Goal: Information Seeking & Learning: Learn about a topic

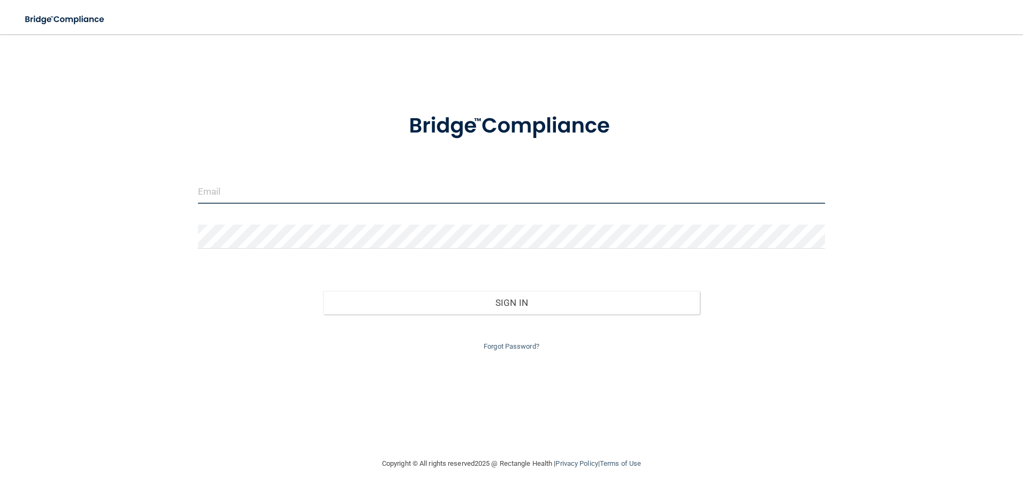
click at [225, 190] on input "email" at bounding box center [512, 192] width 628 height 24
click at [130, 182] on div "Invalid email/password. You don't have permission to access that page. Sign In …" at bounding box center [511, 246] width 980 height 402
click at [312, 195] on input "email" at bounding box center [512, 192] width 628 height 24
click at [306, 203] on input "chall" at bounding box center [512, 192] width 628 height 24
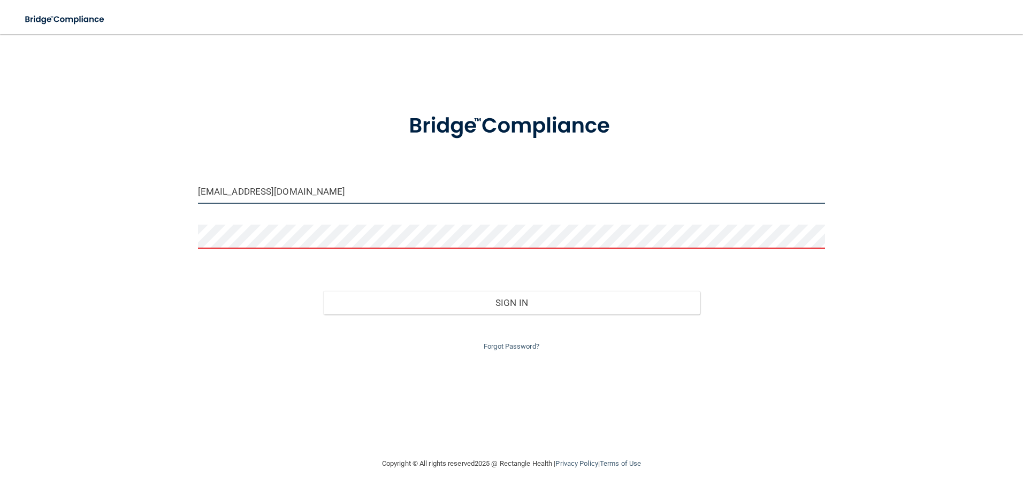
type input "[EMAIL_ADDRESS][DOMAIN_NAME]"
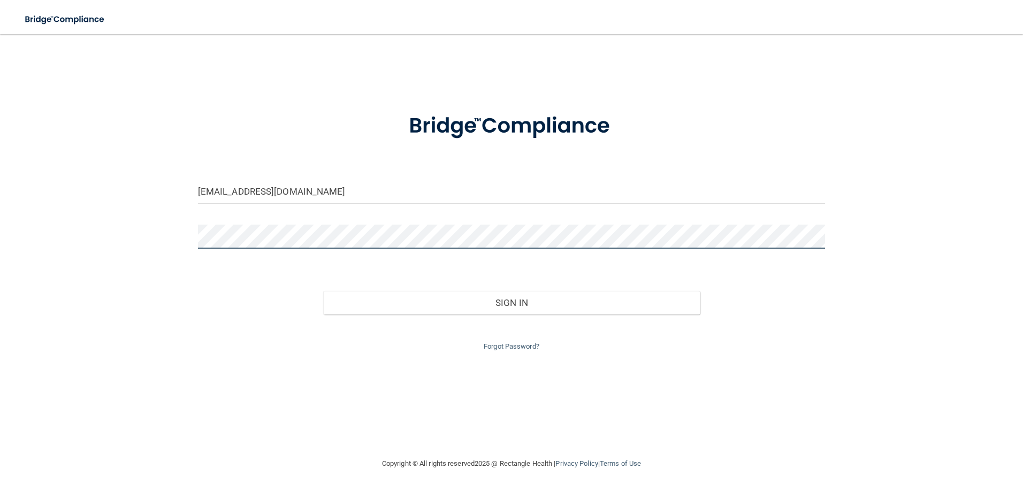
click at [323, 291] on button "Sign In" at bounding box center [511, 303] width 377 height 24
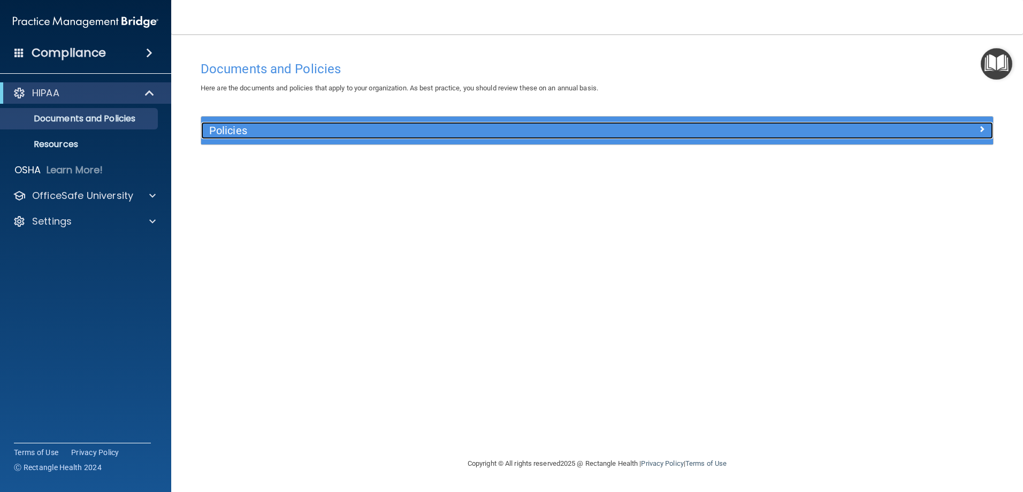
click at [224, 126] on h5 "Policies" at bounding box center [498, 131] width 578 height 12
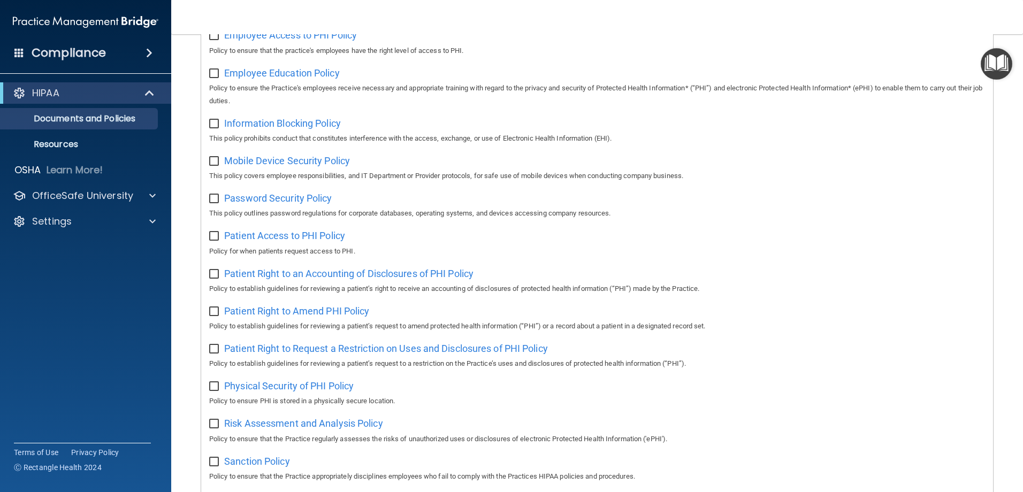
scroll to position [581, 0]
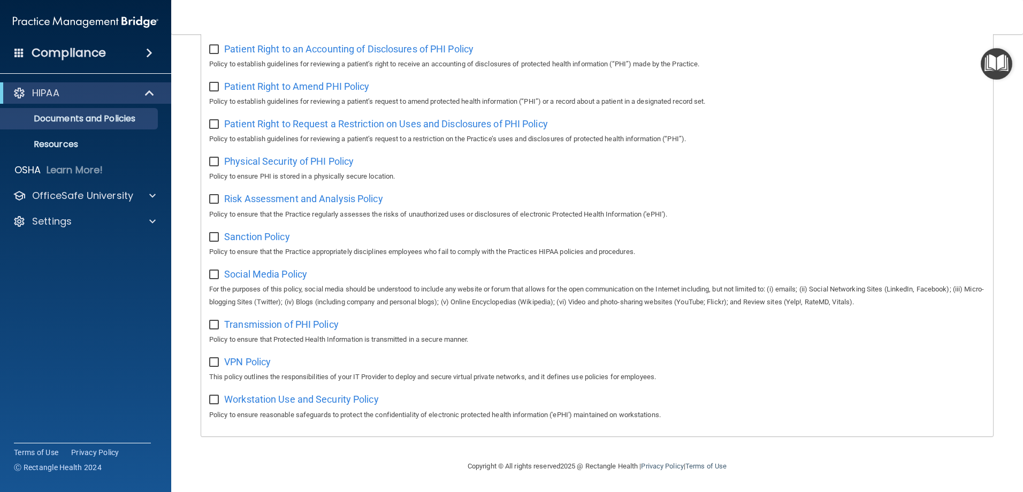
click at [790, 229] on div "Sanction Policy Policy to ensure that the Practice appropriately disciplines em…" at bounding box center [597, 243] width 776 height 30
click at [138, 195] on div at bounding box center [151, 195] width 27 height 13
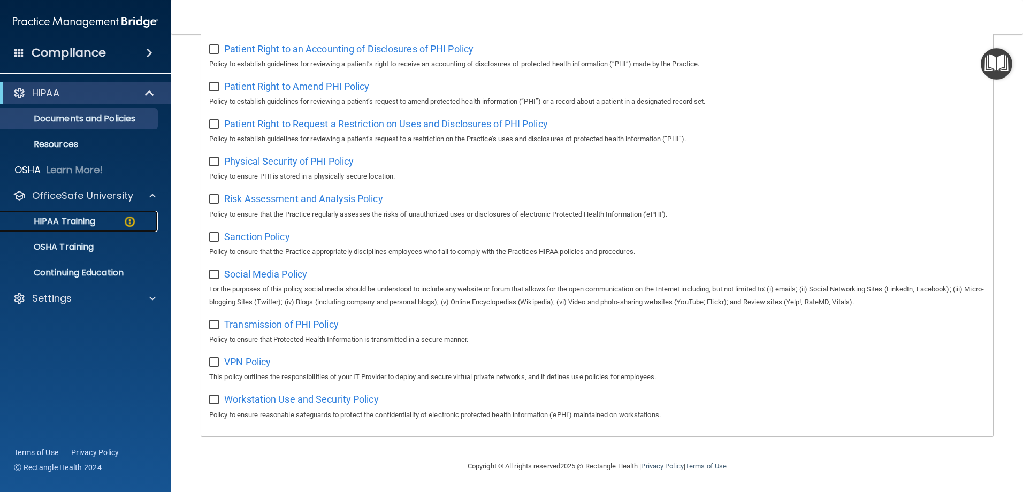
click at [74, 218] on p "HIPAA Training" at bounding box center [51, 221] width 88 height 11
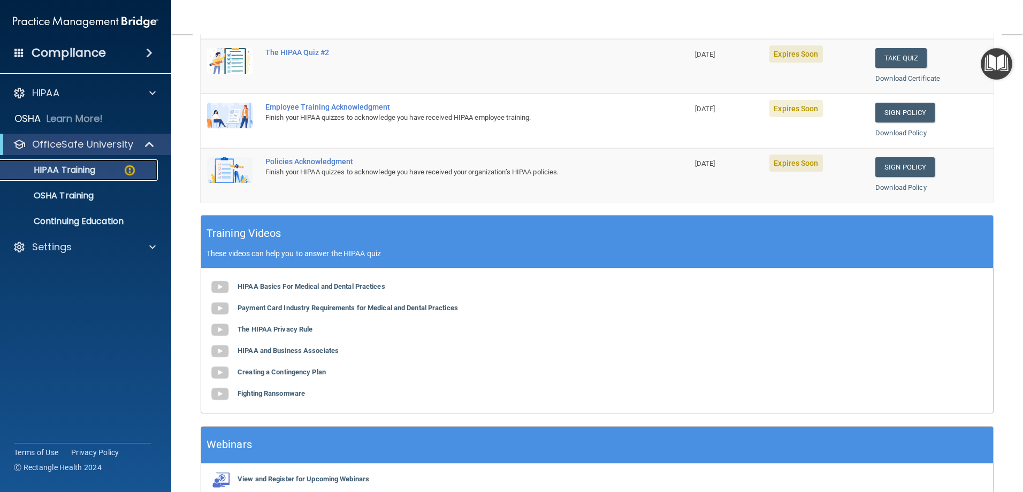
scroll to position [100, 0]
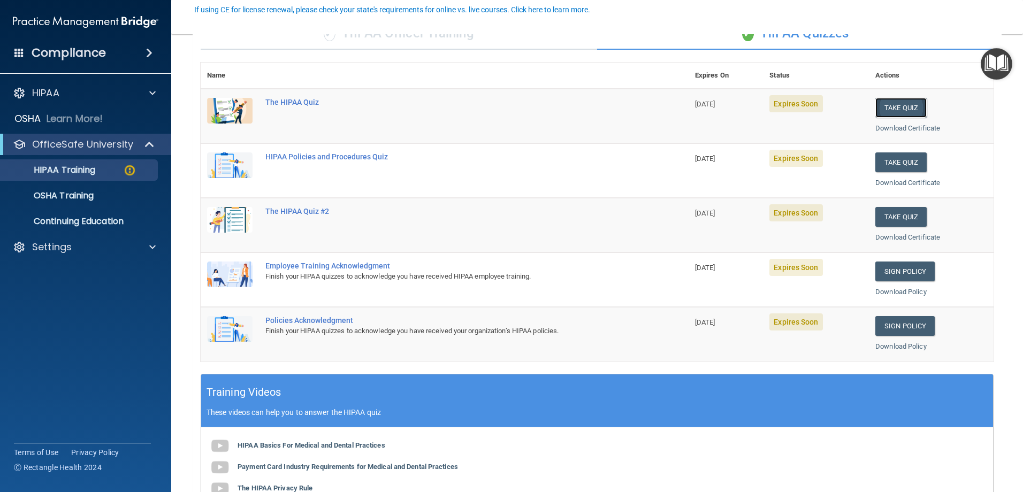
click at [897, 103] on button "Take Quiz" at bounding box center [900, 108] width 51 height 20
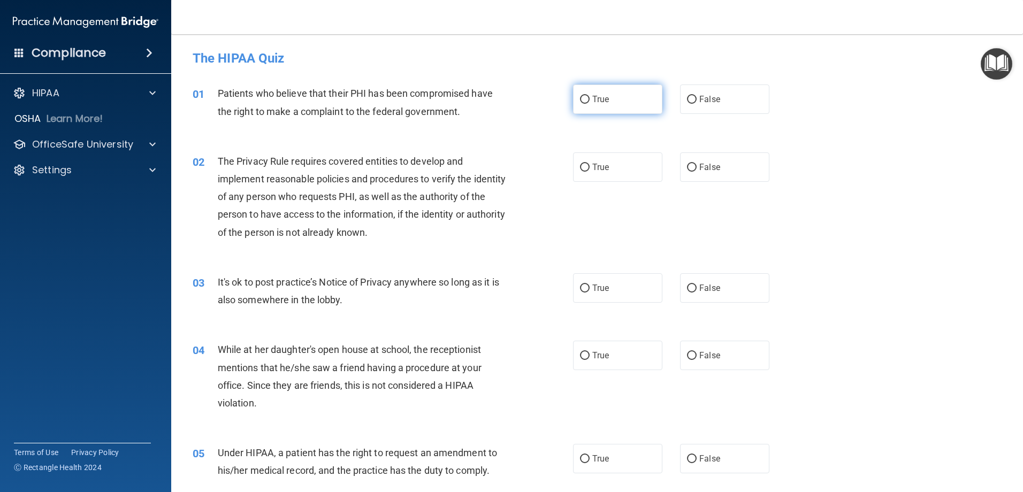
click at [592, 102] on span "True" at bounding box center [600, 99] width 17 height 10
click at [590, 102] on input "True" at bounding box center [585, 100] width 10 height 8
radio input "true"
click at [592, 288] on span "True" at bounding box center [600, 288] width 17 height 10
click at [590, 288] on input "True" at bounding box center [585, 289] width 10 height 8
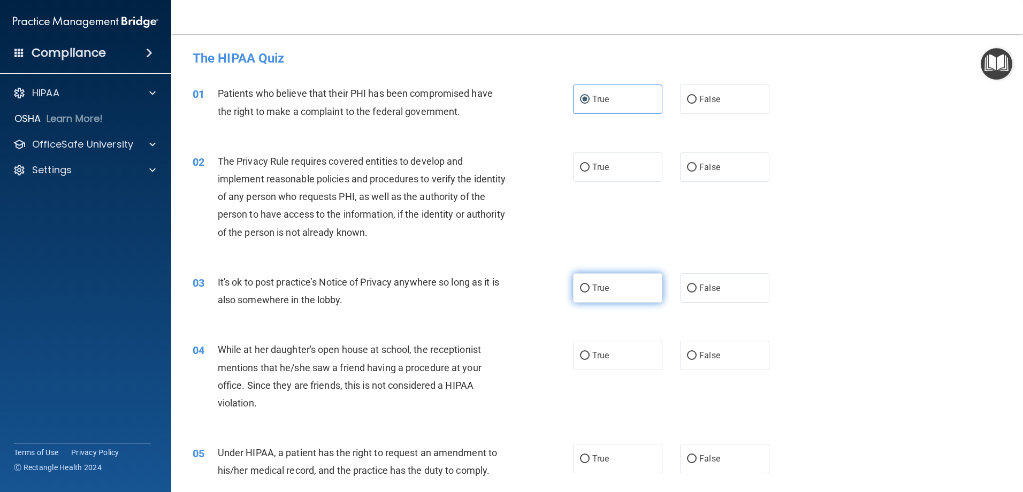
radio input "true"
click at [573, 172] on label "True" at bounding box center [617, 166] width 89 height 29
click at [580, 172] on input "True" at bounding box center [585, 168] width 10 height 8
radio input "true"
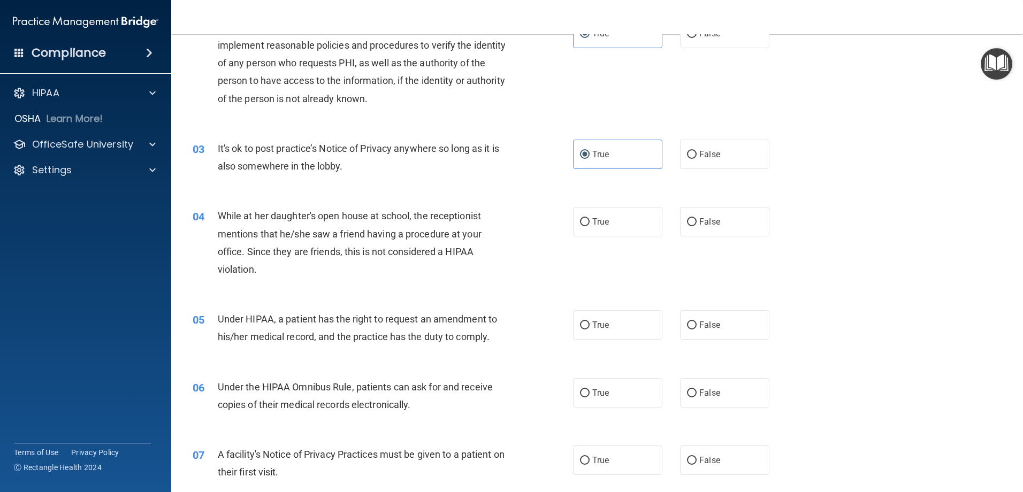
scroll to position [161, 0]
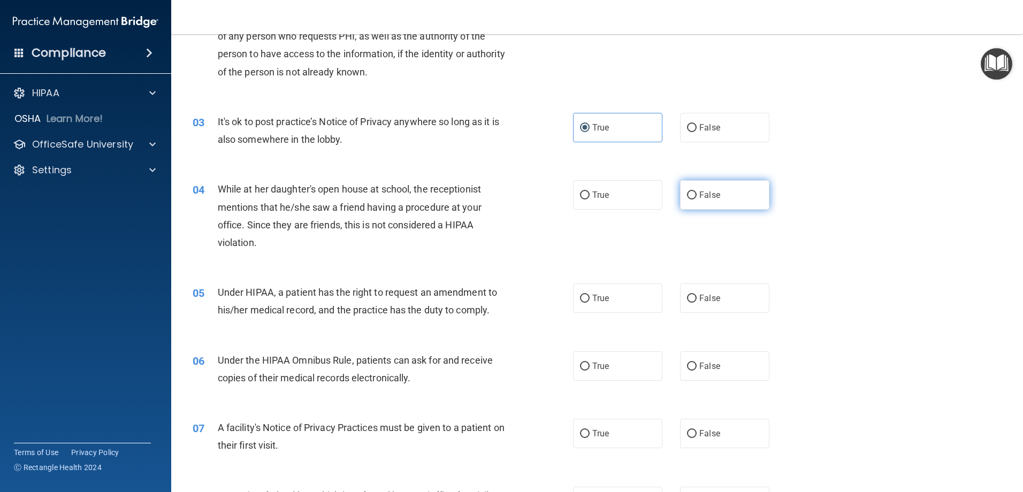
click at [691, 192] on input "False" at bounding box center [692, 196] width 10 height 8
radio input "true"
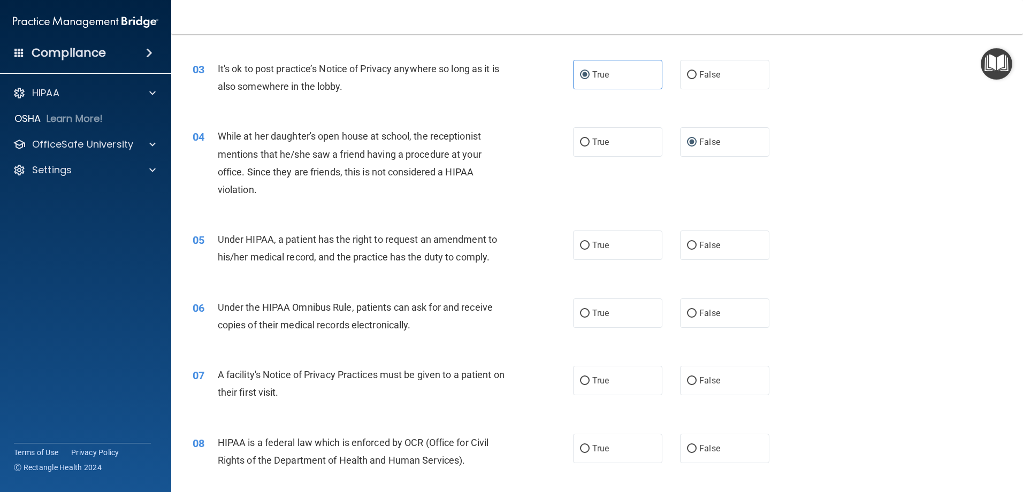
scroll to position [214, 0]
click at [621, 251] on label "True" at bounding box center [617, 244] width 89 height 29
click at [590, 249] on input "True" at bounding box center [585, 245] width 10 height 8
radio input "true"
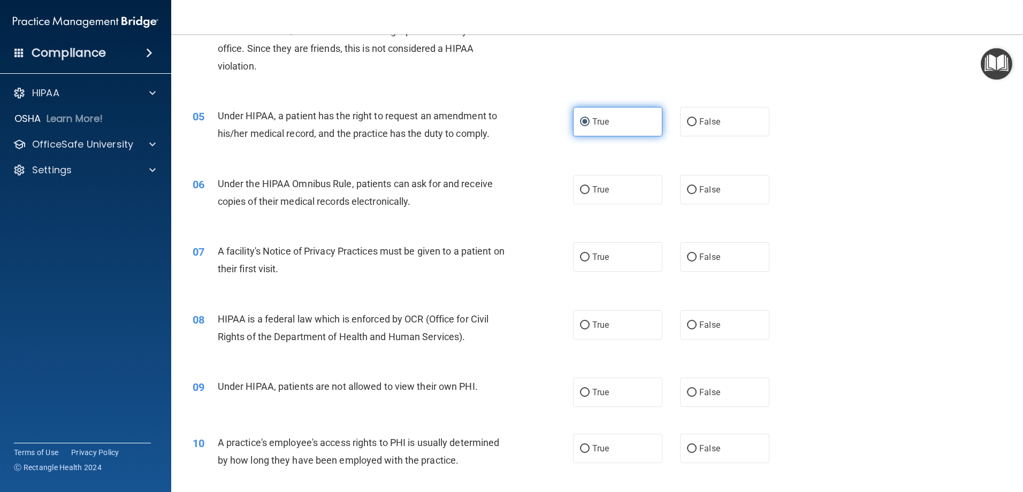
scroll to position [375, 0]
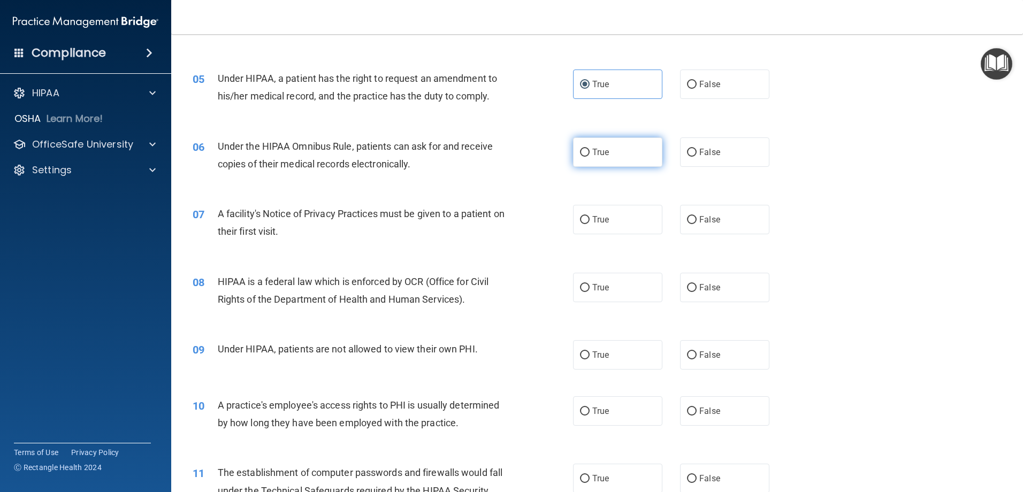
click at [607, 158] on label "True" at bounding box center [617, 152] width 89 height 29
click at [590, 157] on input "True" at bounding box center [585, 153] width 10 height 8
radio input "true"
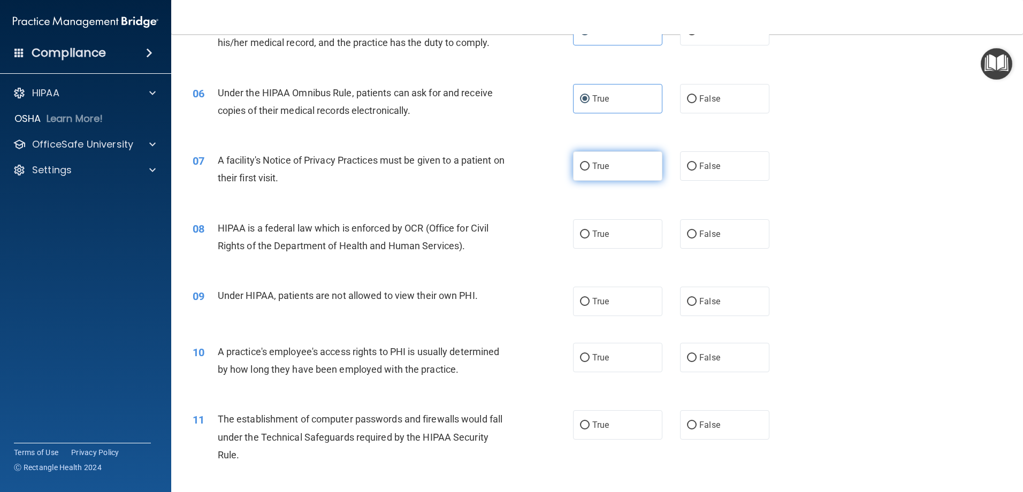
click at [592, 171] on span "True" at bounding box center [600, 166] width 17 height 10
click at [590, 171] on input "True" at bounding box center [585, 167] width 10 height 8
radio input "true"
click at [592, 235] on span "True" at bounding box center [600, 234] width 17 height 10
click at [590, 235] on input "True" at bounding box center [585, 235] width 10 height 8
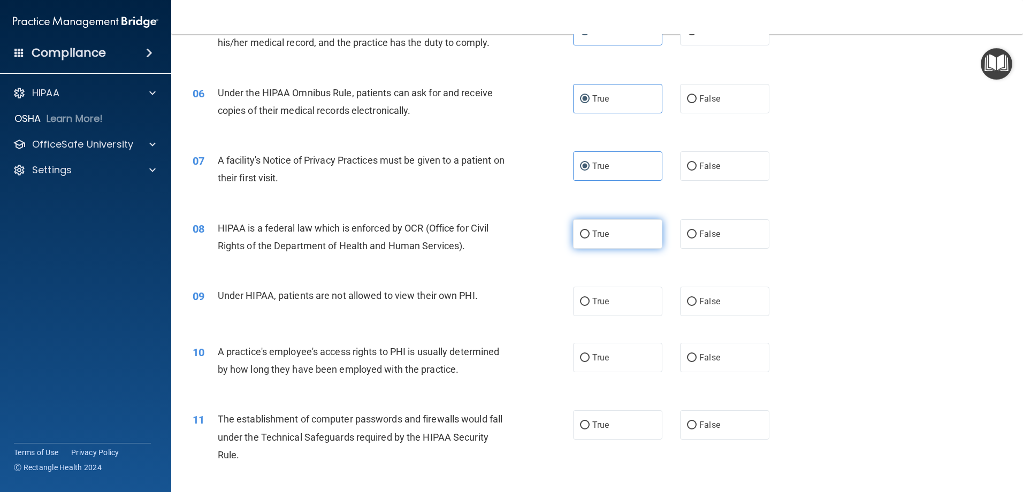
radio input "true"
click at [708, 305] on span "False" at bounding box center [709, 301] width 21 height 10
click at [697, 305] on input "False" at bounding box center [692, 302] width 10 height 8
radio input "true"
click at [711, 359] on span "False" at bounding box center [709, 358] width 21 height 10
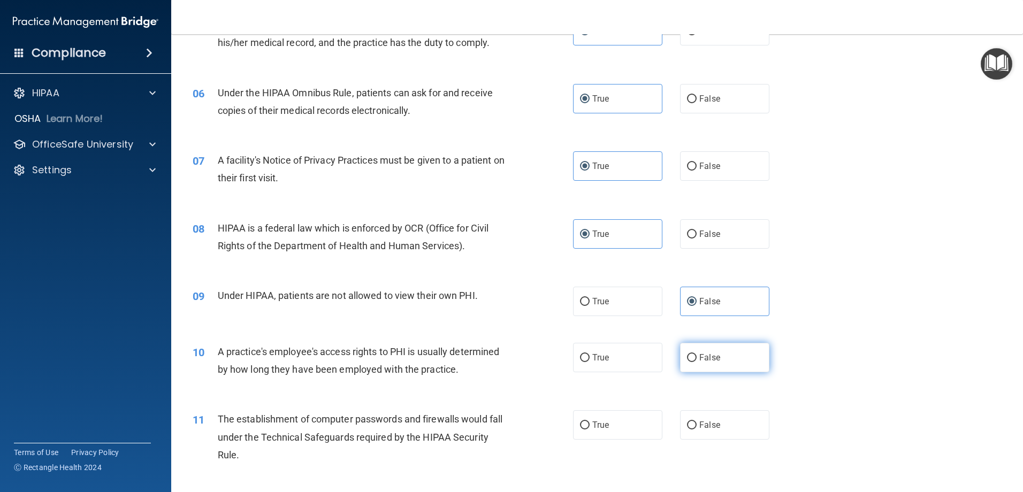
click at [697, 359] on input "False" at bounding box center [692, 358] width 10 height 8
radio input "true"
click at [605, 427] on span "True" at bounding box center [600, 425] width 17 height 10
click at [590, 427] on input "True" at bounding box center [585, 426] width 10 height 8
radio input "true"
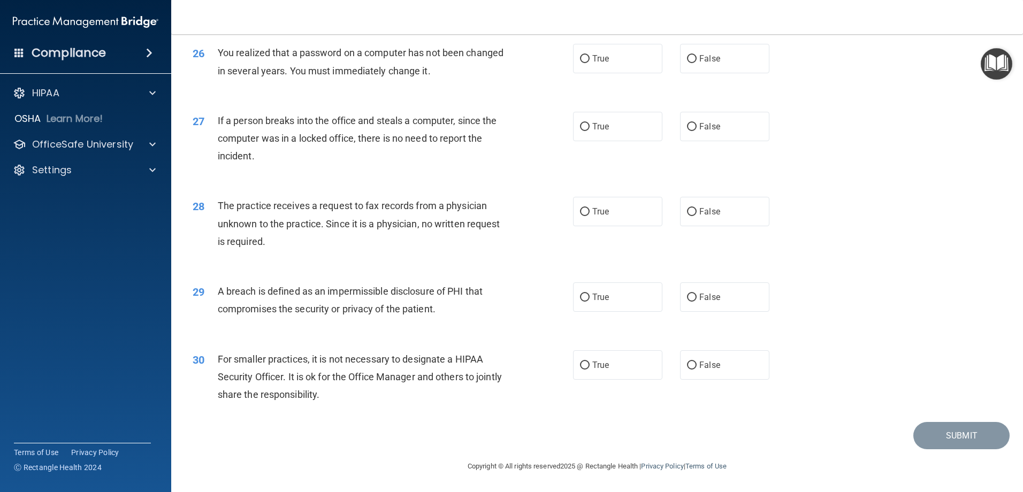
scroll to position [2058, 0]
click at [597, 369] on span "True" at bounding box center [600, 365] width 17 height 10
click at [590, 369] on input "True" at bounding box center [585, 366] width 10 height 8
radio input "true"
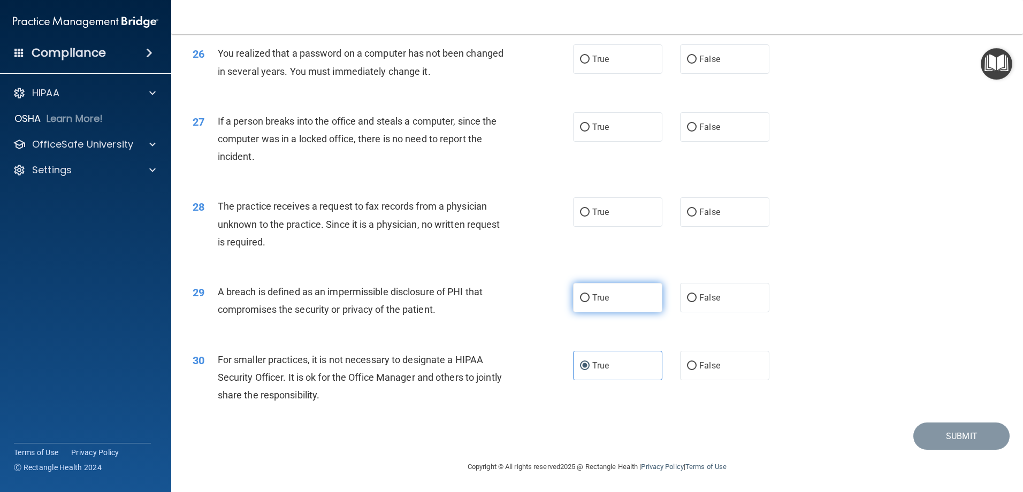
click at [594, 312] on label "True" at bounding box center [617, 297] width 89 height 29
click at [590, 302] on input "True" at bounding box center [585, 298] width 10 height 8
radio input "true"
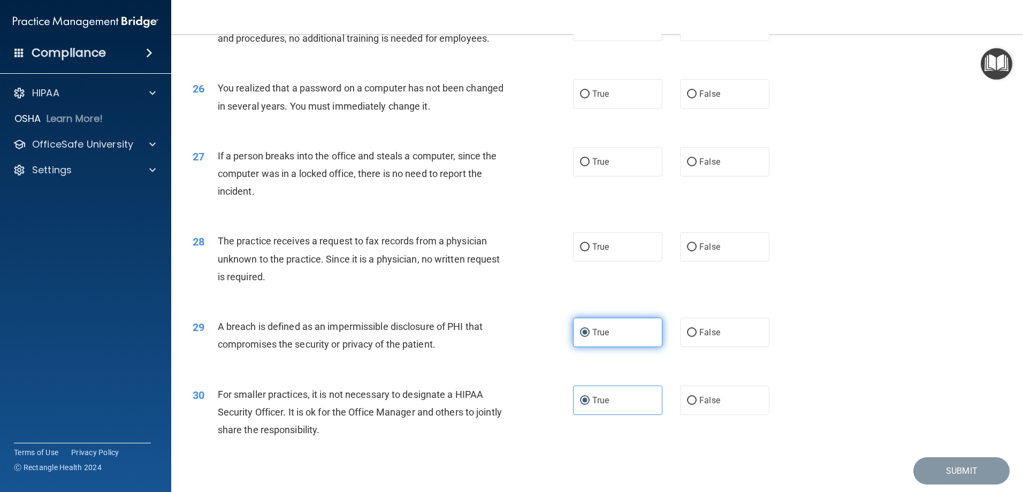
scroll to position [1951, 0]
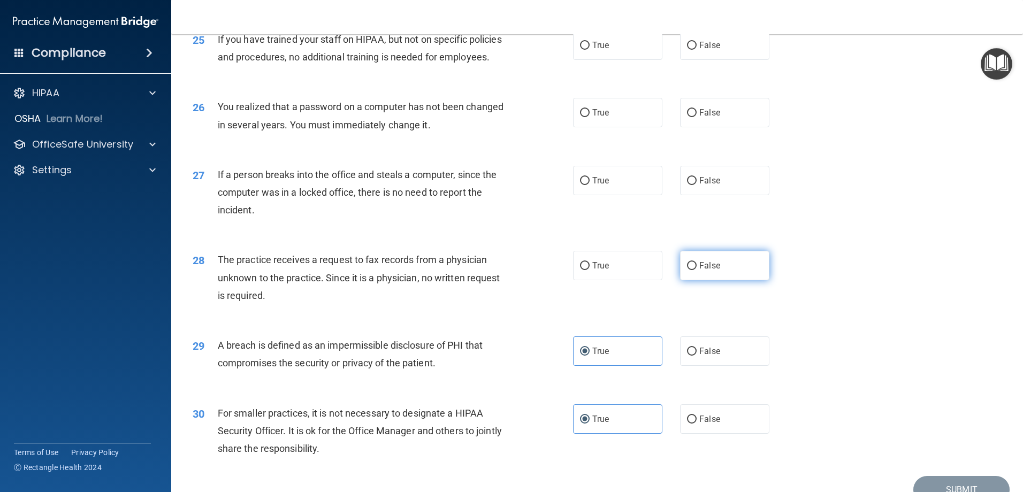
click at [687, 270] on input "False" at bounding box center [692, 266] width 10 height 8
radio input "true"
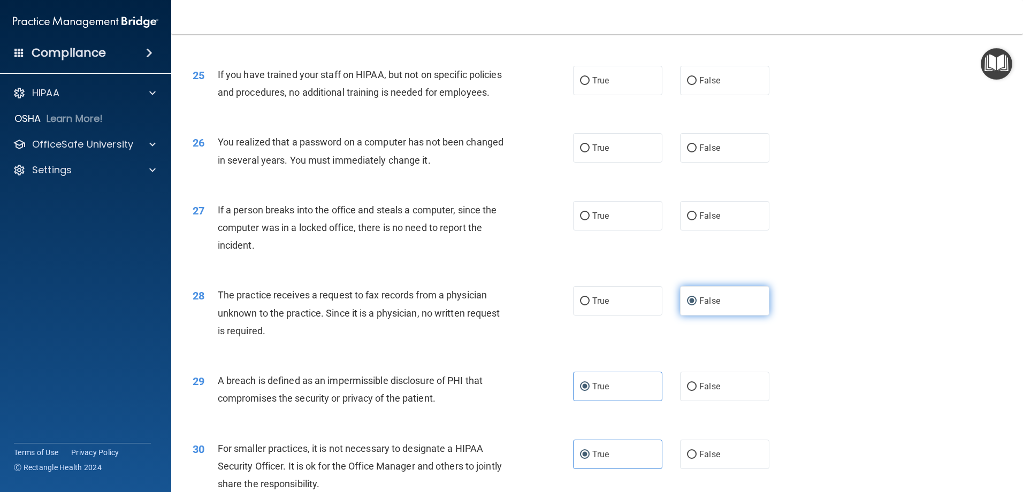
scroll to position [1897, 0]
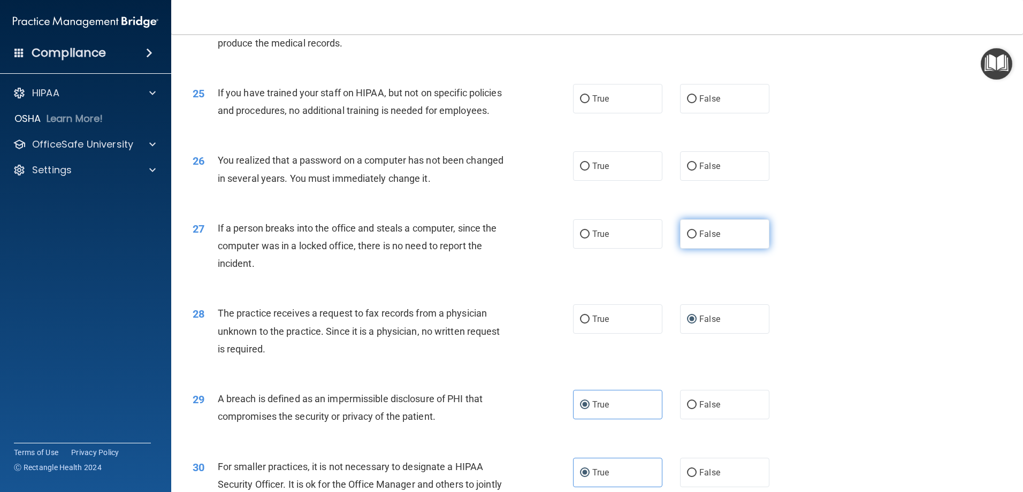
click at [694, 249] on label "False" at bounding box center [724, 233] width 89 height 29
click at [694, 239] on input "False" at bounding box center [692, 235] width 10 height 8
radio input "true"
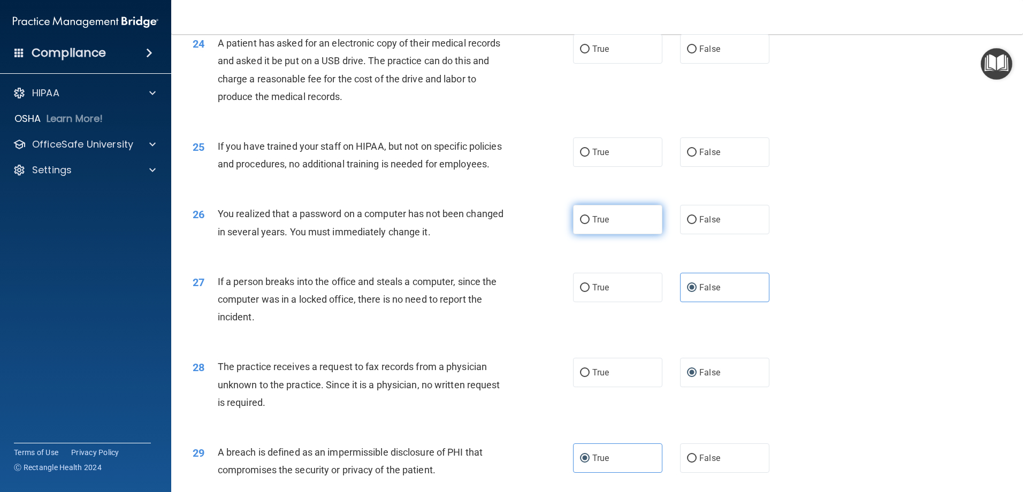
click at [597, 225] on span "True" at bounding box center [600, 220] width 17 height 10
click at [590, 224] on input "True" at bounding box center [585, 220] width 10 height 8
radio input "true"
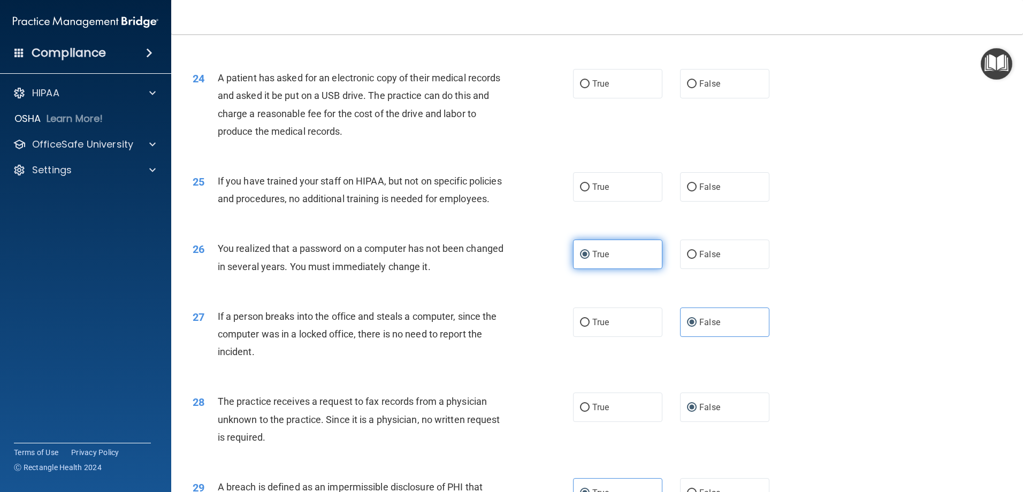
scroll to position [1790, 0]
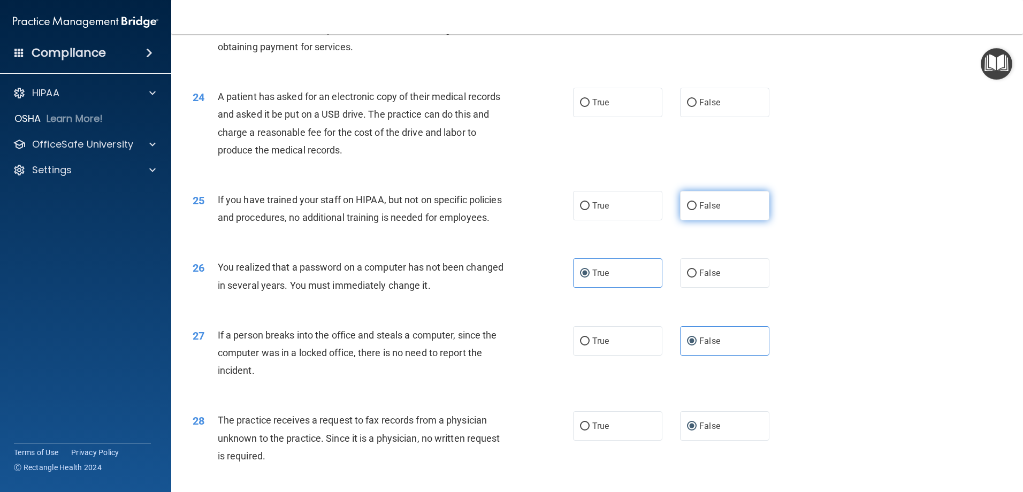
click at [711, 220] on label "False" at bounding box center [724, 205] width 89 height 29
click at [697, 210] on input "False" at bounding box center [692, 206] width 10 height 8
radio input "true"
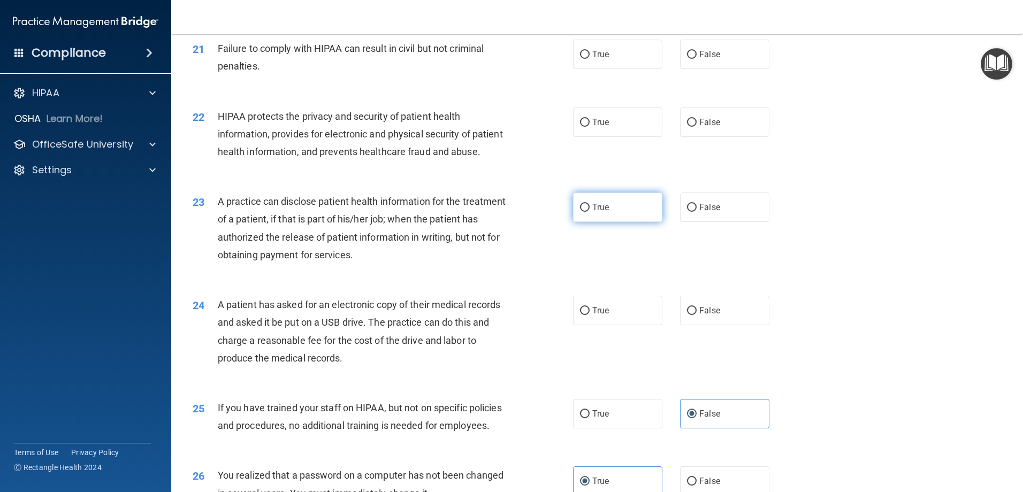
scroll to position [1576, 0]
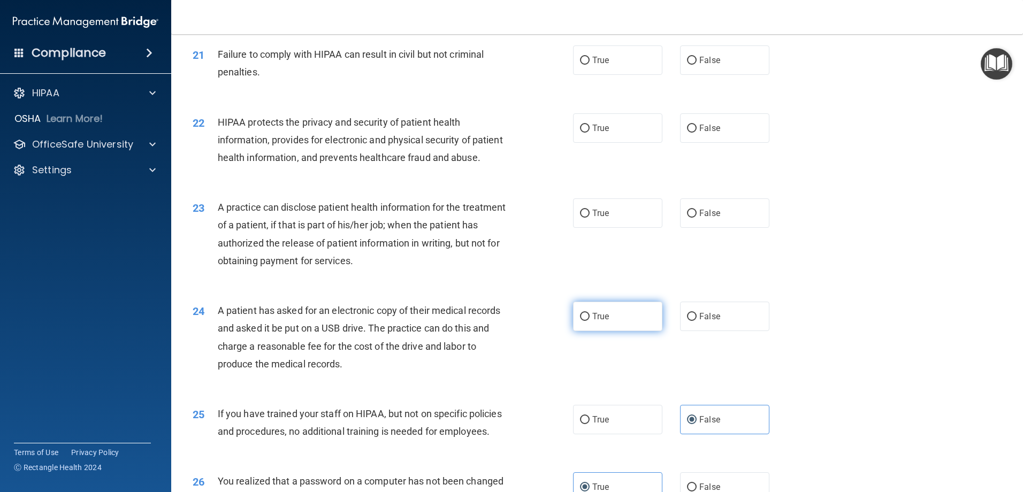
click at [609, 331] on label "True" at bounding box center [617, 316] width 89 height 29
click at [590, 321] on input "True" at bounding box center [585, 317] width 10 height 8
radio input "true"
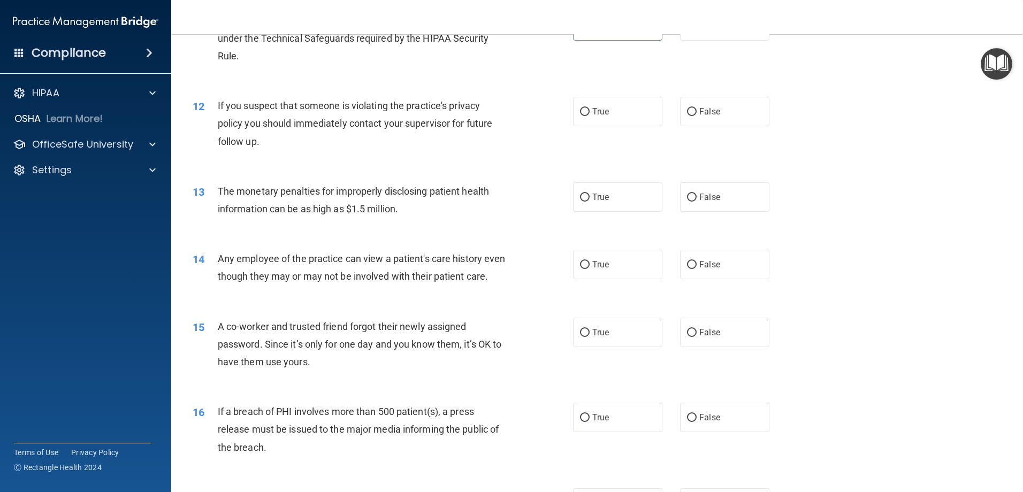
scroll to position [613, 0]
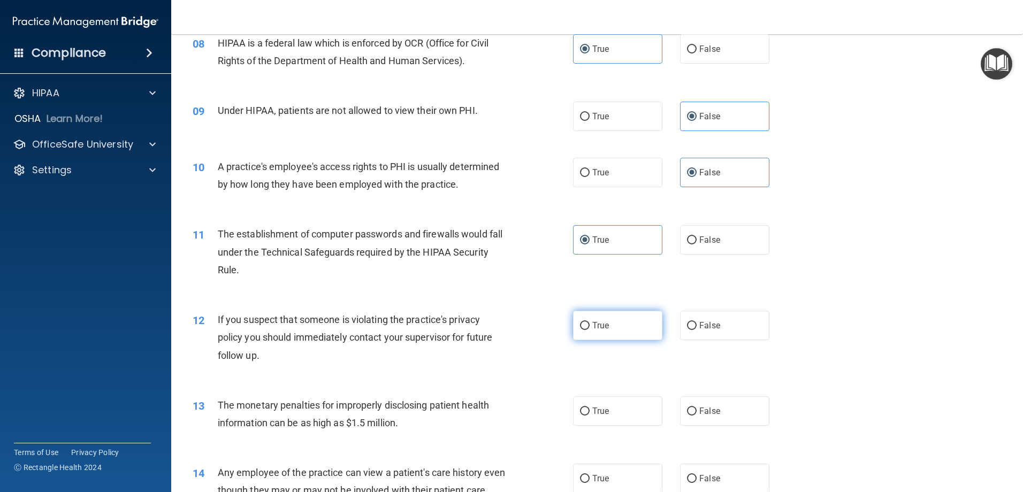
click at [585, 327] on input "True" at bounding box center [585, 326] width 10 height 8
radio input "true"
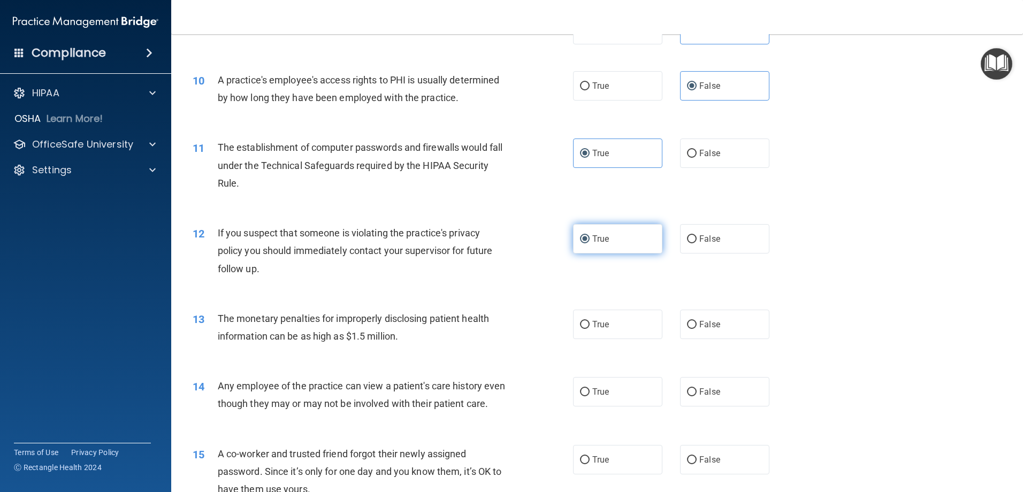
scroll to position [720, 0]
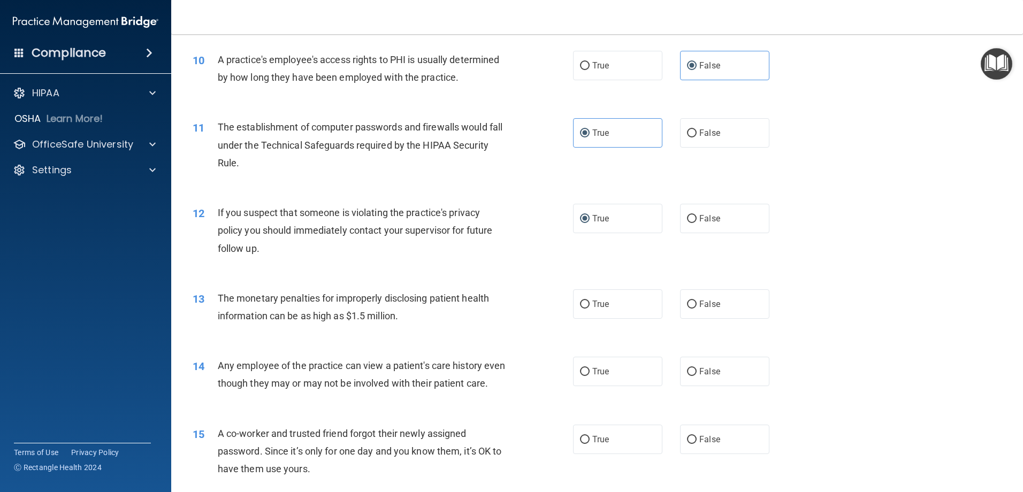
click at [585, 328] on div "13 The monetary penalties for improperly disclosing patient health information …" at bounding box center [383, 309] width 413 height 41
click at [616, 308] on label "True" at bounding box center [617, 303] width 89 height 29
click at [590, 308] on input "True" at bounding box center [585, 305] width 10 height 8
radio input "true"
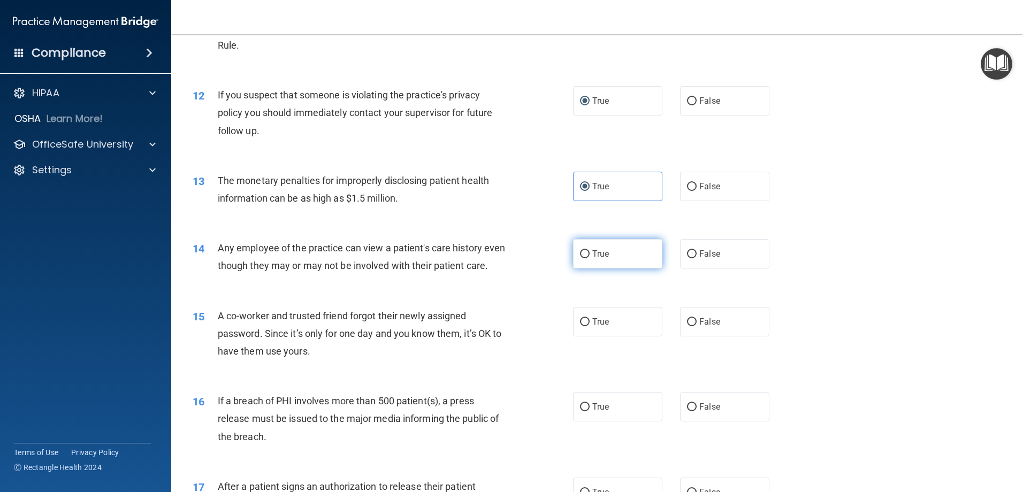
scroll to position [881, 0]
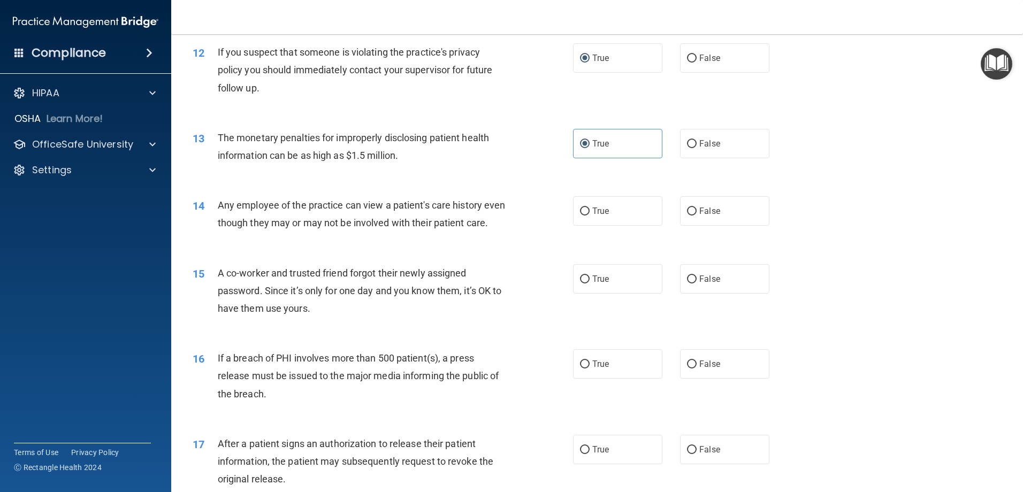
click at [701, 230] on div "14 Any employee of the practice can view a patient's care history even though t…" at bounding box center [597, 216] width 825 height 67
click at [706, 213] on span "False" at bounding box center [709, 211] width 21 height 10
click at [697, 213] on input "False" at bounding box center [692, 212] width 10 height 8
radio input "true"
click at [687, 284] on input "False" at bounding box center [692, 280] width 10 height 8
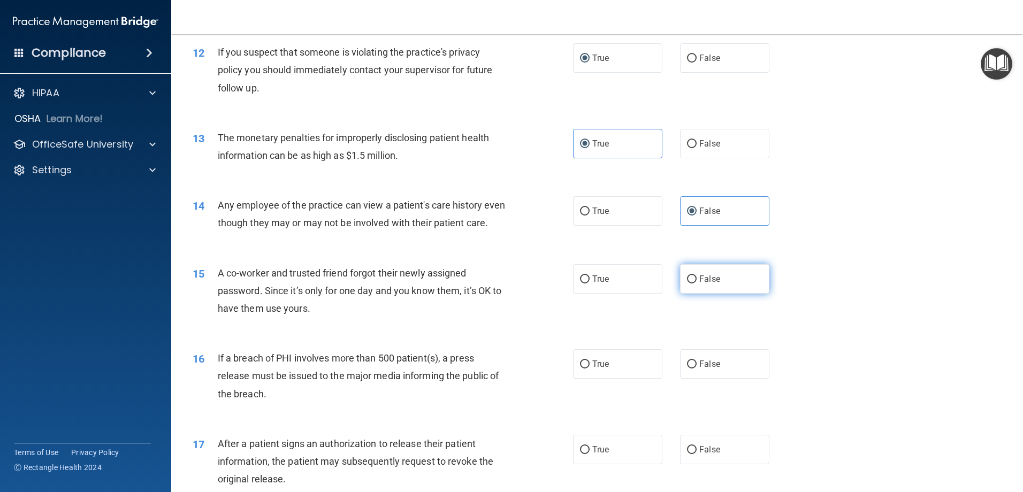
radio input "true"
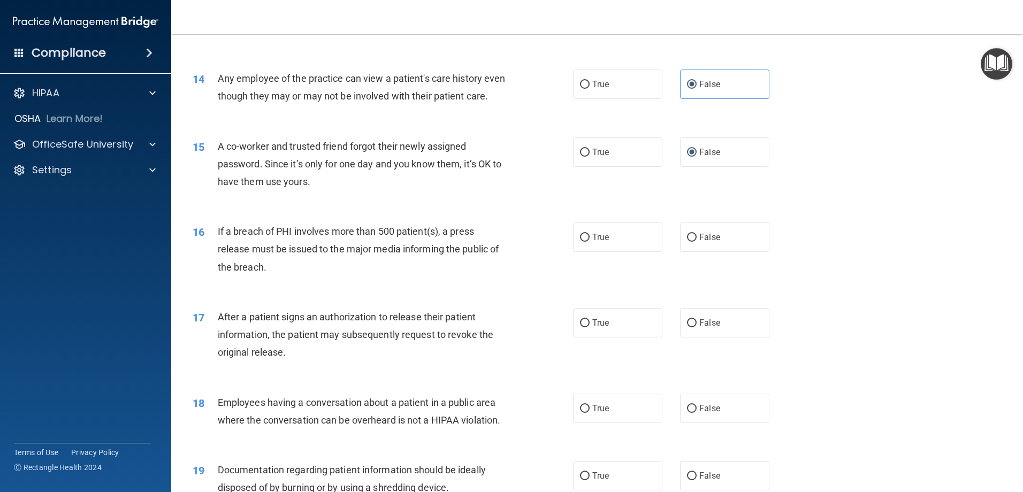
scroll to position [1041, 0]
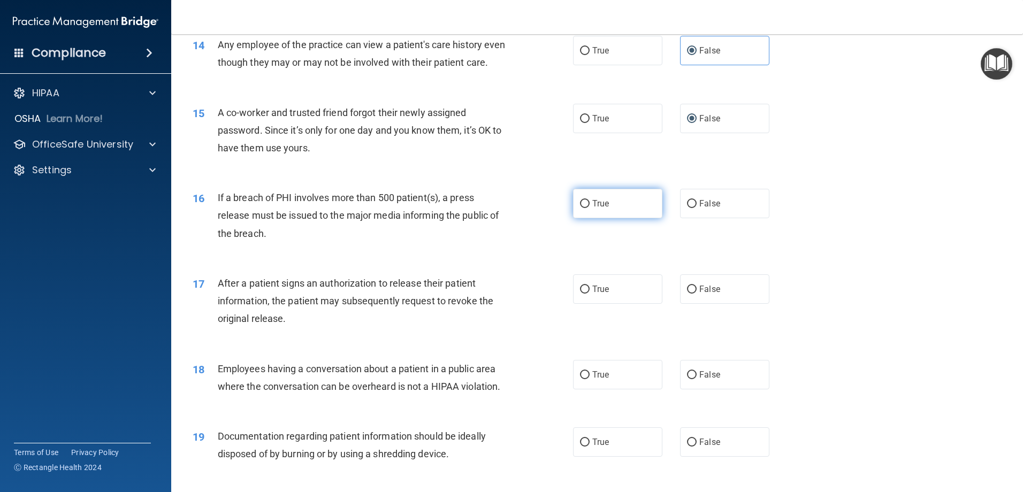
click at [602, 218] on label "True" at bounding box center [617, 203] width 89 height 29
click at [590, 208] on input "True" at bounding box center [585, 204] width 10 height 8
radio input "true"
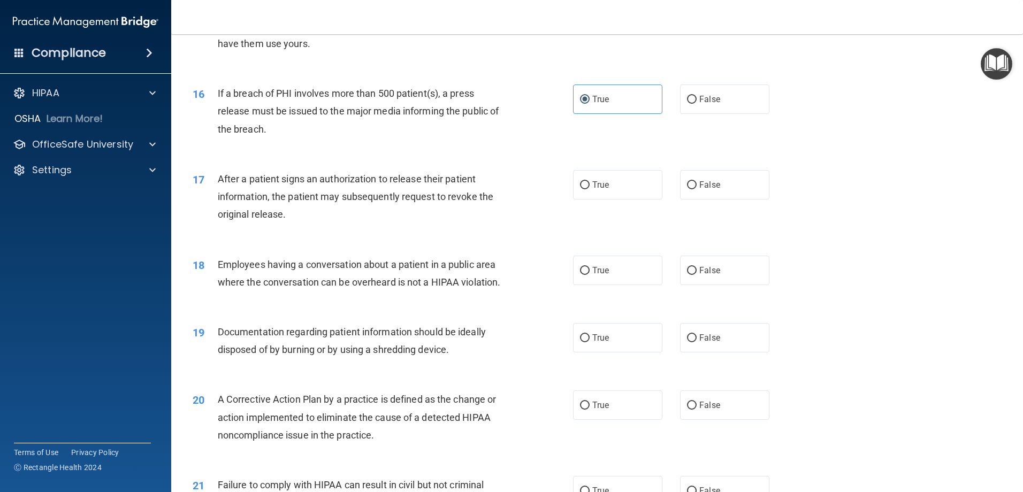
scroll to position [1148, 0]
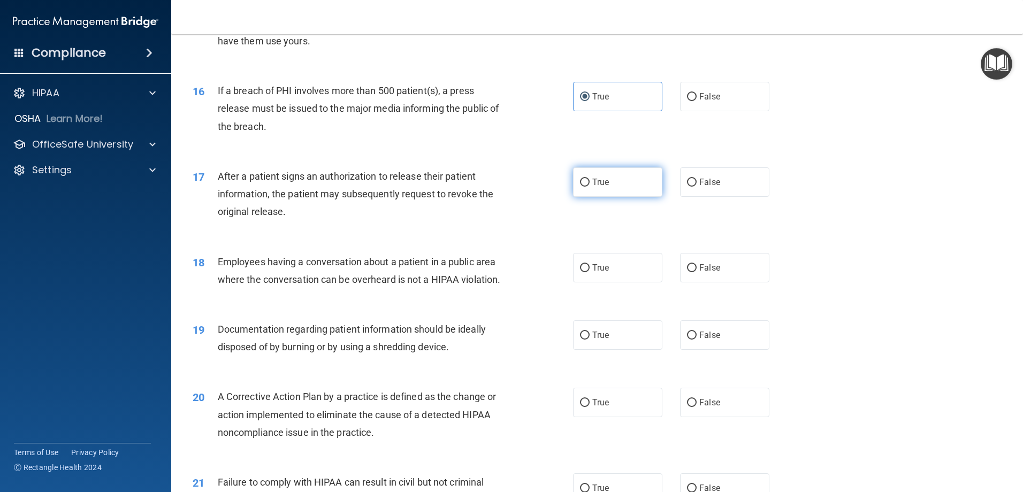
click at [619, 197] on label "True" at bounding box center [617, 181] width 89 height 29
click at [590, 187] on input "True" at bounding box center [585, 183] width 10 height 8
radio input "true"
click at [699, 273] on span "False" at bounding box center [709, 268] width 21 height 10
click at [697, 272] on input "False" at bounding box center [692, 268] width 10 height 8
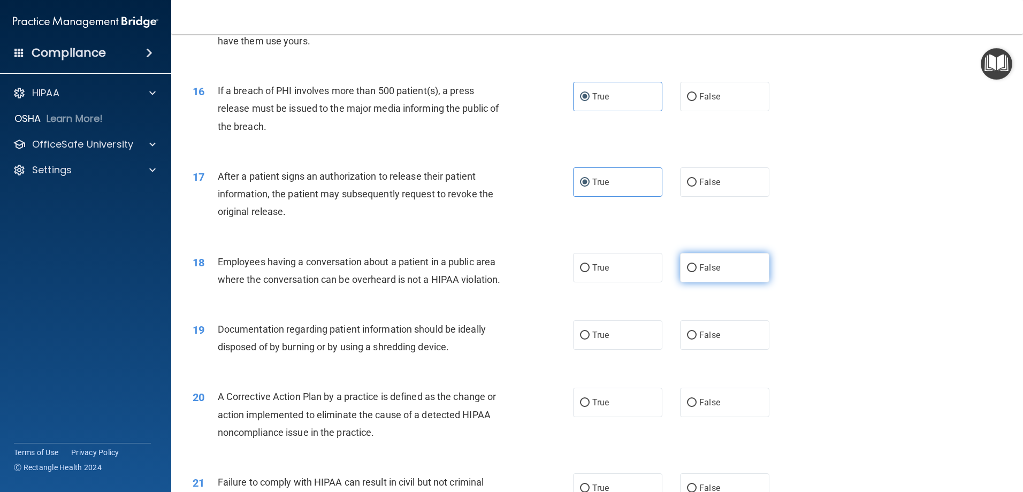
radio input "true"
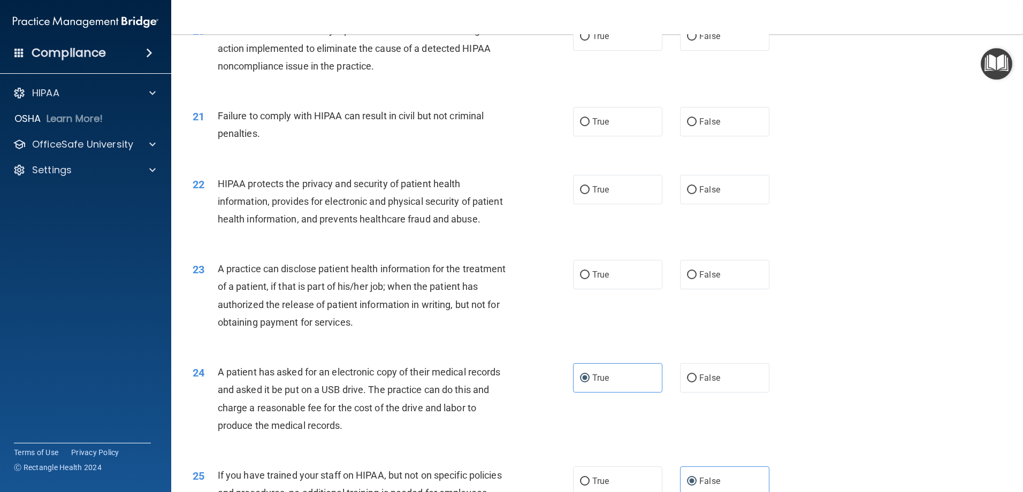
scroll to position [1576, 0]
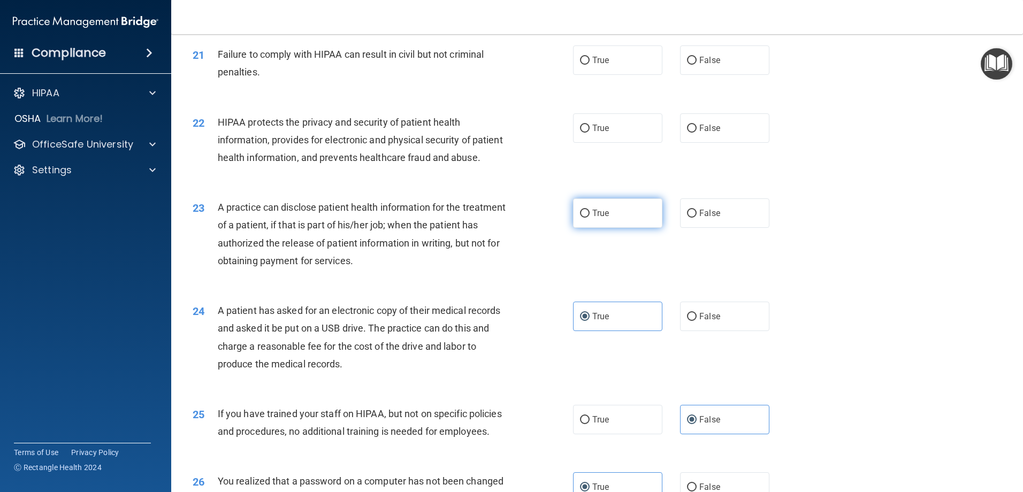
click at [585, 218] on input "True" at bounding box center [585, 214] width 10 height 8
radio input "true"
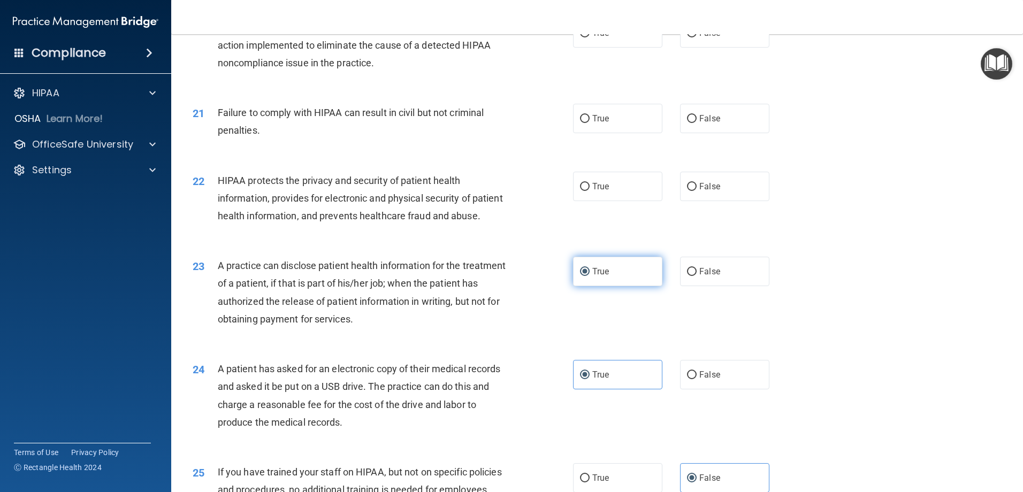
scroll to position [1469, 0]
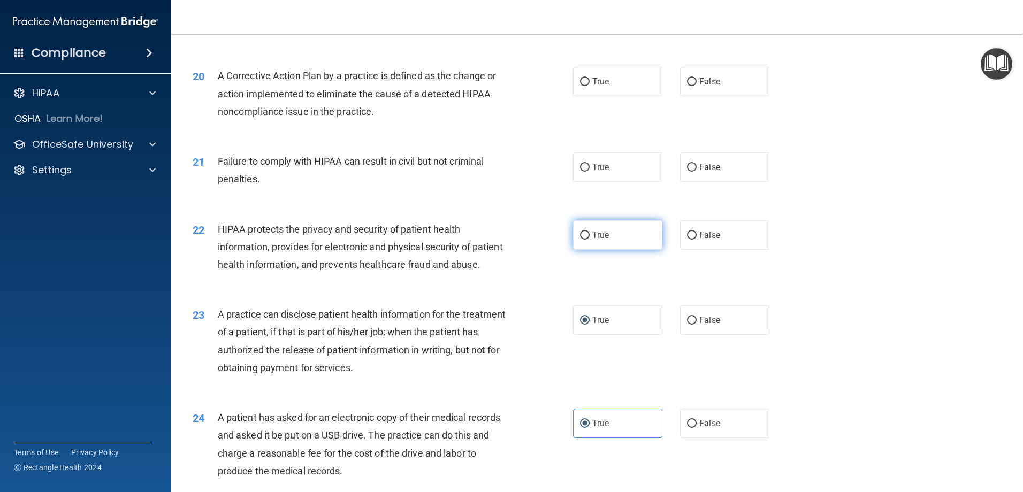
click at [585, 248] on label "True" at bounding box center [617, 234] width 89 height 29
click at [585, 240] on input "True" at bounding box center [585, 236] width 10 height 8
radio input "true"
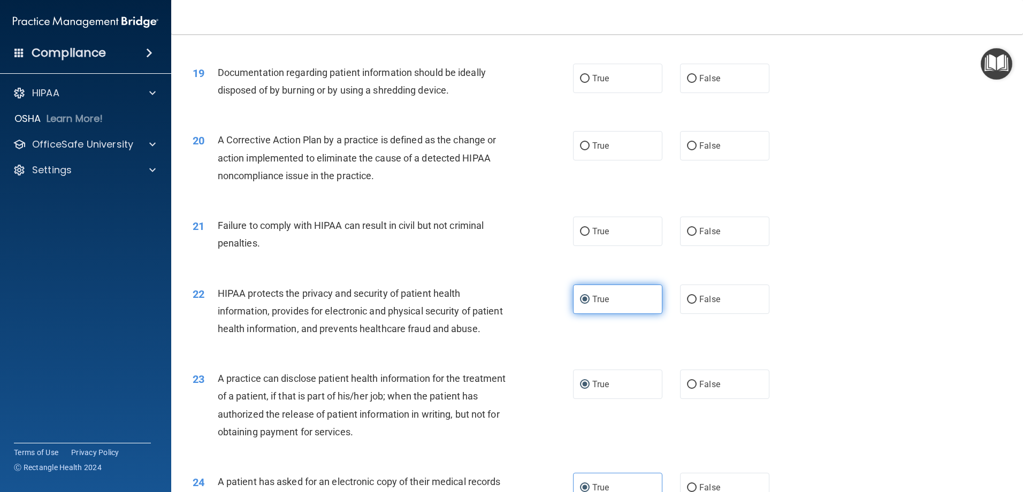
scroll to position [1362, 0]
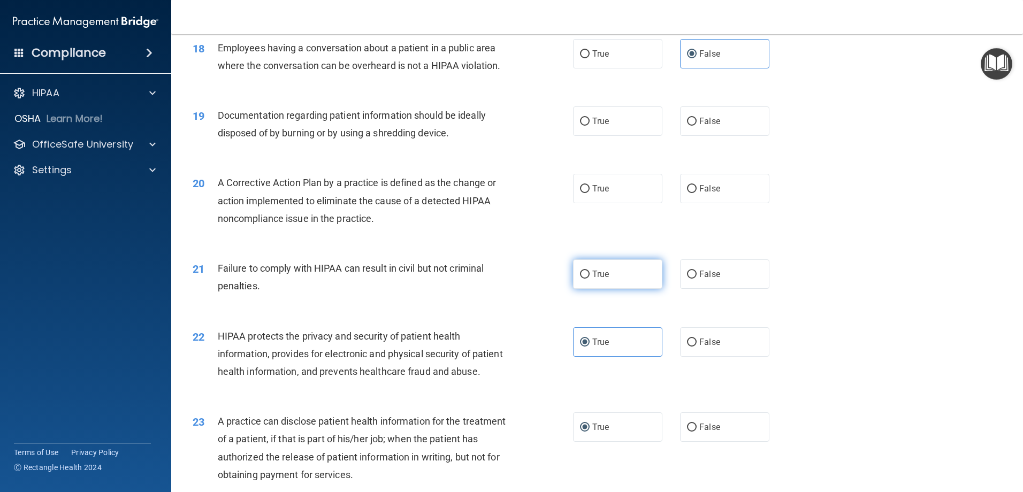
click at [584, 279] on input "True" at bounding box center [585, 275] width 10 height 8
radio input "true"
click at [692, 289] on label "False" at bounding box center [724, 273] width 89 height 29
click at [692, 279] on input "False" at bounding box center [692, 275] width 10 height 8
radio input "true"
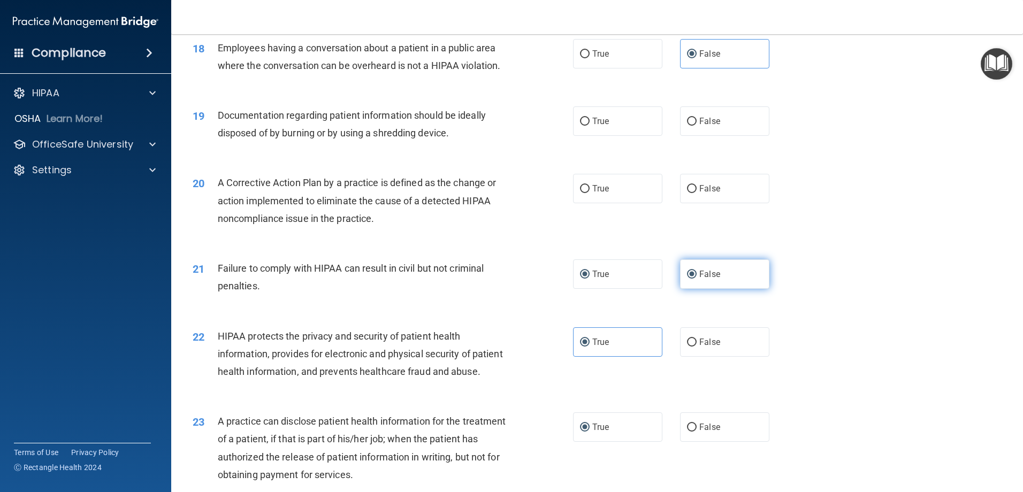
radio input "false"
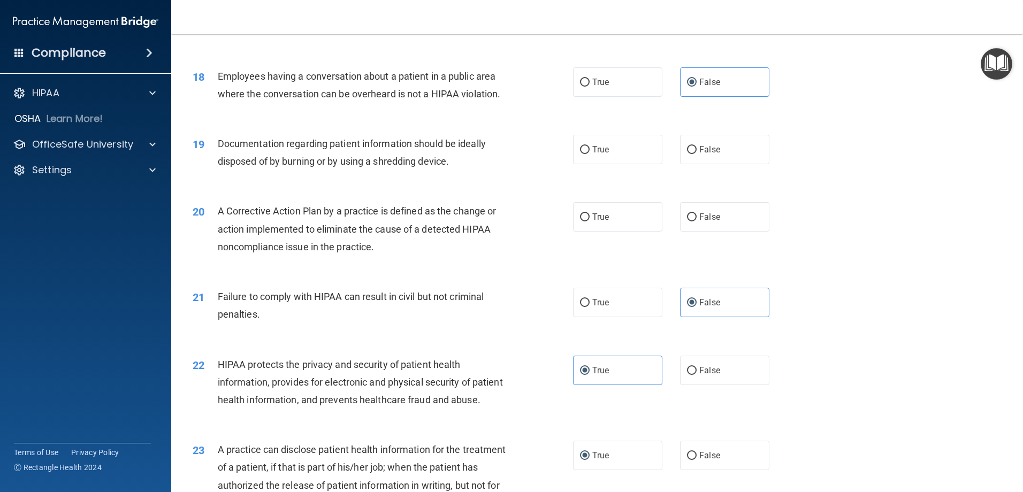
scroll to position [1255, 0]
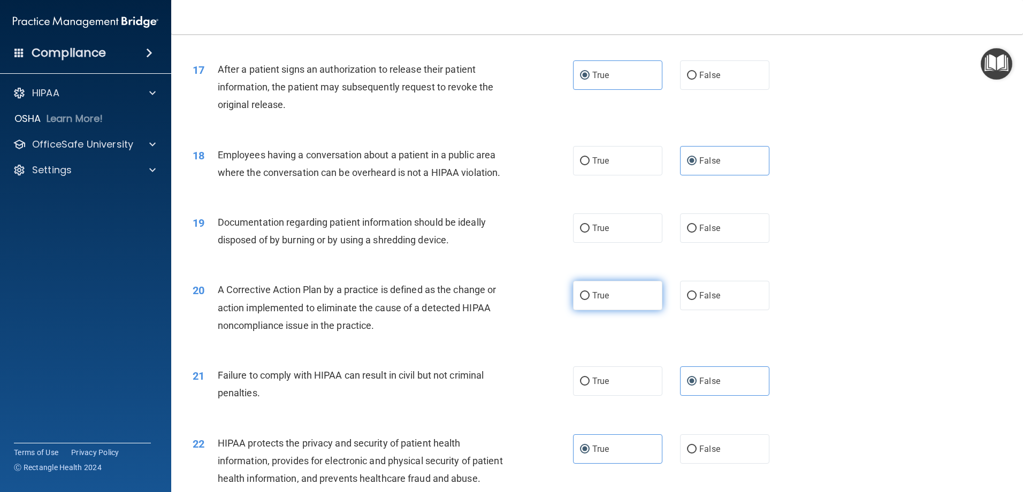
click at [635, 306] on label "True" at bounding box center [617, 295] width 89 height 29
click at [590, 300] on input "True" at bounding box center [585, 296] width 10 height 8
radio input "true"
click at [632, 243] on label "True" at bounding box center [617, 227] width 89 height 29
click at [590, 233] on input "True" at bounding box center [585, 229] width 10 height 8
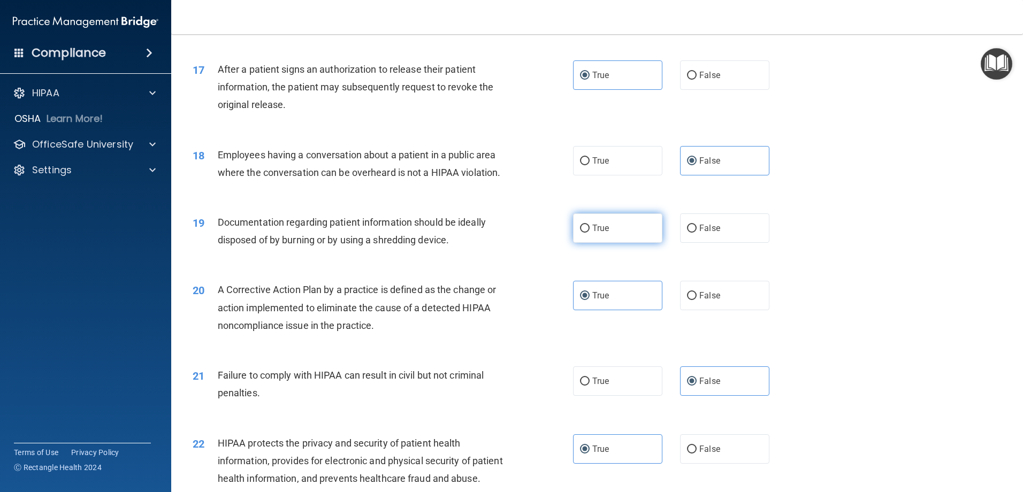
radio input "true"
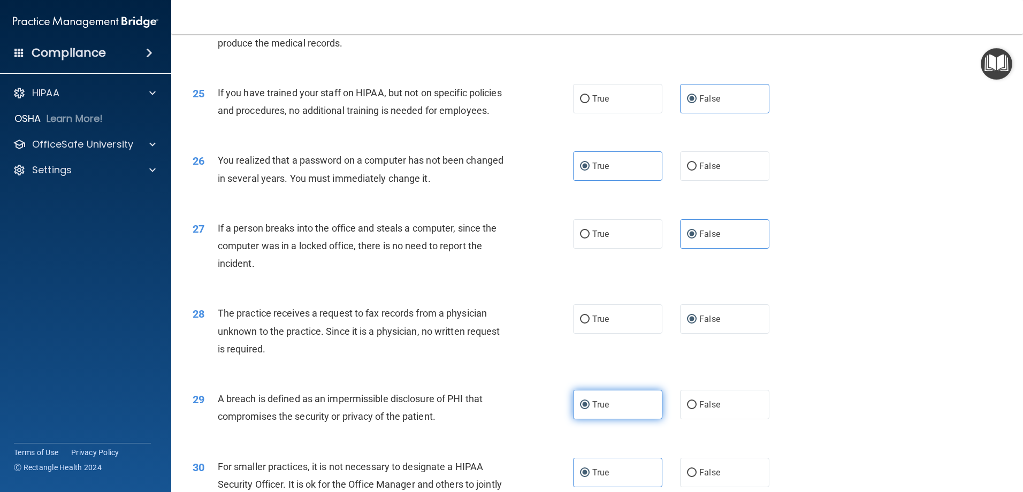
scroll to position [2058, 0]
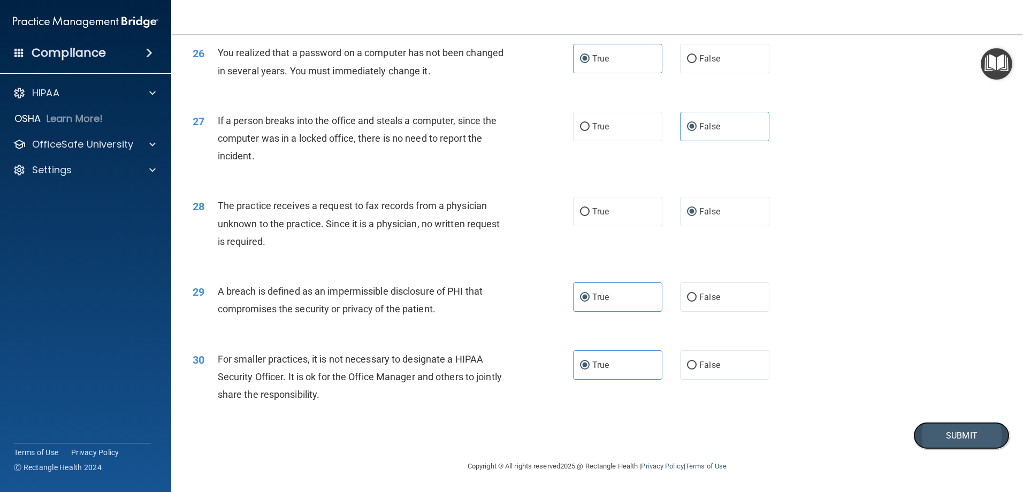
click at [932, 434] on button "Submit" at bounding box center [961, 435] width 96 height 27
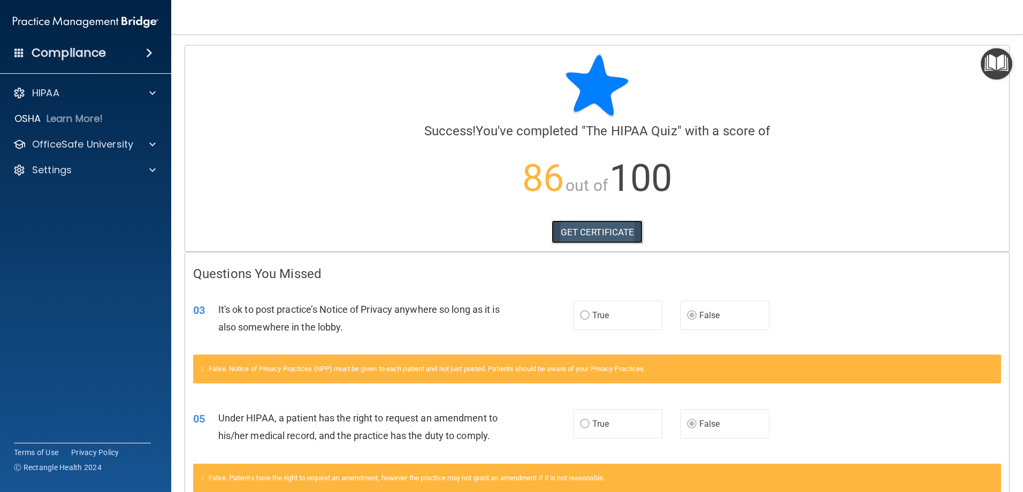
click at [610, 234] on link "GET CERTIFICATE" at bounding box center [597, 232] width 91 height 24
click at [102, 139] on p "OfficeSafe University" at bounding box center [82, 144] width 101 height 13
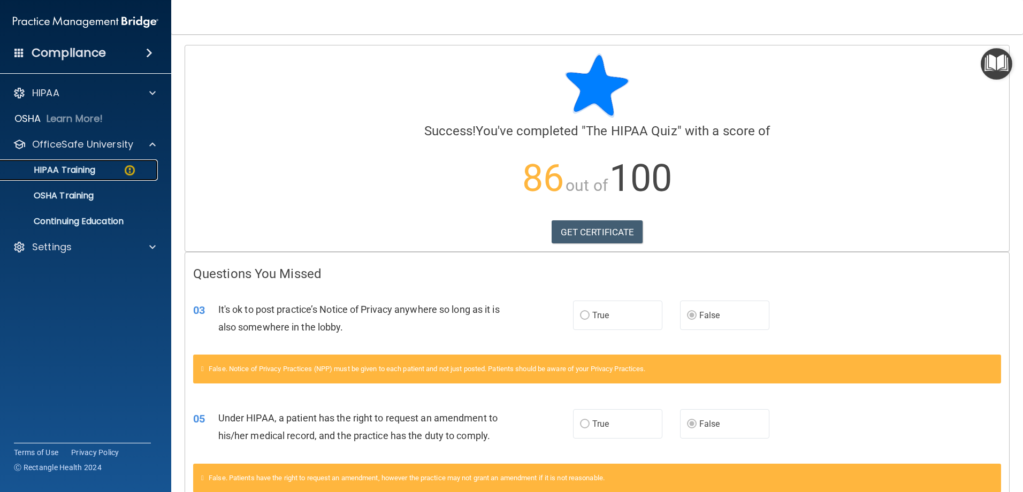
click at [101, 168] on div "HIPAA Training" at bounding box center [80, 170] width 146 height 11
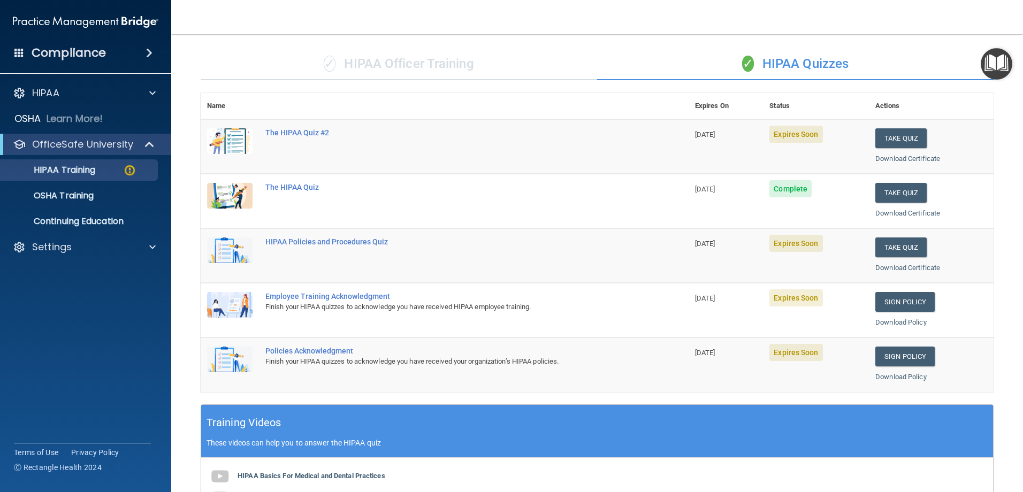
scroll to position [54, 0]
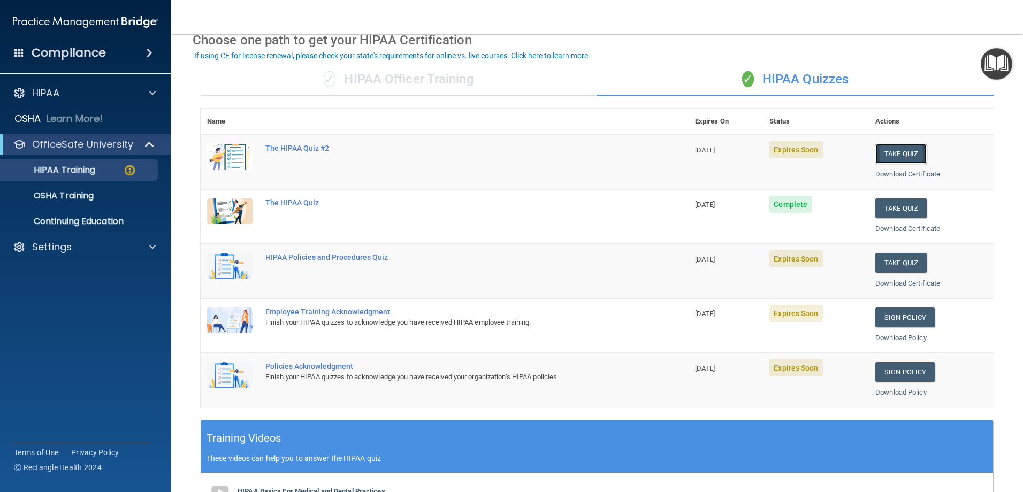
click at [899, 152] on button "Take Quiz" at bounding box center [900, 154] width 51 height 20
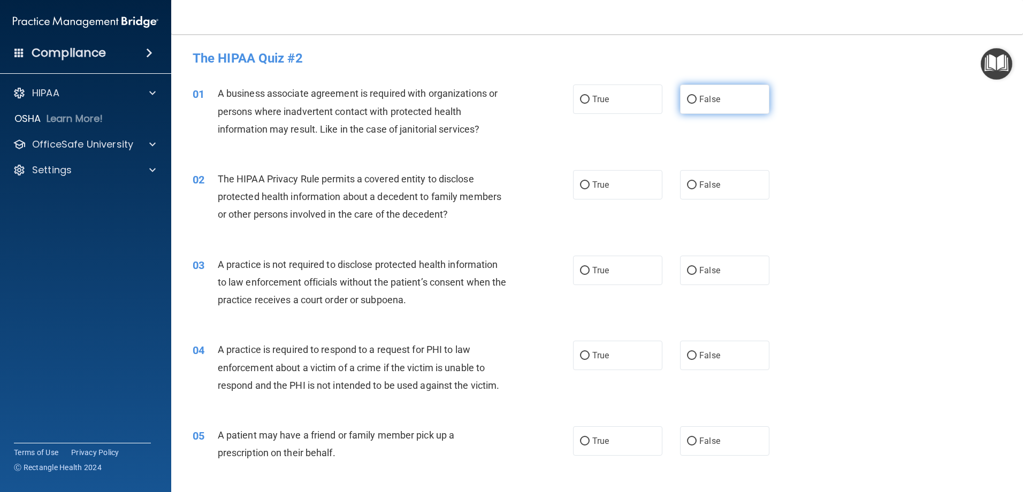
click at [720, 103] on label "False" at bounding box center [724, 99] width 89 height 29
click at [697, 103] on input "False" at bounding box center [692, 100] width 10 height 8
radio input "true"
click at [581, 191] on label "True" at bounding box center [617, 184] width 89 height 29
click at [581, 189] on input "True" at bounding box center [585, 185] width 10 height 8
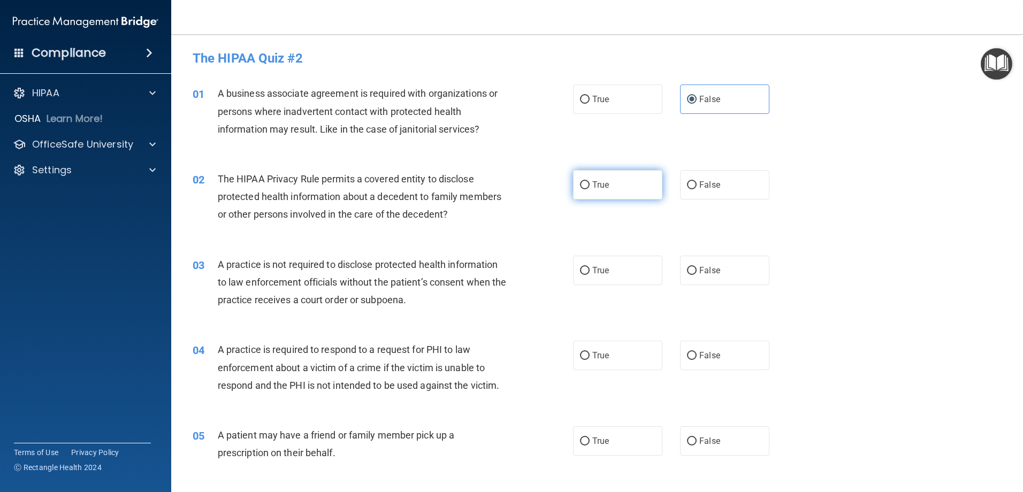
radio input "true"
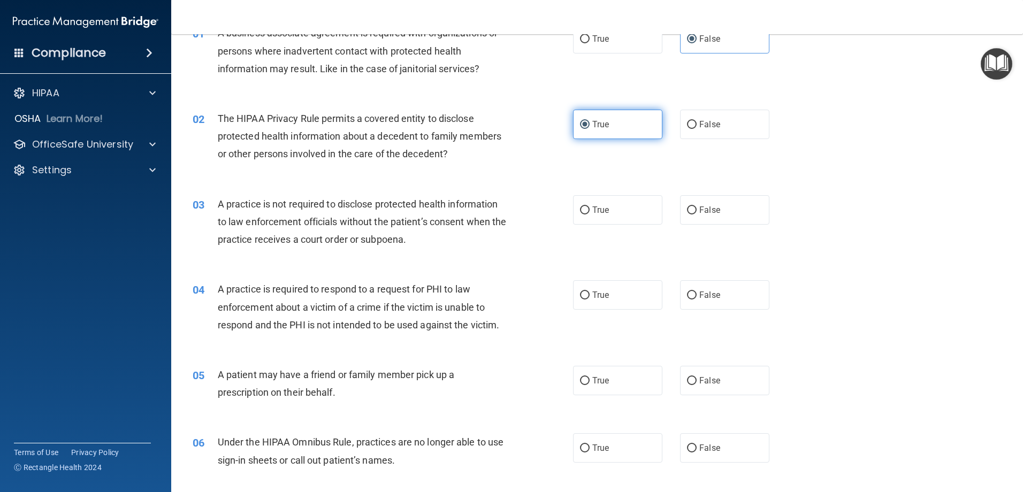
scroll to position [107, 0]
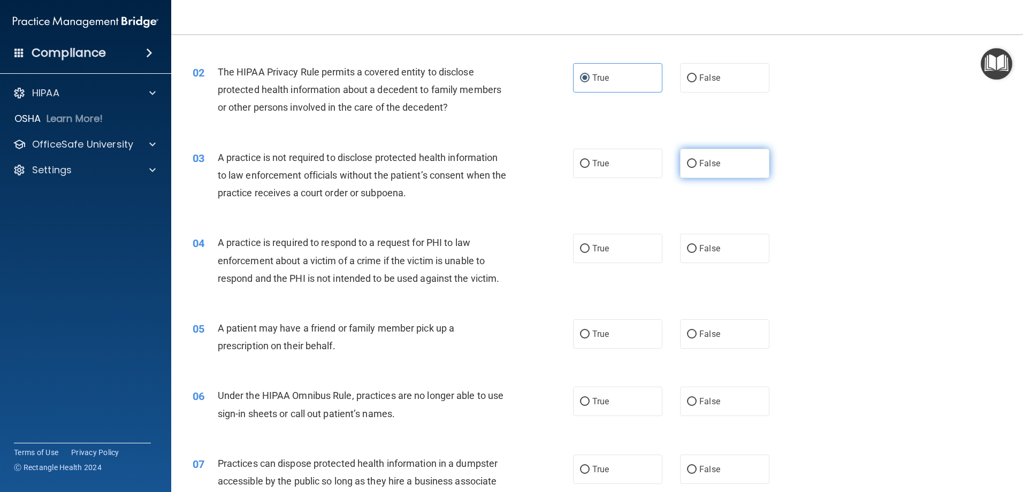
click at [696, 169] on label "False" at bounding box center [724, 163] width 89 height 29
click at [696, 168] on input "False" at bounding box center [692, 164] width 10 height 8
radio input "true"
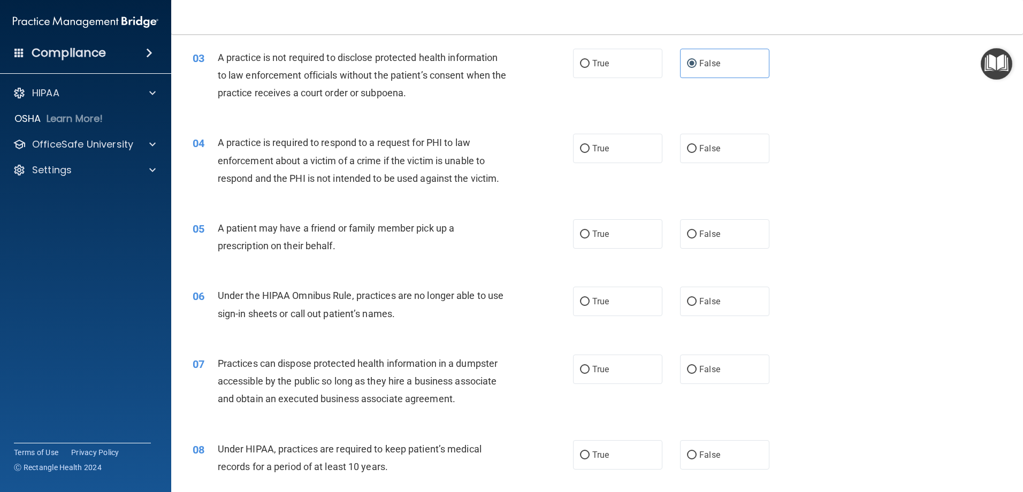
scroll to position [214, 0]
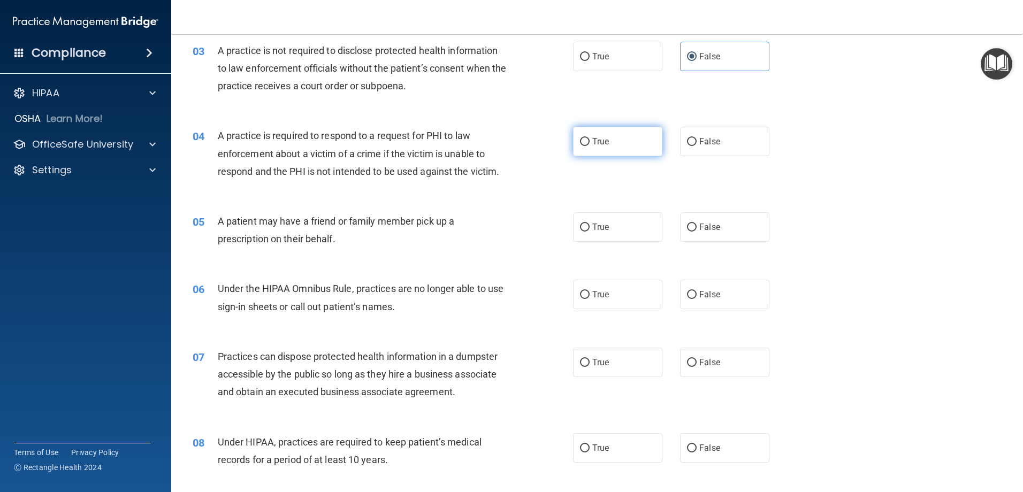
click at [600, 151] on label "True" at bounding box center [617, 141] width 89 height 29
click at [590, 146] on input "True" at bounding box center [585, 142] width 10 height 8
radio input "true"
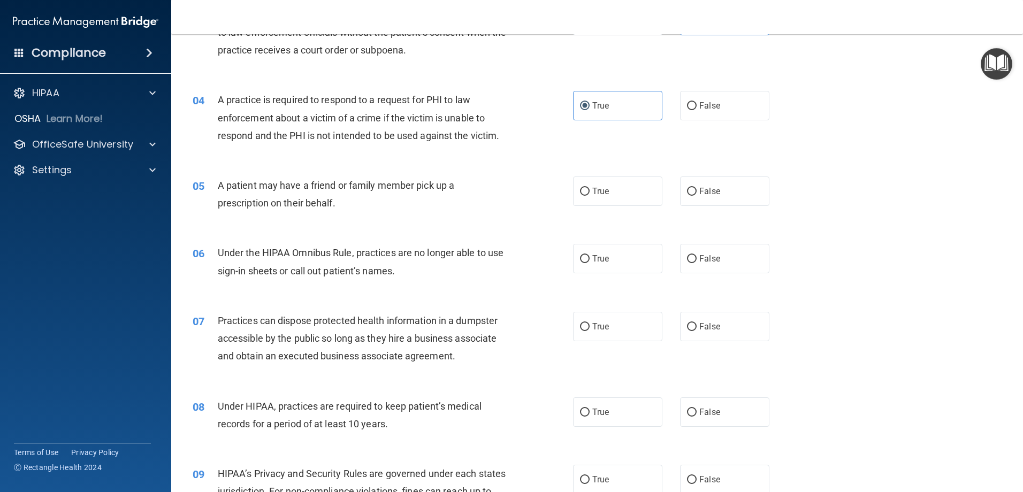
scroll to position [321, 0]
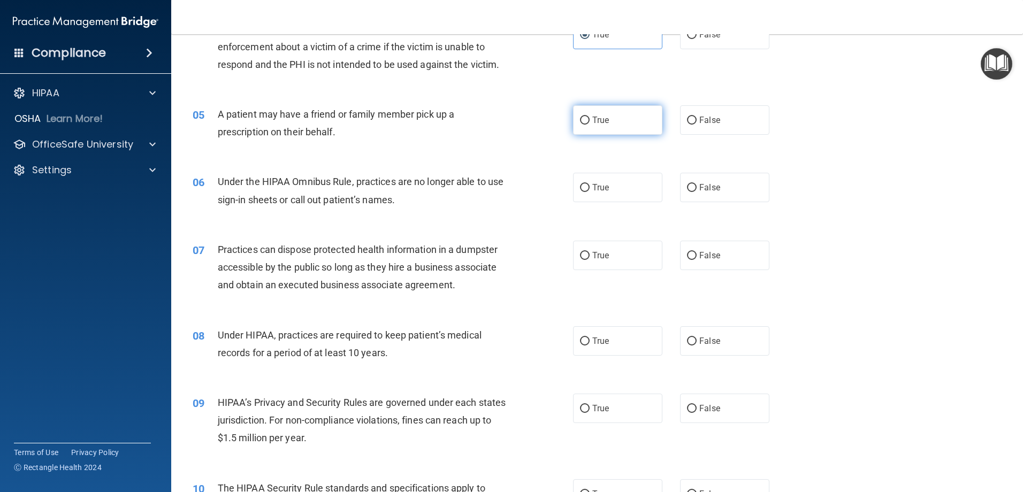
click at [597, 123] on span "True" at bounding box center [600, 120] width 17 height 10
click at [590, 123] on input "True" at bounding box center [585, 121] width 10 height 8
radio input "true"
click at [620, 189] on label "True" at bounding box center [617, 187] width 89 height 29
click at [590, 189] on input "True" at bounding box center [585, 188] width 10 height 8
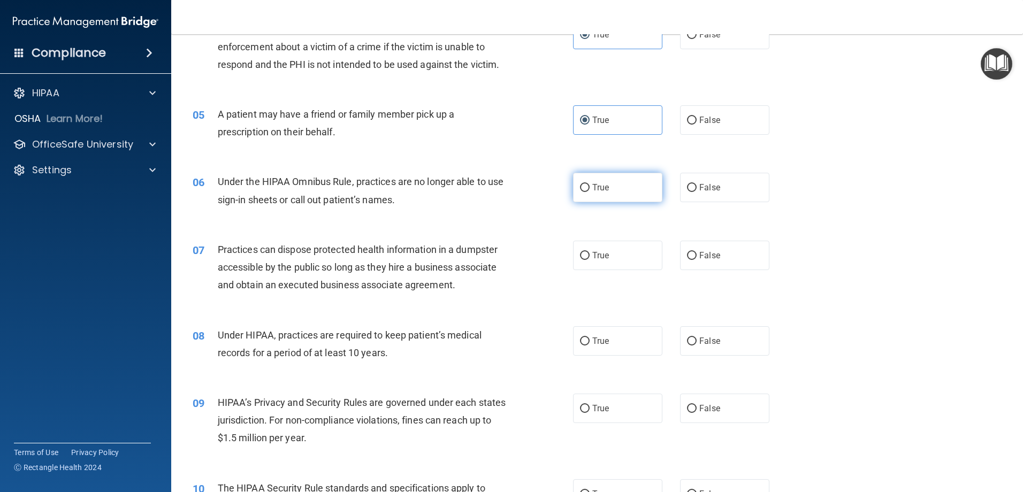
radio input "true"
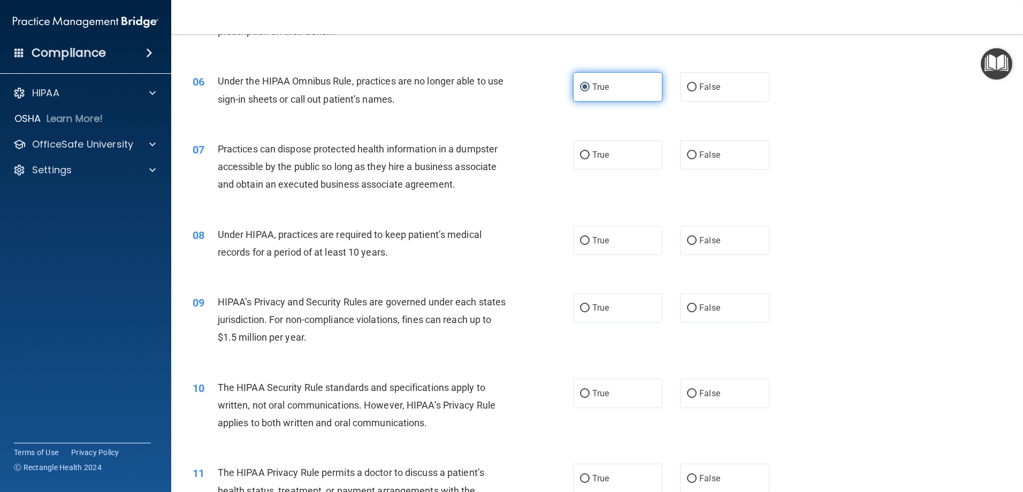
scroll to position [428, 0]
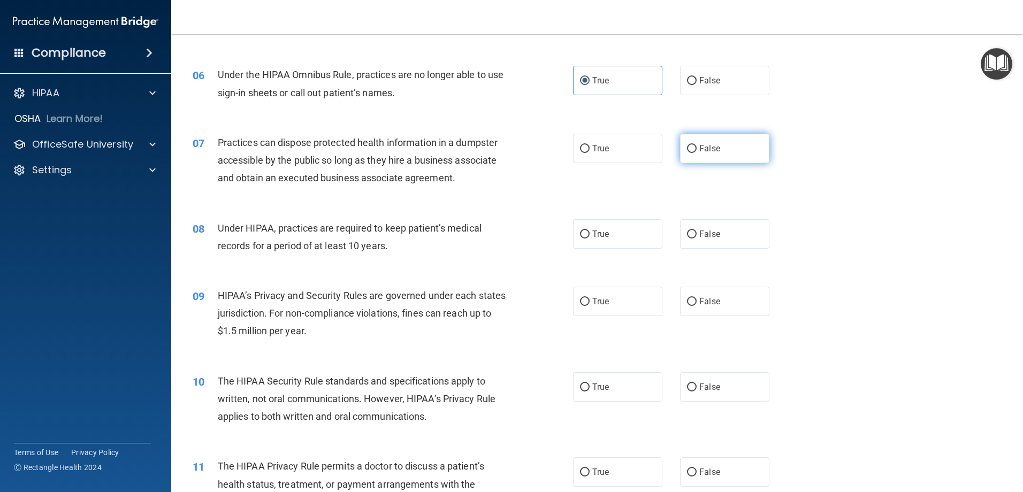
click at [692, 152] on label "False" at bounding box center [724, 148] width 89 height 29
click at [692, 152] on input "False" at bounding box center [692, 149] width 10 height 8
radio input "true"
click at [616, 226] on label "True" at bounding box center [617, 233] width 89 height 29
click at [590, 231] on input "True" at bounding box center [585, 235] width 10 height 8
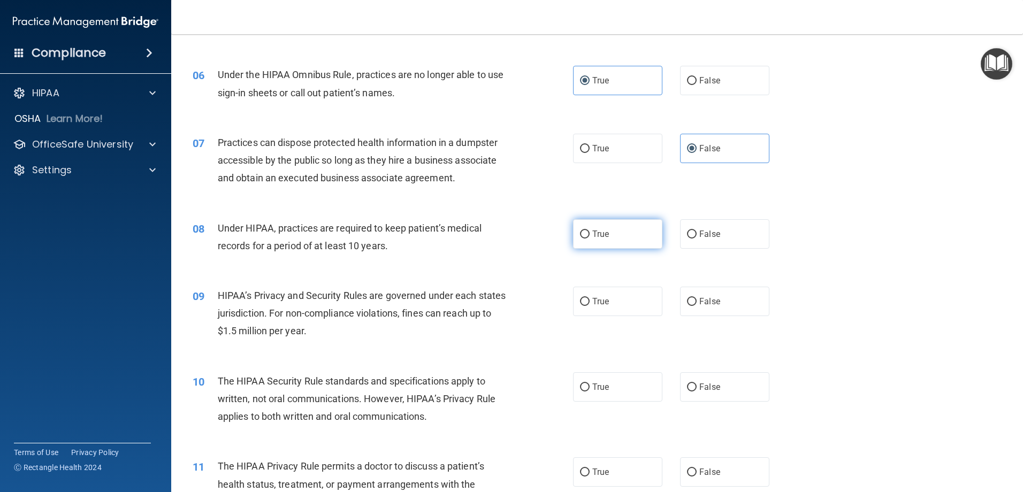
radio input "true"
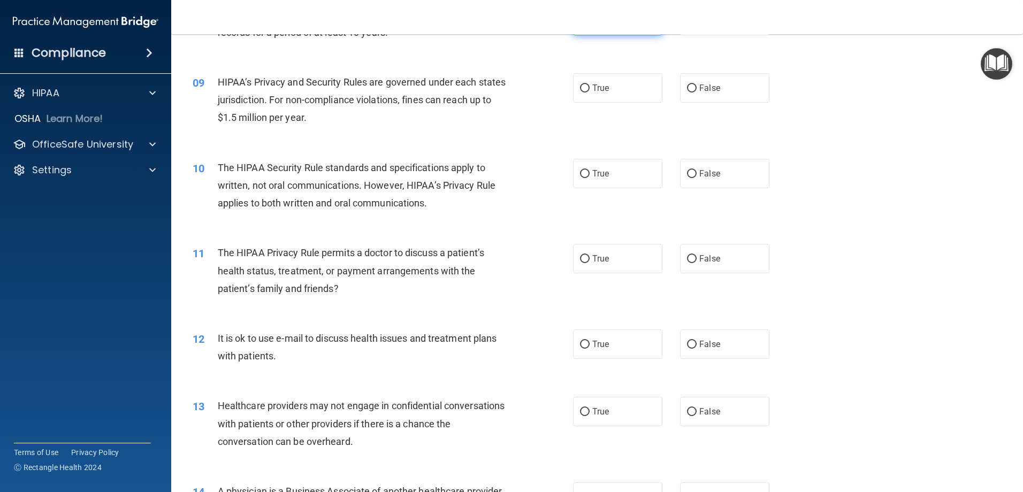
scroll to position [642, 0]
click at [615, 82] on label "True" at bounding box center [617, 87] width 89 height 29
click at [590, 84] on input "True" at bounding box center [585, 88] width 10 height 8
radio input "true"
click at [698, 95] on label "False" at bounding box center [724, 87] width 89 height 29
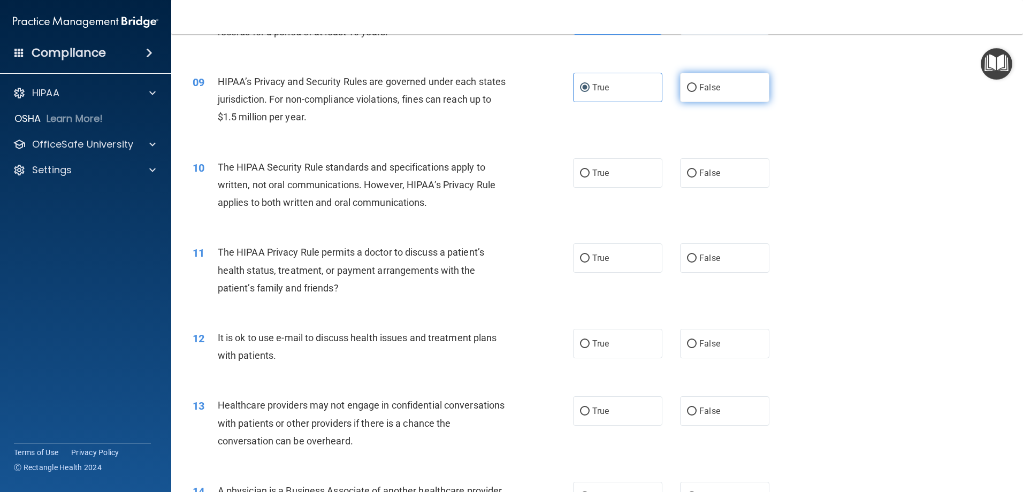
click at [697, 92] on input "False" at bounding box center [692, 88] width 10 height 8
radio input "true"
radio input "false"
click at [713, 175] on span "False" at bounding box center [709, 173] width 21 height 10
click at [697, 175] on input "False" at bounding box center [692, 174] width 10 height 8
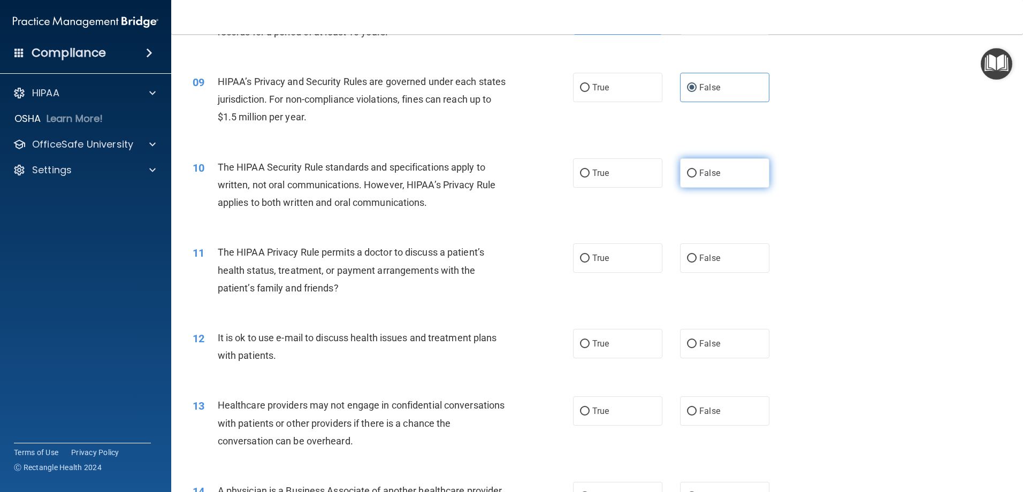
radio input "true"
click at [709, 258] on span "False" at bounding box center [709, 258] width 21 height 10
click at [697, 258] on input "False" at bounding box center [692, 259] width 10 height 8
radio input "true"
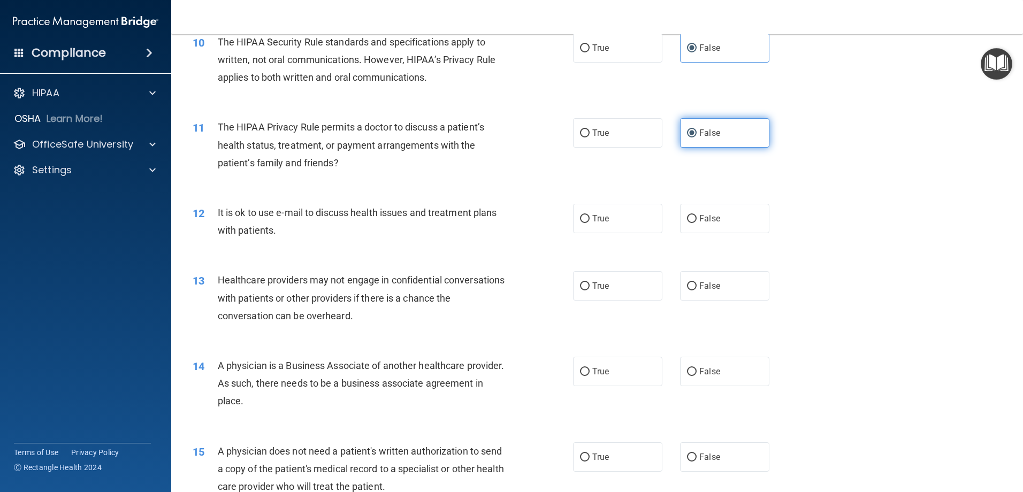
scroll to position [803, 0]
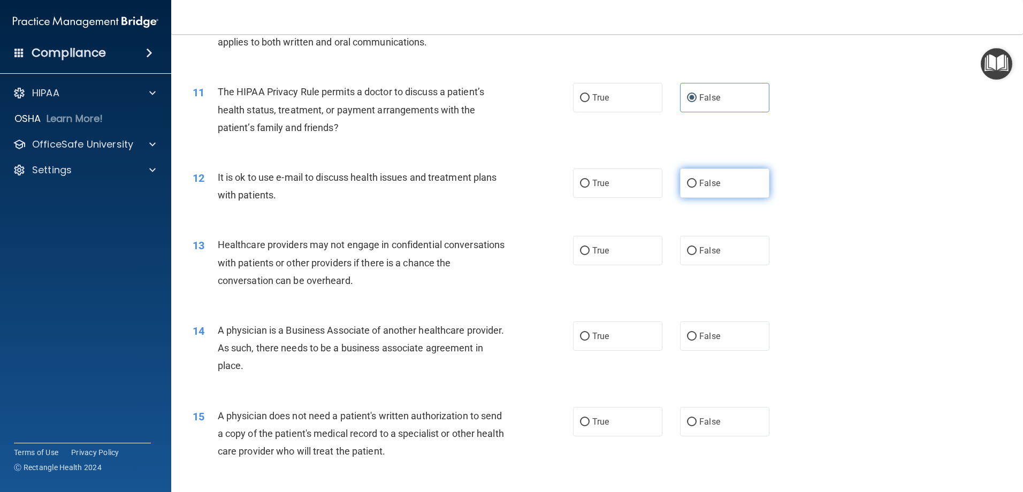
click at [704, 189] on label "False" at bounding box center [724, 183] width 89 height 29
click at [697, 188] on input "False" at bounding box center [692, 184] width 10 height 8
radio input "true"
click at [628, 254] on label "True" at bounding box center [617, 250] width 89 height 29
click at [590, 254] on input "True" at bounding box center [585, 251] width 10 height 8
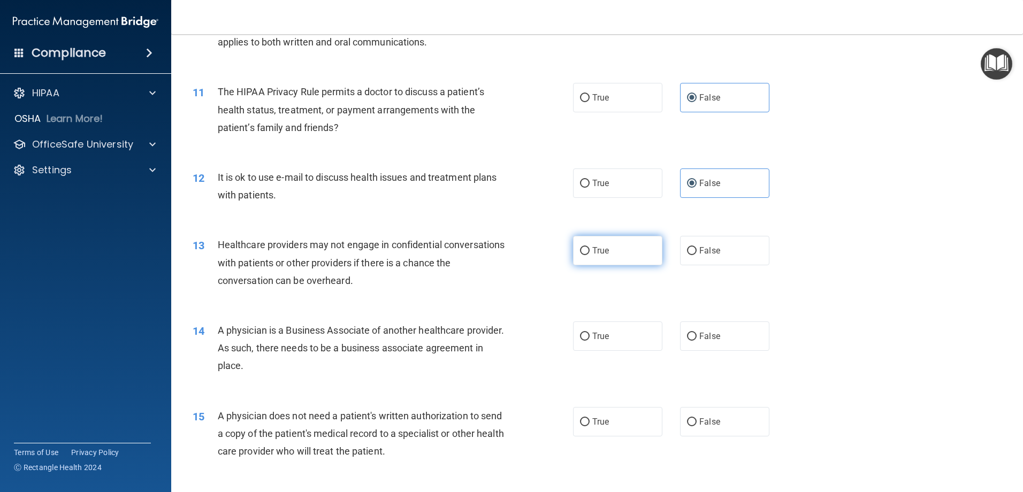
radio input "true"
click at [586, 338] on label "True" at bounding box center [617, 336] width 89 height 29
click at [586, 338] on input "True" at bounding box center [585, 337] width 10 height 8
radio input "true"
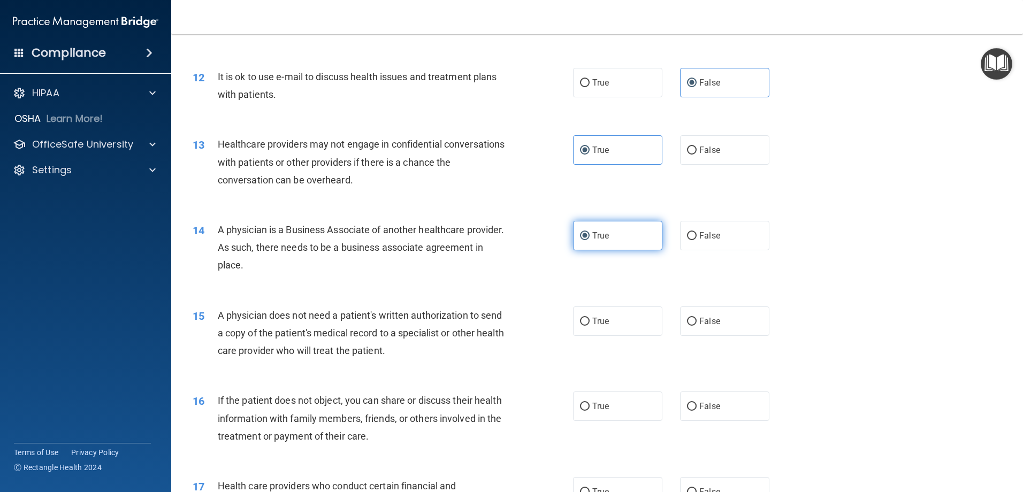
scroll to position [963, 0]
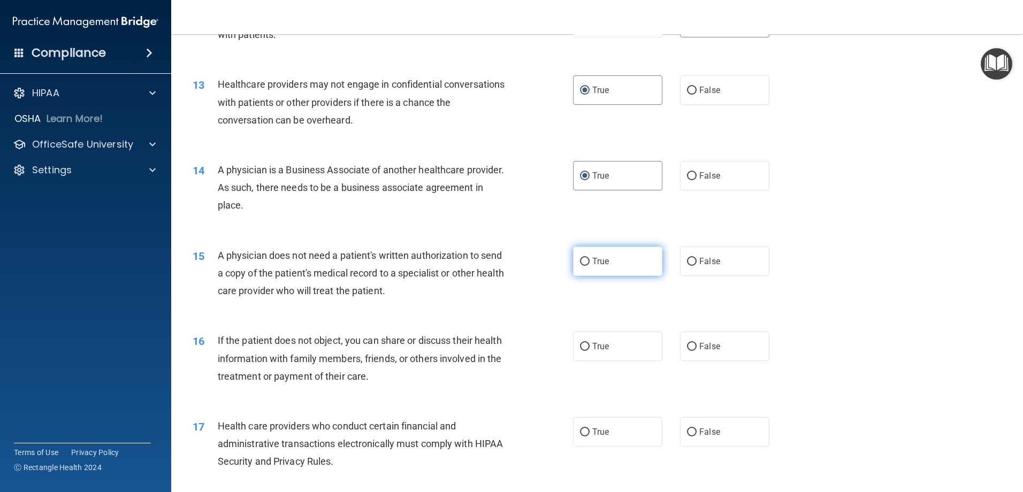
click at [580, 260] on input "True" at bounding box center [585, 262] width 10 height 8
radio input "true"
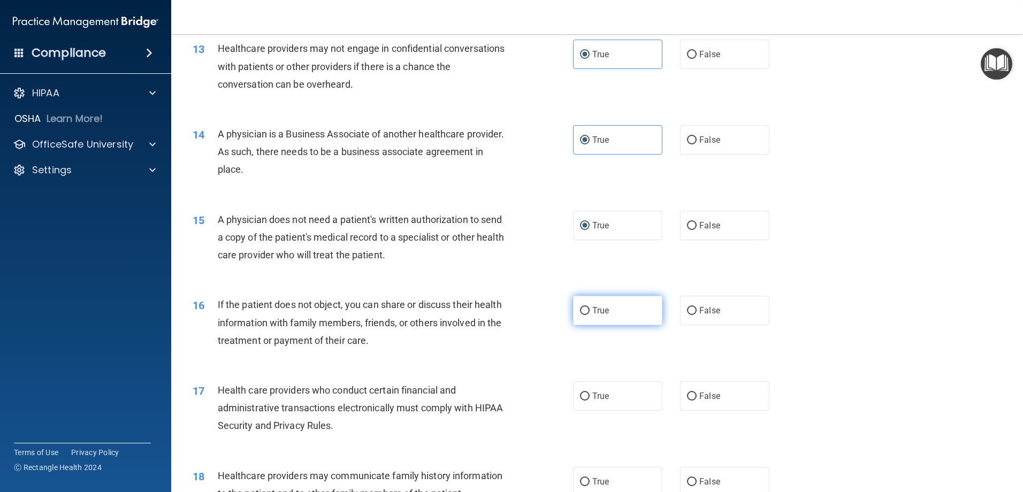
scroll to position [1070, 0]
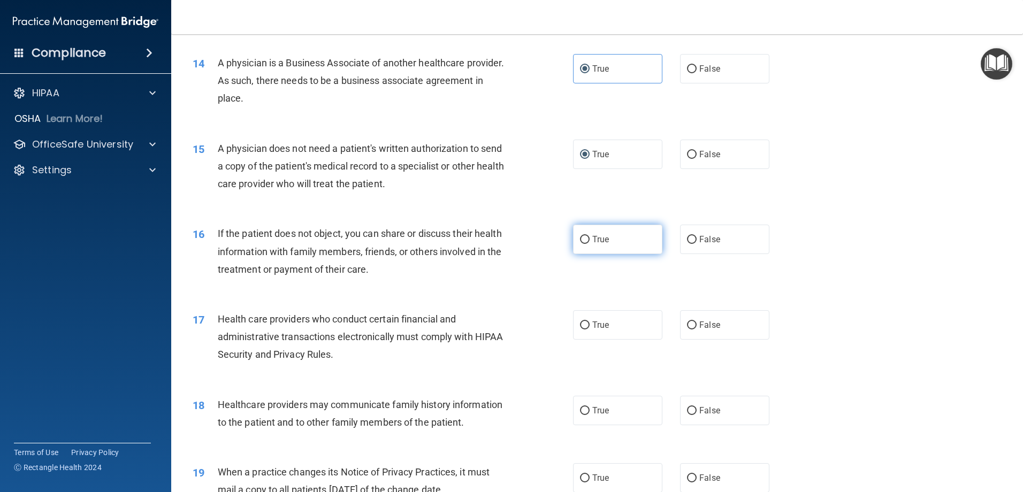
click at [603, 250] on label "True" at bounding box center [617, 239] width 89 height 29
click at [590, 244] on input "True" at bounding box center [585, 240] width 10 height 8
radio input "true"
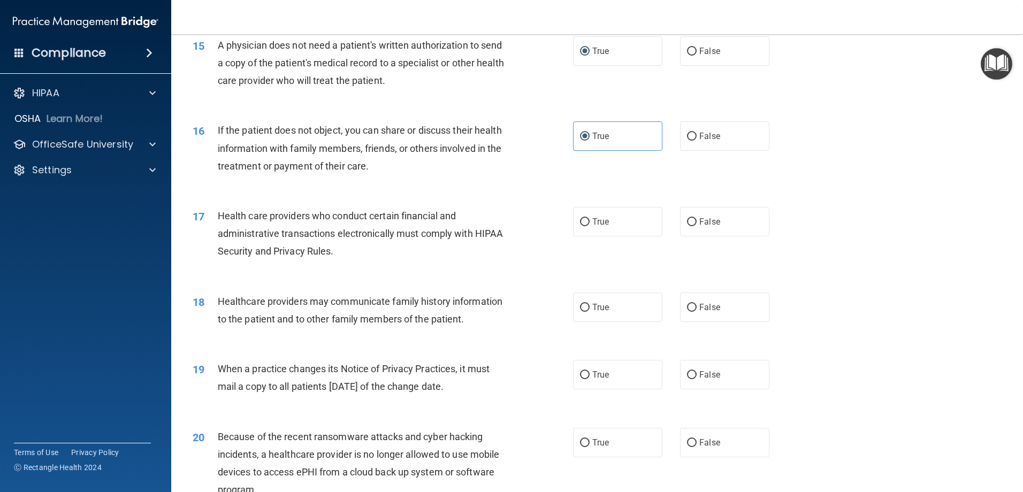
scroll to position [1177, 0]
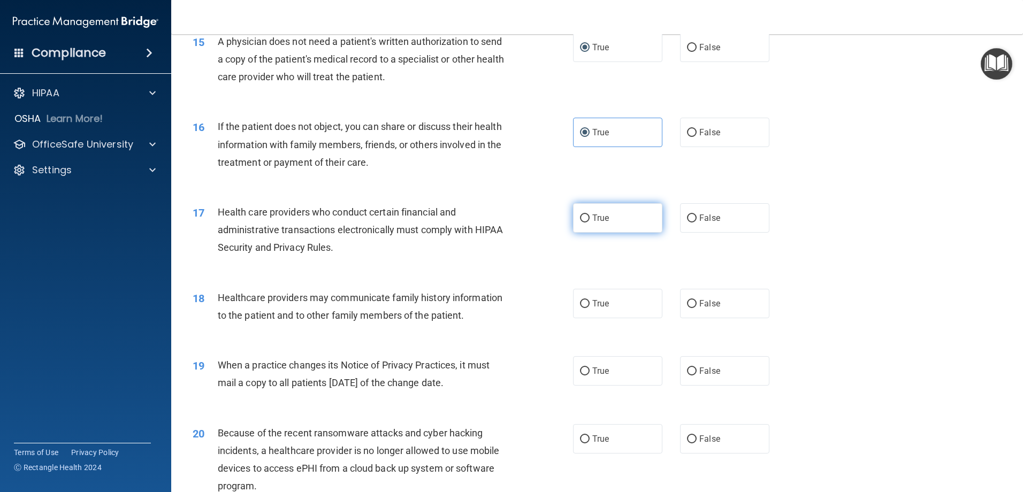
click at [598, 227] on label "True" at bounding box center [617, 217] width 89 height 29
click at [590, 223] on input "True" at bounding box center [585, 219] width 10 height 8
radio input "true"
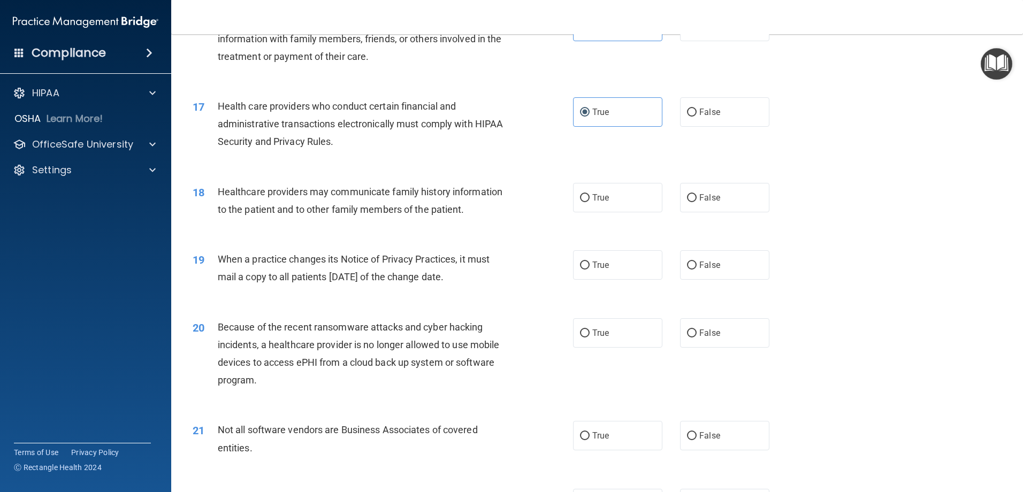
scroll to position [1284, 0]
click at [735, 197] on label "False" at bounding box center [724, 196] width 89 height 29
click at [697, 197] on input "False" at bounding box center [692, 197] width 10 height 8
radio input "true"
click at [606, 267] on label "True" at bounding box center [617, 263] width 89 height 29
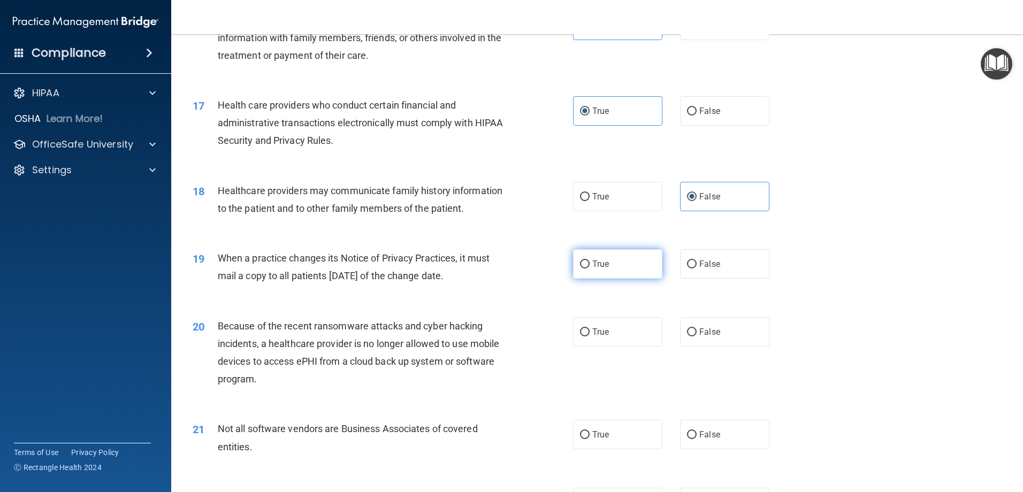
click at [590, 267] on input "True" at bounding box center [585, 265] width 10 height 8
radio input "true"
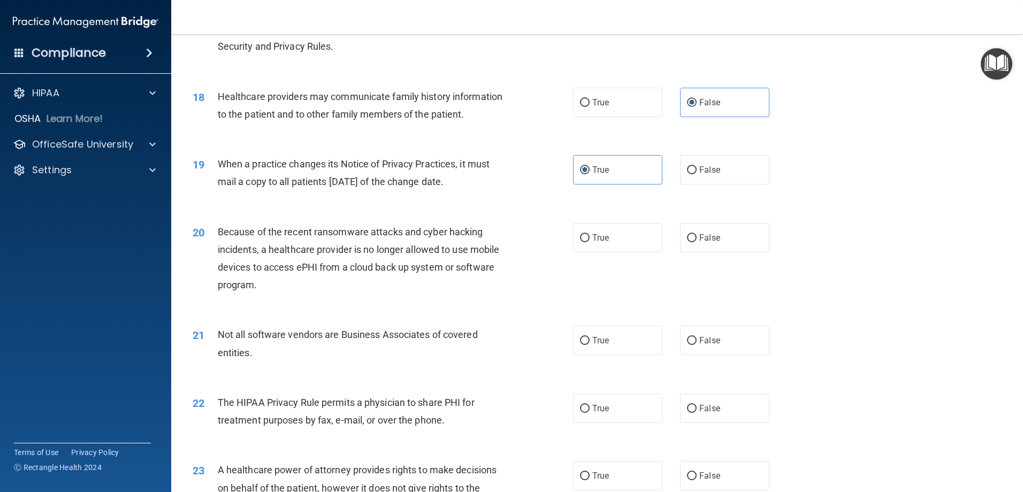
scroll to position [1391, 0]
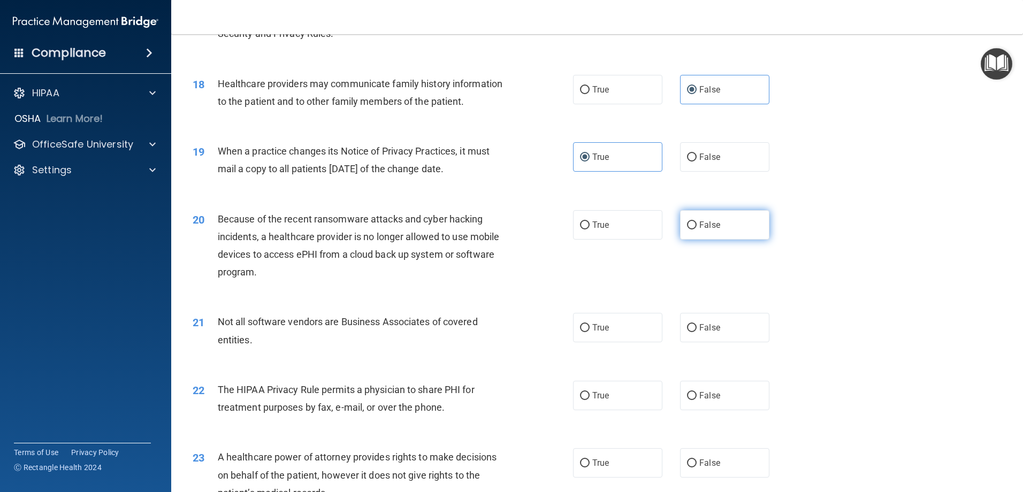
click at [691, 222] on input "False" at bounding box center [692, 226] width 10 height 8
radio input "true"
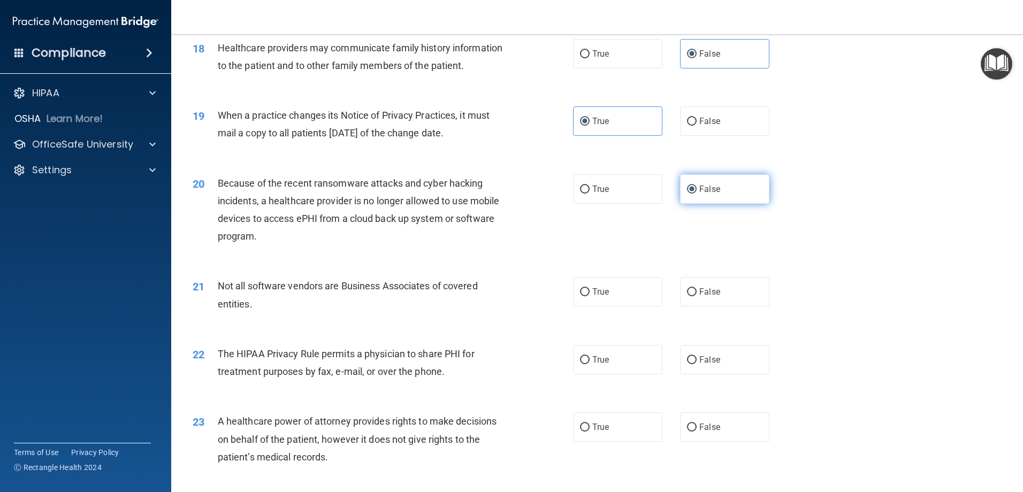
scroll to position [1498, 0]
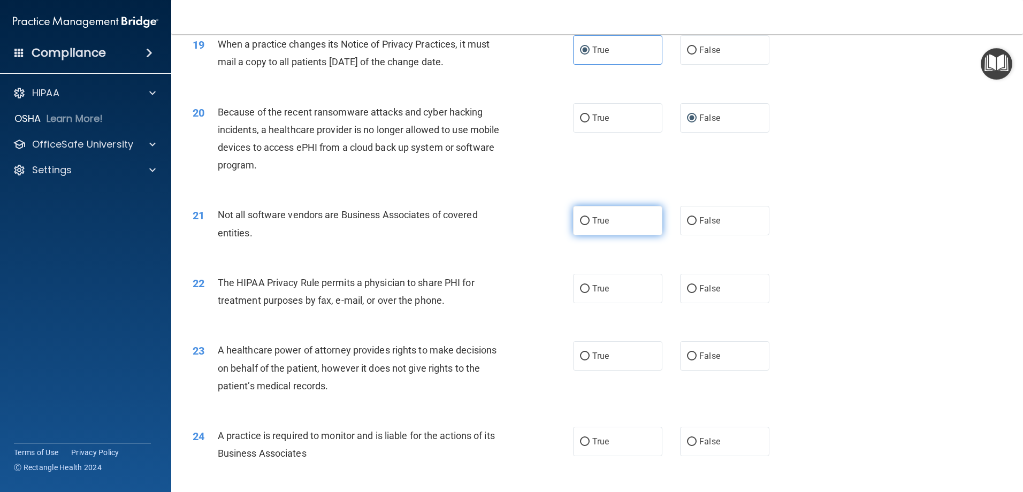
click at [578, 234] on label "True" at bounding box center [617, 220] width 89 height 29
click at [580, 225] on input "True" at bounding box center [585, 221] width 10 height 8
radio input "true"
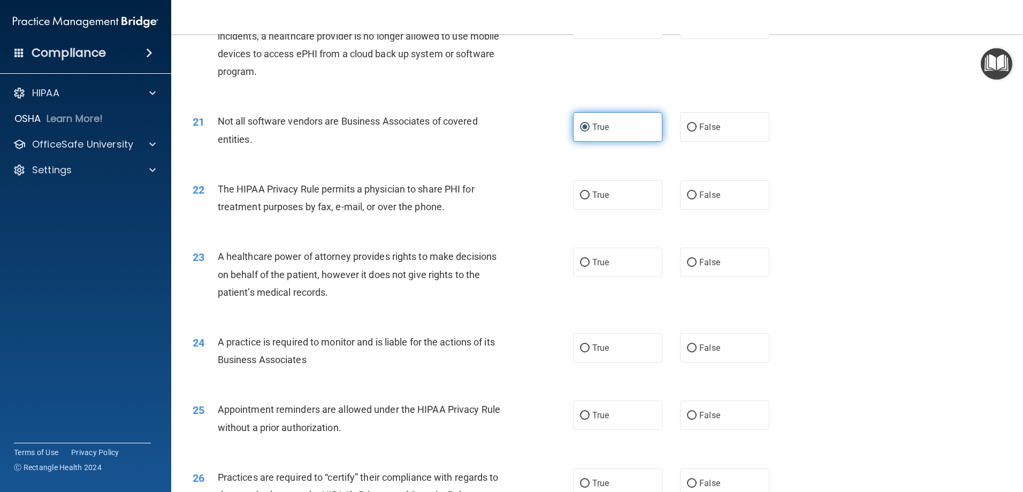
scroll to position [1605, 0]
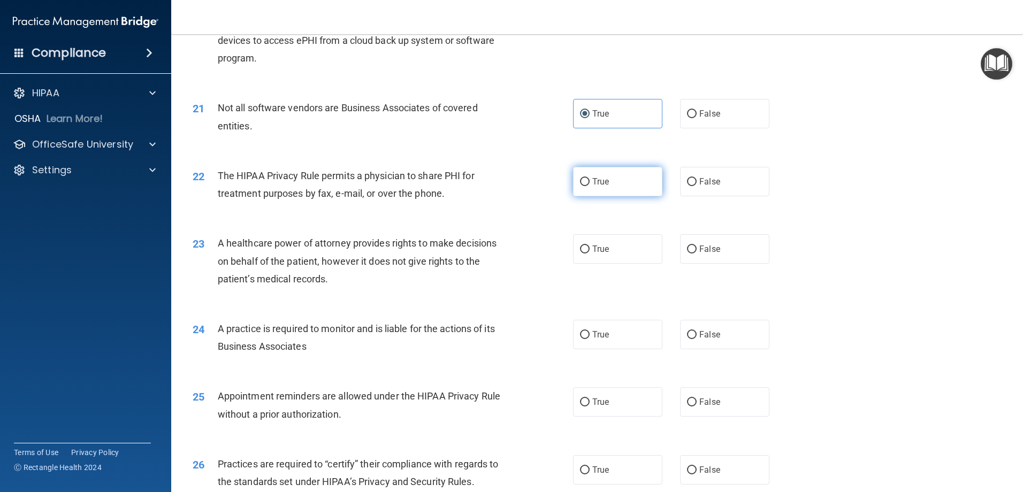
click at [614, 186] on label "True" at bounding box center [617, 181] width 89 height 29
click at [590, 186] on input "True" at bounding box center [585, 182] width 10 height 8
radio input "true"
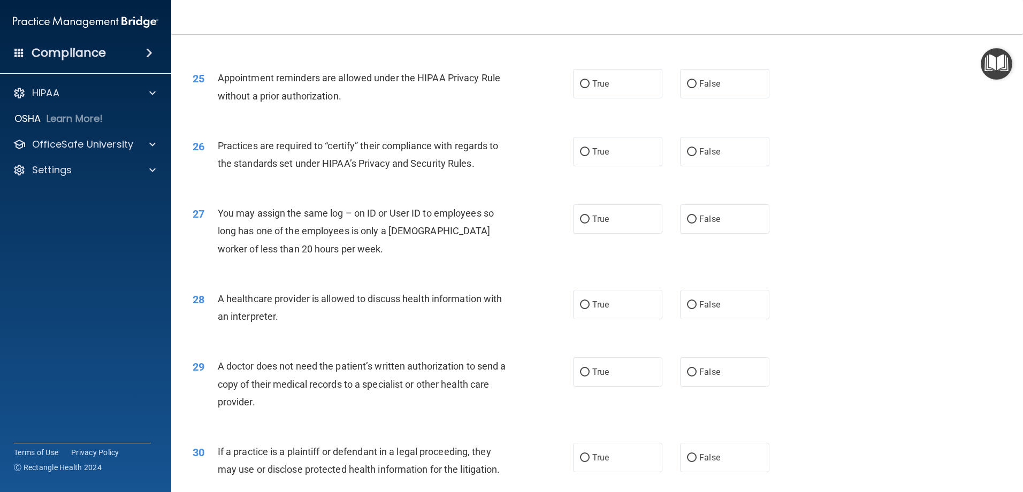
scroll to position [1998, 0]
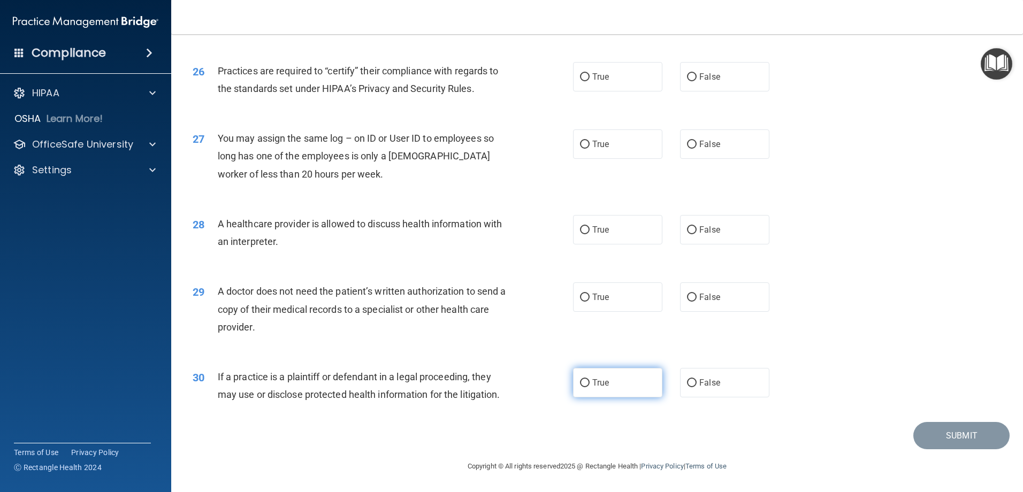
click at [580, 384] on input "True" at bounding box center [585, 383] width 10 height 8
radio input "true"
click at [599, 301] on span "True" at bounding box center [600, 297] width 17 height 10
click at [590, 301] on input "True" at bounding box center [585, 298] width 10 height 8
radio input "true"
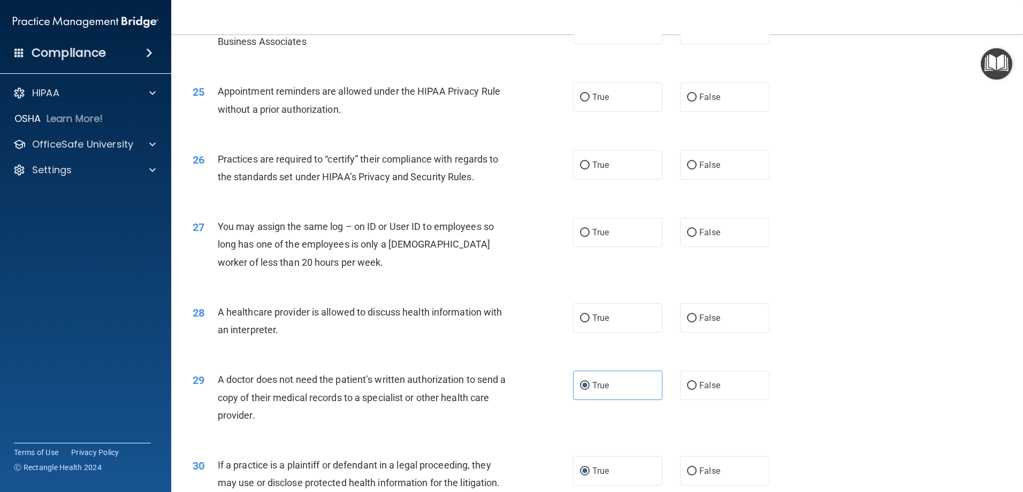
scroll to position [1891, 0]
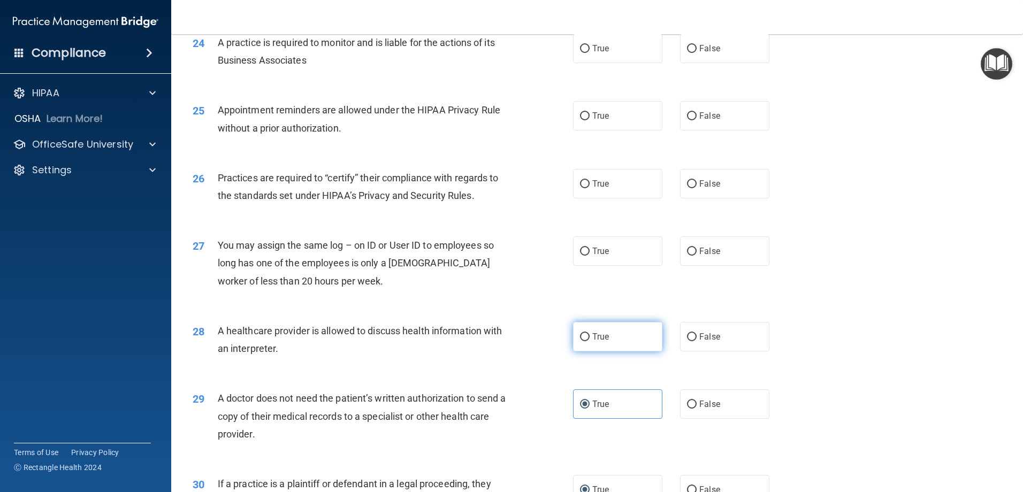
click at [586, 331] on label "True" at bounding box center [617, 336] width 89 height 29
click at [586, 333] on input "True" at bounding box center [585, 337] width 10 height 8
radio input "true"
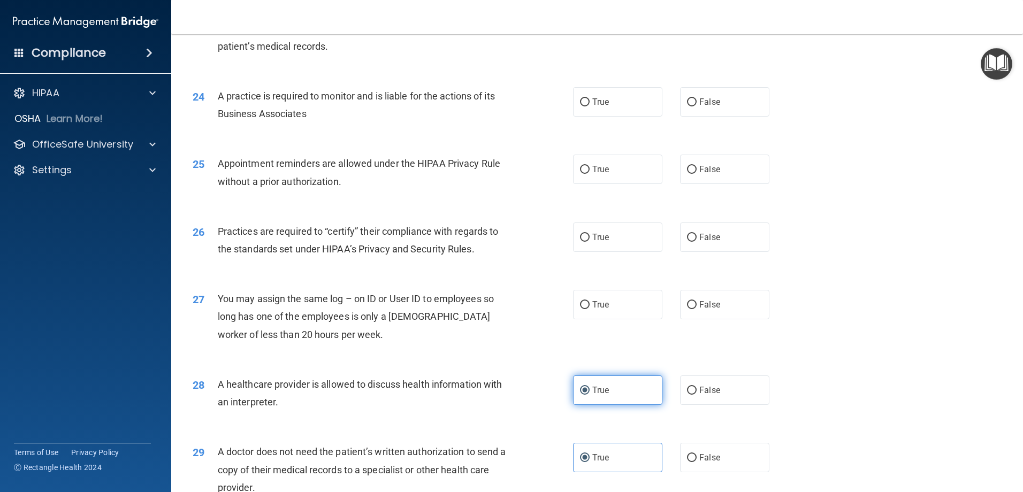
scroll to position [1784, 0]
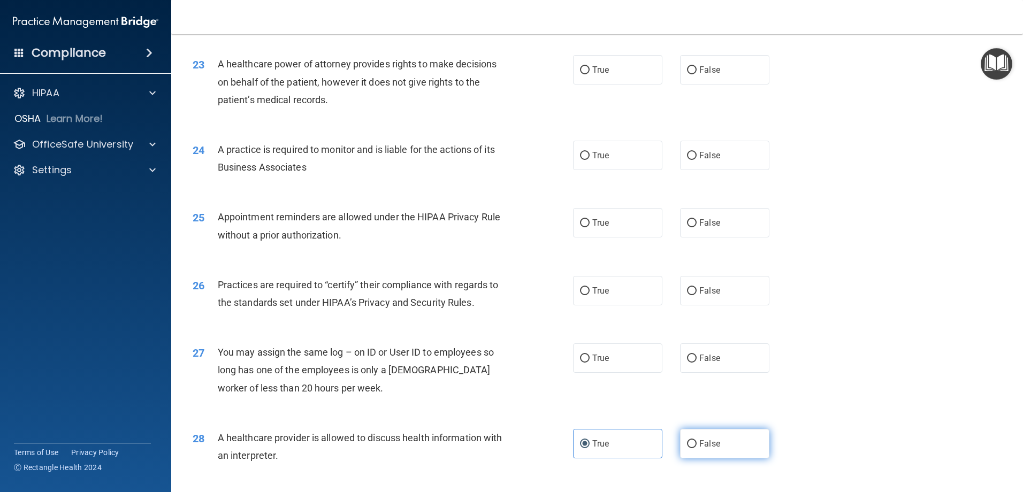
click at [689, 445] on input "False" at bounding box center [692, 444] width 10 height 8
radio input "true"
radio input "false"
click at [574, 224] on label "True" at bounding box center [617, 222] width 89 height 29
click at [580, 224] on input "True" at bounding box center [585, 223] width 10 height 8
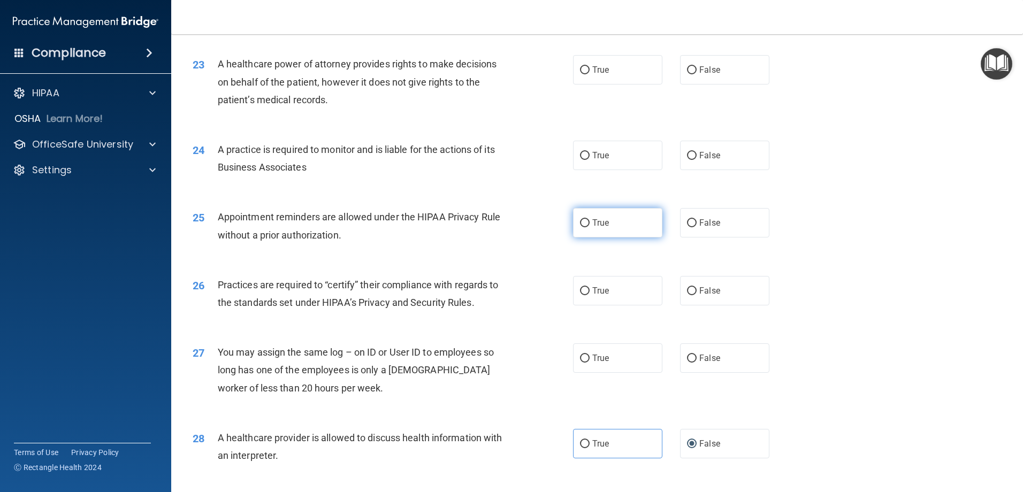
radio input "true"
click at [722, 223] on label "False" at bounding box center [724, 222] width 89 height 29
click at [697, 223] on input "False" at bounding box center [692, 223] width 10 height 8
radio input "true"
radio input "false"
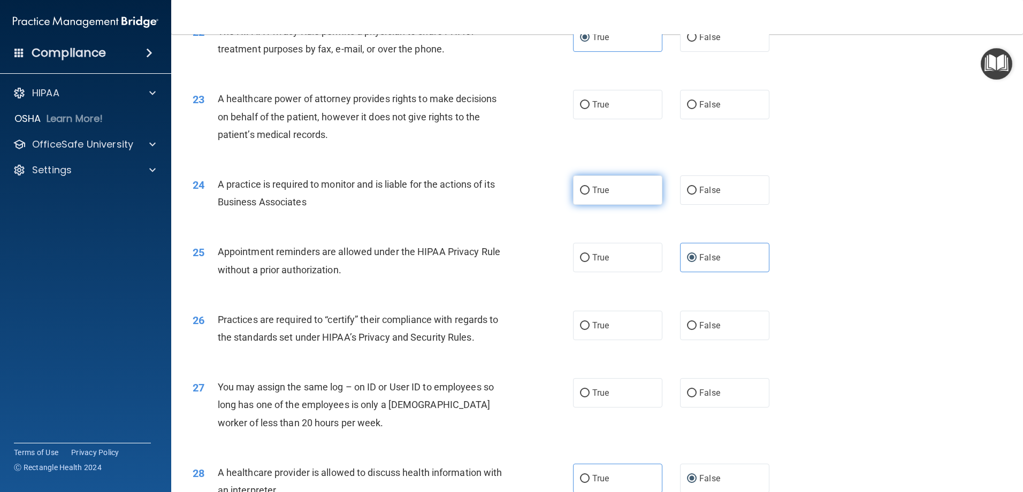
scroll to position [1731, 0]
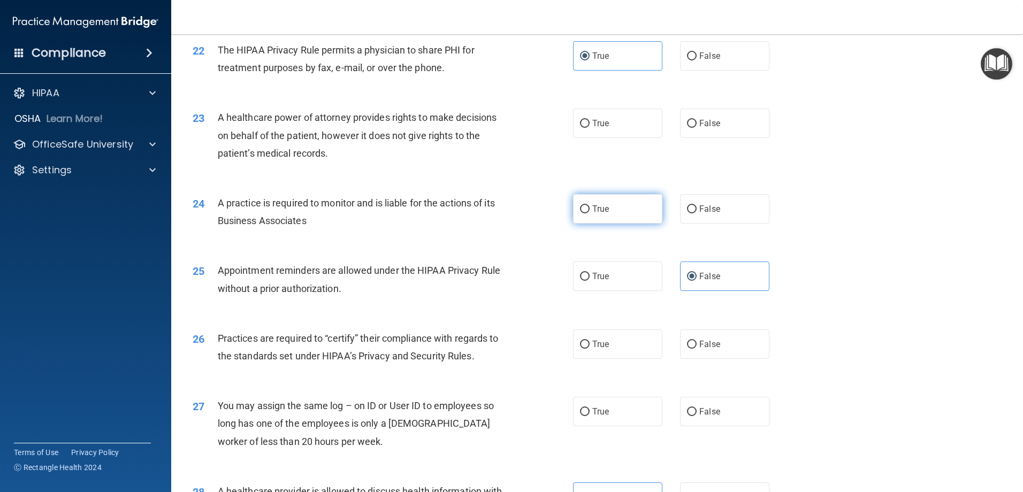
click at [594, 210] on span "True" at bounding box center [600, 209] width 17 height 10
click at [590, 210] on input "True" at bounding box center [585, 209] width 10 height 8
radio input "true"
click at [604, 132] on label "True" at bounding box center [617, 123] width 89 height 29
click at [590, 128] on input "True" at bounding box center [585, 124] width 10 height 8
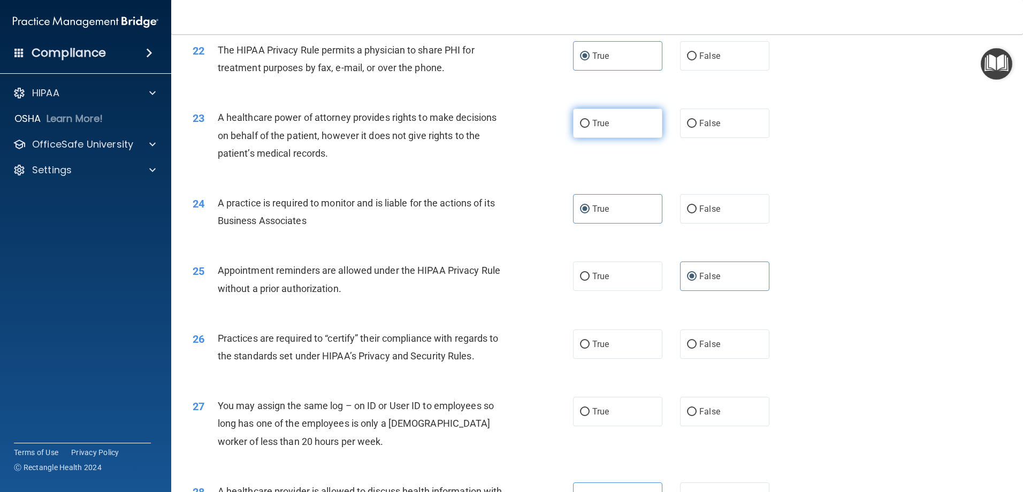
radio input "true"
click at [687, 125] on input "False" at bounding box center [692, 124] width 10 height 8
radio input "true"
radio input "false"
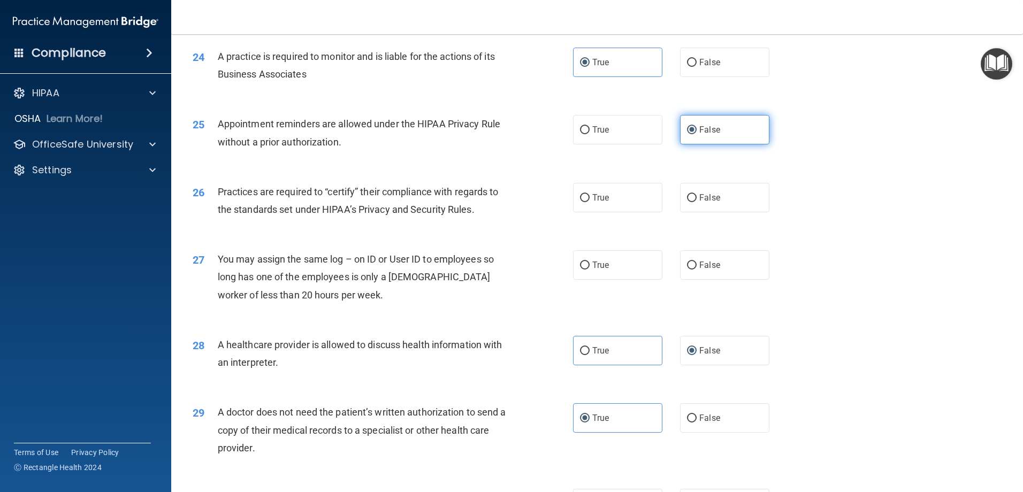
scroll to position [1891, 0]
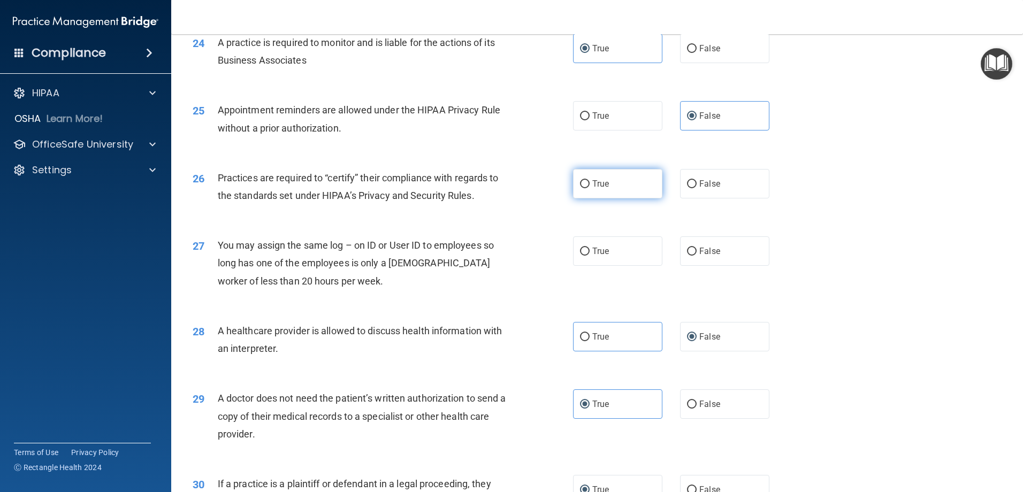
click at [635, 194] on label "True" at bounding box center [617, 183] width 89 height 29
click at [590, 188] on input "True" at bounding box center [585, 184] width 10 height 8
radio input "true"
click at [703, 248] on span "False" at bounding box center [709, 251] width 21 height 10
click at [697, 248] on input "False" at bounding box center [692, 252] width 10 height 8
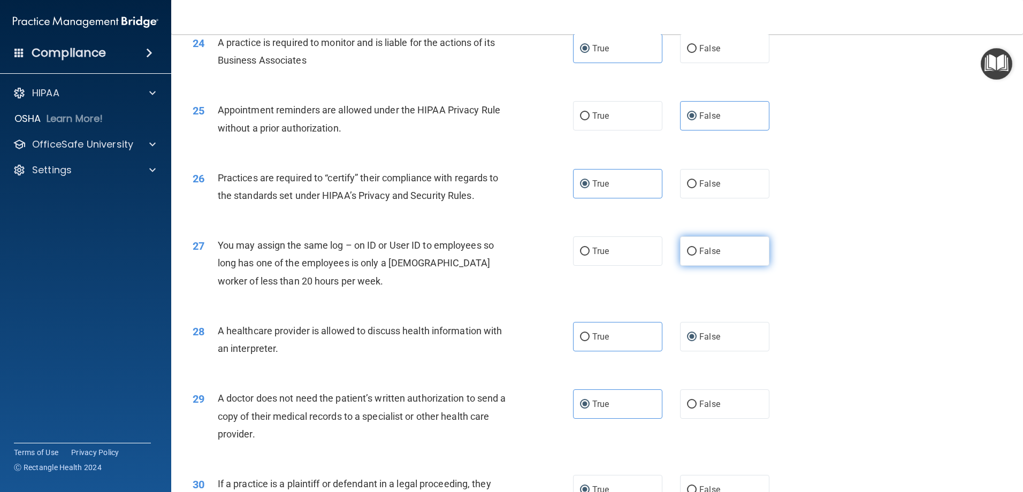
radio input "true"
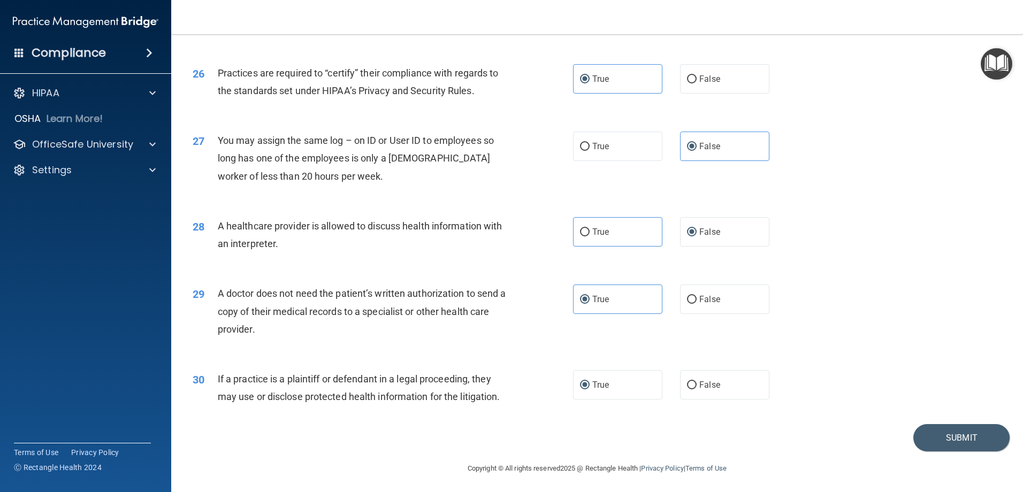
scroll to position [1998, 0]
click at [923, 437] on button "Submit" at bounding box center [961, 435] width 96 height 27
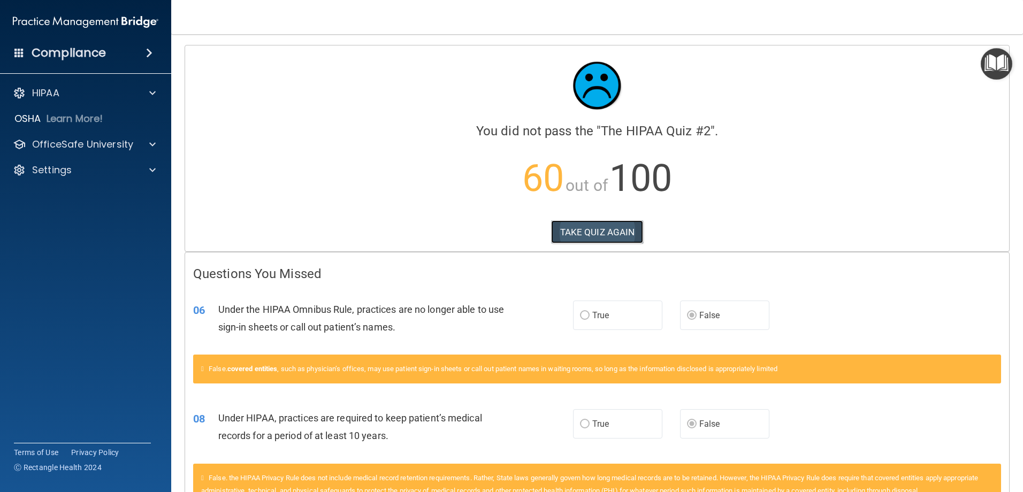
click at [581, 238] on button "TAKE QUIZ AGAIN" at bounding box center [597, 232] width 93 height 24
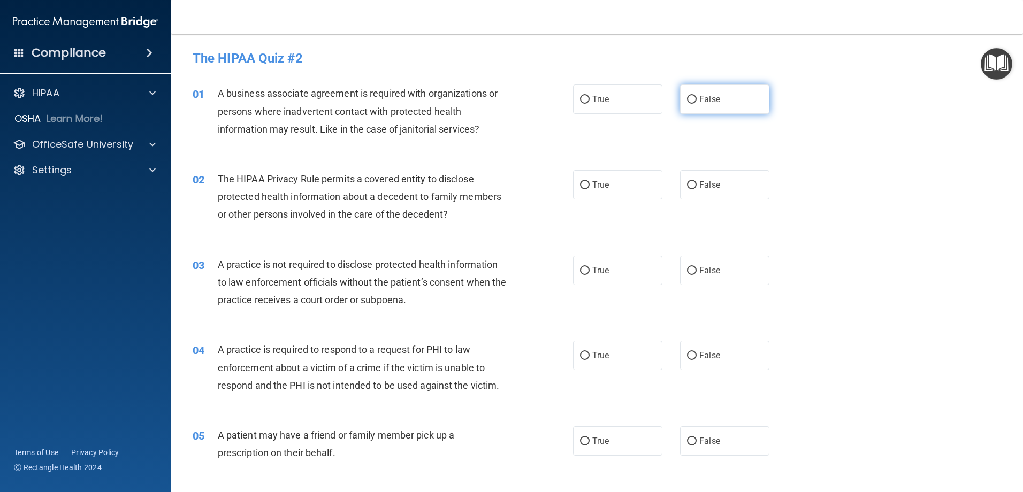
click at [711, 102] on span "False" at bounding box center [709, 99] width 21 height 10
click at [697, 102] on input "False" at bounding box center [692, 100] width 10 height 8
radio input "true"
click at [577, 193] on label "True" at bounding box center [617, 184] width 89 height 29
click at [580, 189] on input "True" at bounding box center [585, 185] width 10 height 8
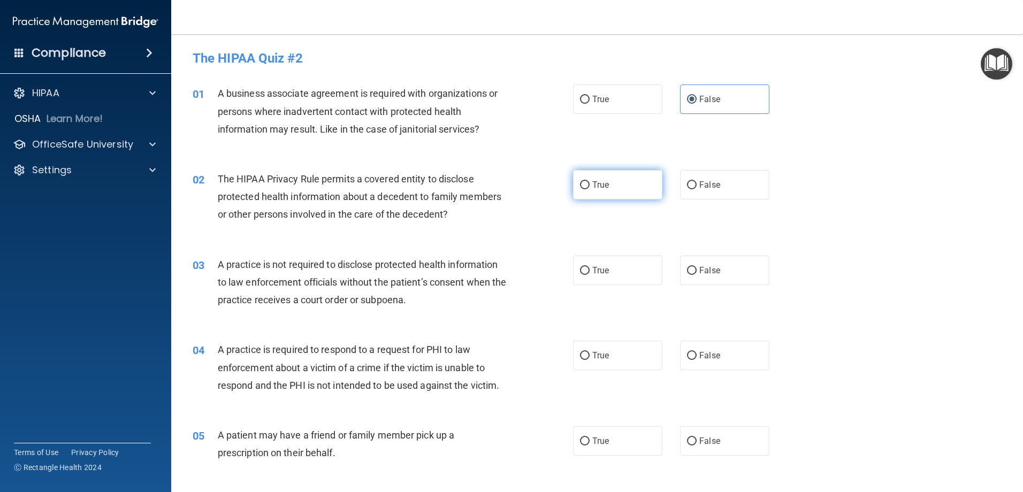
radio input "true"
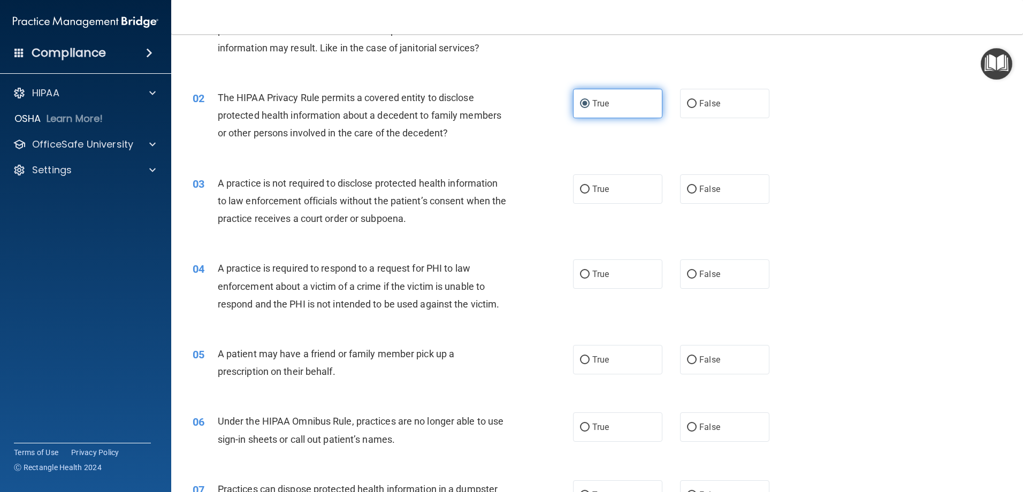
scroll to position [107, 0]
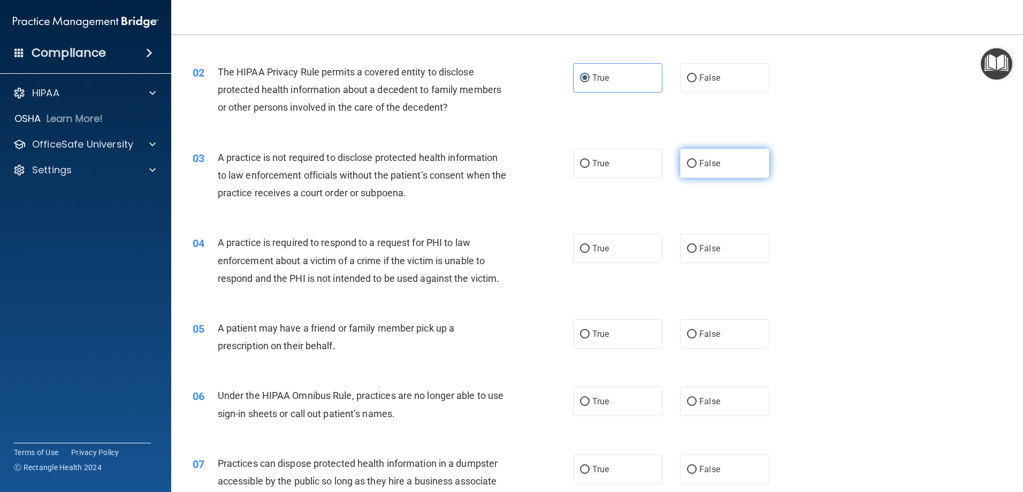
click at [699, 156] on label "False" at bounding box center [724, 163] width 89 height 29
click at [697, 160] on input "False" at bounding box center [692, 164] width 10 height 8
radio input "true"
click at [580, 247] on input "True" at bounding box center [585, 249] width 10 height 8
radio input "true"
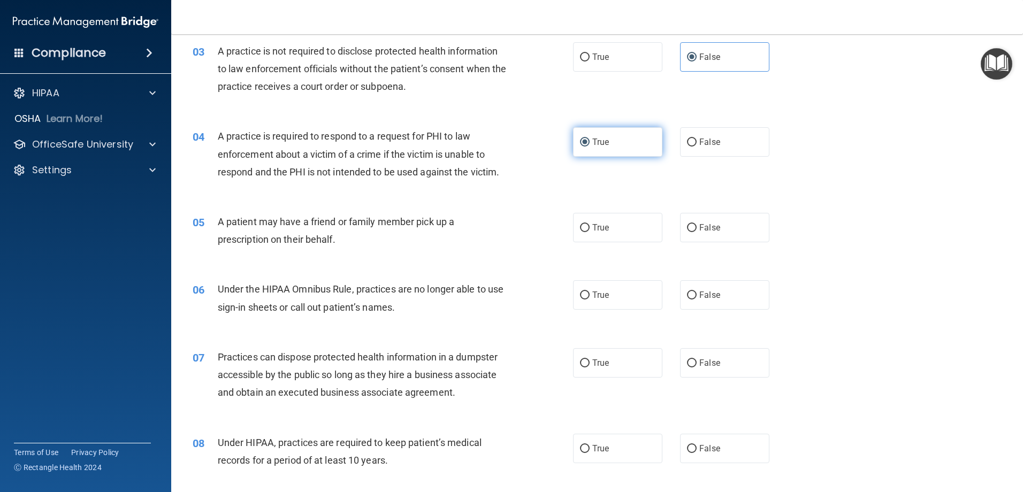
scroll to position [214, 0]
click at [585, 233] on label "True" at bounding box center [617, 226] width 89 height 29
click at [585, 232] on input "True" at bounding box center [585, 228] width 10 height 8
radio input "true"
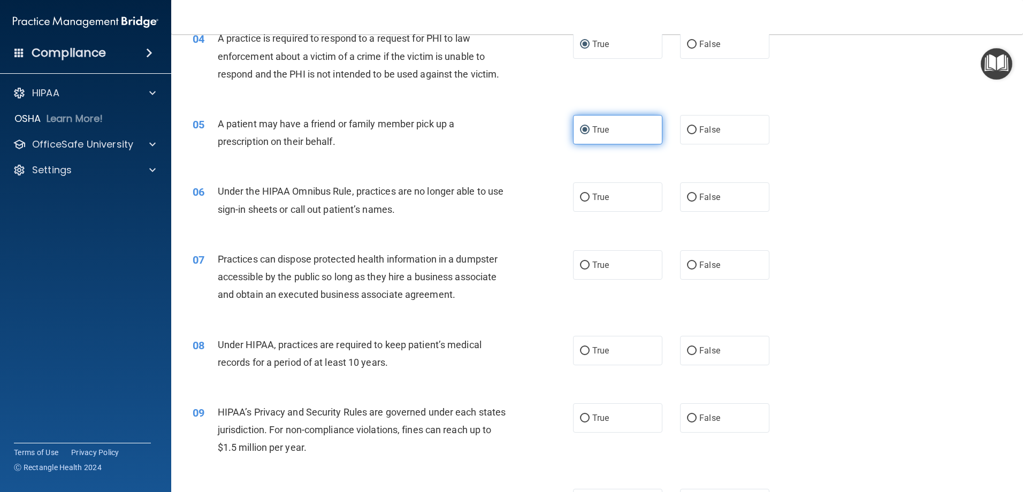
scroll to position [321, 0]
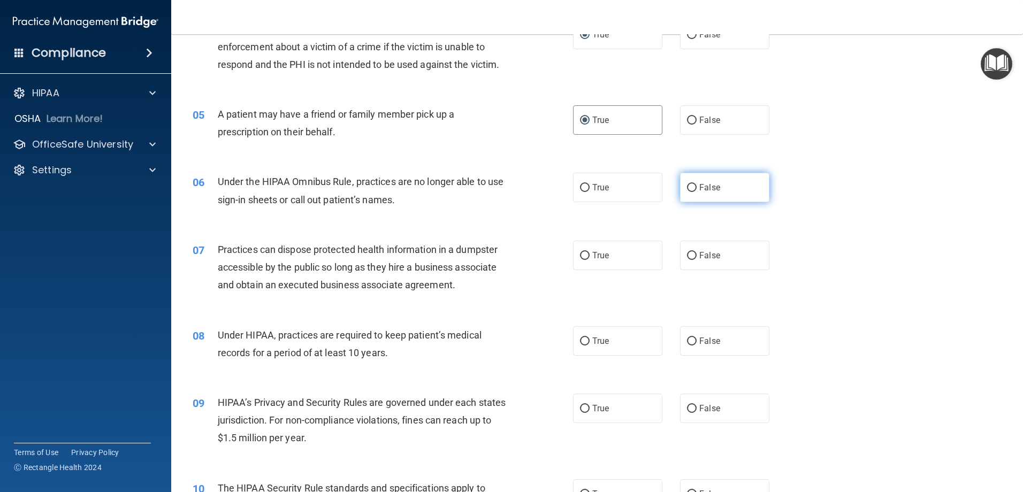
click at [699, 186] on span "False" at bounding box center [709, 187] width 21 height 10
click at [695, 186] on input "False" at bounding box center [692, 188] width 10 height 8
radio input "true"
click at [687, 257] on input "False" at bounding box center [692, 256] width 10 height 8
radio input "true"
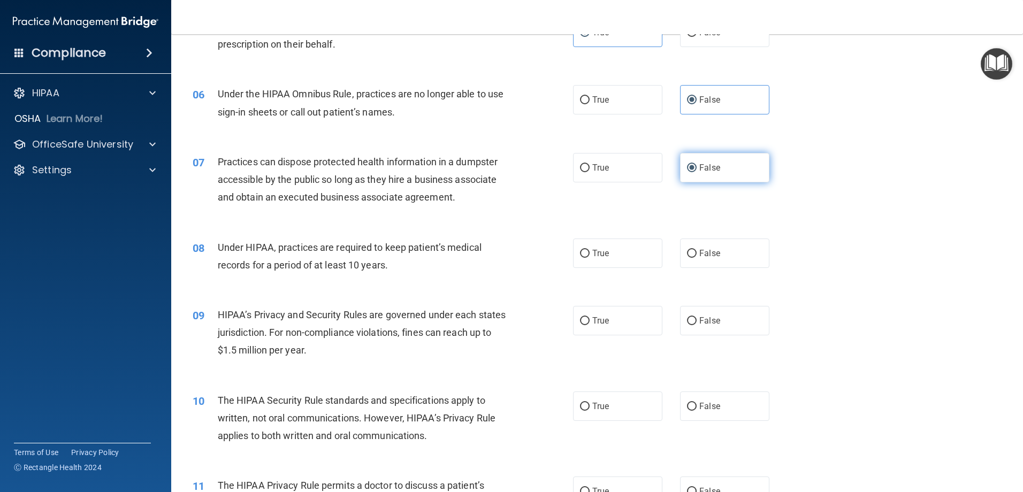
scroll to position [428, 0]
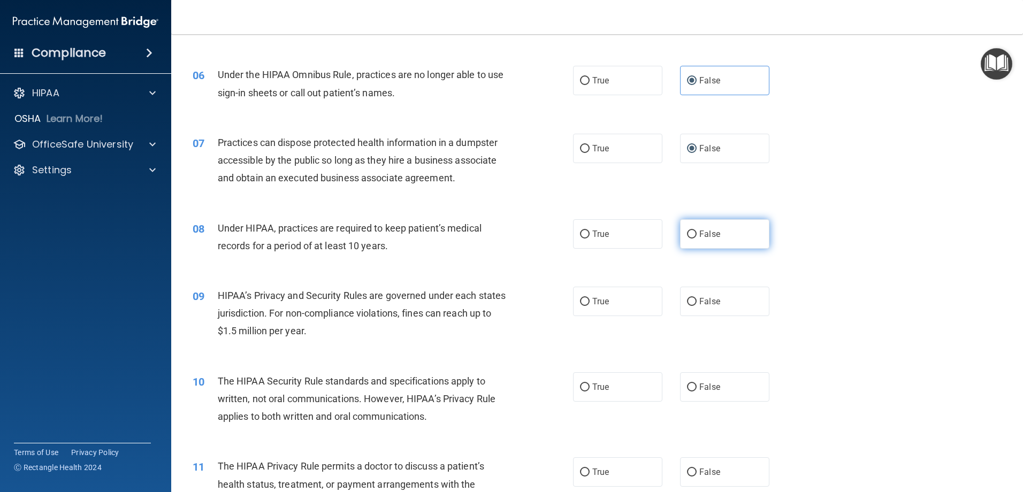
click at [690, 235] on input "False" at bounding box center [692, 235] width 10 height 8
radio input "true"
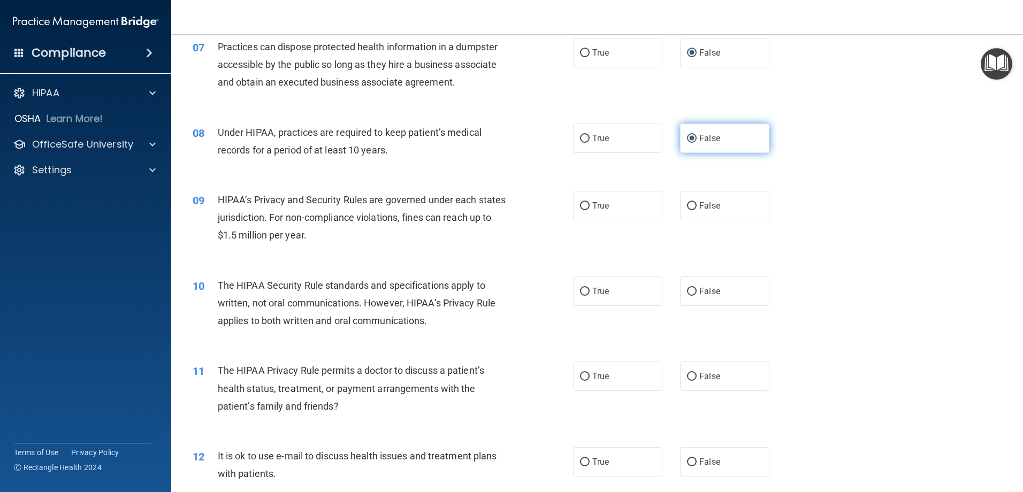
scroll to position [535, 0]
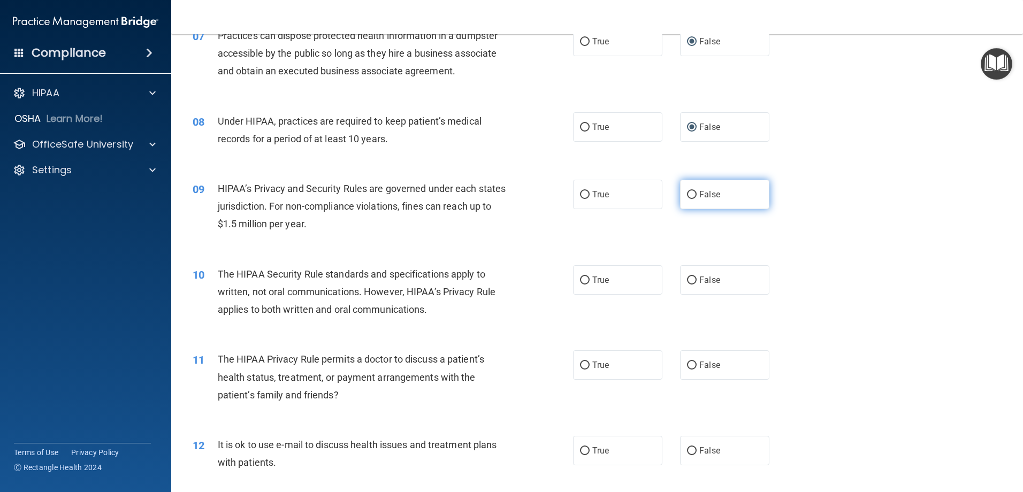
click at [709, 198] on span "False" at bounding box center [709, 194] width 21 height 10
click at [697, 198] on input "False" at bounding box center [692, 195] width 10 height 8
radio input "true"
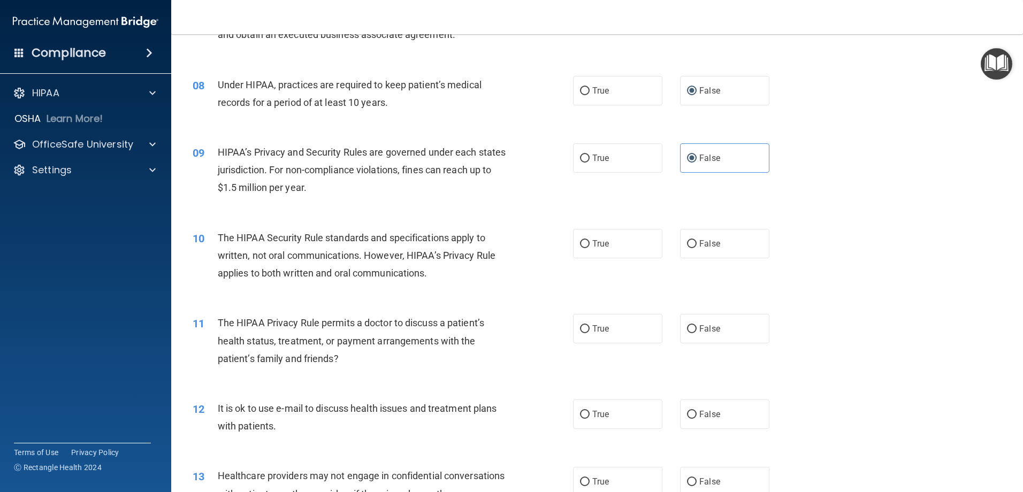
scroll to position [589, 0]
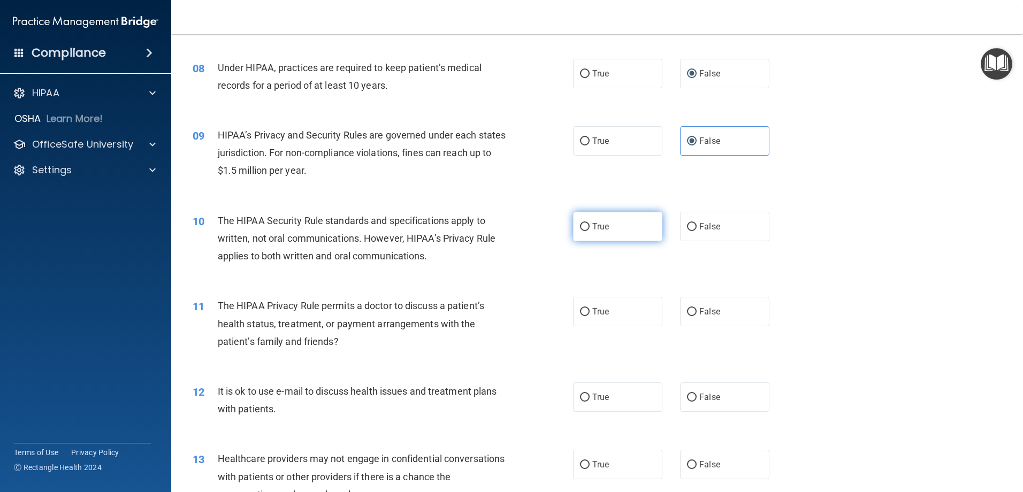
click at [629, 225] on label "True" at bounding box center [617, 226] width 89 height 29
click at [590, 225] on input "True" at bounding box center [585, 227] width 10 height 8
radio input "true"
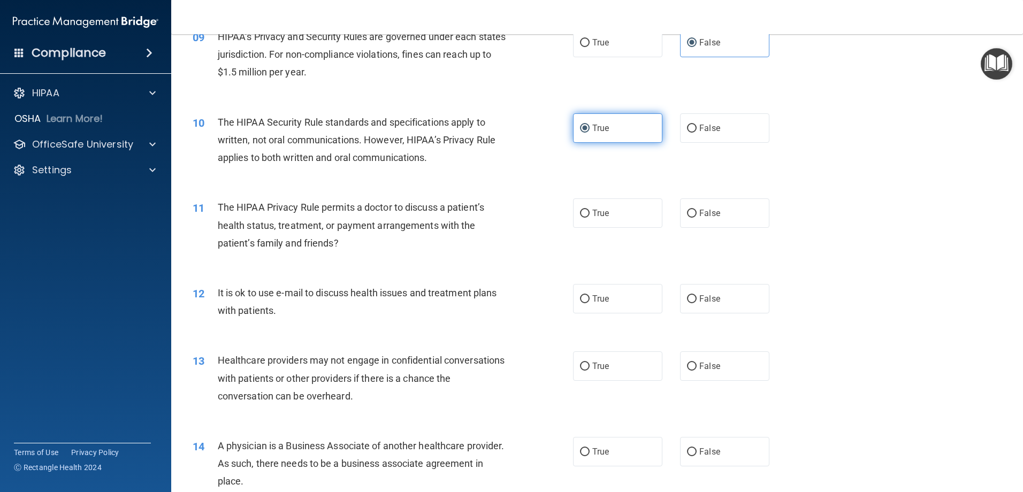
scroll to position [696, 0]
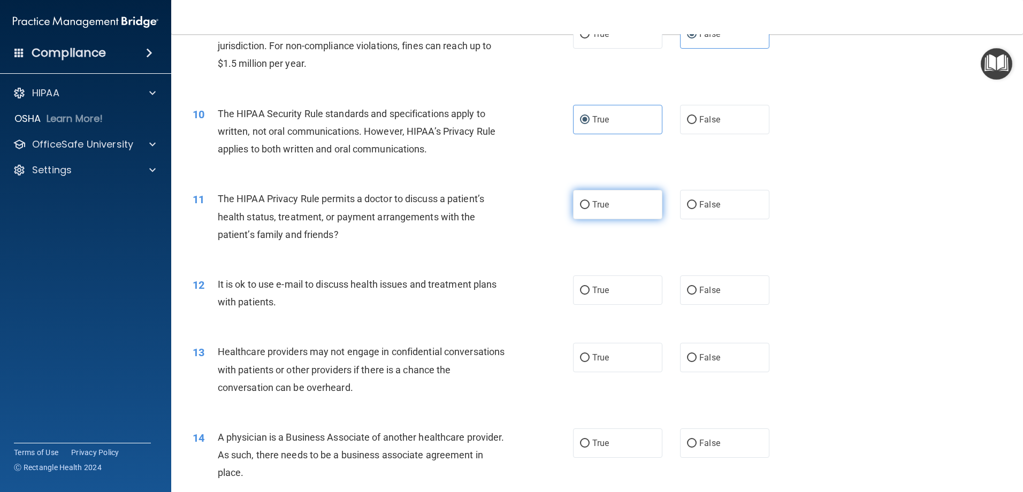
click at [615, 203] on label "True" at bounding box center [617, 204] width 89 height 29
click at [590, 203] on input "True" at bounding box center [585, 205] width 10 height 8
radio input "true"
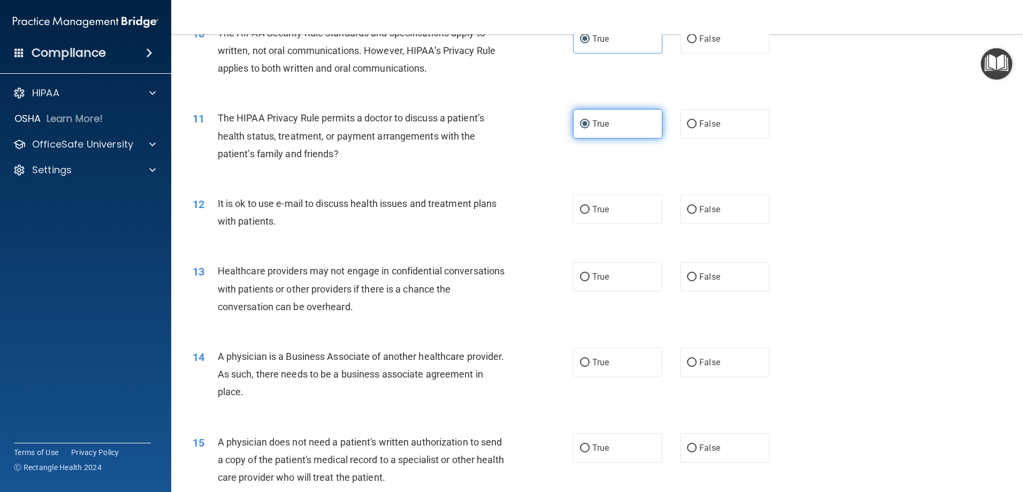
scroll to position [803, 0]
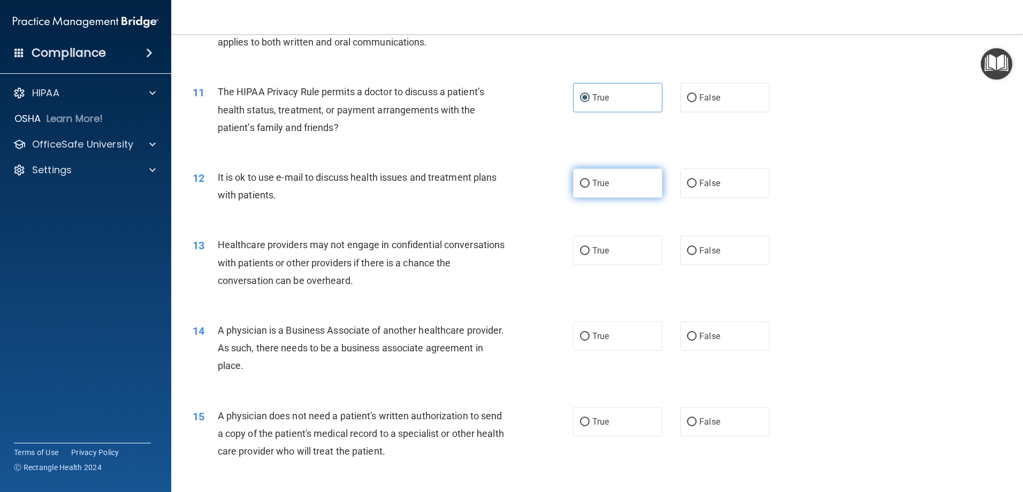
click at [610, 184] on label "True" at bounding box center [617, 183] width 89 height 29
click at [590, 184] on input "True" at bounding box center [585, 184] width 10 height 8
radio input "true"
click at [615, 253] on label "True" at bounding box center [617, 250] width 89 height 29
click at [590, 253] on input "True" at bounding box center [585, 251] width 10 height 8
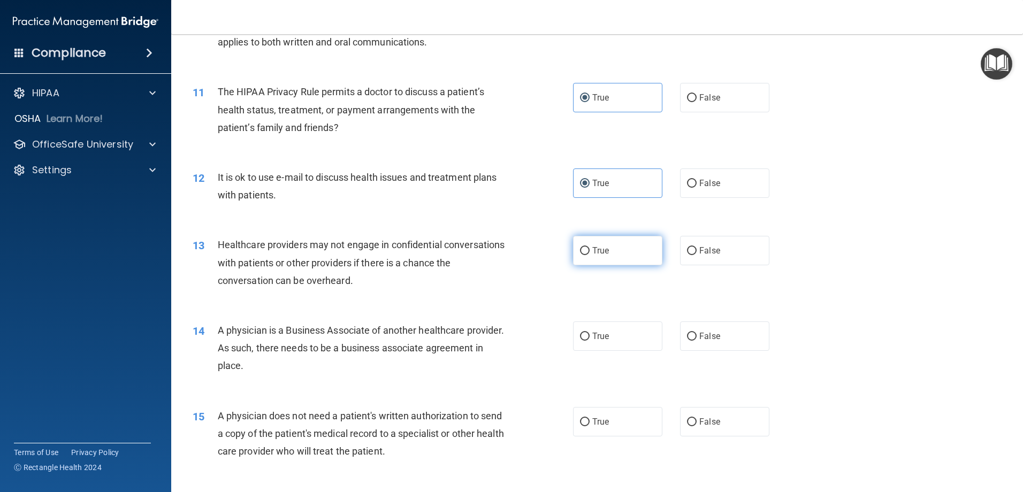
radio input "true"
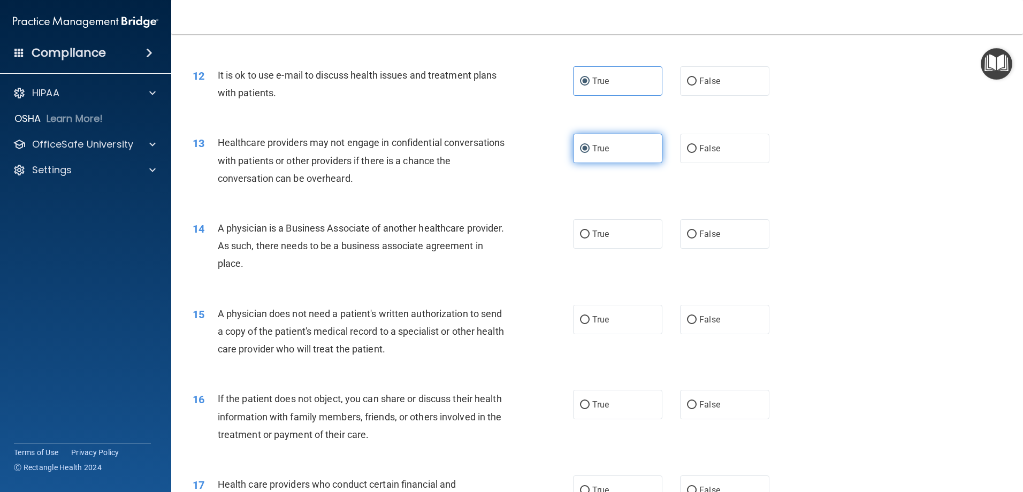
scroll to position [910, 0]
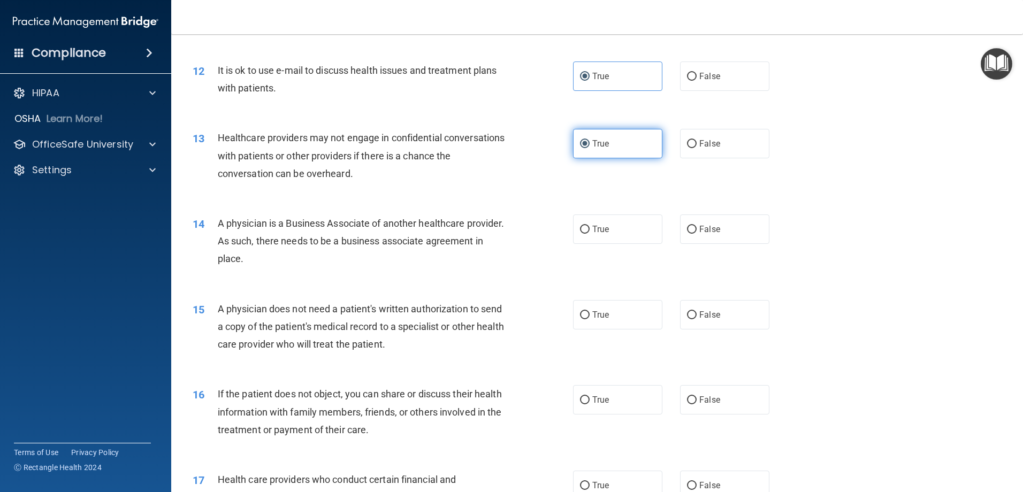
click at [615, 253] on div "14 A physician is a Business Associate of another healthcare provider. As such,…" at bounding box center [597, 244] width 825 height 86
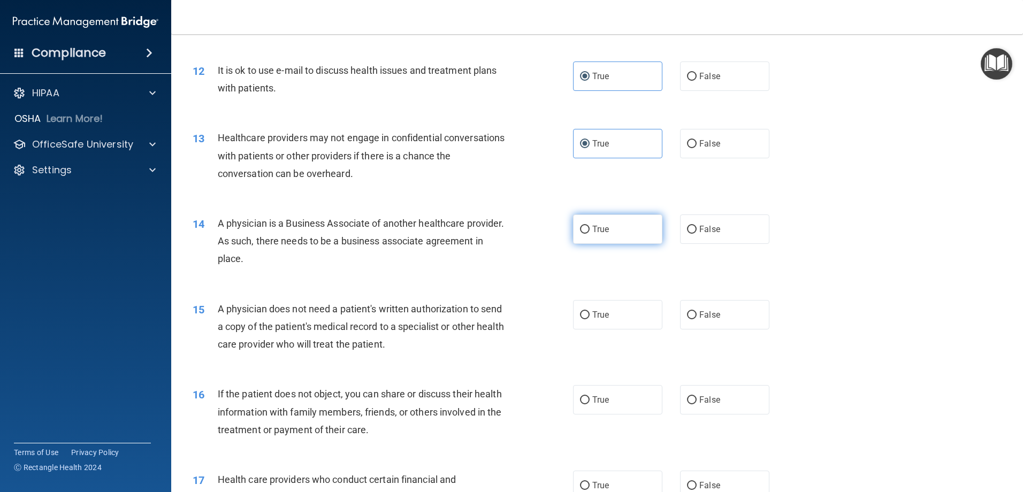
click at [612, 240] on label "True" at bounding box center [617, 229] width 89 height 29
click at [590, 234] on input "True" at bounding box center [585, 230] width 10 height 8
radio input "true"
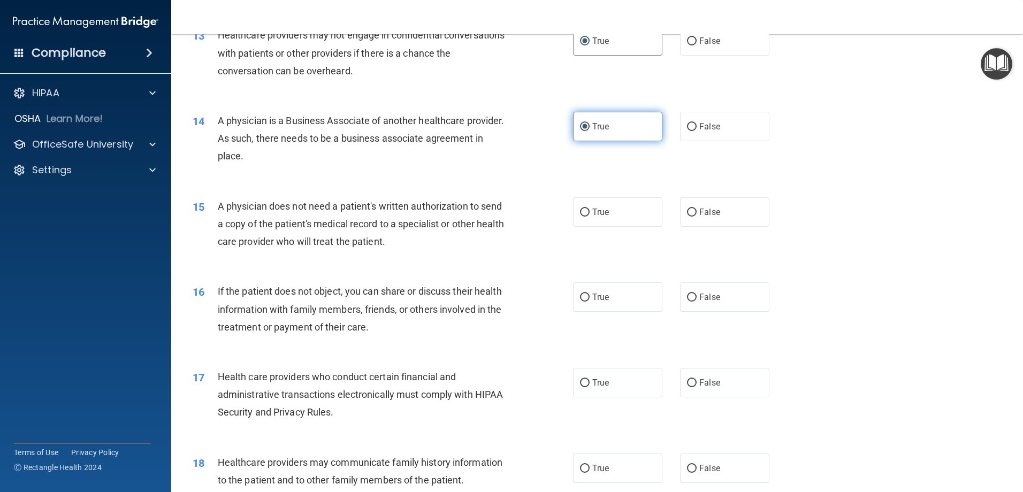
scroll to position [1017, 0]
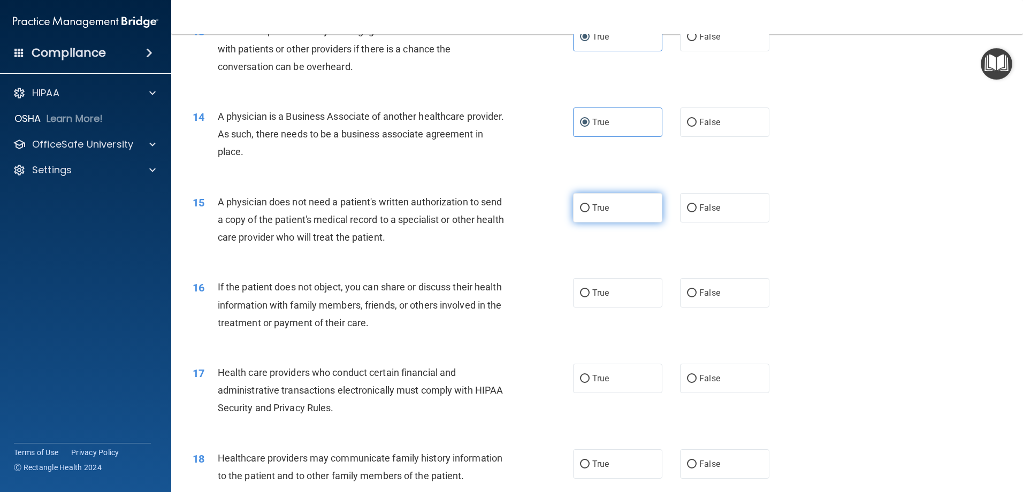
click at [595, 211] on span "True" at bounding box center [600, 208] width 17 height 10
click at [590, 211] on input "True" at bounding box center [585, 208] width 10 height 8
radio input "true"
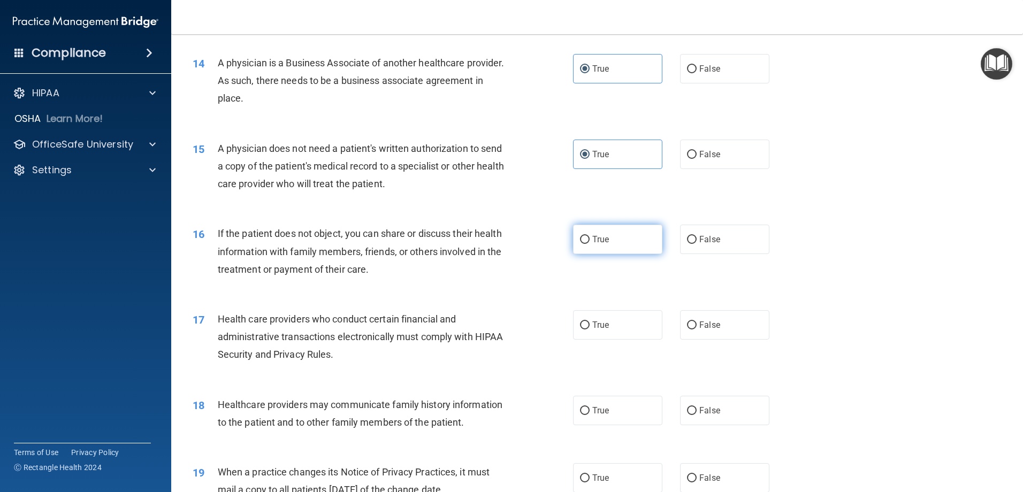
click at [608, 238] on label "True" at bounding box center [617, 239] width 89 height 29
click at [590, 238] on input "True" at bounding box center [585, 240] width 10 height 8
radio input "true"
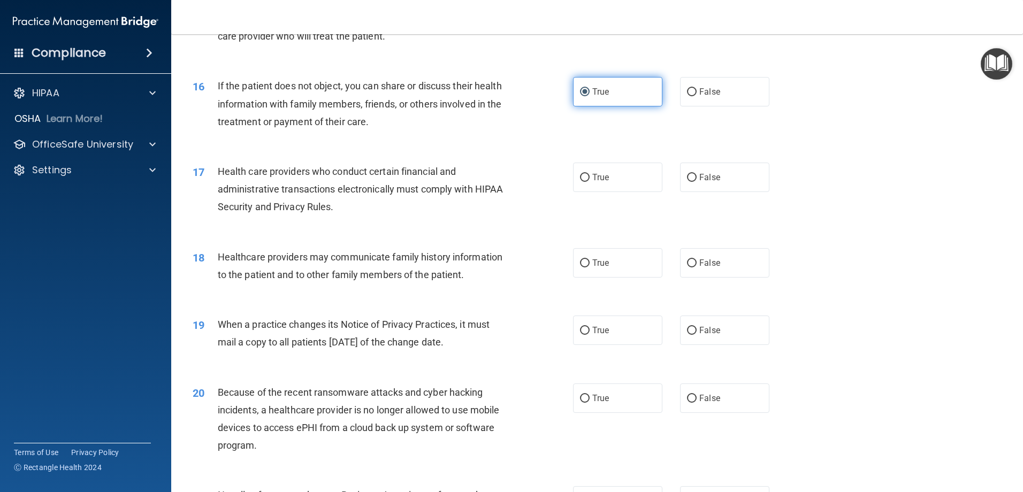
scroll to position [1231, 0]
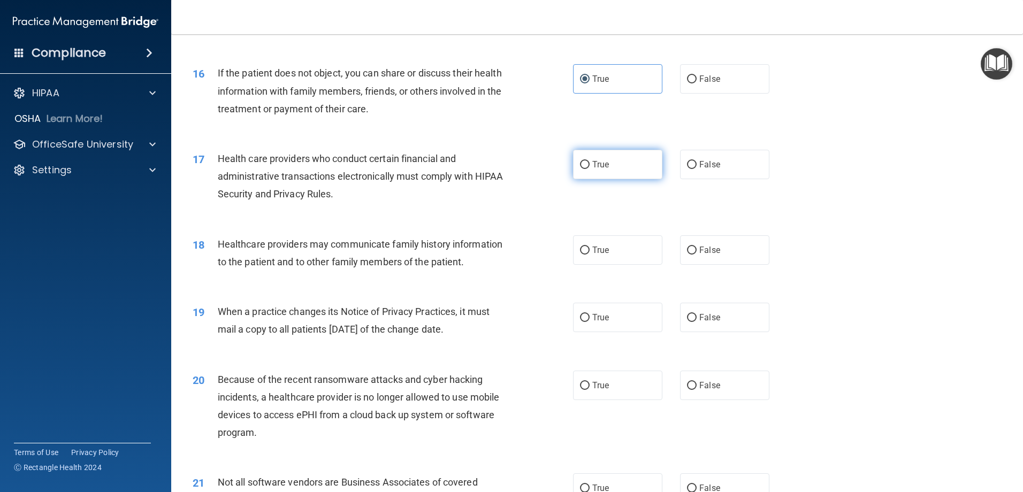
click at [589, 173] on label "True" at bounding box center [617, 164] width 89 height 29
click at [589, 169] on input "True" at bounding box center [585, 165] width 10 height 8
radio input "true"
click at [586, 256] on label "True" at bounding box center [617, 249] width 89 height 29
click at [586, 255] on input "True" at bounding box center [585, 251] width 10 height 8
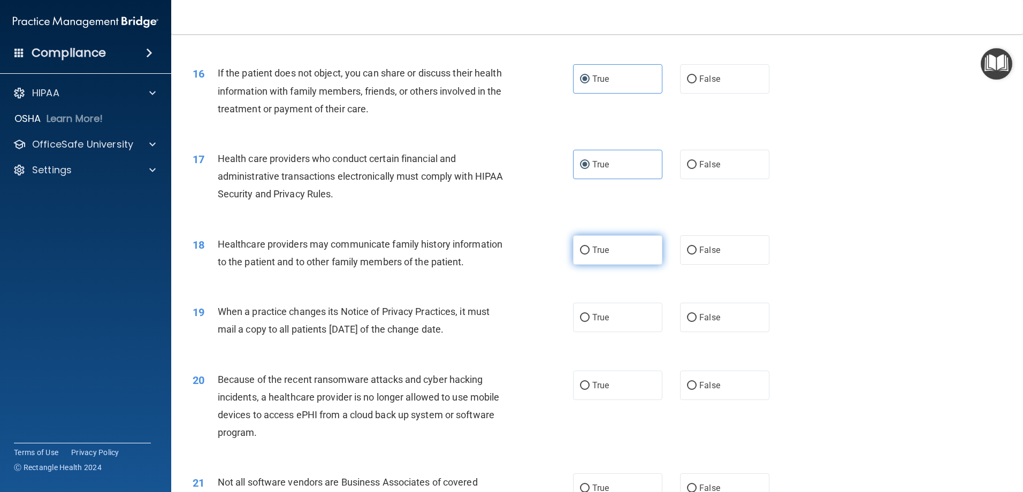
radio input "true"
click at [592, 316] on span "True" at bounding box center [600, 317] width 17 height 10
click at [589, 316] on input "True" at bounding box center [585, 318] width 10 height 8
radio input "true"
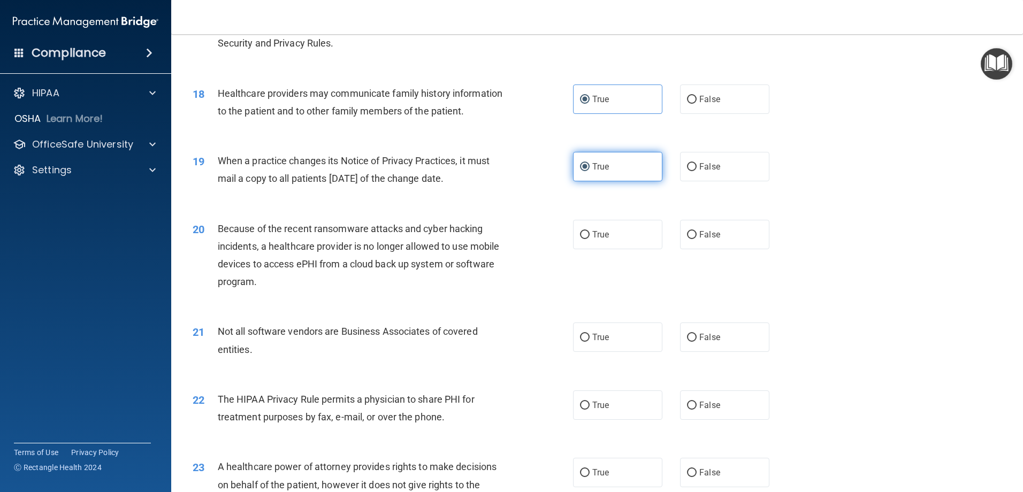
scroll to position [1391, 0]
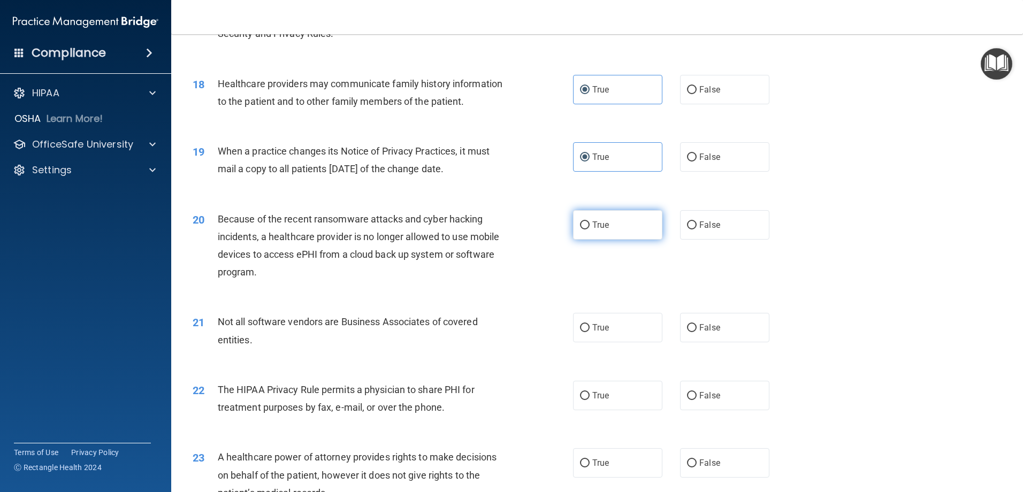
click at [598, 229] on span "True" at bounding box center [600, 225] width 17 height 10
click at [590, 229] on input "True" at bounding box center [585, 226] width 10 height 8
radio input "true"
click at [706, 234] on label "False" at bounding box center [724, 224] width 89 height 29
click at [697, 230] on input "False" at bounding box center [692, 226] width 10 height 8
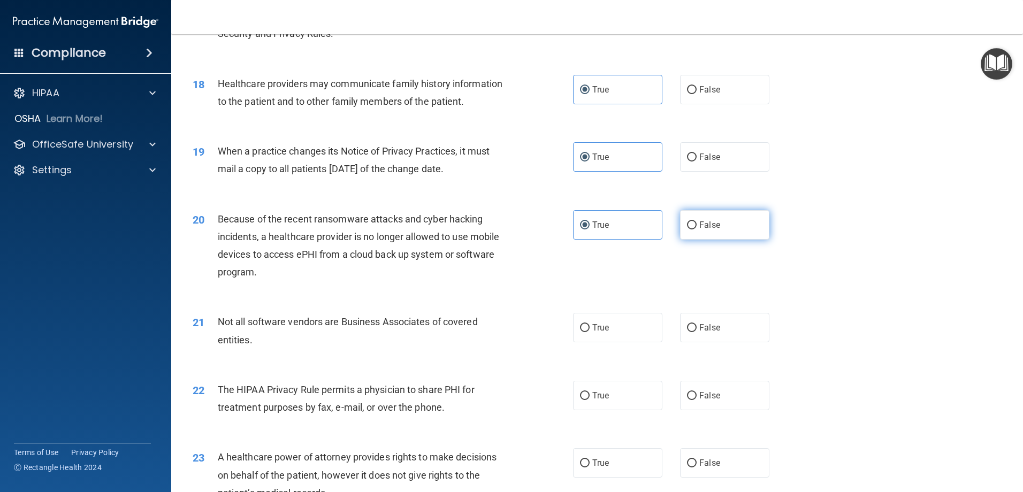
radio input "true"
click at [618, 230] on label "True" at bounding box center [617, 224] width 89 height 29
click at [590, 230] on input "True" at bounding box center [585, 226] width 10 height 8
radio input "true"
click at [717, 233] on label "False" at bounding box center [724, 224] width 89 height 29
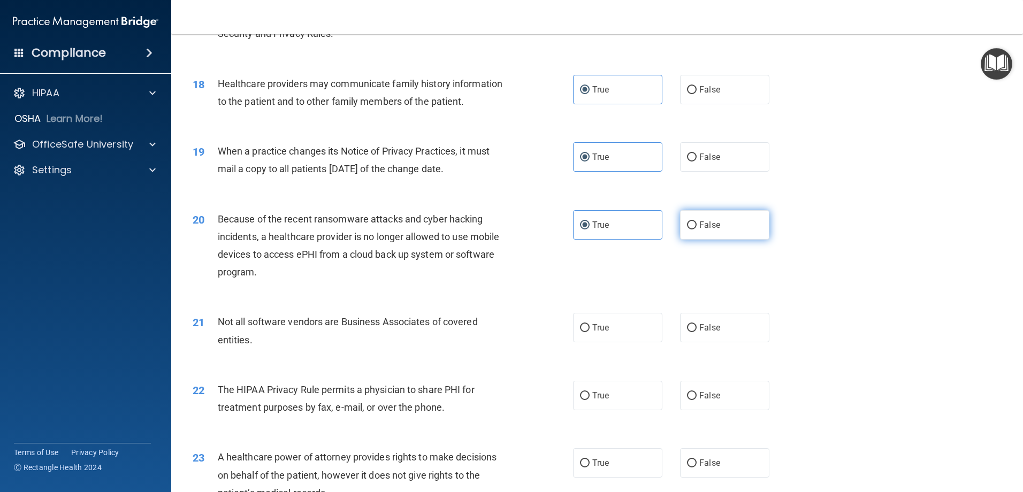
click at [697, 230] on input "False" at bounding box center [692, 226] width 10 height 8
radio input "true"
radio input "false"
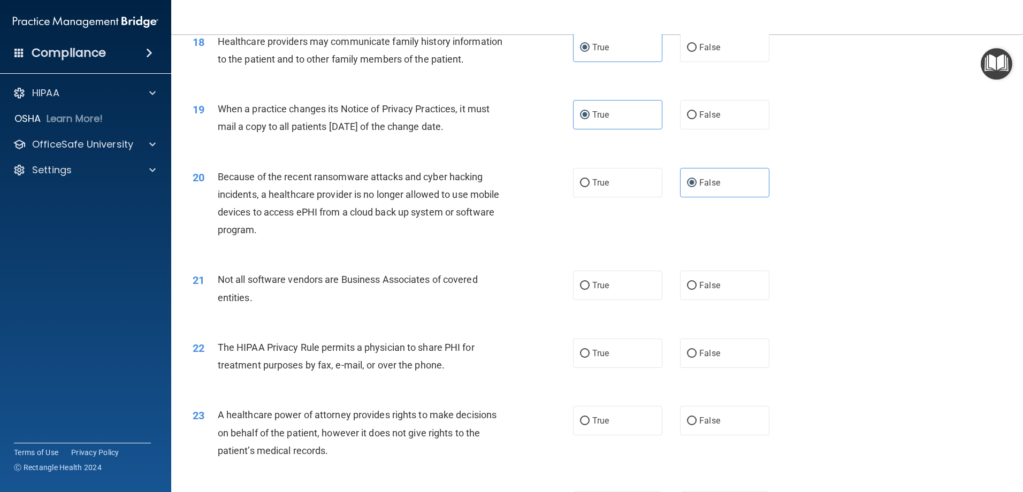
scroll to position [1498, 0]
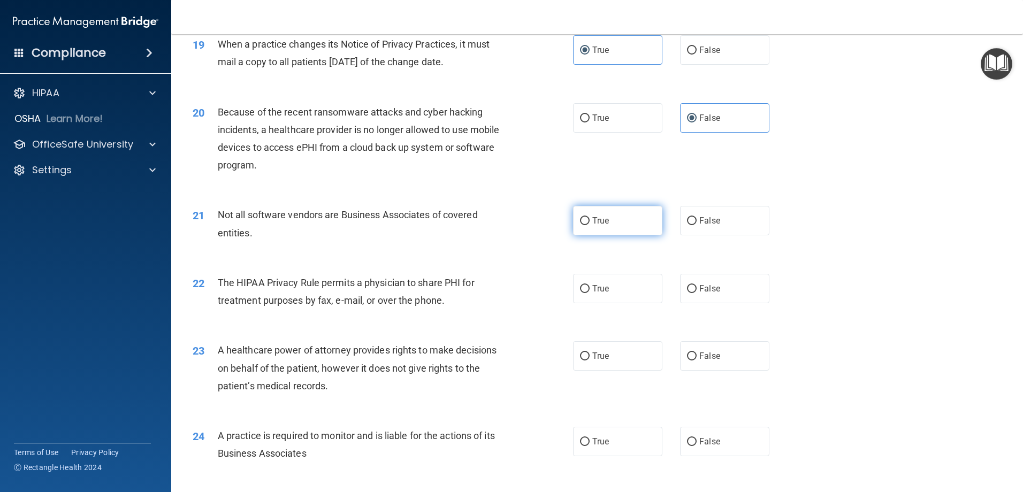
click at [610, 220] on label "True" at bounding box center [617, 220] width 89 height 29
click at [590, 220] on input "True" at bounding box center [585, 221] width 10 height 8
radio input "true"
click at [705, 297] on label "False" at bounding box center [724, 288] width 89 height 29
click at [697, 293] on input "False" at bounding box center [692, 289] width 10 height 8
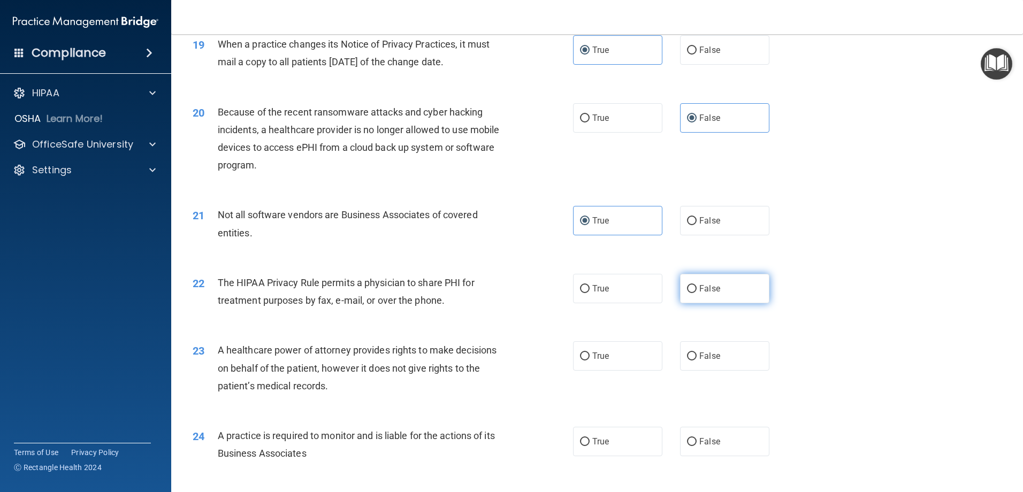
radio input "true"
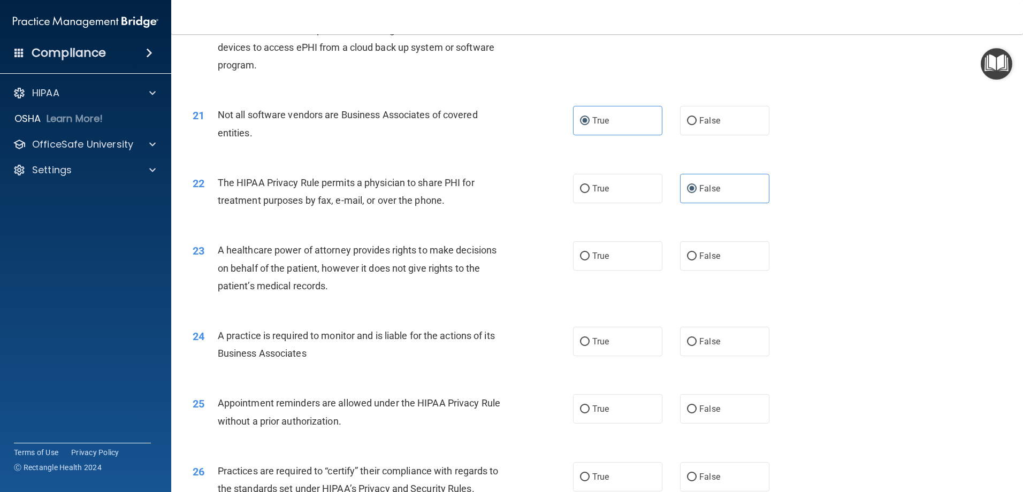
scroll to position [1605, 0]
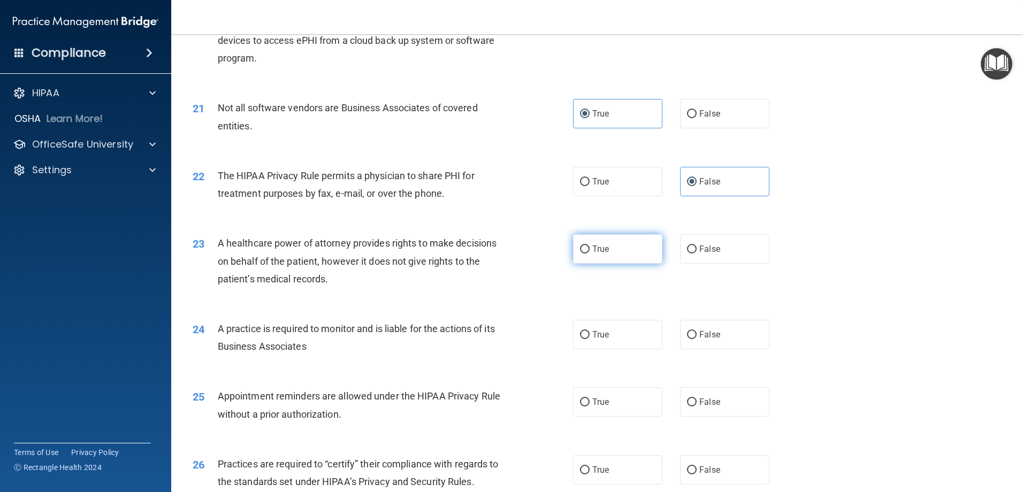
click at [613, 261] on label "True" at bounding box center [617, 248] width 89 height 29
click at [590, 254] on input "True" at bounding box center [585, 250] width 10 height 8
radio input "true"
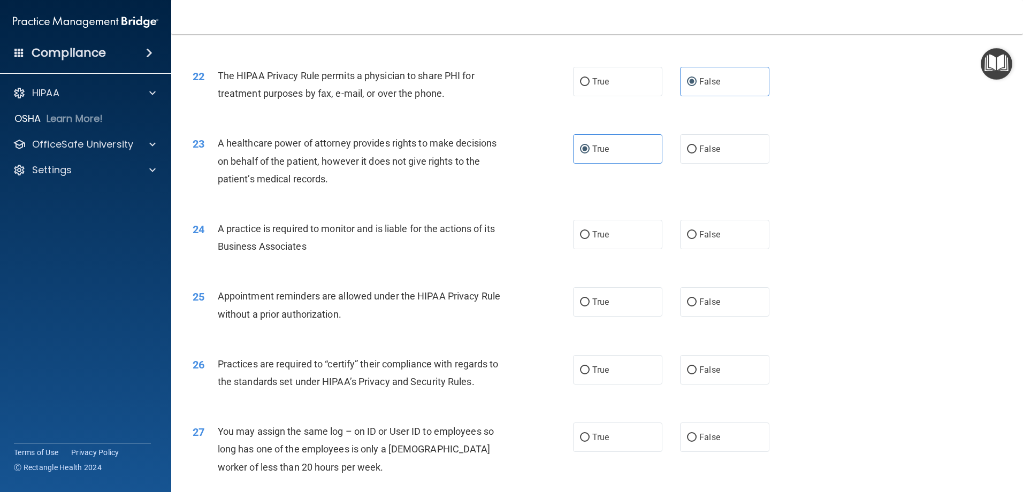
scroll to position [1712, 0]
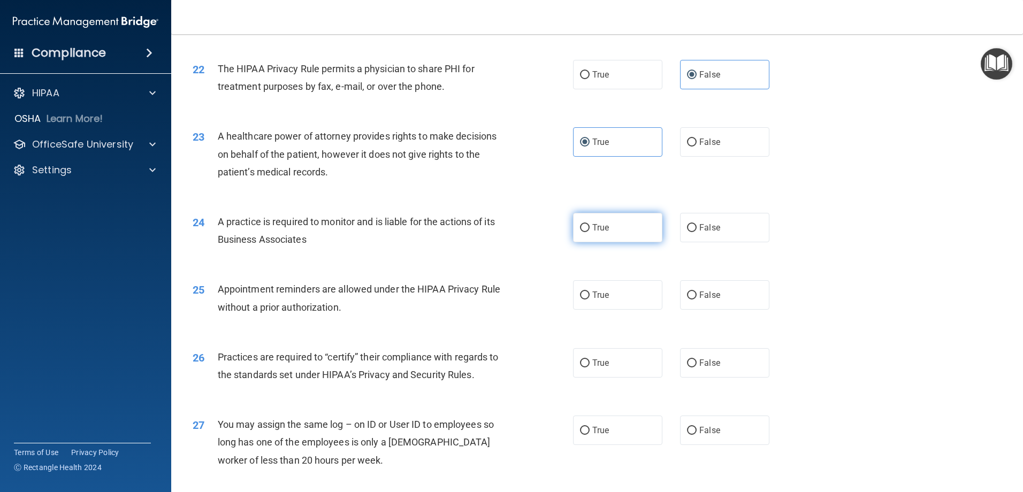
click at [592, 232] on span "True" at bounding box center [600, 228] width 17 height 10
click at [590, 232] on input "True" at bounding box center [585, 228] width 10 height 8
radio input "true"
click at [580, 292] on input "True" at bounding box center [585, 296] width 10 height 8
radio input "true"
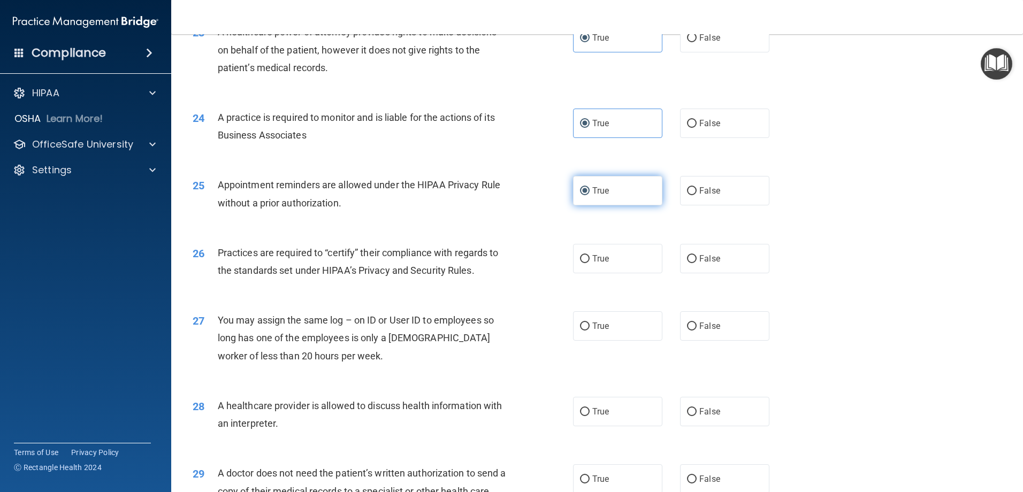
scroll to position [1819, 0]
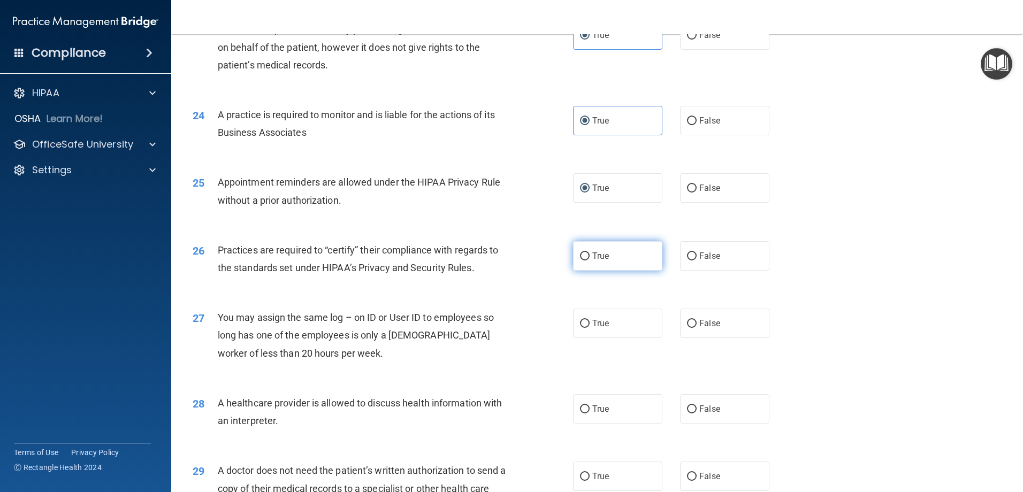
click at [585, 259] on input "True" at bounding box center [585, 257] width 10 height 8
radio input "true"
click at [687, 322] on input "False" at bounding box center [692, 324] width 10 height 8
radio input "true"
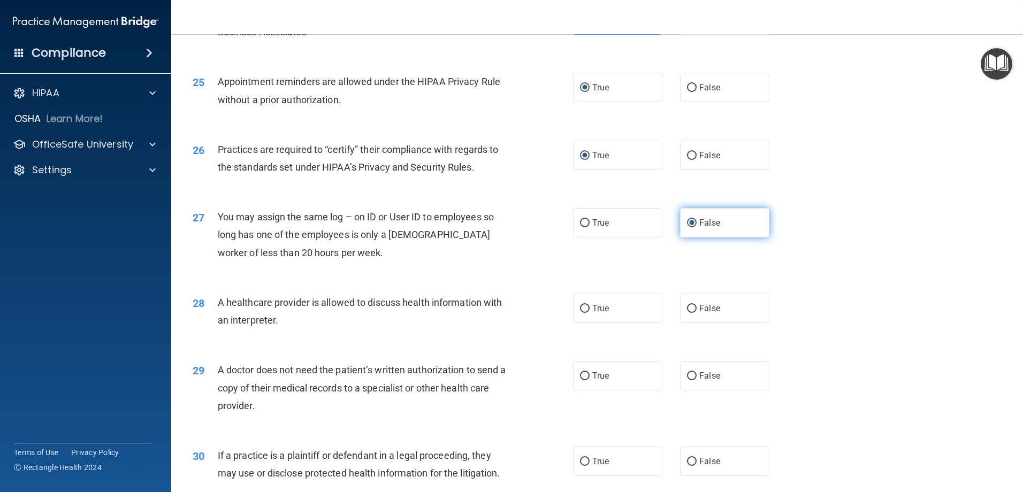
scroll to position [1926, 0]
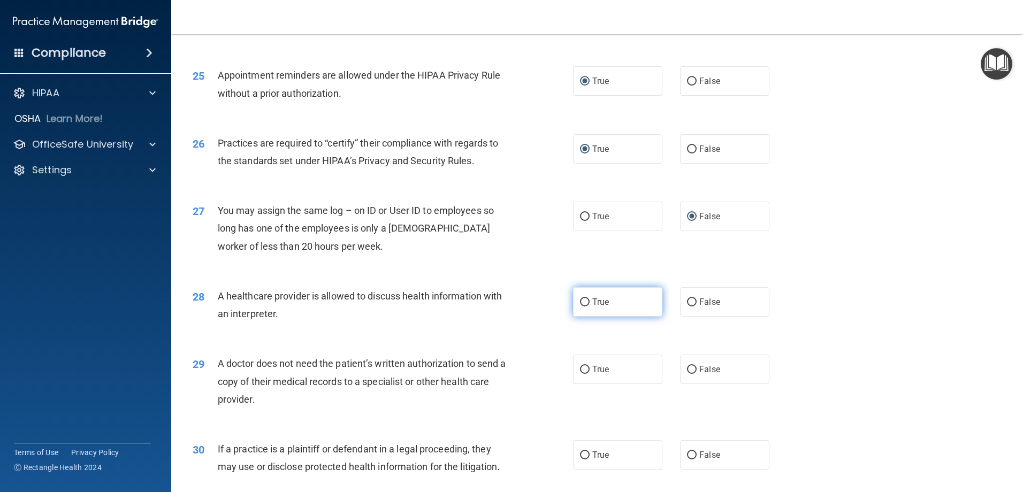
click at [595, 299] on span "True" at bounding box center [600, 302] width 17 height 10
click at [590, 299] on input "True" at bounding box center [585, 303] width 10 height 8
radio input "true"
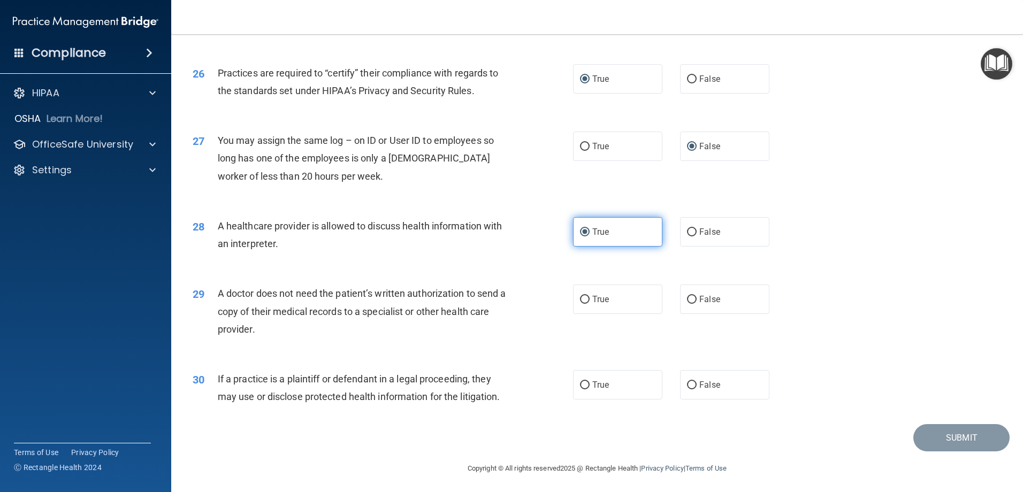
scroll to position [1998, 0]
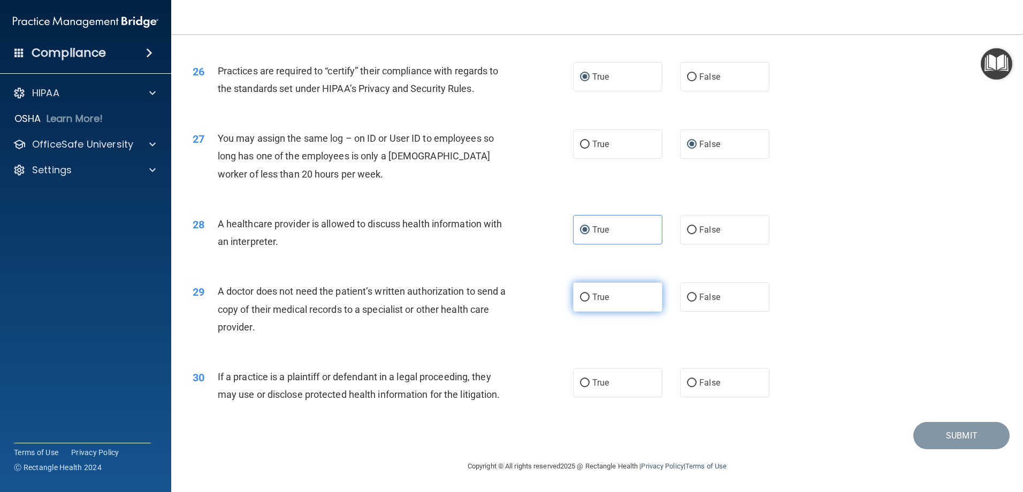
click at [595, 310] on label "True" at bounding box center [617, 296] width 89 height 29
click at [590, 302] on input "True" at bounding box center [585, 298] width 10 height 8
radio input "true"
click at [593, 391] on label "True" at bounding box center [617, 382] width 89 height 29
click at [590, 387] on input "True" at bounding box center [585, 383] width 10 height 8
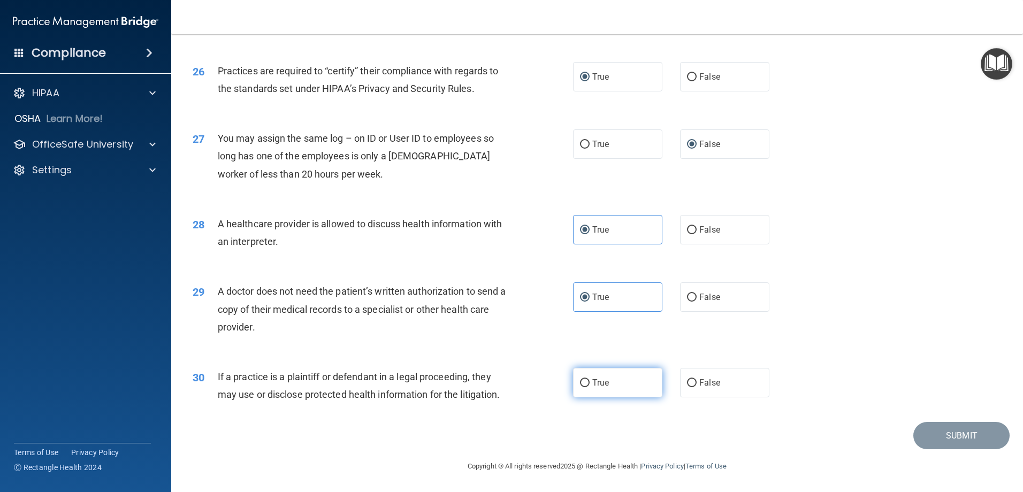
radio input "true"
click at [948, 445] on button "Submit" at bounding box center [961, 435] width 96 height 27
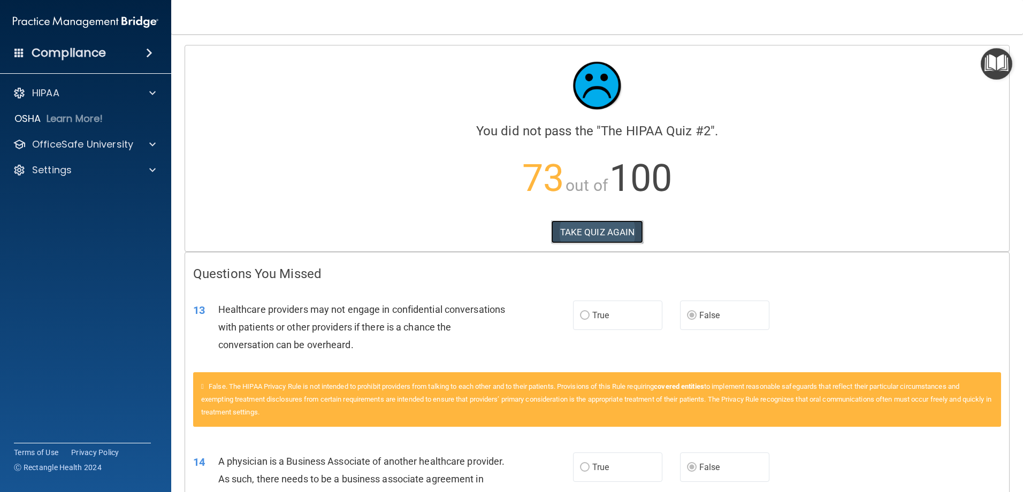
click at [616, 223] on button "TAKE QUIZ AGAIN" at bounding box center [597, 232] width 93 height 24
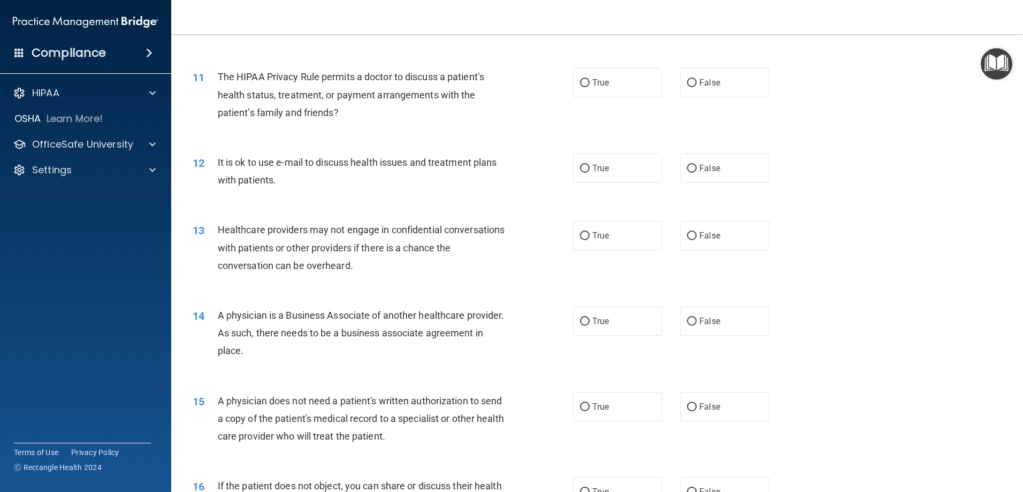
scroll to position [856, 0]
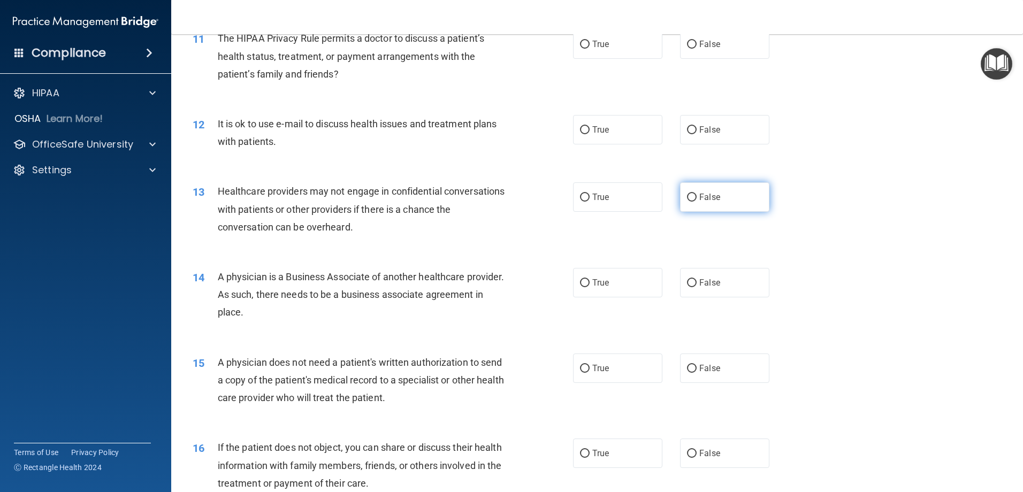
click at [699, 201] on span "False" at bounding box center [709, 197] width 21 height 10
click at [695, 201] on input "False" at bounding box center [692, 198] width 10 height 8
radio input "true"
click at [695, 294] on label "False" at bounding box center [724, 282] width 89 height 29
click at [695, 287] on input "False" at bounding box center [692, 283] width 10 height 8
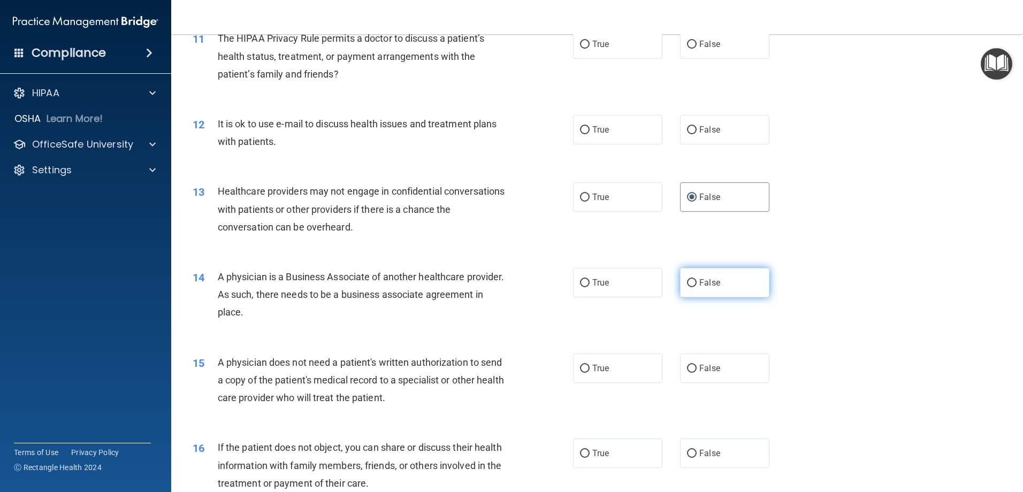
radio input "true"
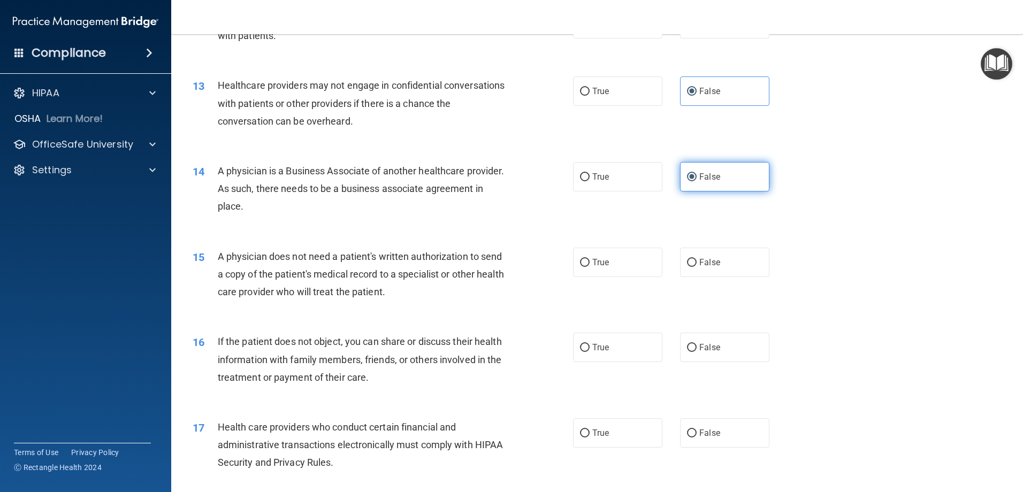
scroll to position [963, 0]
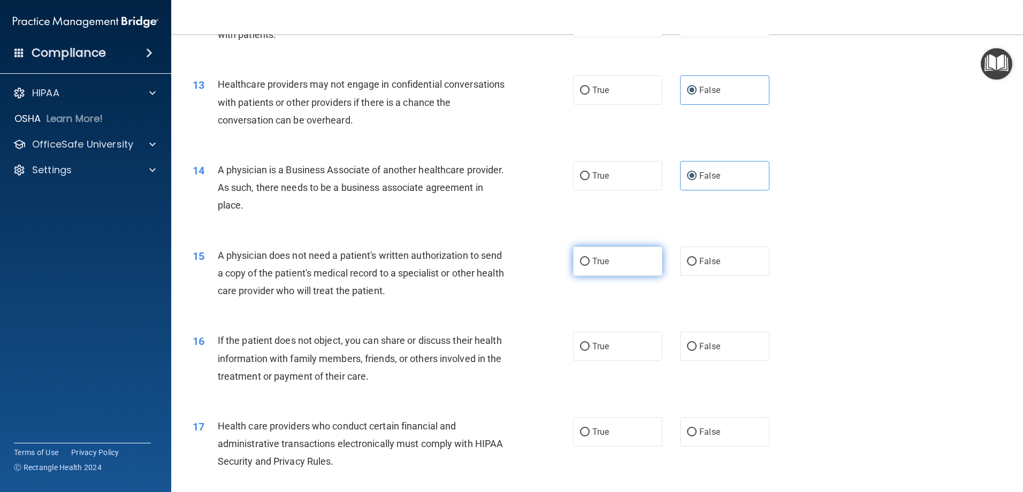
click at [610, 260] on label "True" at bounding box center [617, 261] width 89 height 29
click at [590, 260] on input "True" at bounding box center [585, 262] width 10 height 8
radio input "true"
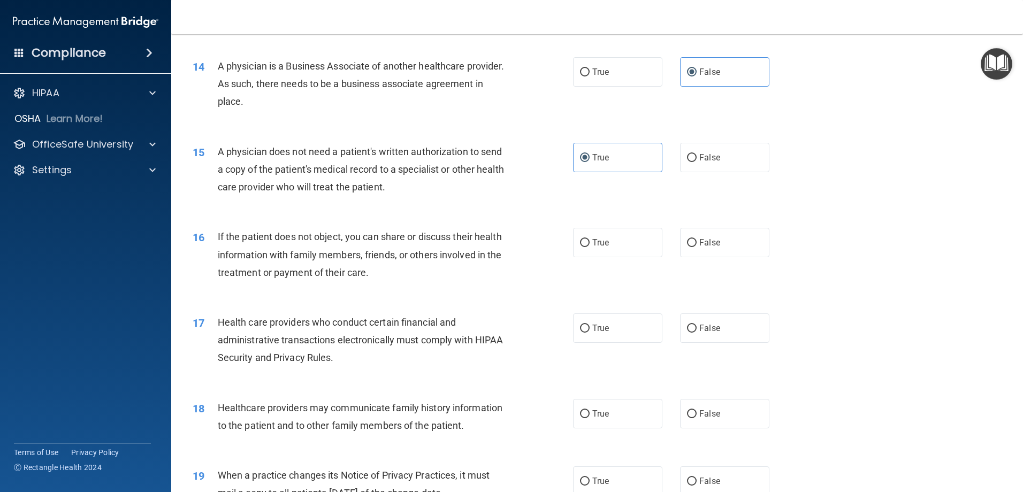
scroll to position [1070, 0]
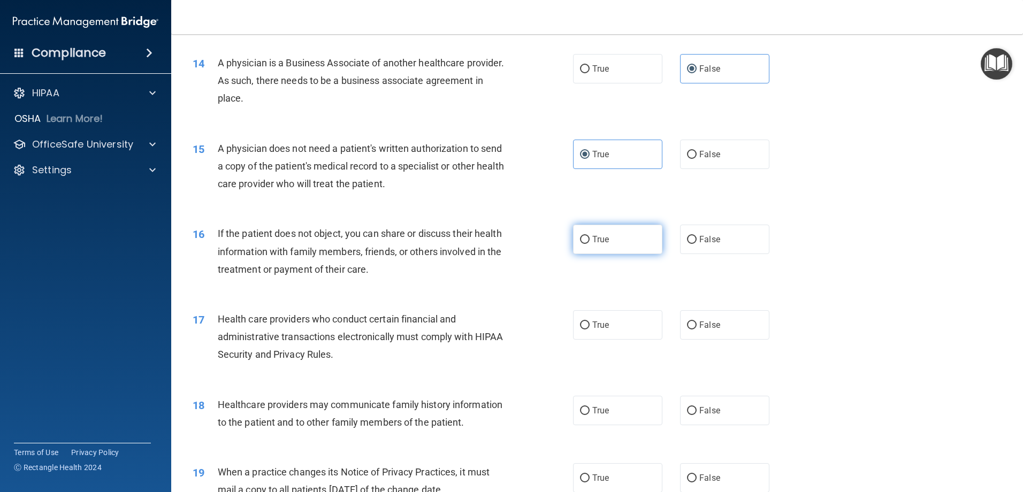
click at [593, 239] on span "True" at bounding box center [600, 239] width 17 height 10
click at [590, 239] on input "True" at bounding box center [585, 240] width 10 height 8
radio input "true"
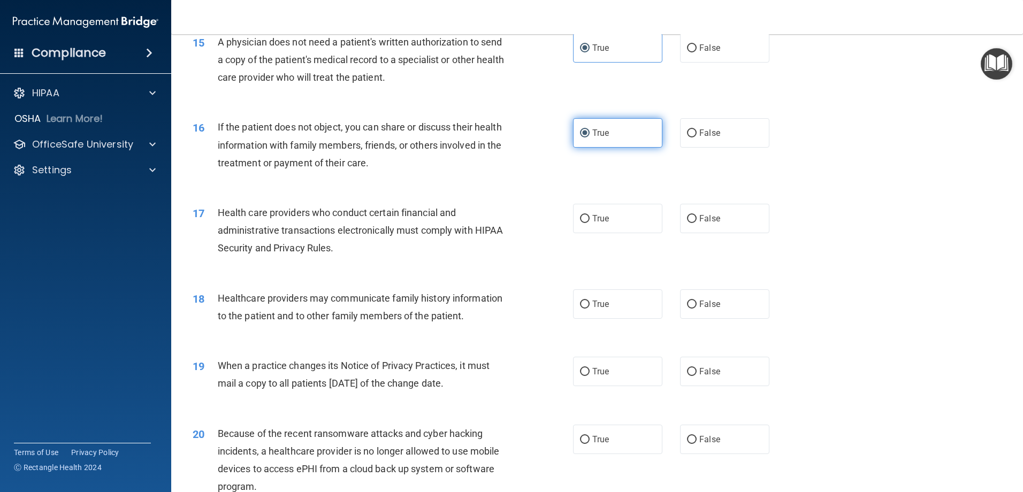
scroll to position [1177, 0]
click at [592, 222] on span "True" at bounding box center [600, 218] width 17 height 10
click at [590, 222] on input "True" at bounding box center [585, 219] width 10 height 8
radio input "true"
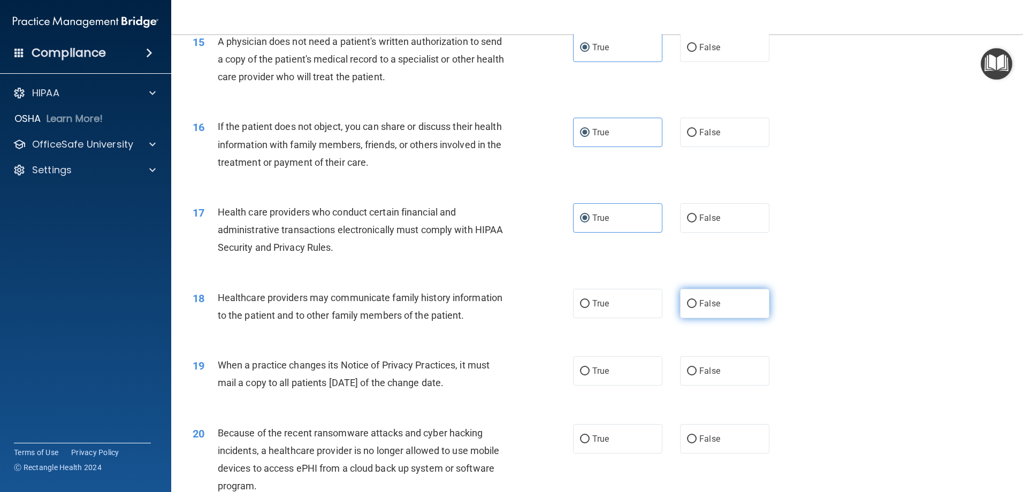
click at [713, 318] on label "False" at bounding box center [724, 303] width 89 height 29
click at [697, 308] on input "False" at bounding box center [692, 304] width 10 height 8
radio input "true"
click at [695, 350] on div "19 When a practice changes its Notice of Privacy Practices, it must mail a copy…" at bounding box center [597, 376] width 825 height 67
click at [691, 371] on input "False" at bounding box center [692, 372] width 10 height 8
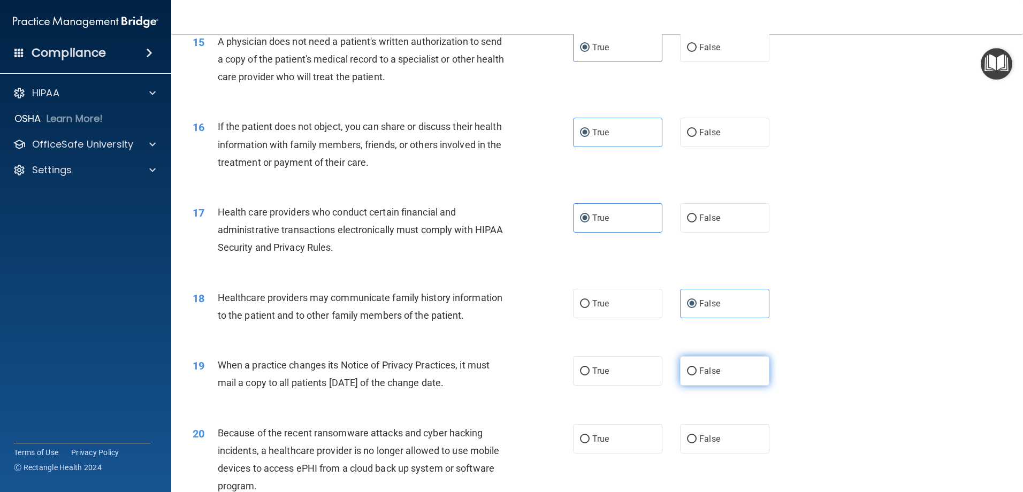
radio input "true"
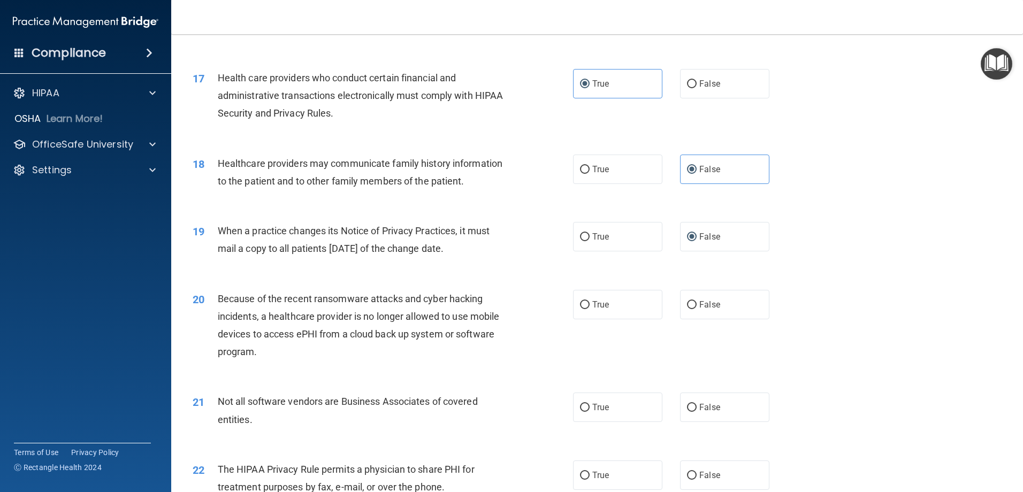
scroll to position [1338, 0]
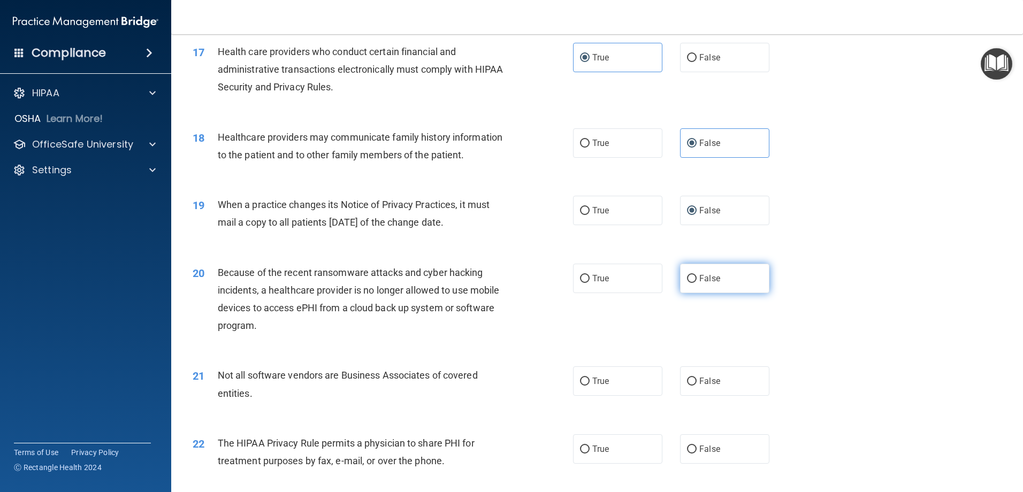
click at [680, 279] on label "False" at bounding box center [724, 278] width 89 height 29
click at [687, 279] on input "False" at bounding box center [692, 279] width 10 height 8
radio input "true"
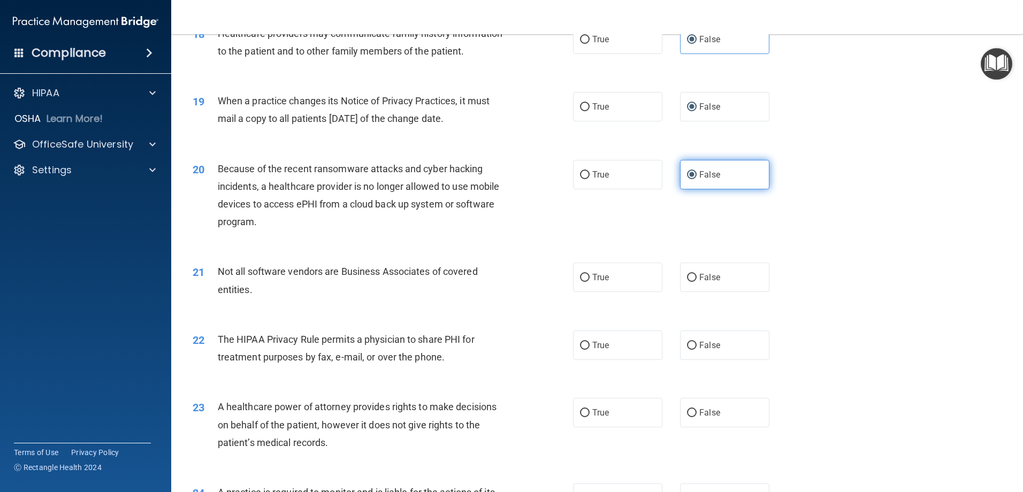
scroll to position [1445, 0]
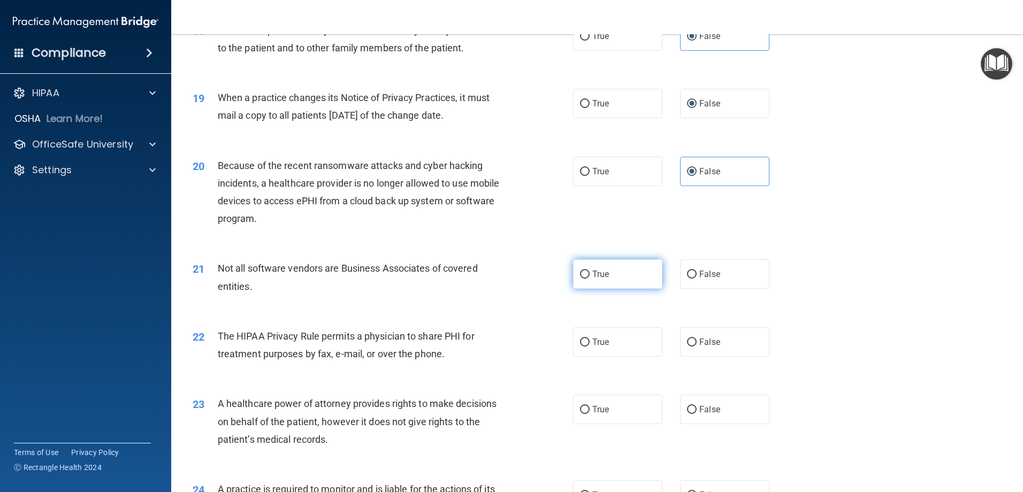
click at [594, 273] on span "True" at bounding box center [600, 274] width 17 height 10
click at [590, 273] on input "True" at bounding box center [585, 275] width 10 height 8
radio input "true"
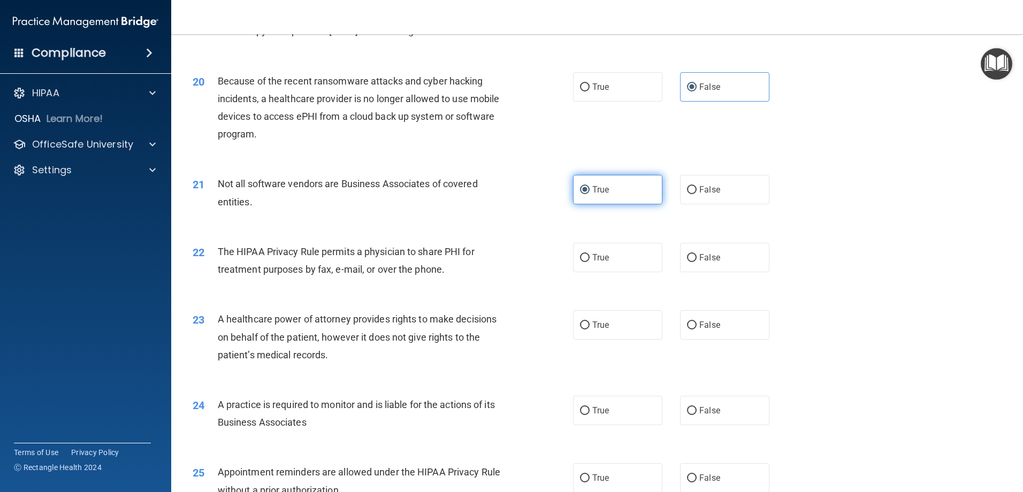
scroll to position [1552, 0]
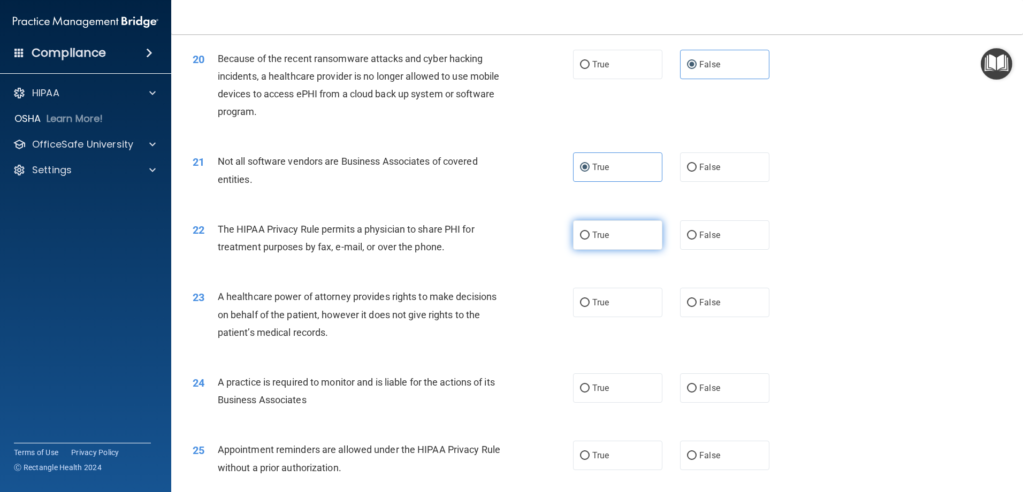
click at [607, 241] on label "True" at bounding box center [617, 234] width 89 height 29
click at [590, 240] on input "True" at bounding box center [585, 236] width 10 height 8
radio input "true"
click at [700, 312] on label "False" at bounding box center [724, 302] width 89 height 29
click at [697, 307] on input "False" at bounding box center [692, 303] width 10 height 8
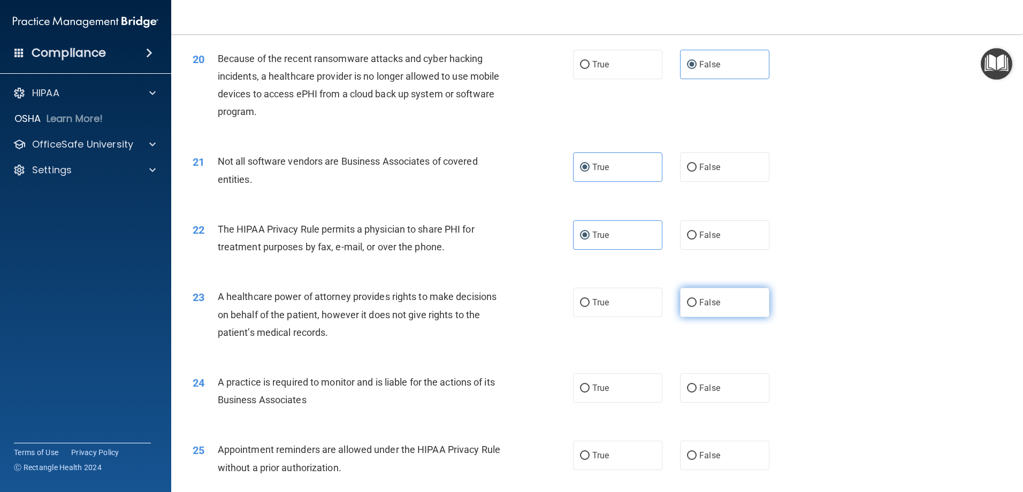
radio input "true"
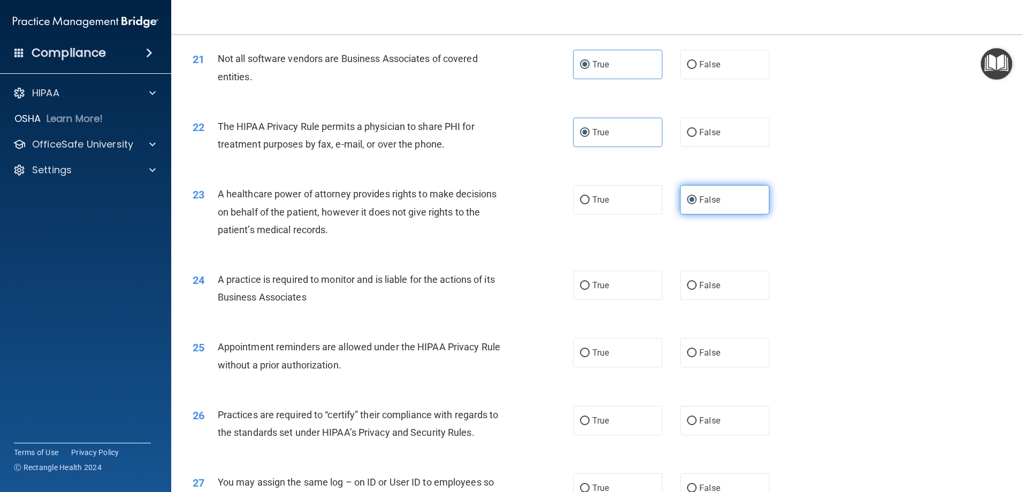
scroll to position [1659, 0]
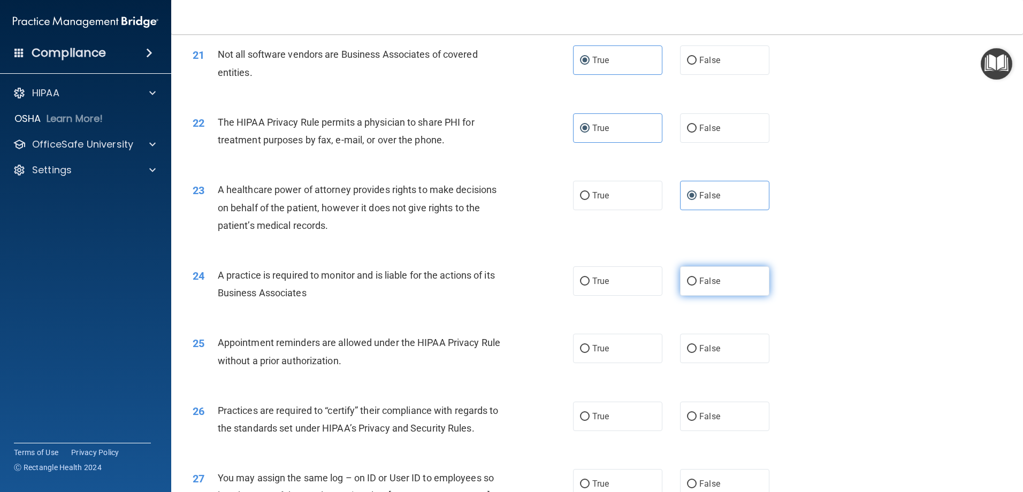
click at [699, 275] on label "False" at bounding box center [724, 280] width 89 height 29
click at [697, 278] on input "False" at bounding box center [692, 282] width 10 height 8
radio input "true"
click at [689, 419] on input "False" at bounding box center [692, 417] width 10 height 8
radio input "true"
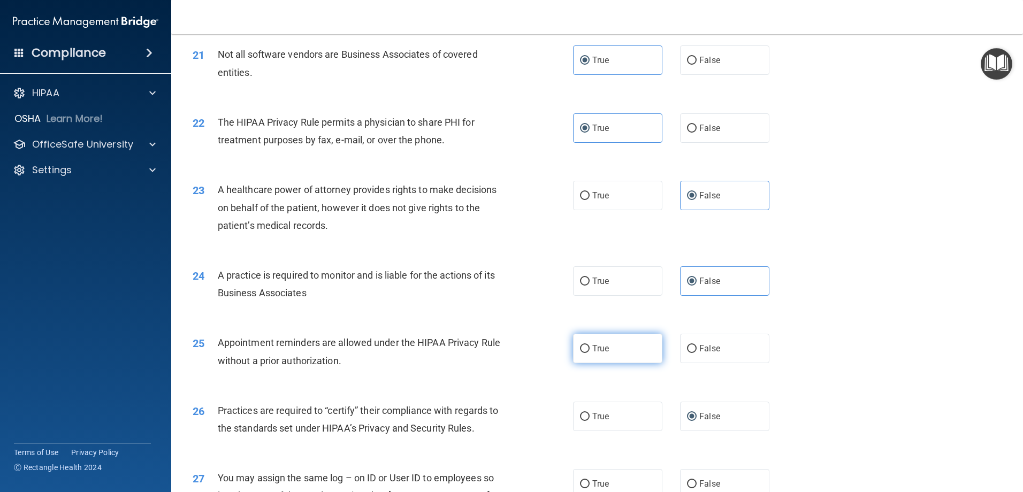
click at [619, 350] on label "True" at bounding box center [617, 348] width 89 height 29
click at [590, 350] on input "True" at bounding box center [585, 349] width 10 height 8
radio input "true"
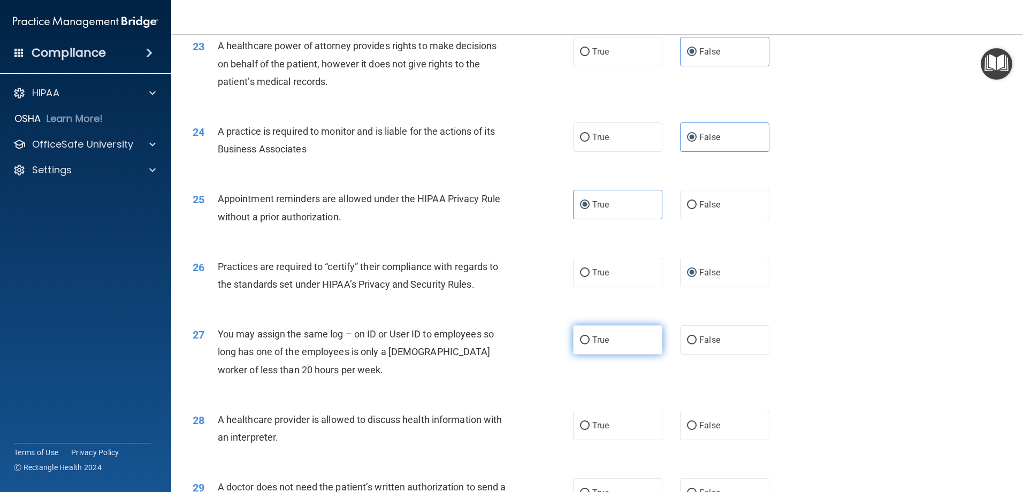
scroll to position [1819, 0]
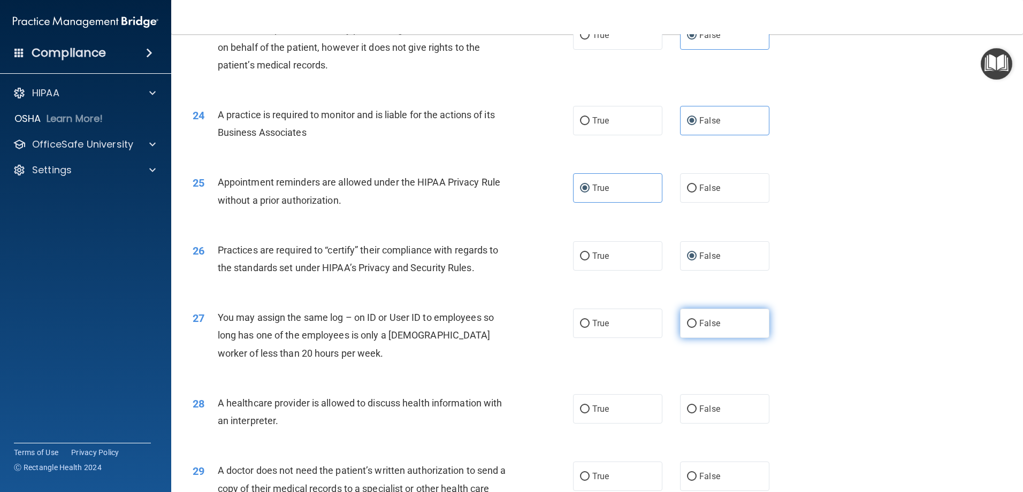
click at [705, 324] on span "False" at bounding box center [709, 323] width 21 height 10
click at [697, 324] on input "False" at bounding box center [692, 324] width 10 height 8
radio input "true"
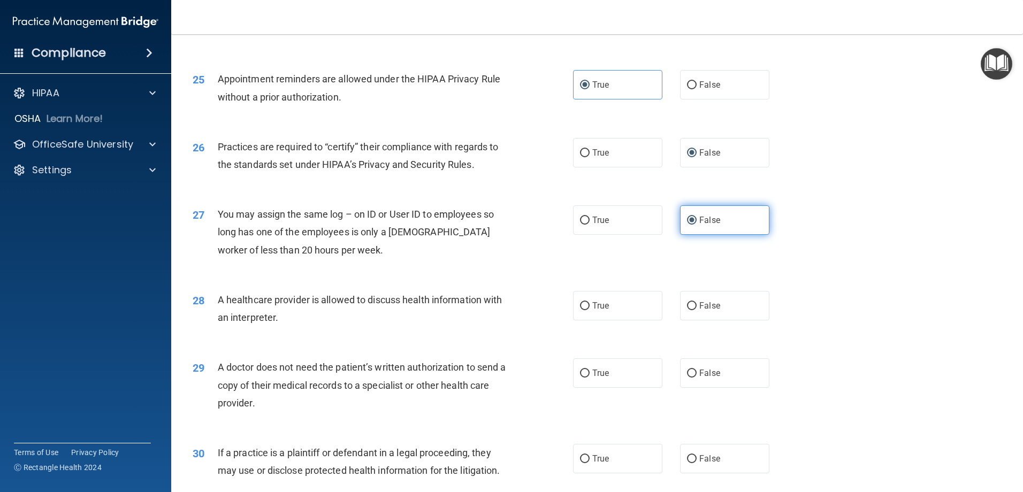
scroll to position [1926, 0]
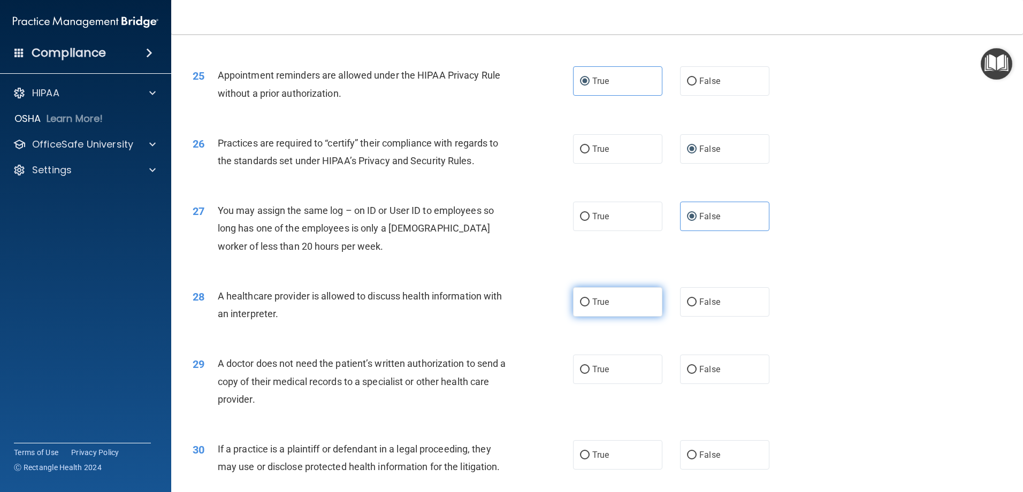
click at [580, 306] on input "True" at bounding box center [585, 303] width 10 height 8
radio input "true"
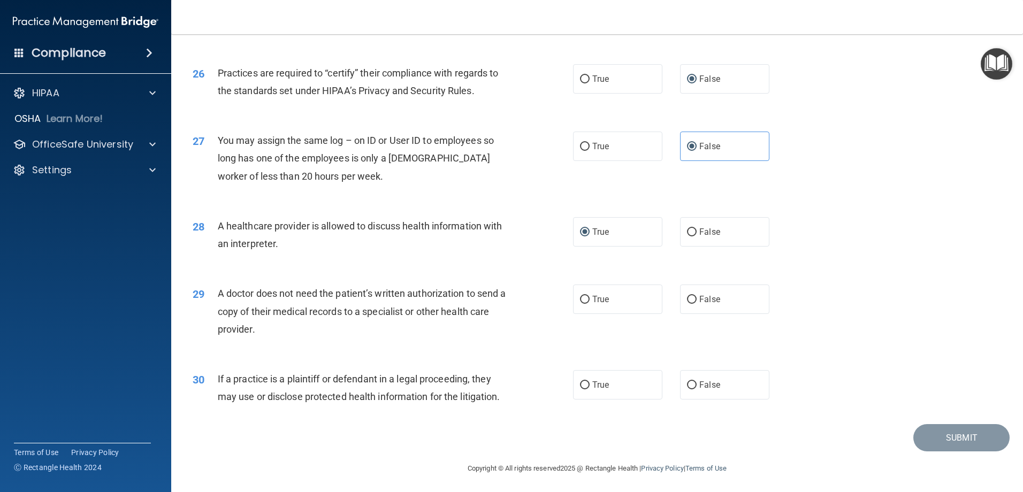
scroll to position [1998, 0]
click at [593, 316] on div "29 A doctor does not need the patient’s written authorization to send a copy of…" at bounding box center [597, 312] width 825 height 86
click at [595, 301] on span "True" at bounding box center [600, 297] width 17 height 10
click at [590, 301] on input "True" at bounding box center [585, 298] width 10 height 8
radio input "true"
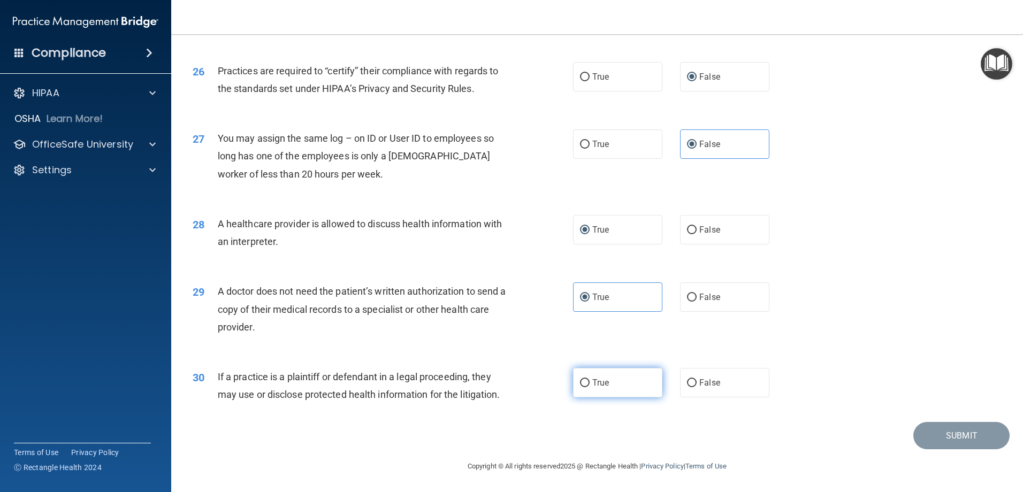
click at [592, 382] on span "True" at bounding box center [600, 383] width 17 height 10
click at [589, 382] on input "True" at bounding box center [585, 383] width 10 height 8
radio input "true"
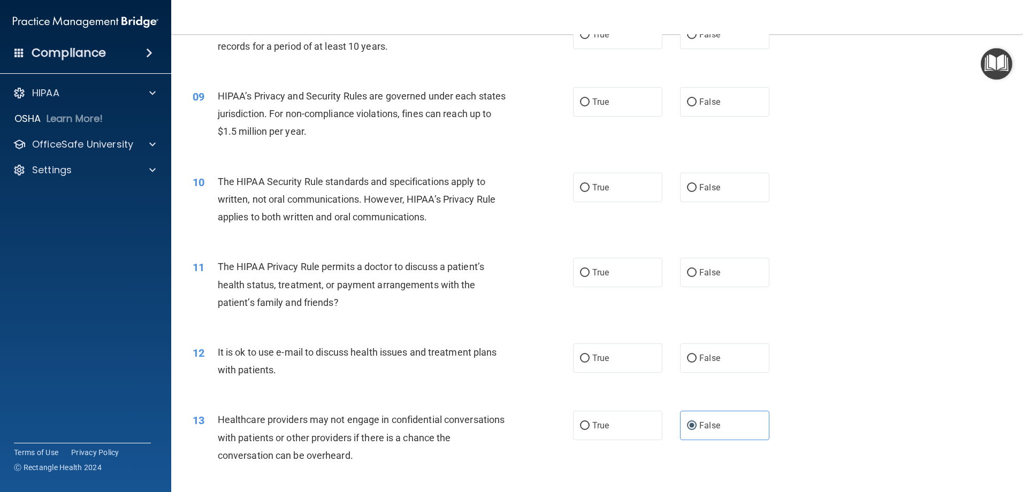
scroll to position [607, 0]
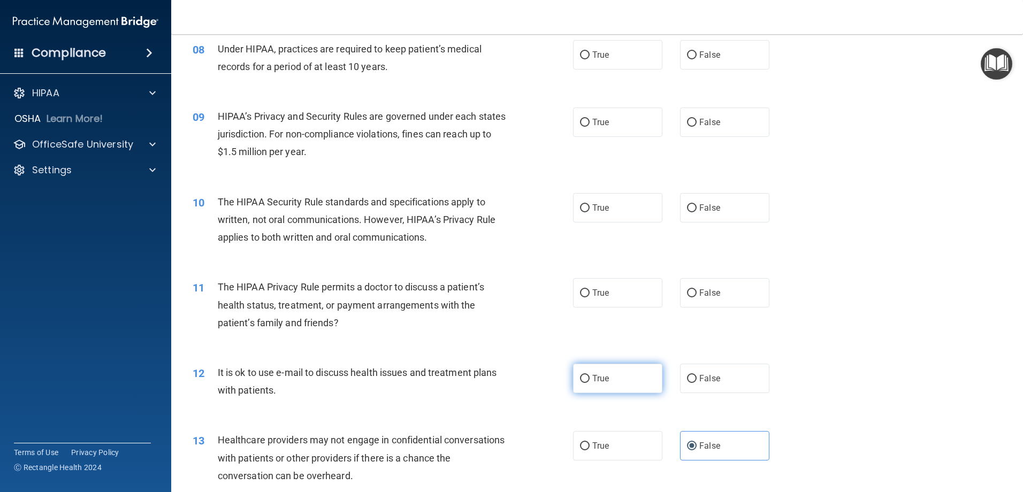
click at [616, 376] on label "True" at bounding box center [617, 378] width 89 height 29
click at [590, 376] on input "True" at bounding box center [585, 379] width 10 height 8
radio input "true"
click at [609, 295] on label "True" at bounding box center [617, 292] width 89 height 29
click at [590, 295] on input "True" at bounding box center [585, 293] width 10 height 8
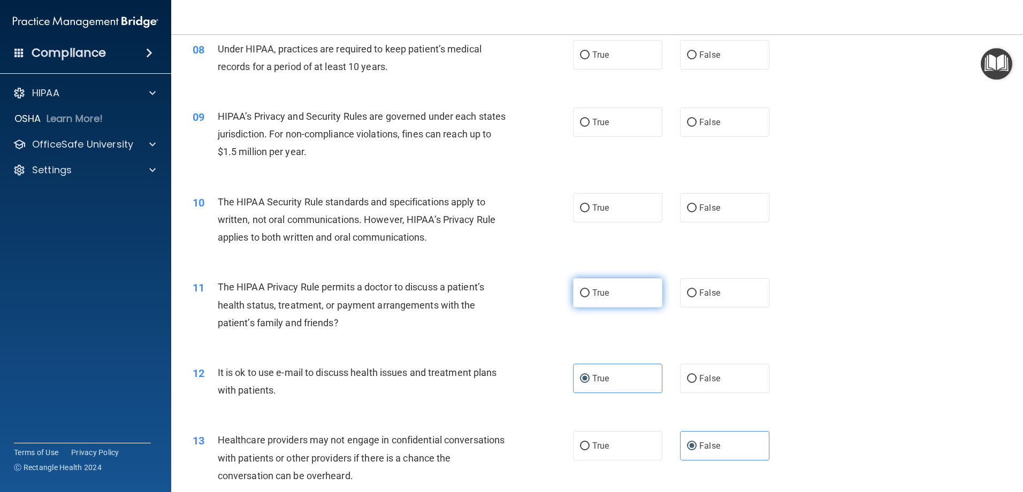
radio input "true"
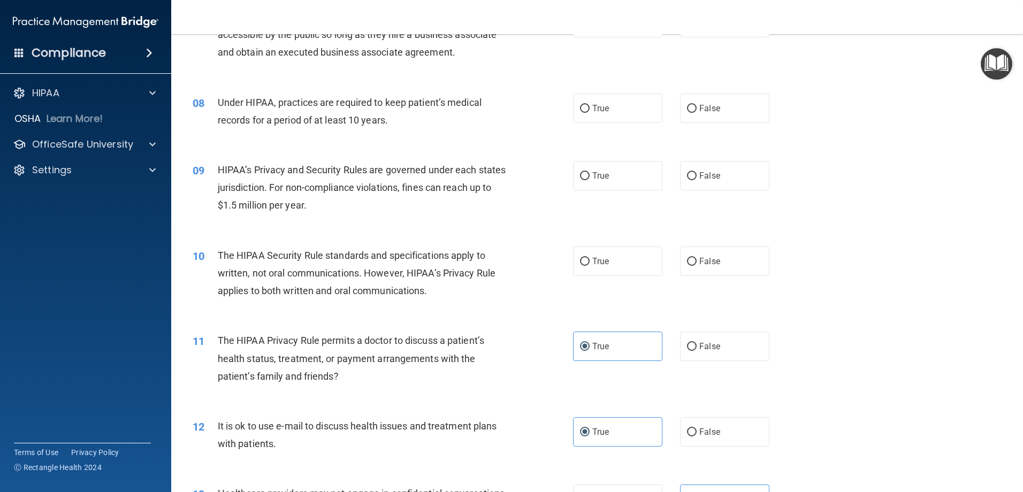
scroll to position [500, 0]
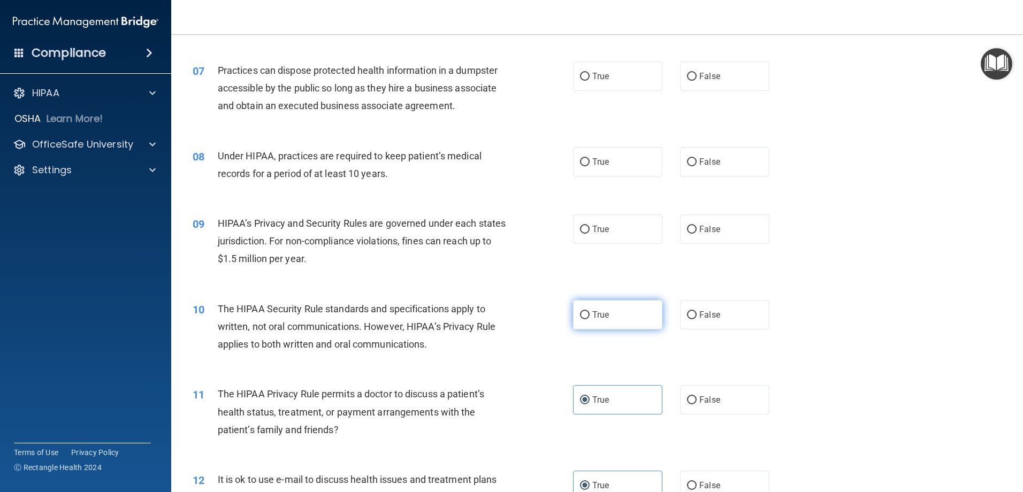
click at [586, 318] on label "True" at bounding box center [617, 314] width 89 height 29
click at [586, 318] on input "True" at bounding box center [585, 315] width 10 height 8
radio input "true"
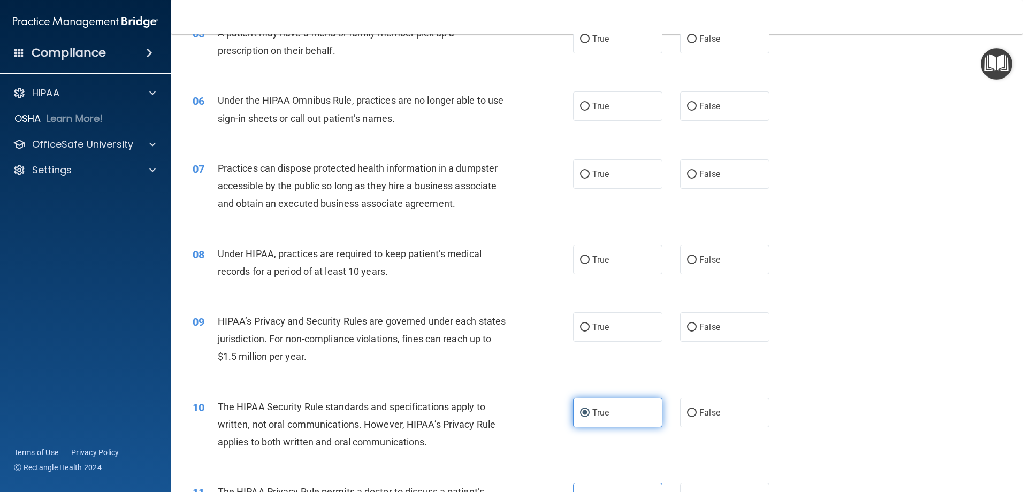
scroll to position [393, 0]
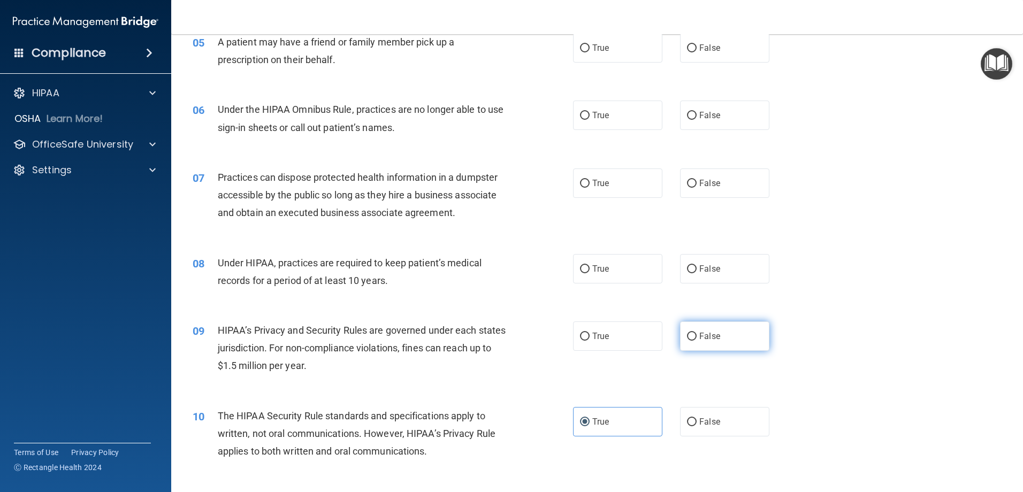
click at [688, 336] on input "False" at bounding box center [692, 337] width 10 height 8
radio input "true"
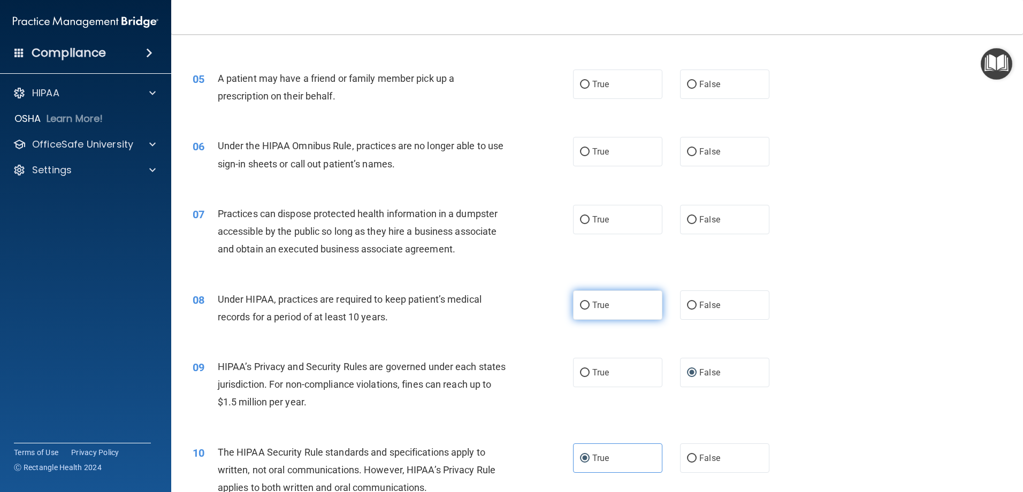
scroll to position [340, 0]
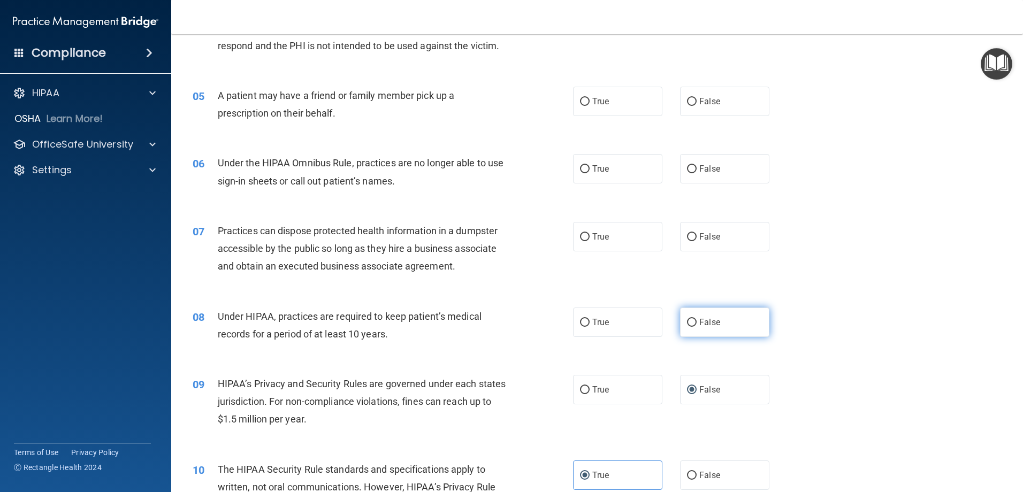
click at [697, 332] on label "False" at bounding box center [724, 322] width 89 height 29
click at [697, 327] on input "False" at bounding box center [692, 323] width 10 height 8
radio input "true"
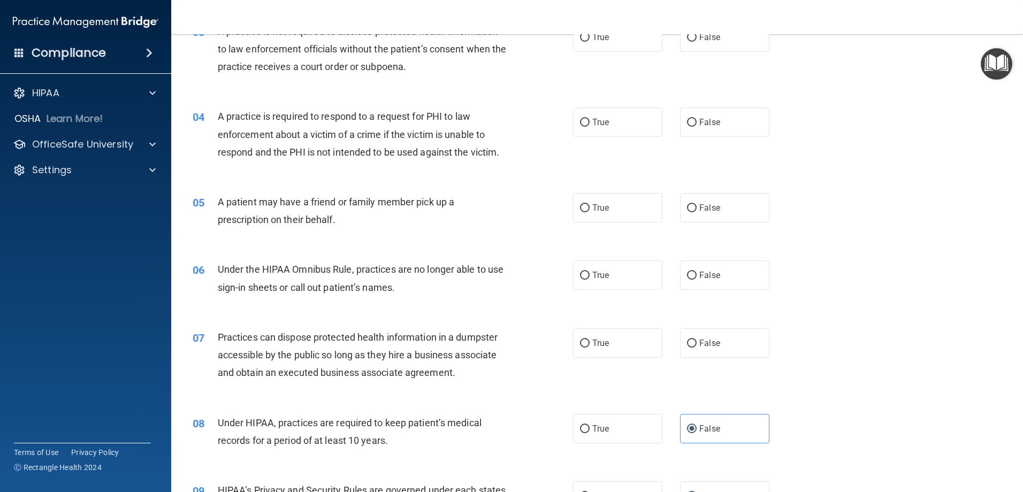
scroll to position [233, 0]
click at [687, 345] on input "False" at bounding box center [692, 344] width 10 height 8
radio input "true"
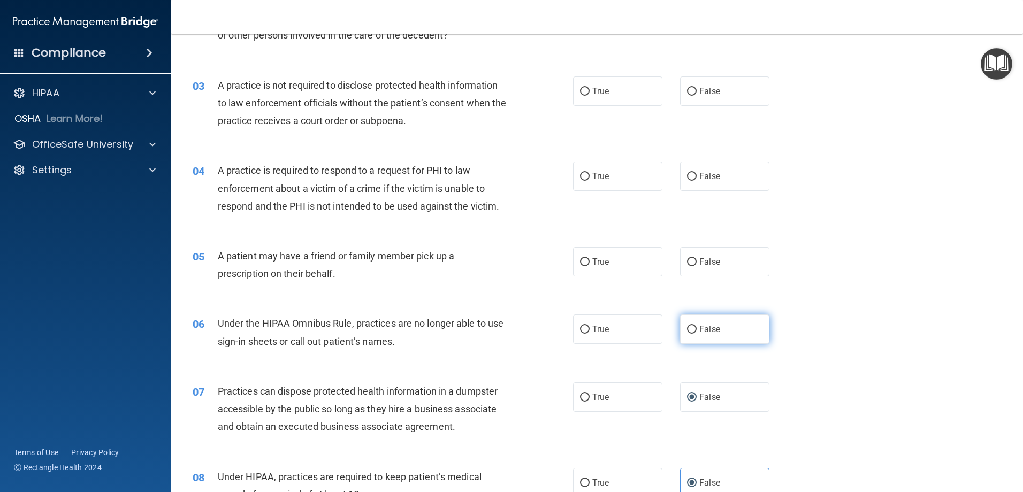
click at [689, 329] on input "False" at bounding box center [692, 330] width 10 height 8
radio input "true"
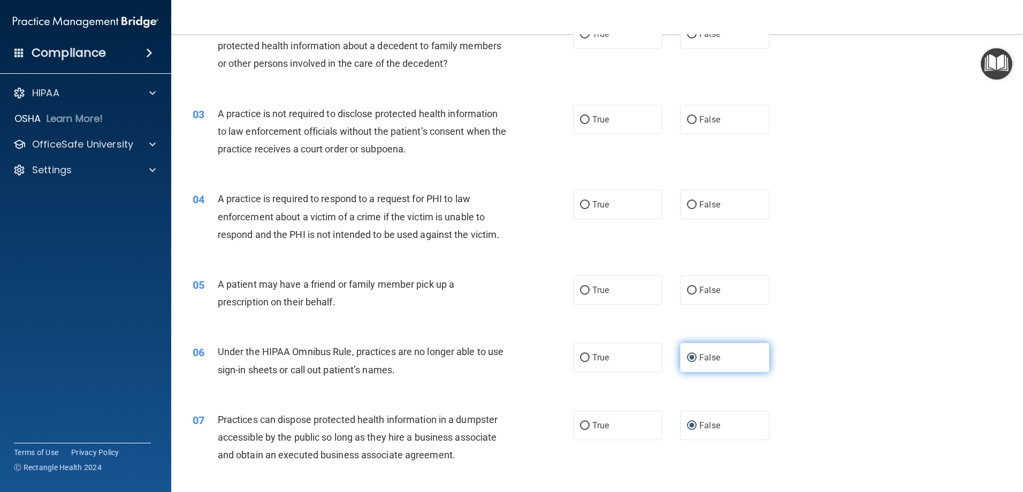
scroll to position [126, 0]
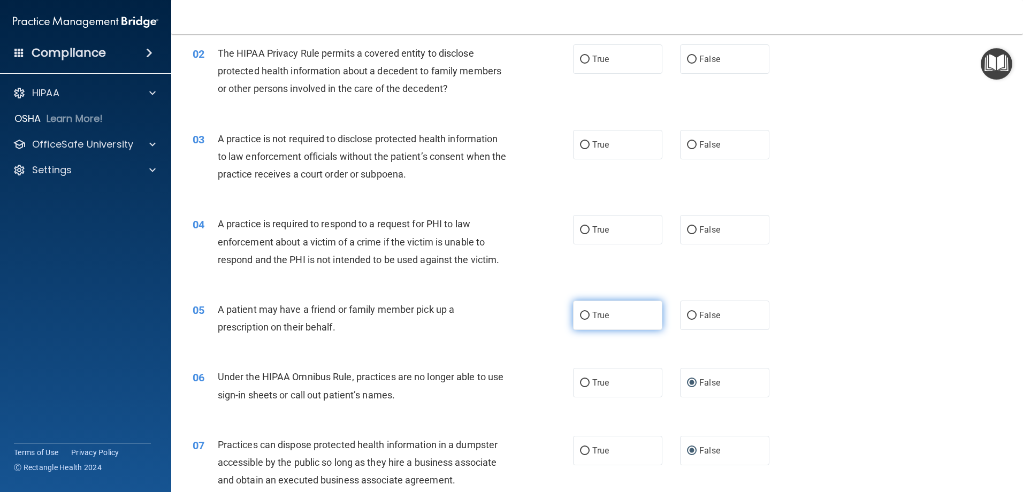
click at [624, 314] on label "True" at bounding box center [617, 315] width 89 height 29
click at [590, 314] on input "True" at bounding box center [585, 316] width 10 height 8
radio input "true"
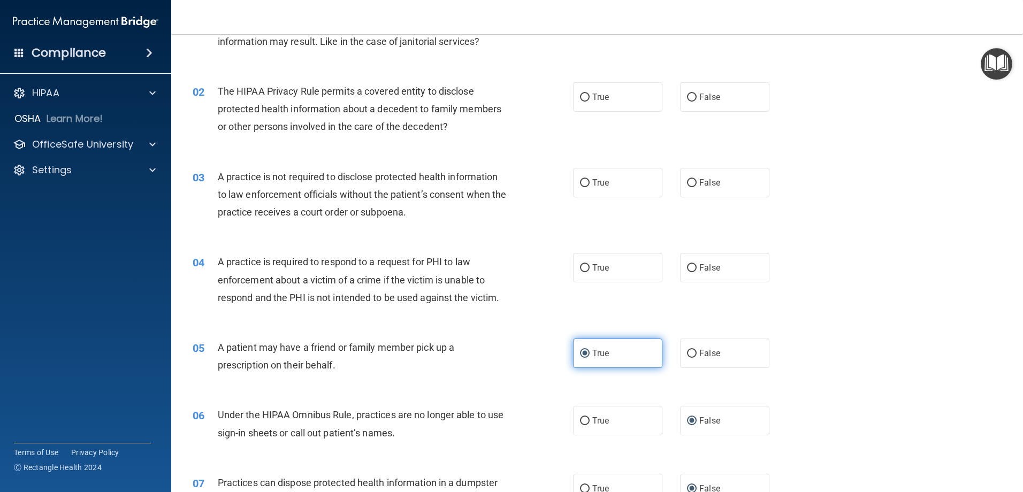
scroll to position [72, 0]
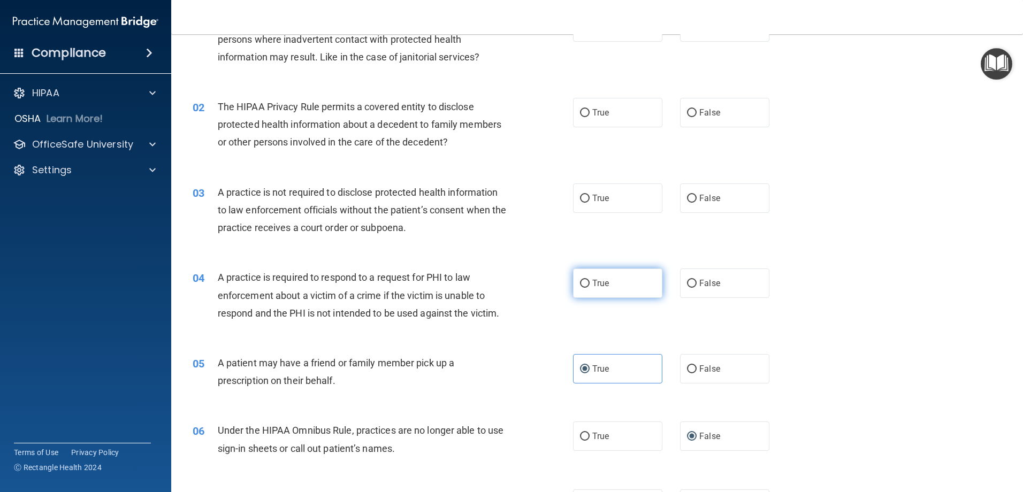
click at [620, 297] on label "True" at bounding box center [617, 283] width 89 height 29
click at [590, 288] on input "True" at bounding box center [585, 284] width 10 height 8
radio input "true"
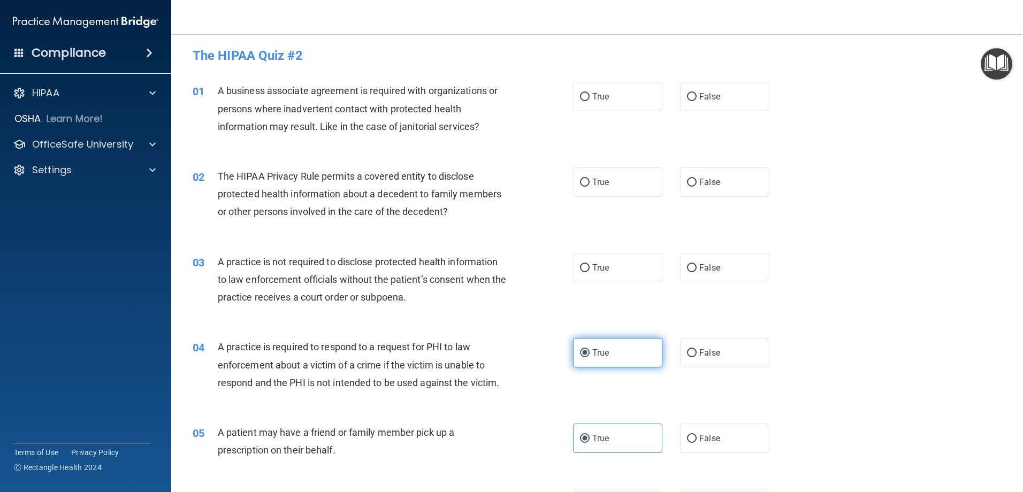
scroll to position [0, 0]
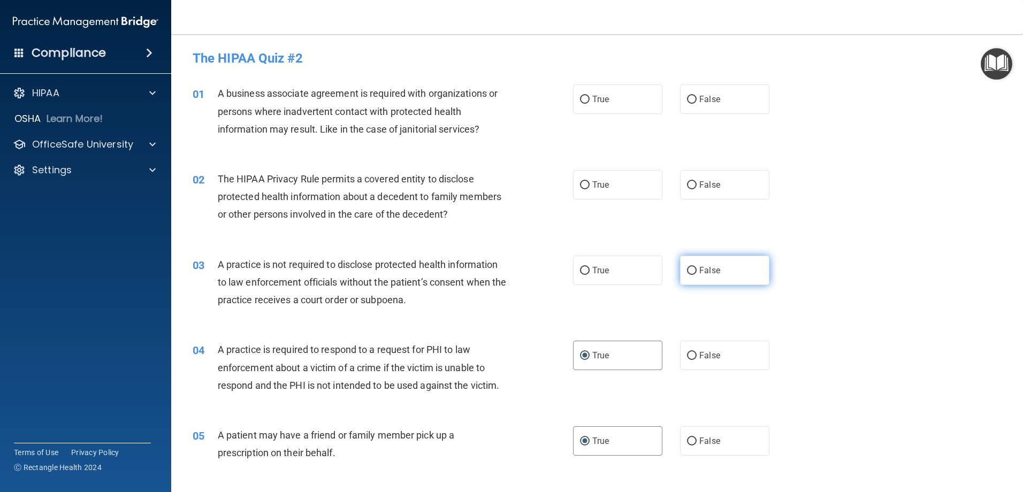
click at [712, 268] on span "False" at bounding box center [709, 270] width 21 height 10
click at [697, 268] on input "False" at bounding box center [692, 271] width 10 height 8
radio input "true"
click at [589, 190] on label "True" at bounding box center [617, 184] width 89 height 29
click at [589, 189] on input "True" at bounding box center [585, 185] width 10 height 8
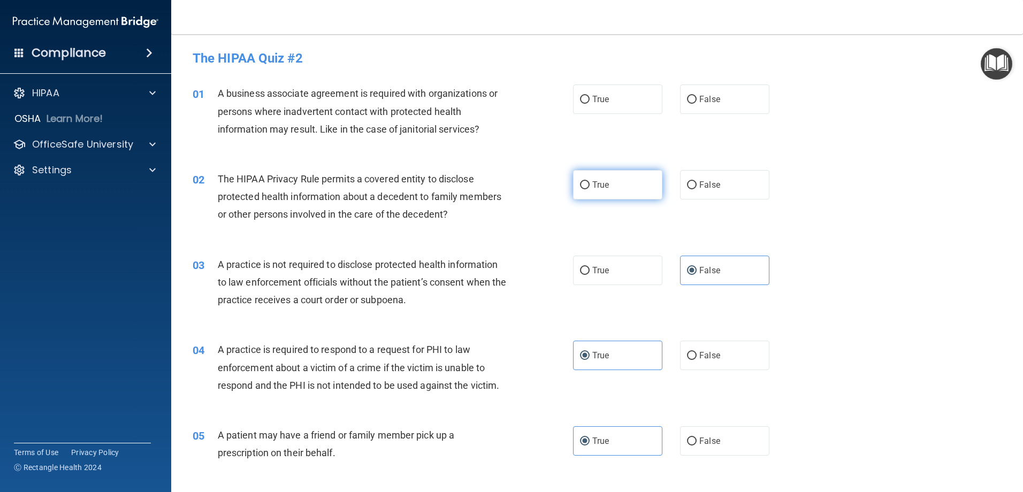
radio input "true"
click at [709, 101] on span "False" at bounding box center [709, 99] width 21 height 10
click at [697, 101] on input "False" at bounding box center [692, 100] width 10 height 8
radio input "true"
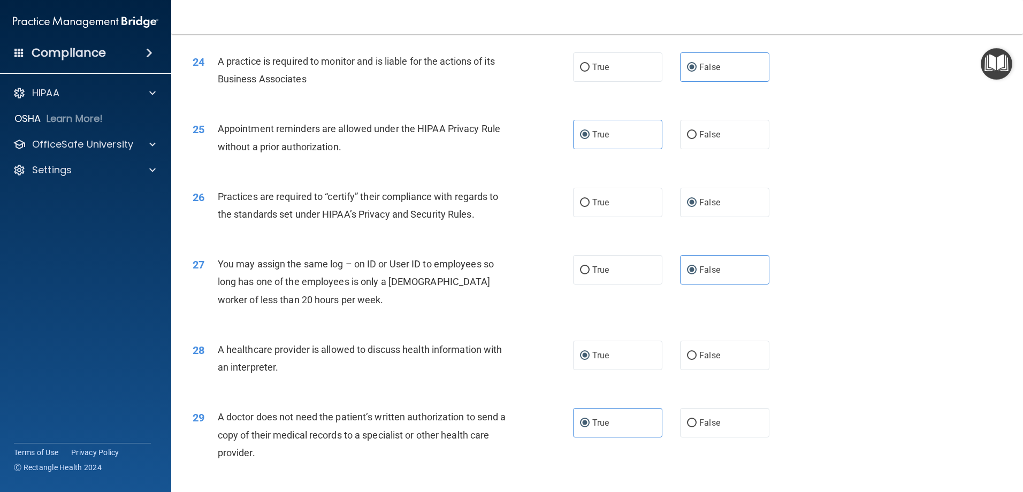
scroll to position [1998, 0]
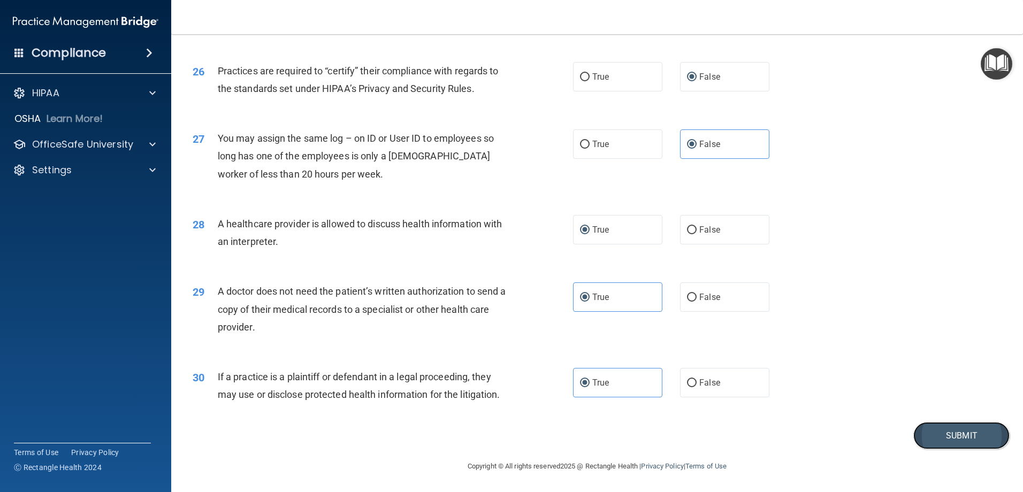
click at [937, 428] on button "Submit" at bounding box center [961, 435] width 96 height 27
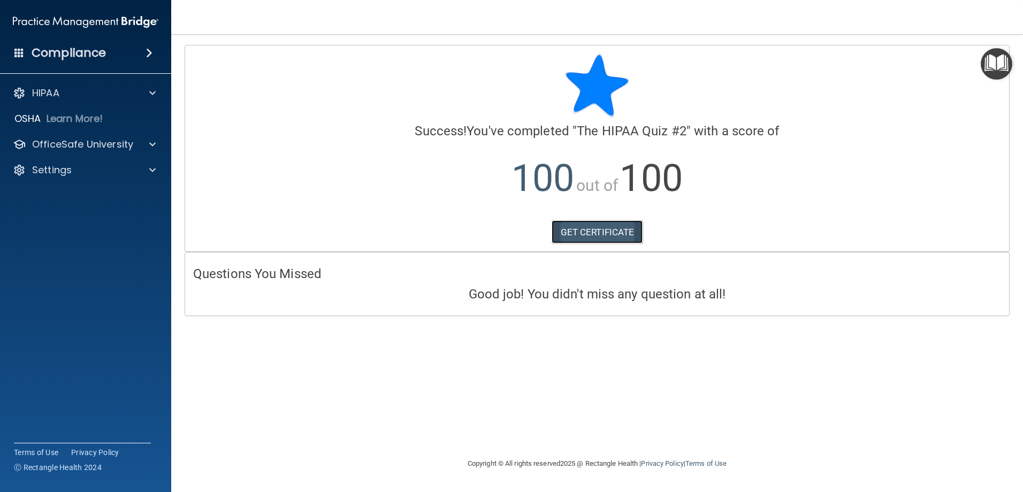
click at [601, 229] on link "GET CERTIFICATE" at bounding box center [597, 232] width 91 height 24
click at [65, 146] on p "OfficeSafe University" at bounding box center [82, 144] width 101 height 13
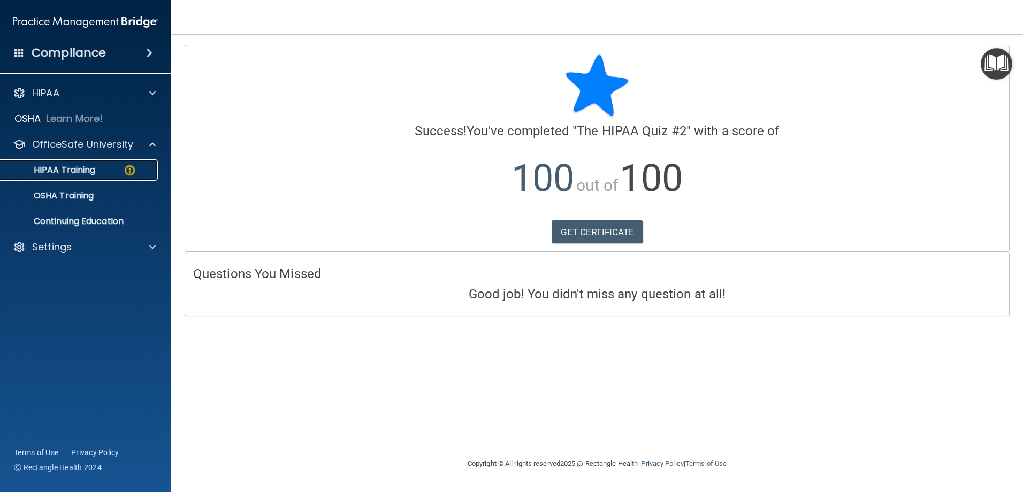
click at [93, 172] on p "HIPAA Training" at bounding box center [51, 170] width 88 height 11
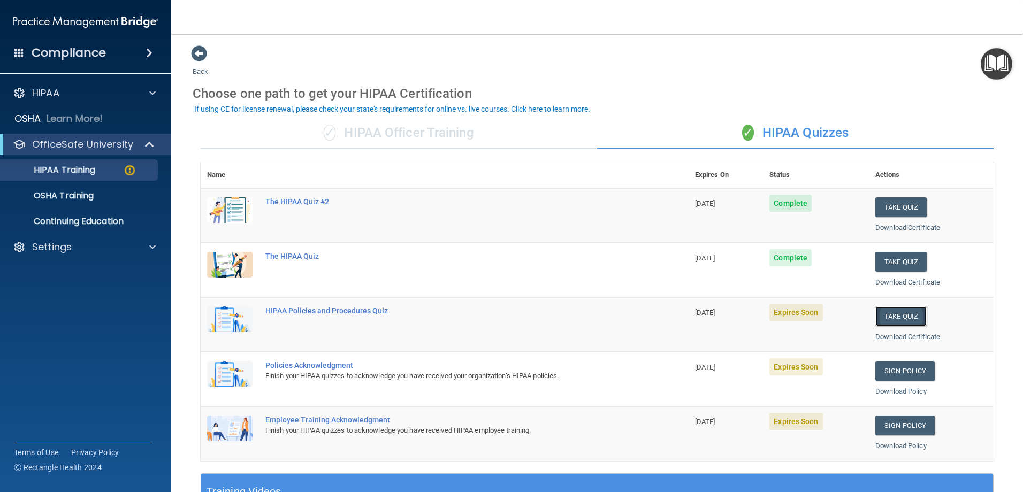
click at [888, 318] on button "Take Quiz" at bounding box center [900, 317] width 51 height 20
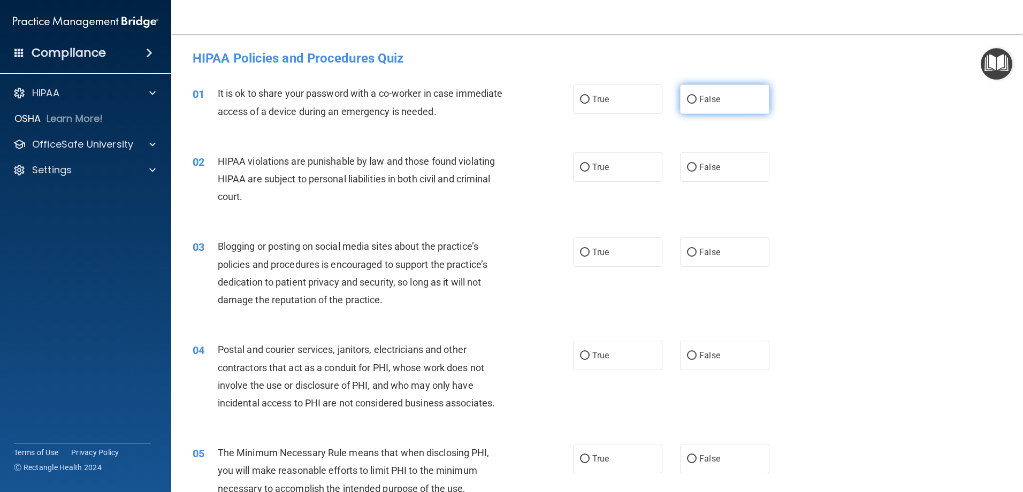
click at [698, 105] on label "False" at bounding box center [724, 99] width 89 height 29
click at [697, 104] on input "False" at bounding box center [692, 100] width 10 height 8
radio input "true"
click at [595, 171] on span "True" at bounding box center [600, 167] width 17 height 10
click at [590, 171] on input "True" at bounding box center [585, 168] width 10 height 8
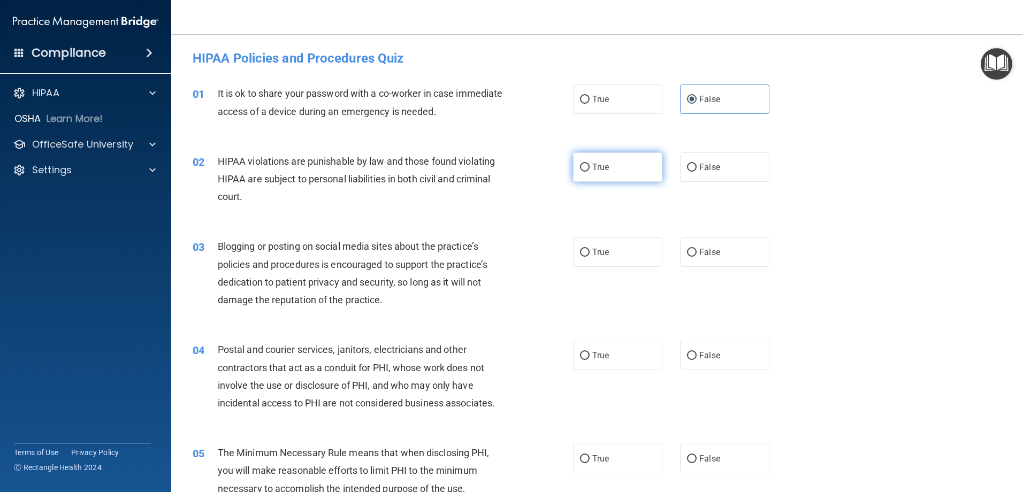
radio input "true"
click at [591, 262] on label "True" at bounding box center [617, 252] width 89 height 29
click at [590, 257] on input "True" at bounding box center [585, 253] width 10 height 8
radio input "true"
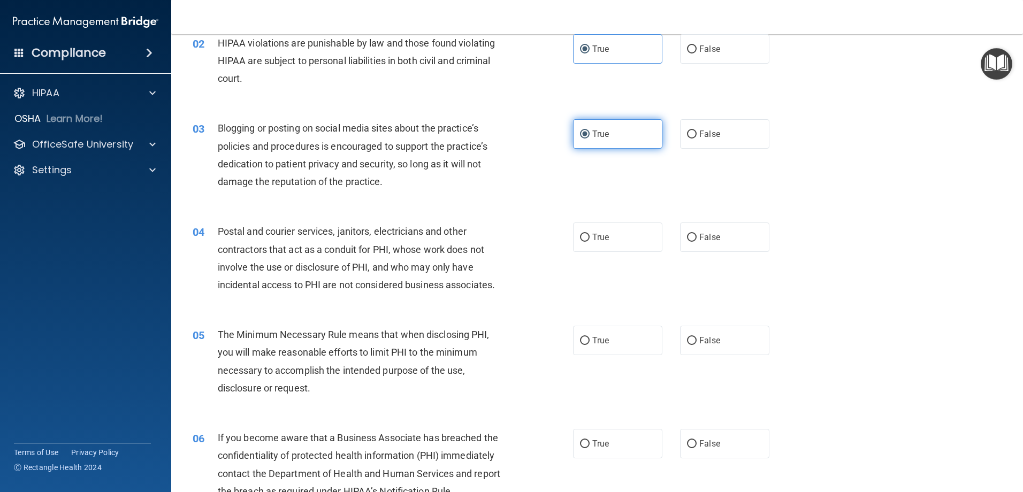
scroll to position [161, 0]
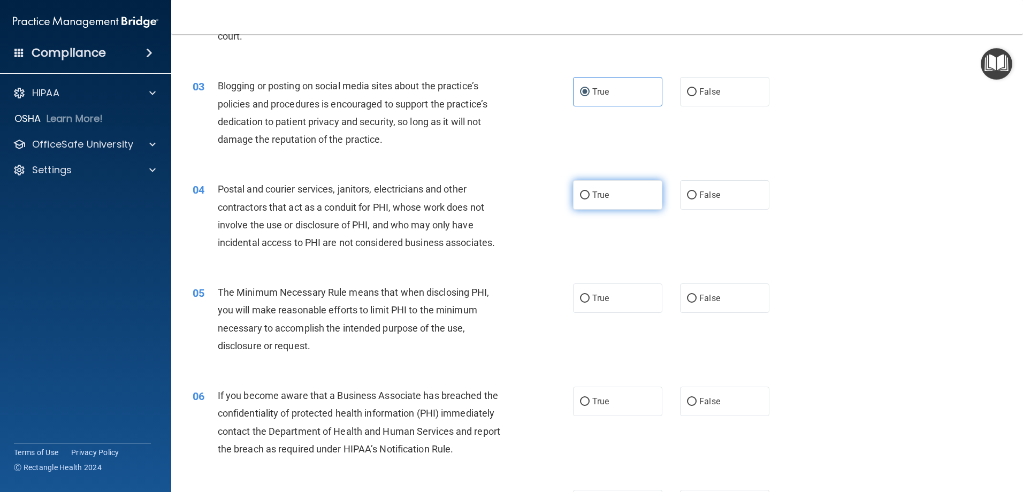
click at [594, 199] on span "True" at bounding box center [600, 195] width 17 height 10
click at [590, 199] on input "True" at bounding box center [585, 196] width 10 height 8
radio input "true"
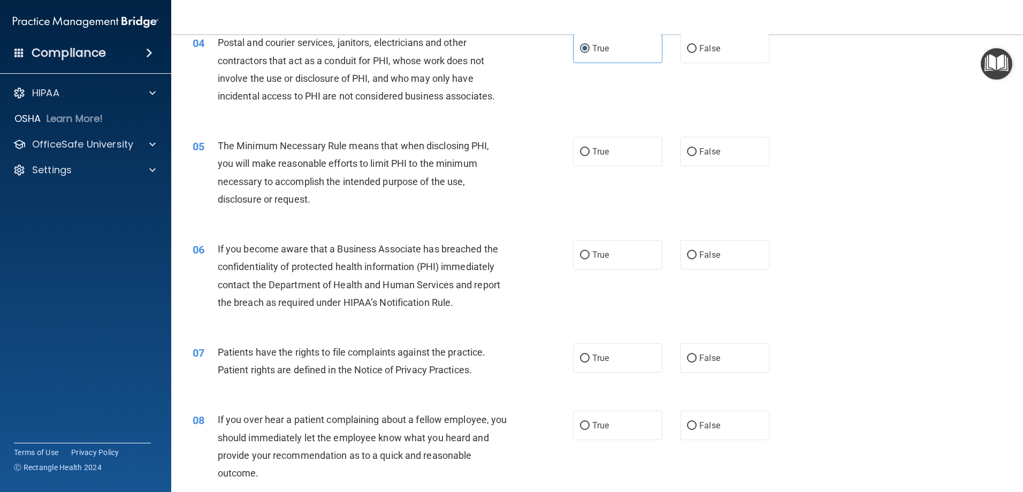
scroll to position [321, 0]
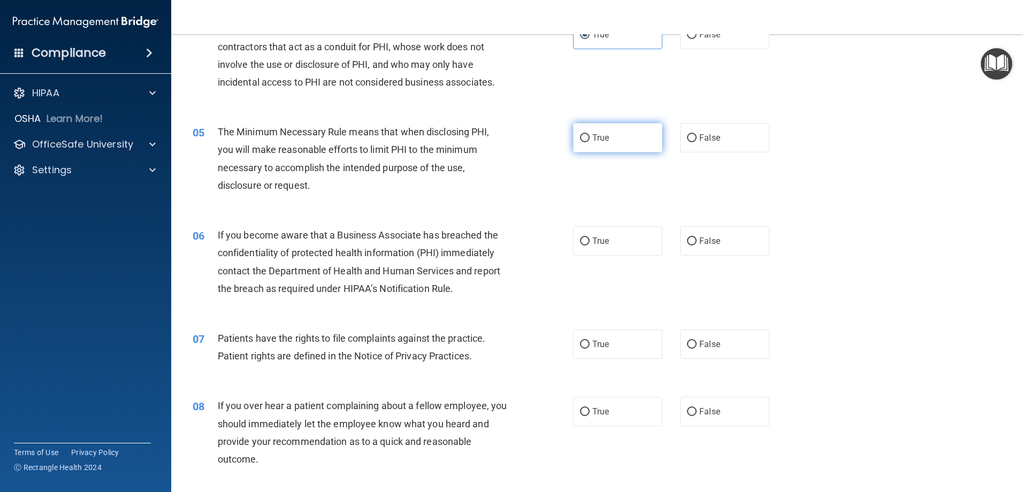
click at [599, 146] on label "True" at bounding box center [617, 137] width 89 height 29
click at [590, 142] on input "True" at bounding box center [585, 138] width 10 height 8
radio input "true"
click at [580, 238] on input "True" at bounding box center [585, 242] width 10 height 8
radio input "true"
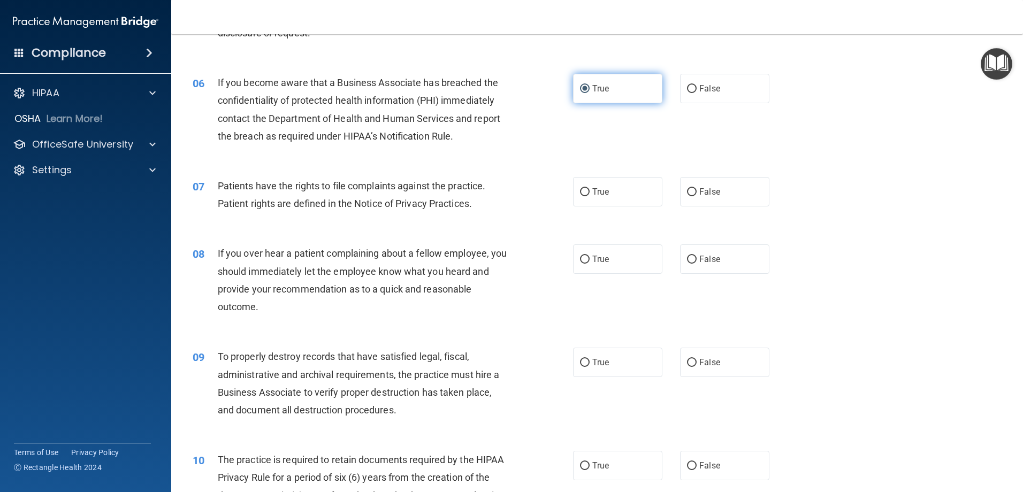
scroll to position [535, 0]
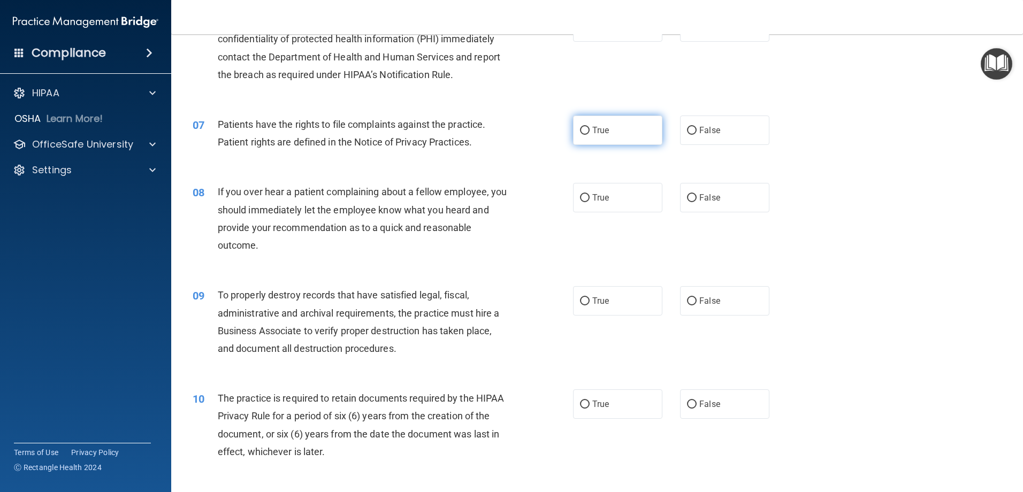
click at [616, 137] on label "True" at bounding box center [617, 130] width 89 height 29
click at [590, 135] on input "True" at bounding box center [585, 131] width 10 height 8
radio input "true"
click at [700, 192] on label "False" at bounding box center [724, 197] width 89 height 29
click at [697, 194] on input "False" at bounding box center [692, 198] width 10 height 8
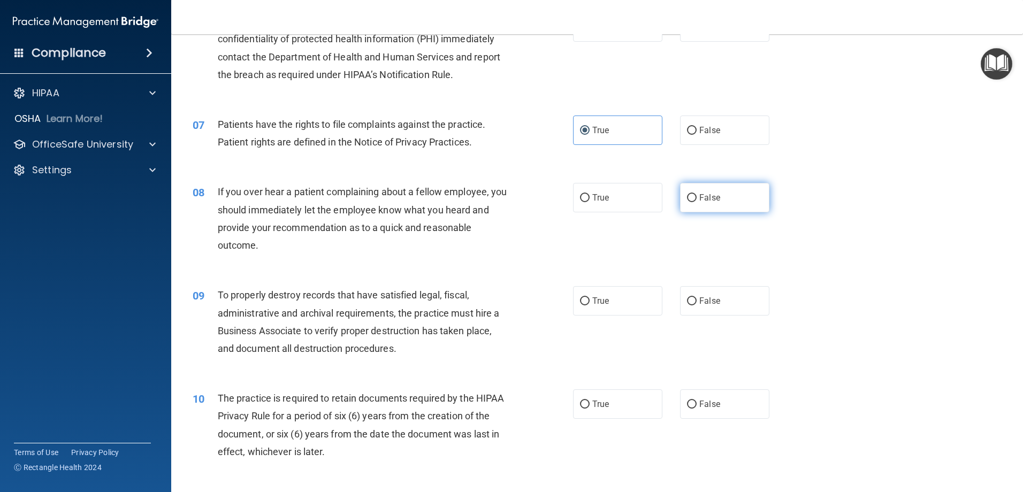
radio input "true"
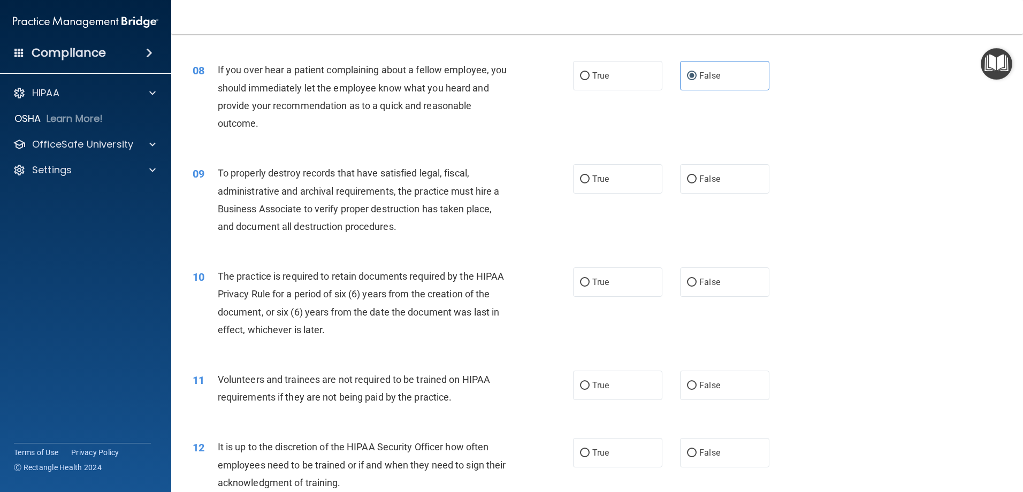
scroll to position [696, 0]
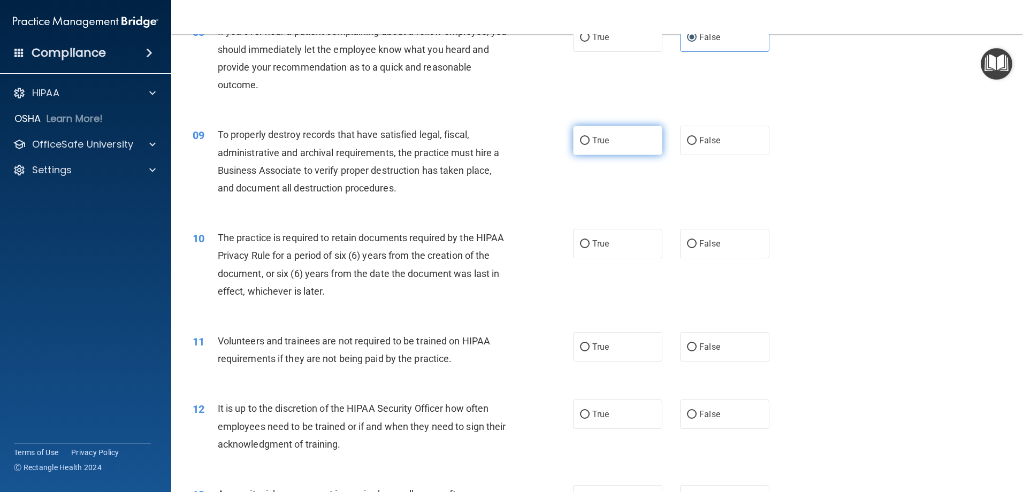
click at [637, 139] on label "True" at bounding box center [617, 140] width 89 height 29
click at [590, 139] on input "True" at bounding box center [585, 141] width 10 height 8
radio input "true"
click at [683, 147] on label "False" at bounding box center [724, 140] width 89 height 29
click at [687, 145] on input "False" at bounding box center [692, 141] width 10 height 8
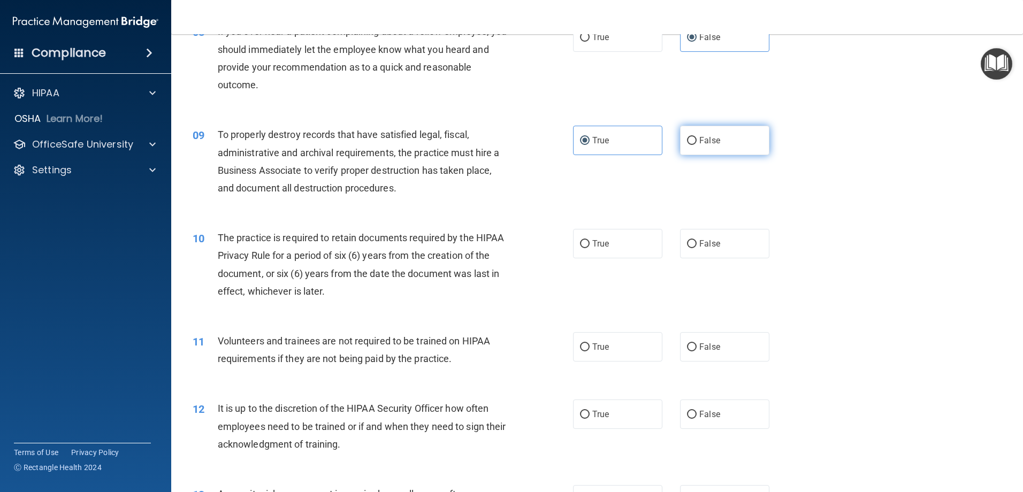
radio input "true"
radio input "false"
click at [621, 252] on label "True" at bounding box center [617, 243] width 89 height 29
click at [590, 248] on input "True" at bounding box center [585, 244] width 10 height 8
radio input "true"
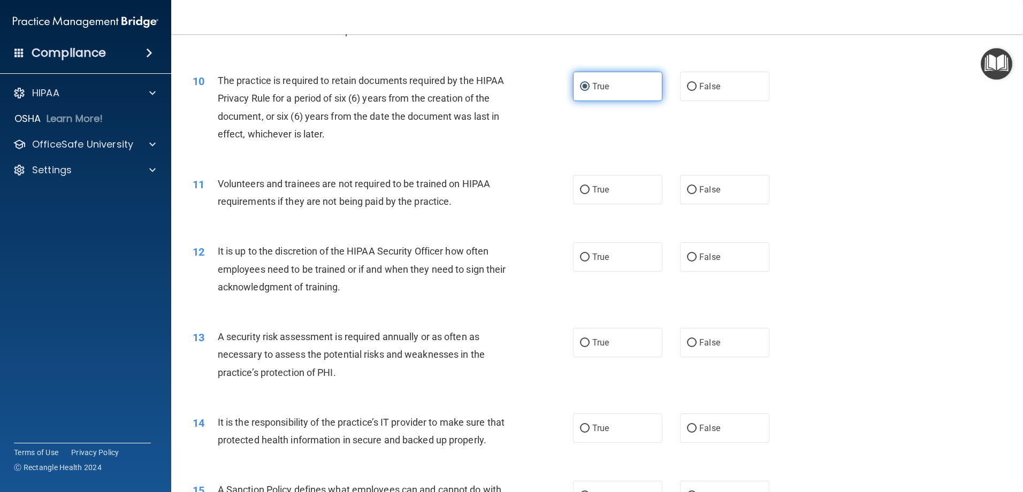
scroll to position [856, 0]
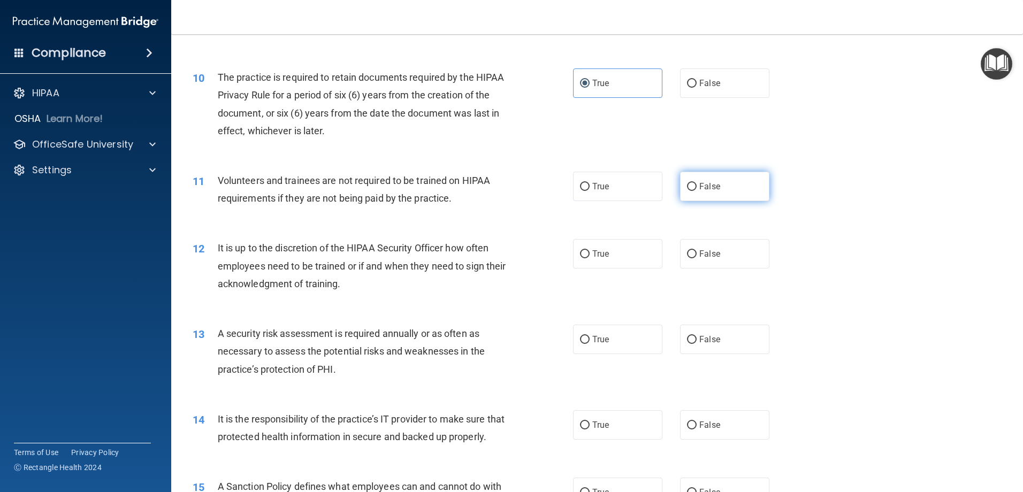
click at [694, 193] on label "False" at bounding box center [724, 186] width 89 height 29
click at [694, 191] on input "False" at bounding box center [692, 187] width 10 height 8
radio input "true"
click at [704, 259] on label "False" at bounding box center [724, 253] width 89 height 29
click at [697, 258] on input "False" at bounding box center [692, 254] width 10 height 8
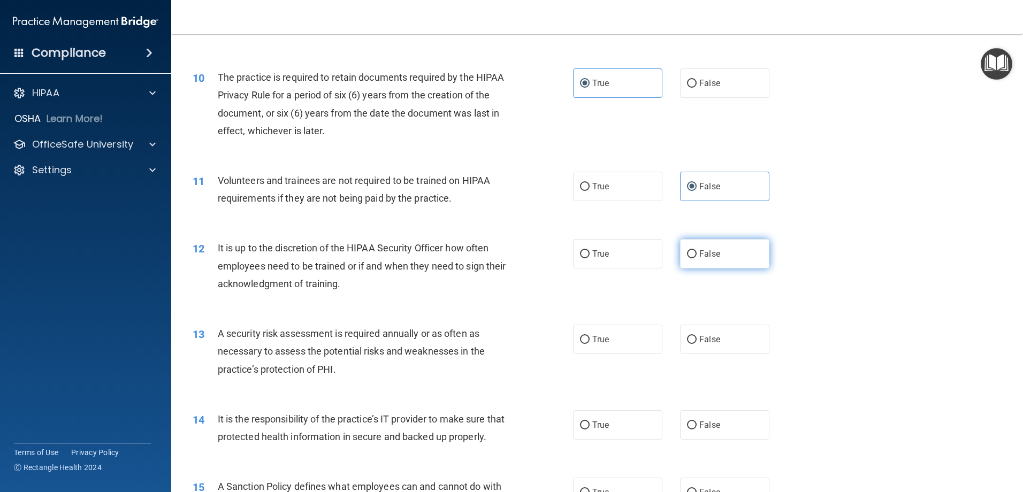
radio input "true"
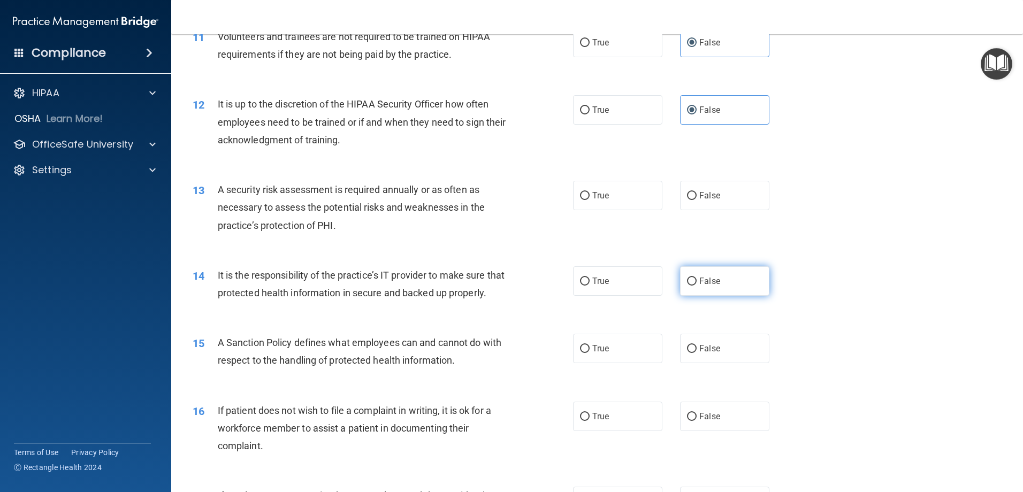
scroll to position [1017, 0]
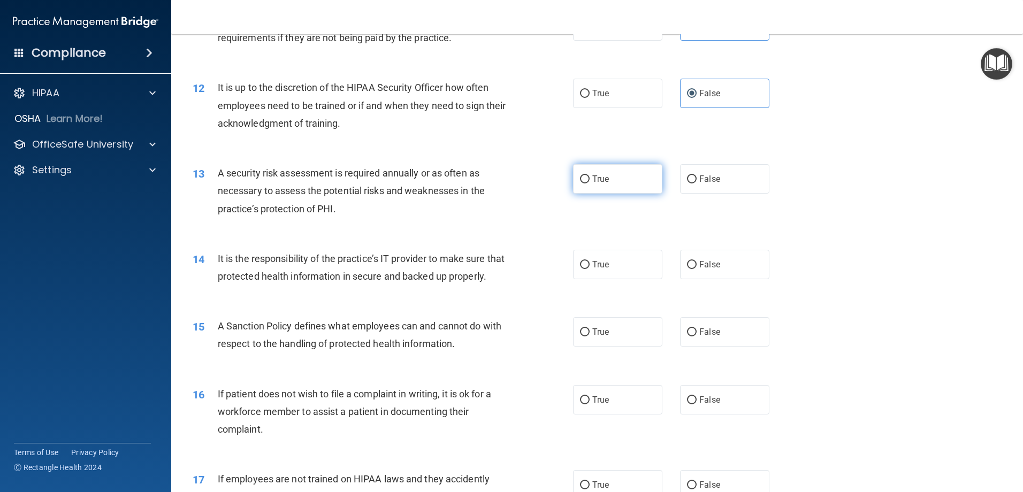
click at [629, 191] on label "True" at bounding box center [617, 178] width 89 height 29
click at [590, 184] on input "True" at bounding box center [585, 179] width 10 height 8
radio input "true"
click at [606, 278] on label "True" at bounding box center [617, 264] width 89 height 29
click at [590, 269] on input "True" at bounding box center [585, 265] width 10 height 8
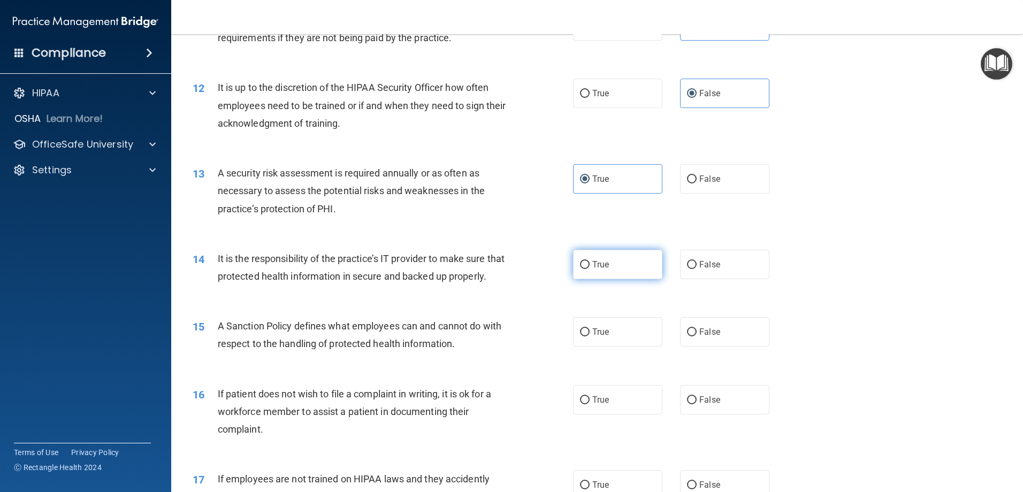
radio input "true"
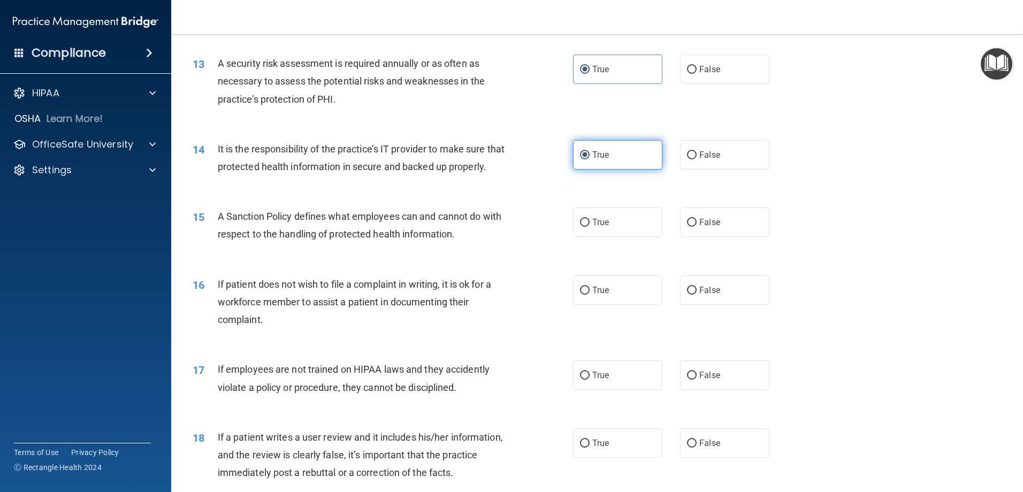
scroll to position [1177, 0]
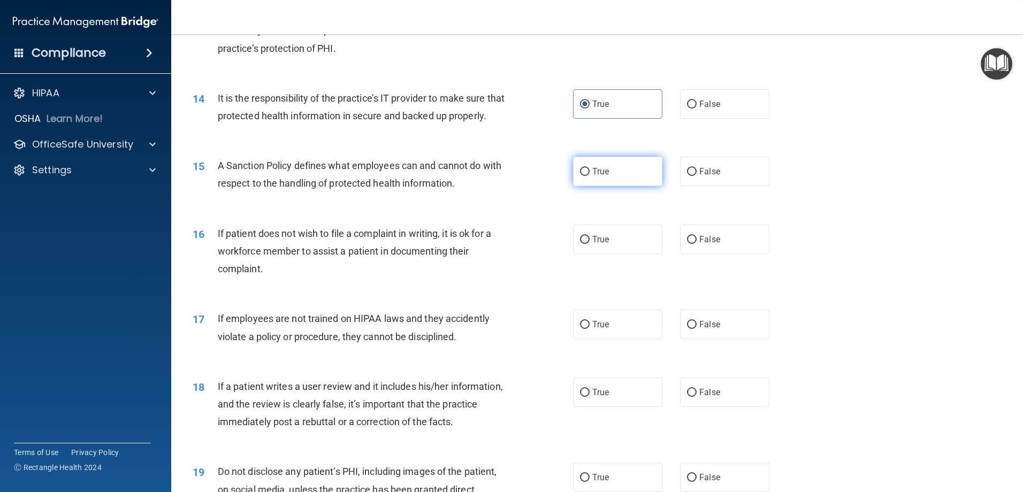
click at [604, 186] on label "True" at bounding box center [617, 171] width 89 height 29
click at [590, 176] on input "True" at bounding box center [585, 172] width 10 height 8
radio input "true"
click at [707, 245] on span "False" at bounding box center [709, 239] width 21 height 10
click at [697, 244] on input "False" at bounding box center [692, 240] width 10 height 8
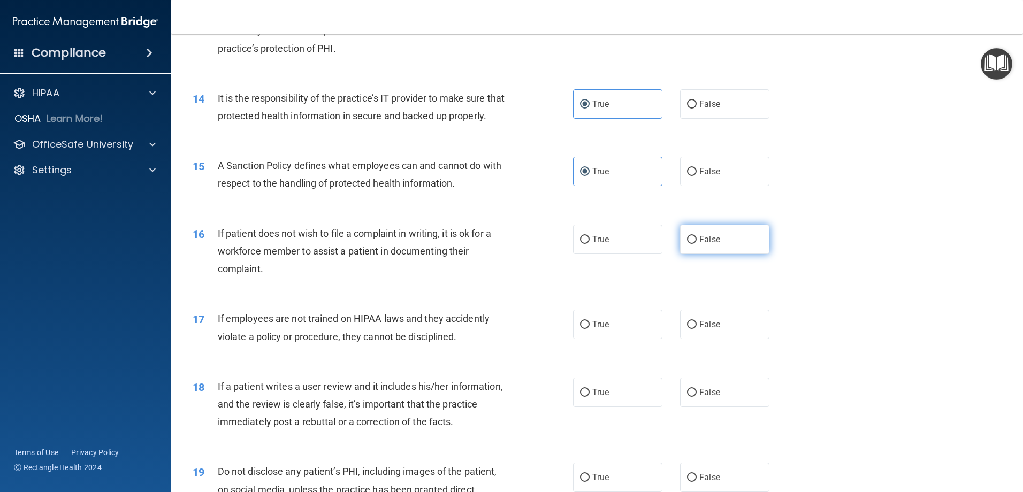
radio input "true"
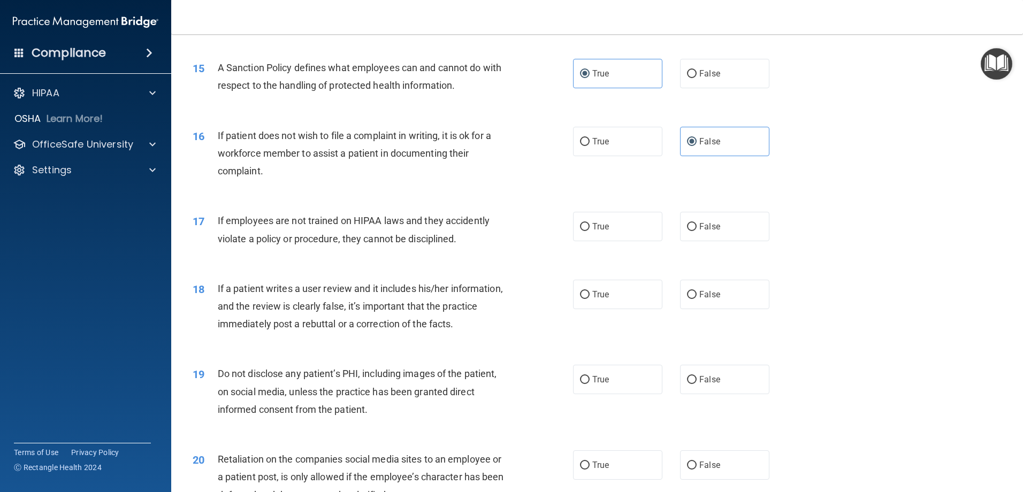
scroll to position [1284, 0]
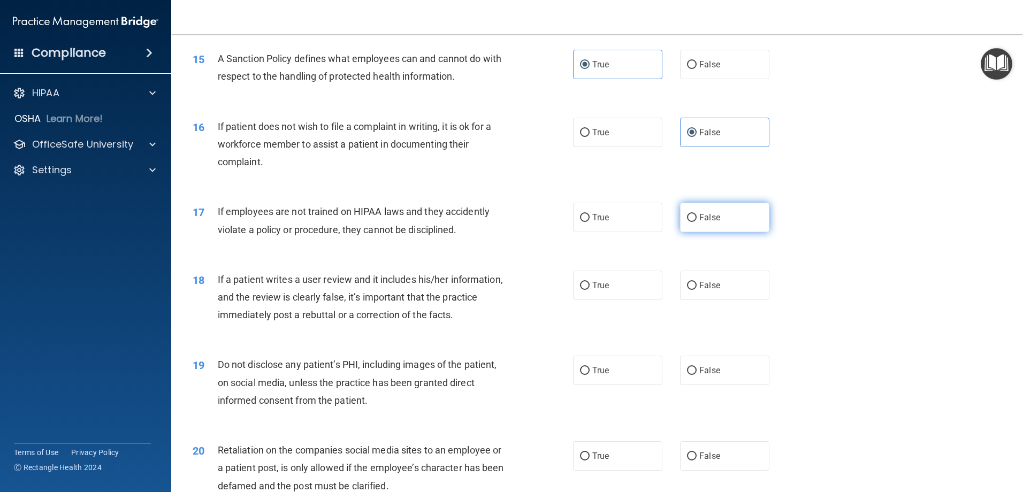
click at [691, 232] on label "False" at bounding box center [724, 217] width 89 height 29
click at [691, 222] on input "False" at bounding box center [692, 218] width 10 height 8
radio input "true"
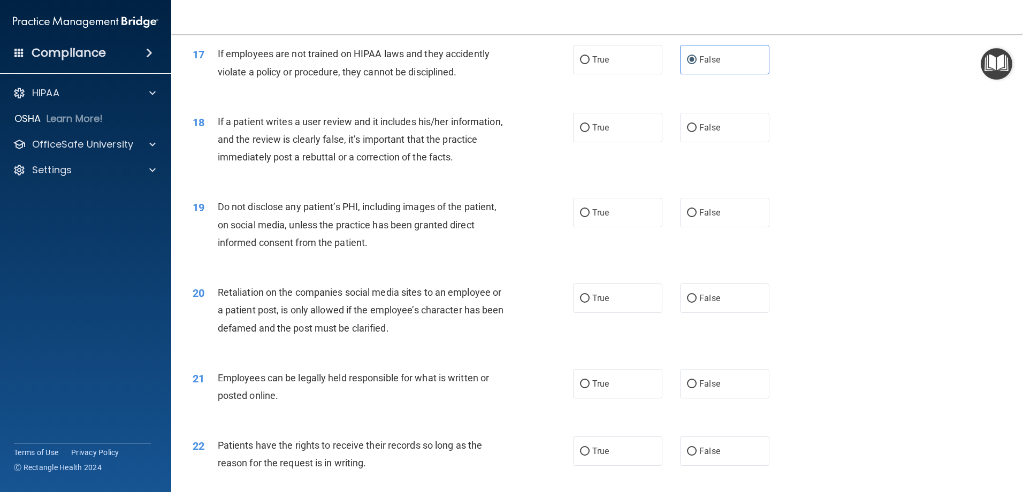
scroll to position [1445, 0]
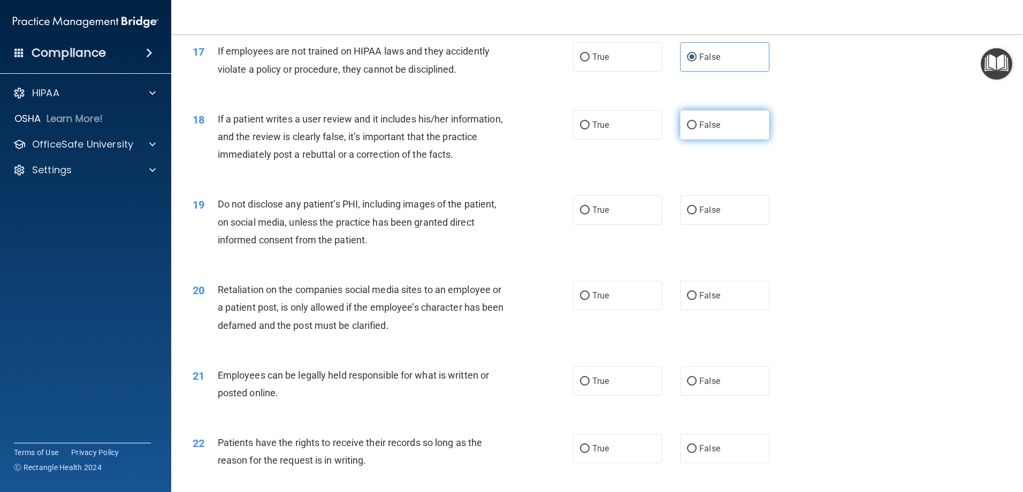
click at [696, 140] on label "False" at bounding box center [724, 124] width 89 height 29
click at [696, 129] on input "False" at bounding box center [692, 125] width 10 height 8
radio input "true"
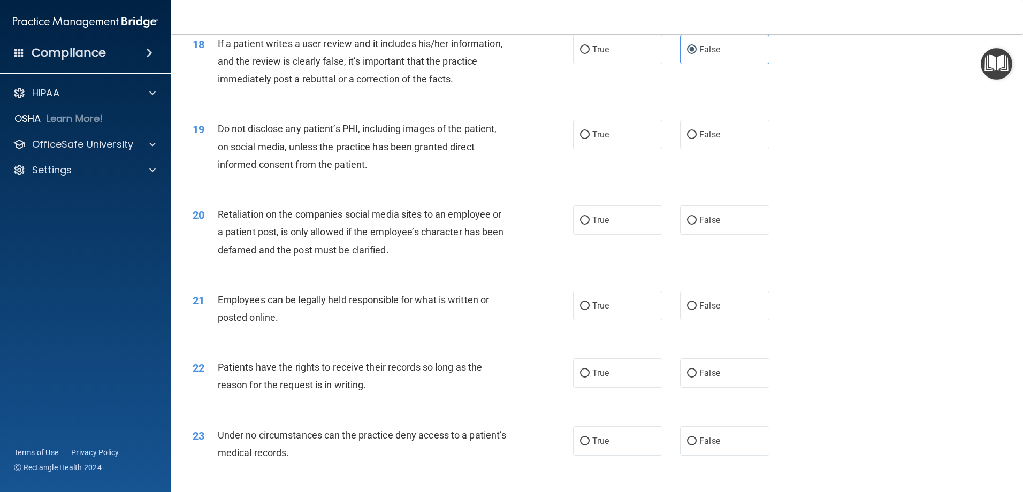
scroll to position [1552, 0]
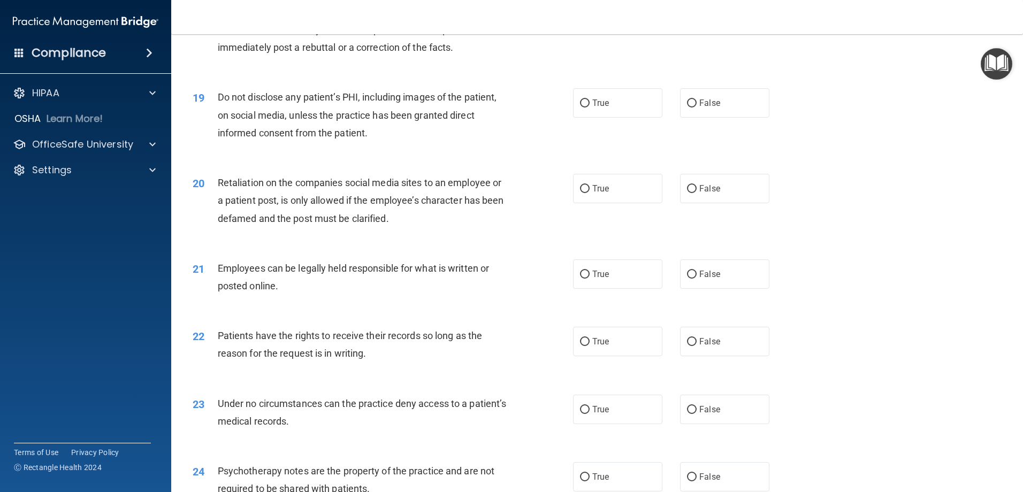
click at [560, 124] on div "19 Do not disclose any patient’s PHI, including images of the patient, on socia…" at bounding box center [383, 117] width 413 height 59
click at [581, 108] on input "True" at bounding box center [585, 104] width 10 height 8
radio input "true"
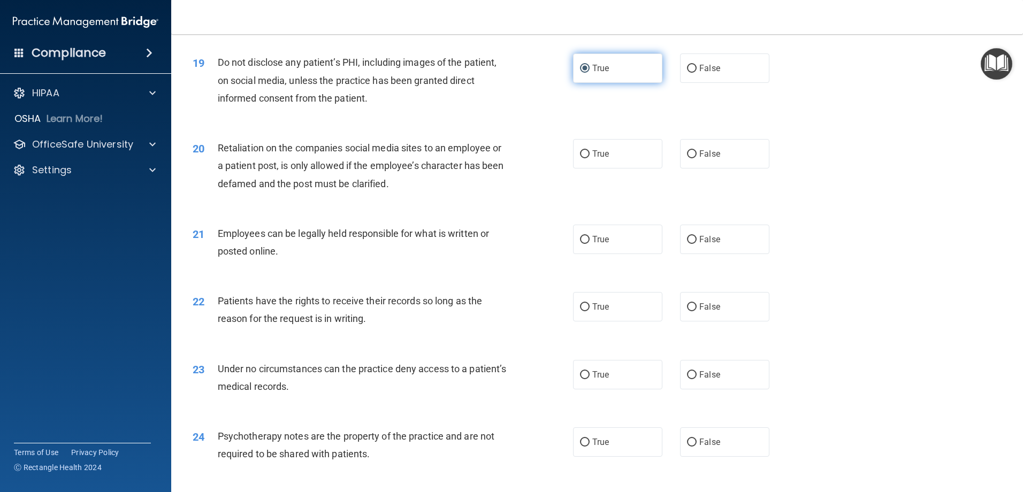
scroll to position [1605, 0]
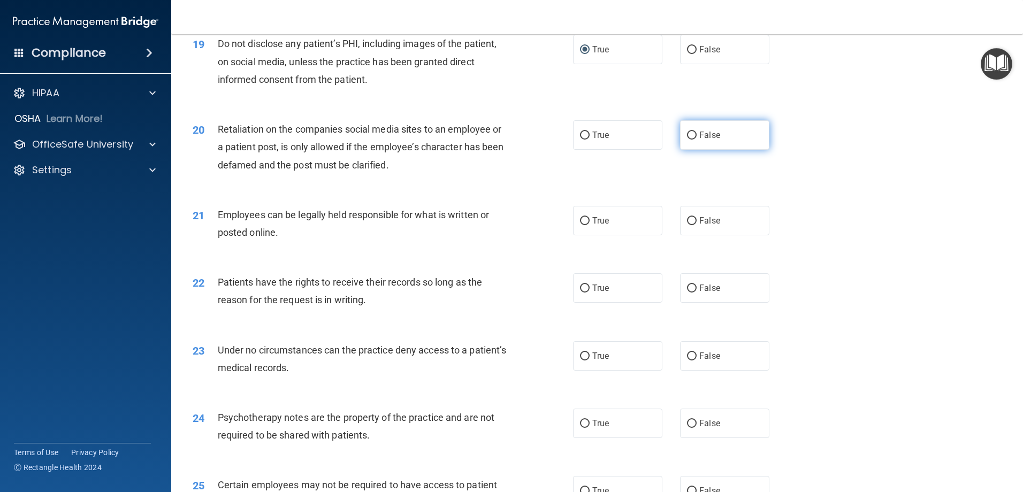
click at [687, 140] on input "False" at bounding box center [692, 136] width 10 height 8
radio input "true"
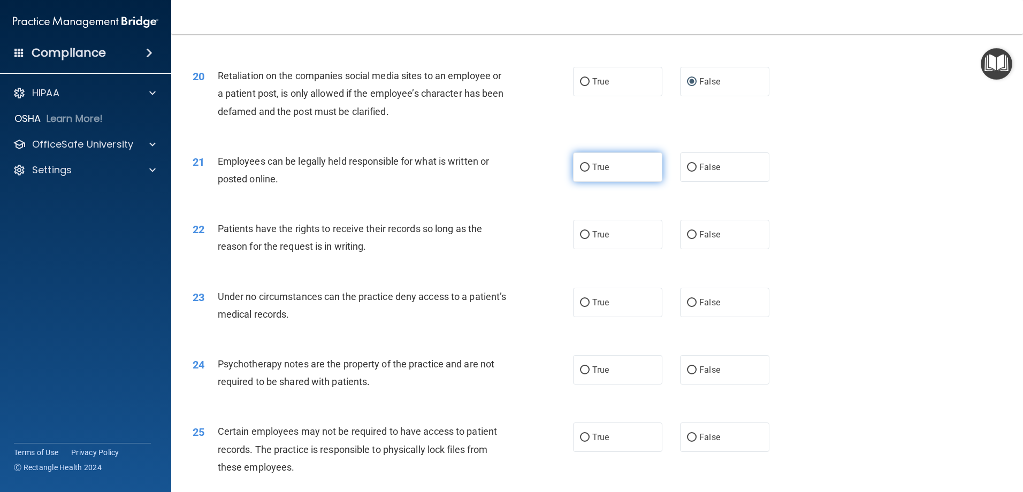
click at [582, 172] on input "True" at bounding box center [585, 168] width 10 height 8
radio input "true"
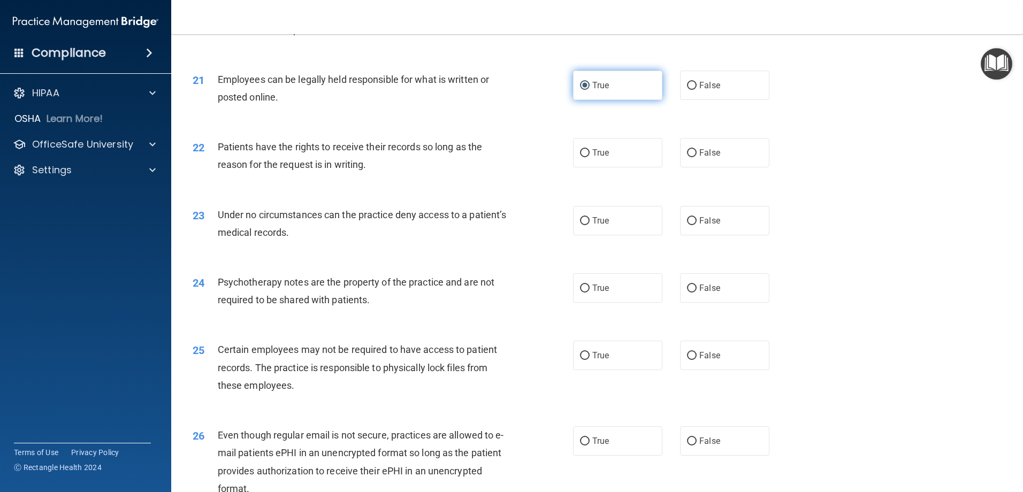
scroll to position [1766, 0]
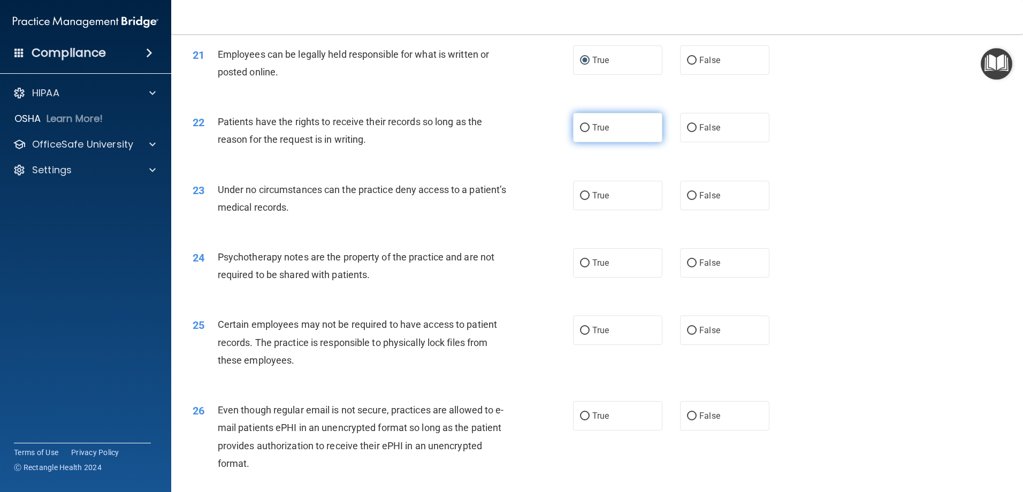
click at [619, 142] on label "True" at bounding box center [617, 127] width 89 height 29
click at [590, 132] on input "True" at bounding box center [585, 128] width 10 height 8
radio input "true"
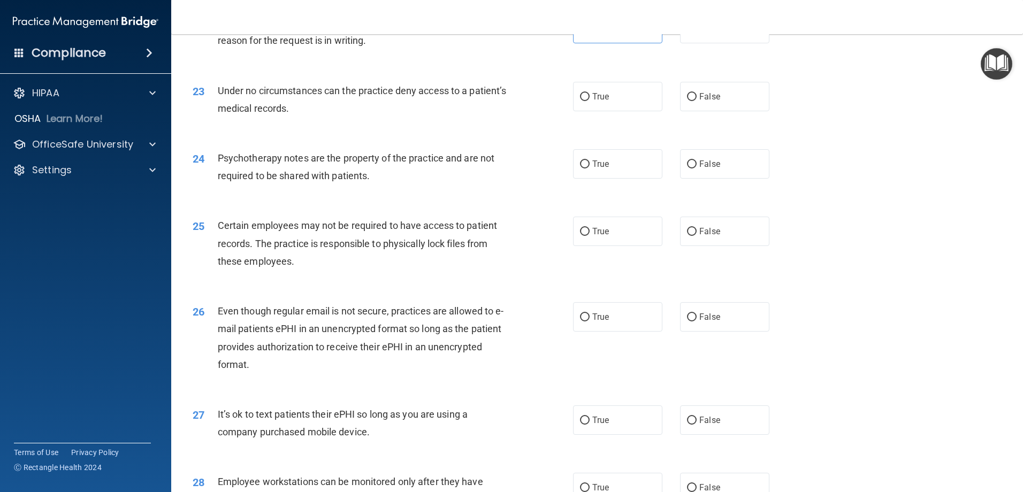
scroll to position [1873, 0]
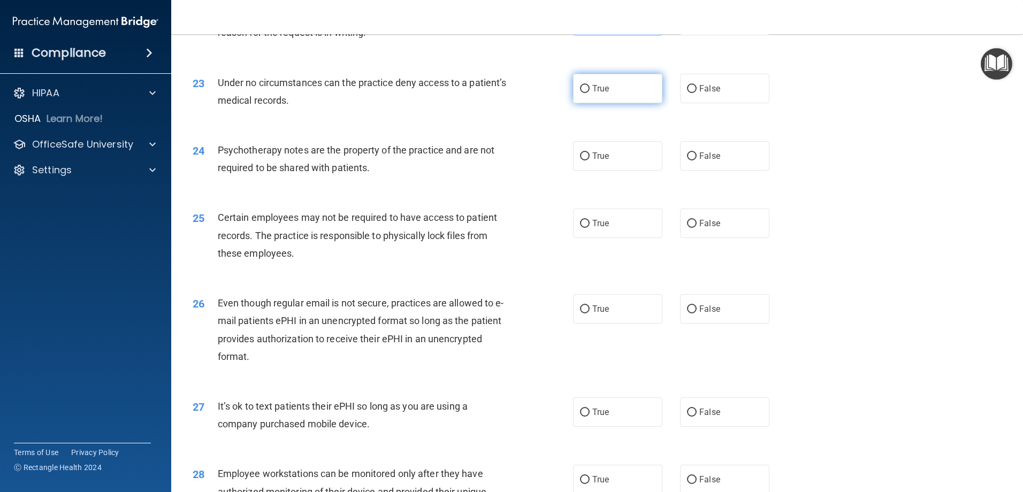
click at [599, 103] on label "True" at bounding box center [617, 88] width 89 height 29
click at [590, 93] on input "True" at bounding box center [585, 89] width 10 height 8
radio input "true"
click at [692, 171] on label "False" at bounding box center [724, 155] width 89 height 29
click at [692, 161] on input "False" at bounding box center [692, 156] width 10 height 8
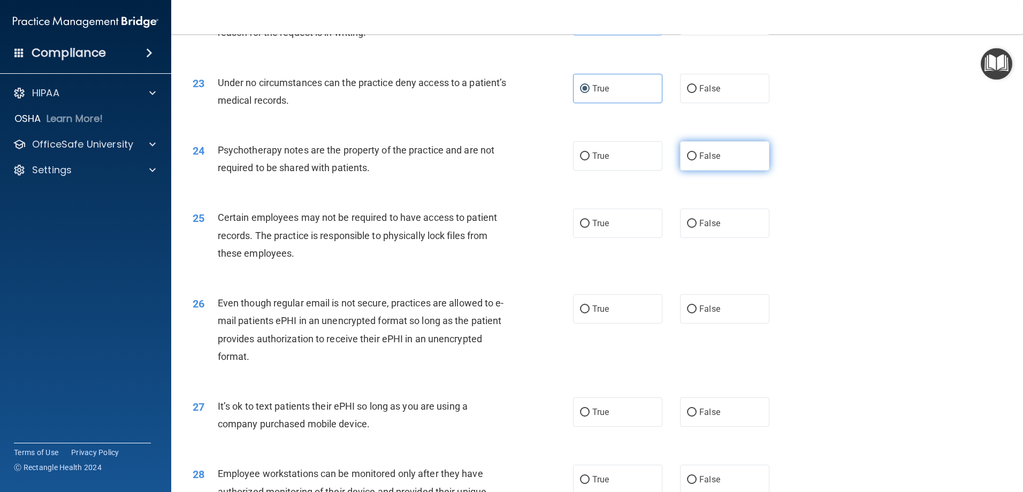
radio input "true"
click at [618, 238] on label "True" at bounding box center [617, 223] width 89 height 29
click at [590, 228] on input "True" at bounding box center [585, 224] width 10 height 8
radio input "true"
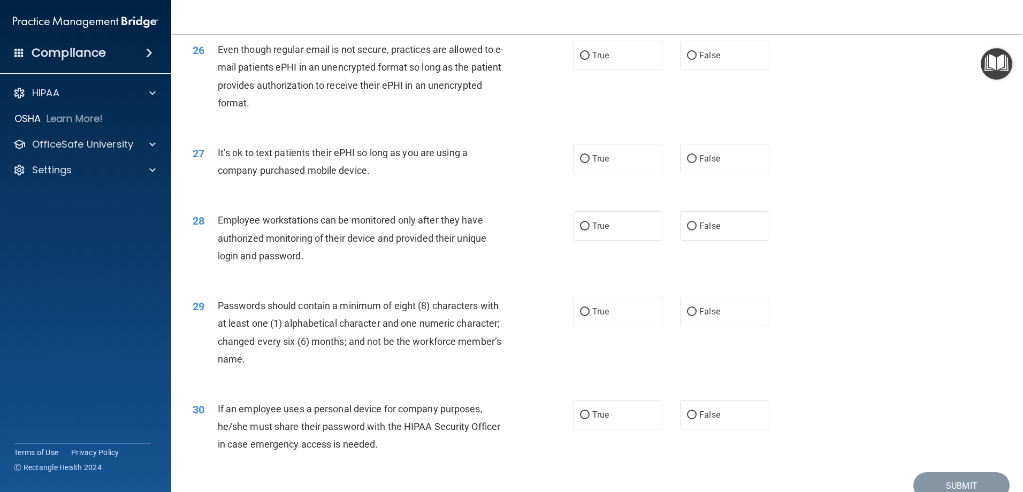
scroll to position [2140, 0]
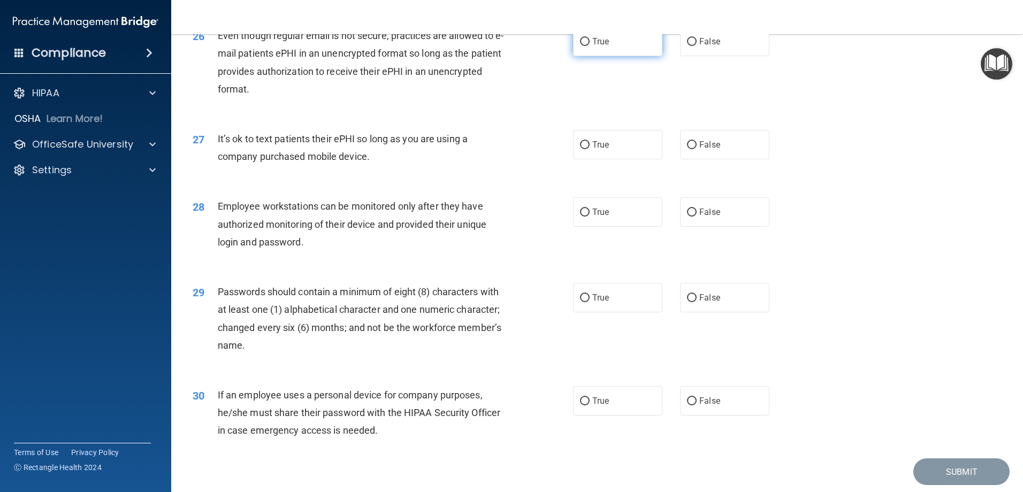
click at [589, 56] on label "True" at bounding box center [617, 41] width 89 height 29
click at [589, 46] on input "True" at bounding box center [585, 42] width 10 height 8
radio input "true"
click at [673, 159] on div "True False" at bounding box center [680, 144] width 215 height 29
click at [689, 149] on input "False" at bounding box center [692, 145] width 10 height 8
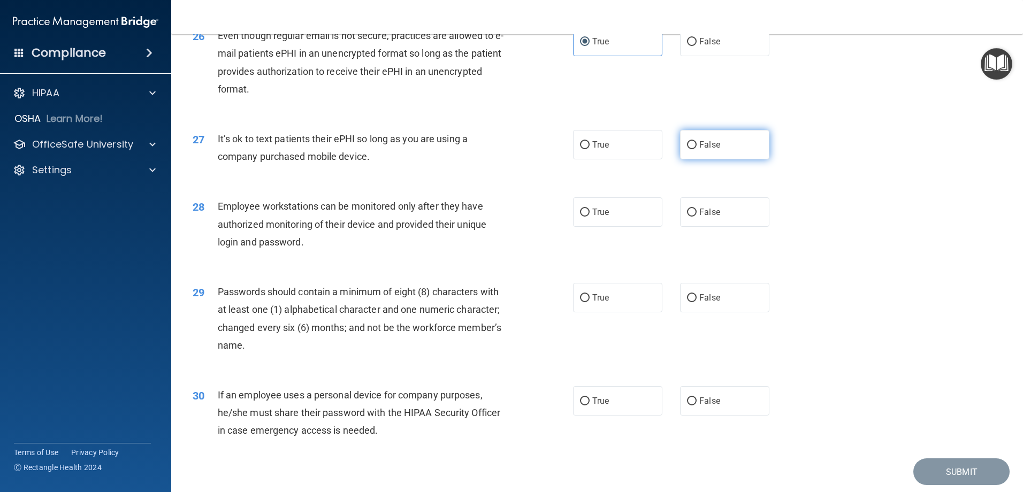
radio input "true"
click at [627, 227] on label "True" at bounding box center [617, 211] width 89 height 29
click at [590, 217] on input "True" at bounding box center [585, 213] width 10 height 8
radio input "true"
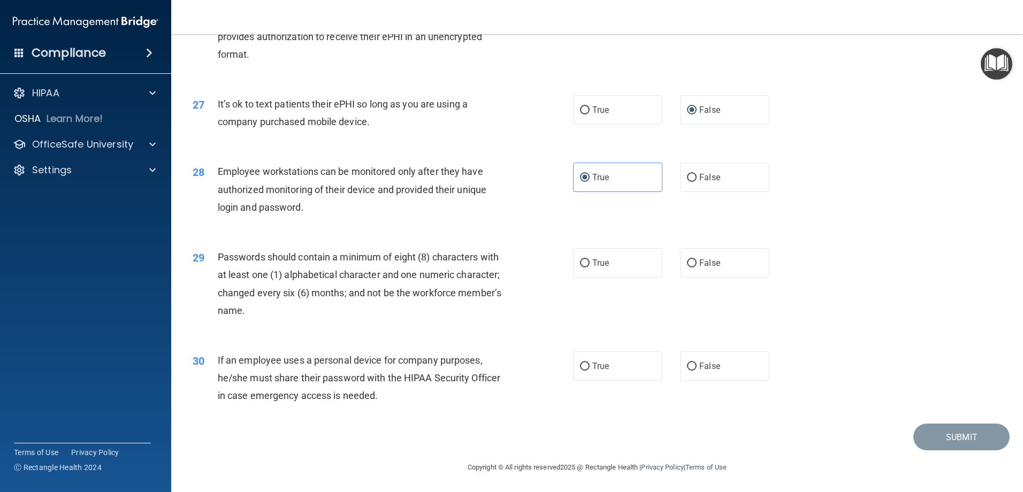
scroll to position [2194, 0]
click at [603, 267] on label "True" at bounding box center [617, 261] width 89 height 29
click at [590, 266] on input "True" at bounding box center [585, 262] width 10 height 8
radio input "true"
click at [605, 375] on label "True" at bounding box center [617, 364] width 89 height 29
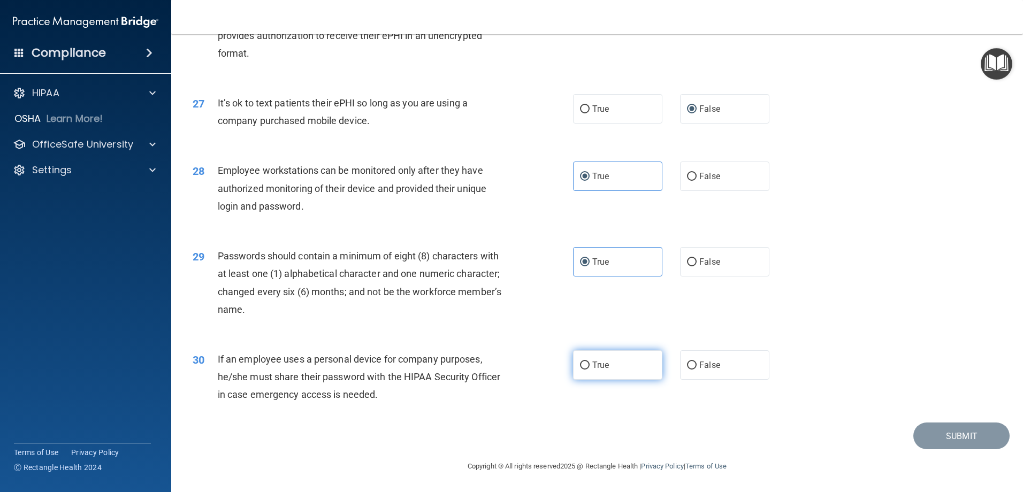
click at [590, 370] on input "True" at bounding box center [585, 366] width 10 height 8
radio input "true"
click at [940, 439] on button "Submit" at bounding box center [961, 436] width 96 height 27
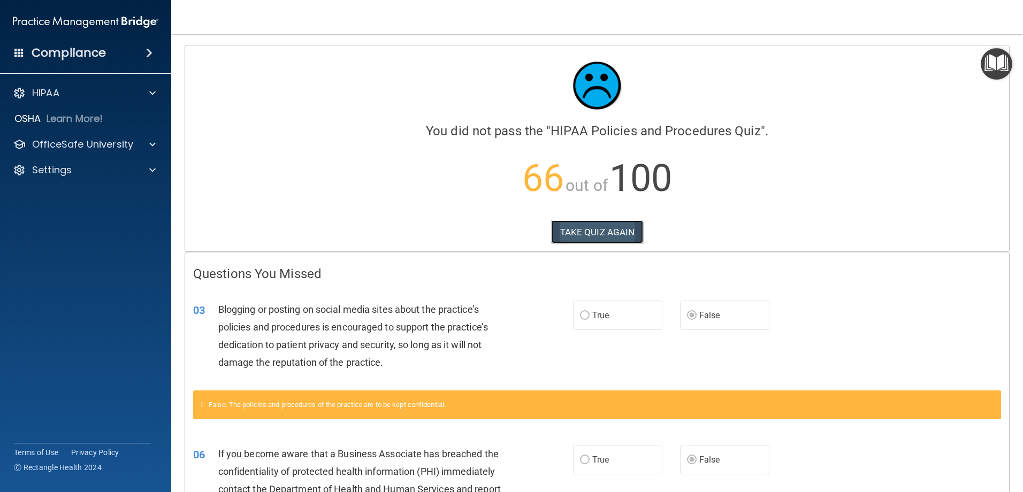
click at [576, 230] on button "TAKE QUIZ AGAIN" at bounding box center [597, 232] width 93 height 24
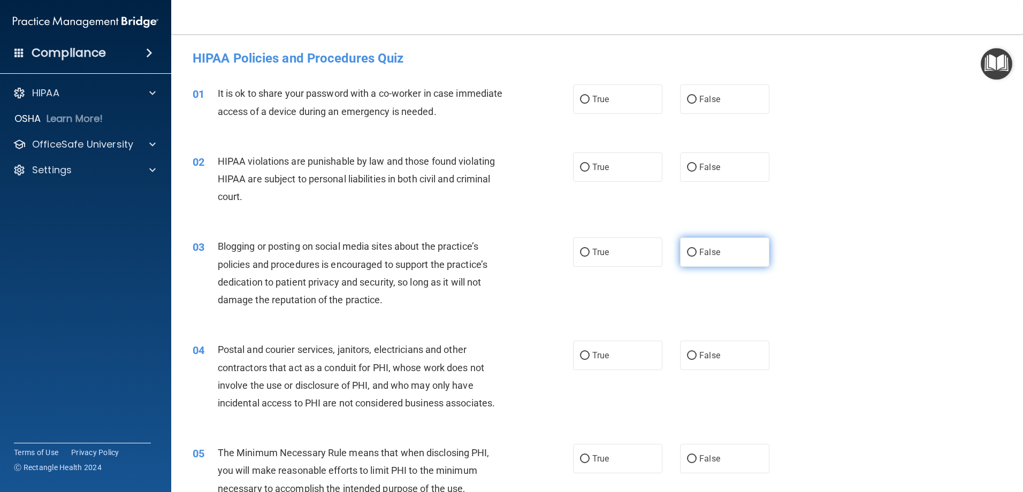
click at [687, 256] on input "False" at bounding box center [692, 253] width 10 height 8
radio input "true"
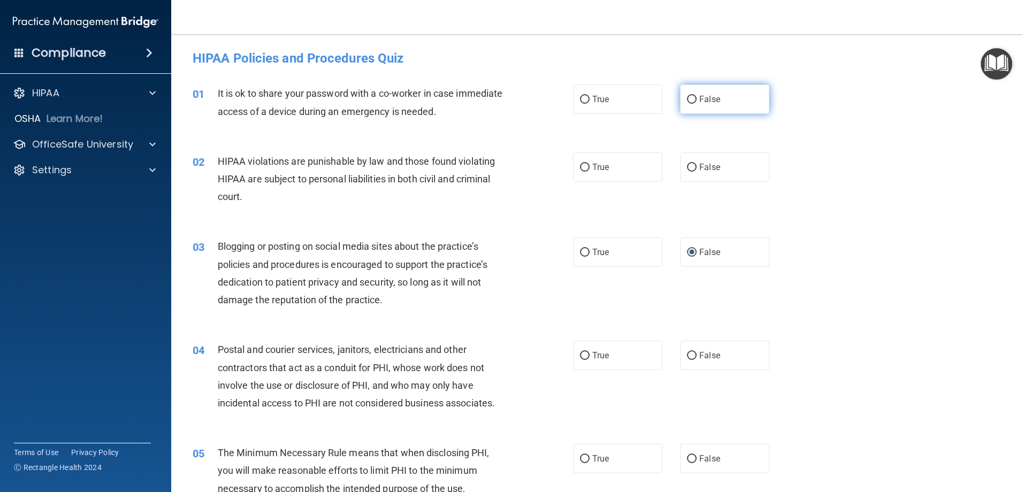
click at [689, 97] on input "False" at bounding box center [692, 100] width 10 height 8
radio input "true"
click at [597, 165] on span "True" at bounding box center [600, 167] width 17 height 10
click at [590, 165] on input "True" at bounding box center [585, 168] width 10 height 8
radio input "true"
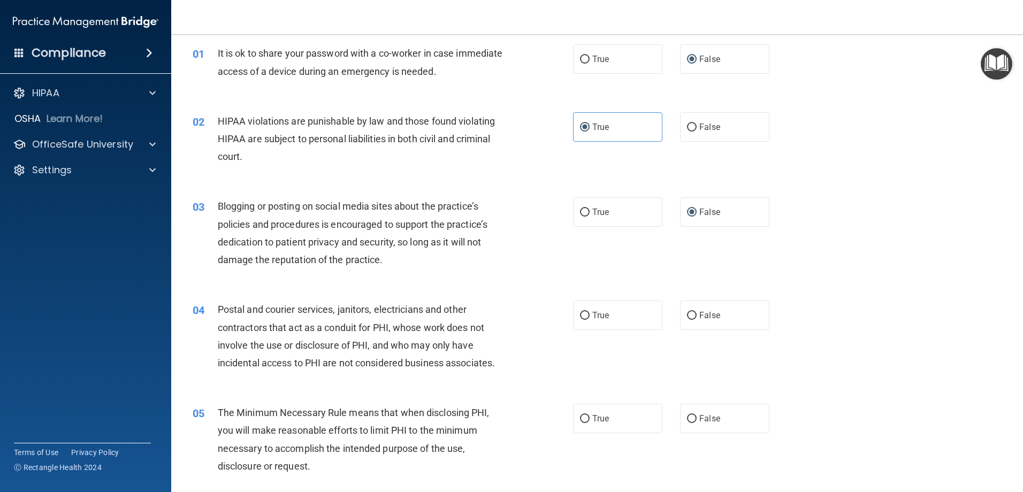
scroll to position [107, 0]
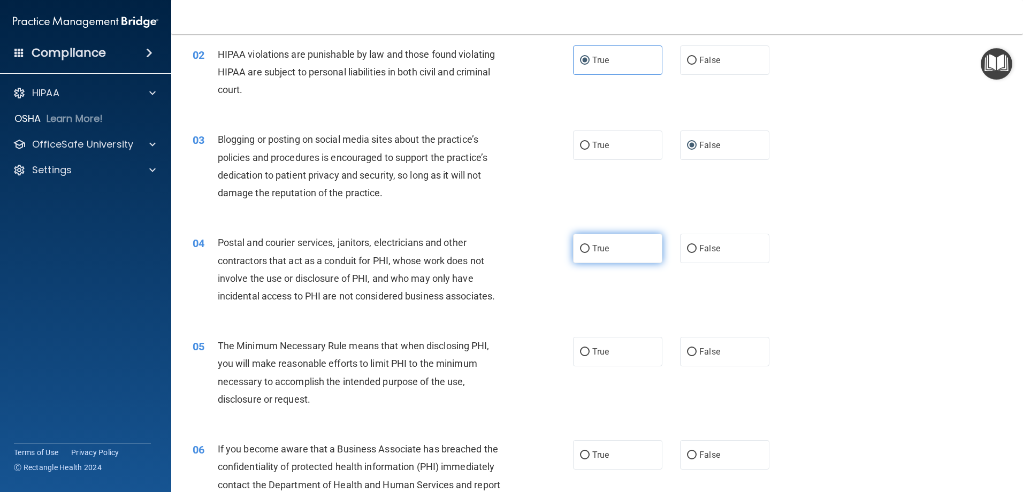
click at [584, 247] on input "True" at bounding box center [585, 249] width 10 height 8
radio input "true"
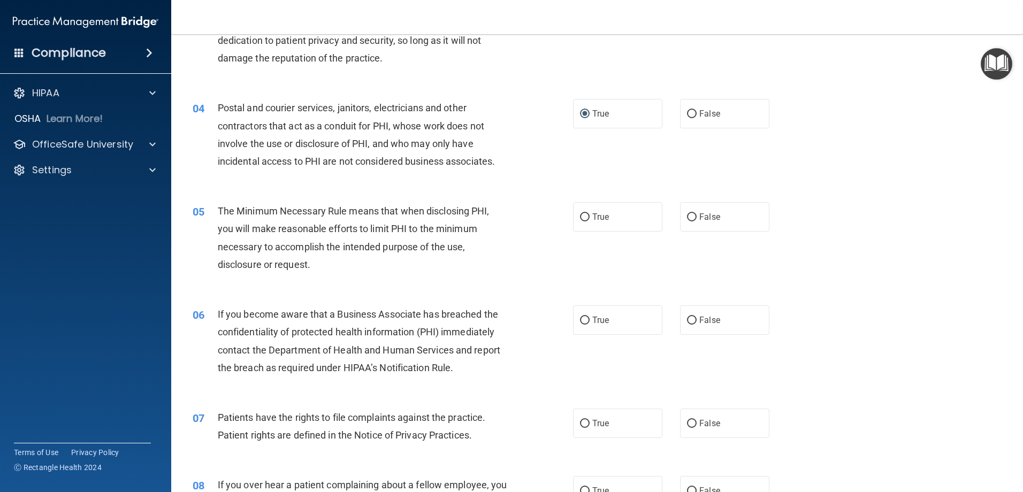
scroll to position [268, 0]
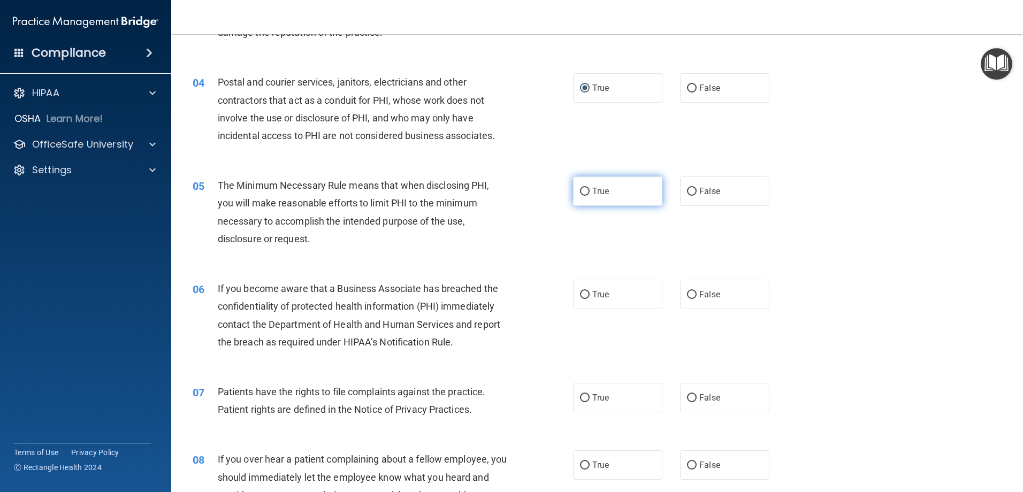
click at [598, 188] on span "True" at bounding box center [600, 191] width 17 height 10
click at [590, 188] on input "True" at bounding box center [585, 192] width 10 height 8
radio input "true"
click at [706, 301] on label "False" at bounding box center [724, 294] width 89 height 29
click at [697, 299] on input "False" at bounding box center [692, 295] width 10 height 8
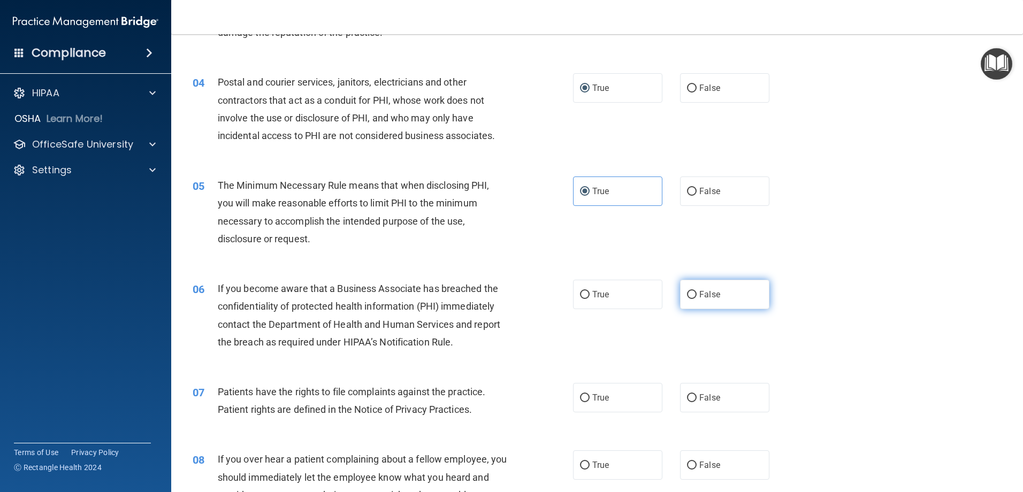
radio input "true"
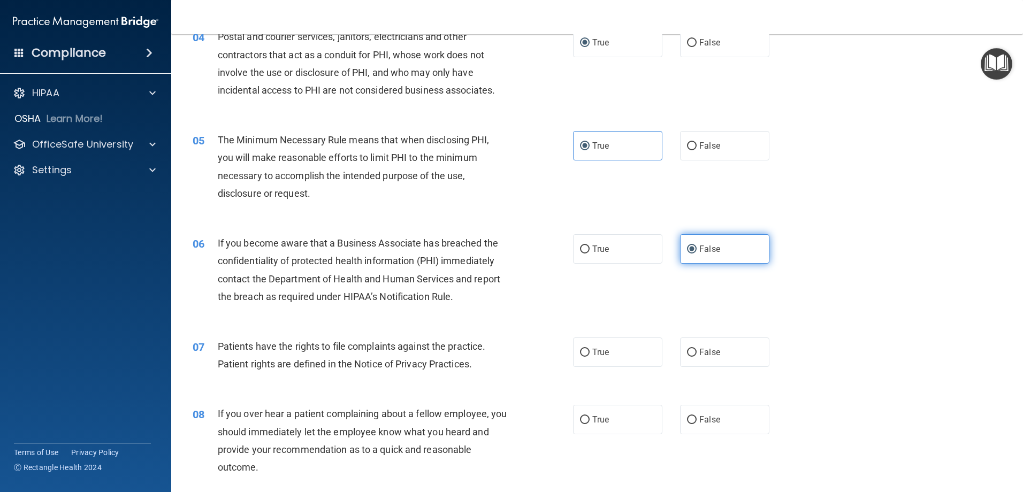
scroll to position [375, 0]
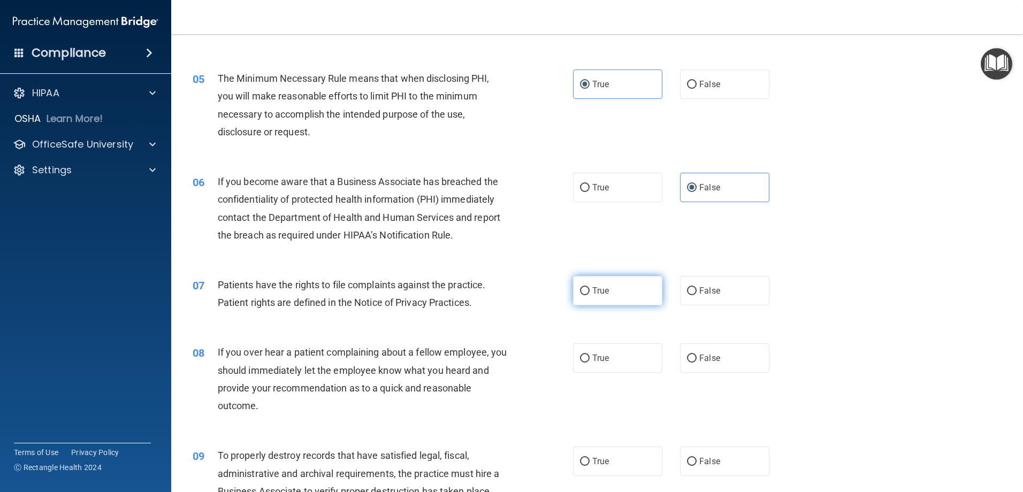
click at [586, 292] on label "True" at bounding box center [617, 290] width 89 height 29
click at [586, 292] on input "True" at bounding box center [585, 291] width 10 height 8
radio input "true"
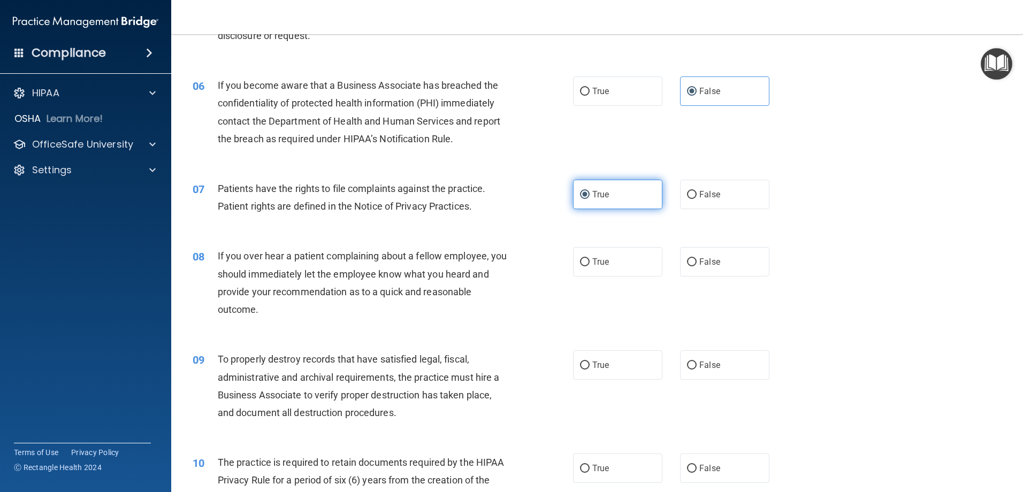
scroll to position [482, 0]
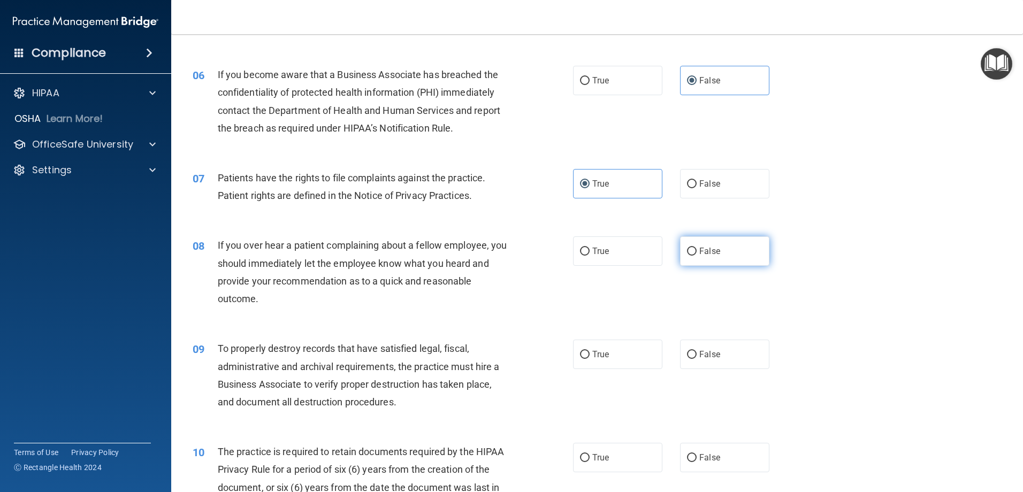
click at [699, 256] on span "False" at bounding box center [709, 251] width 21 height 10
click at [697, 256] on input "False" at bounding box center [692, 252] width 10 height 8
radio input "true"
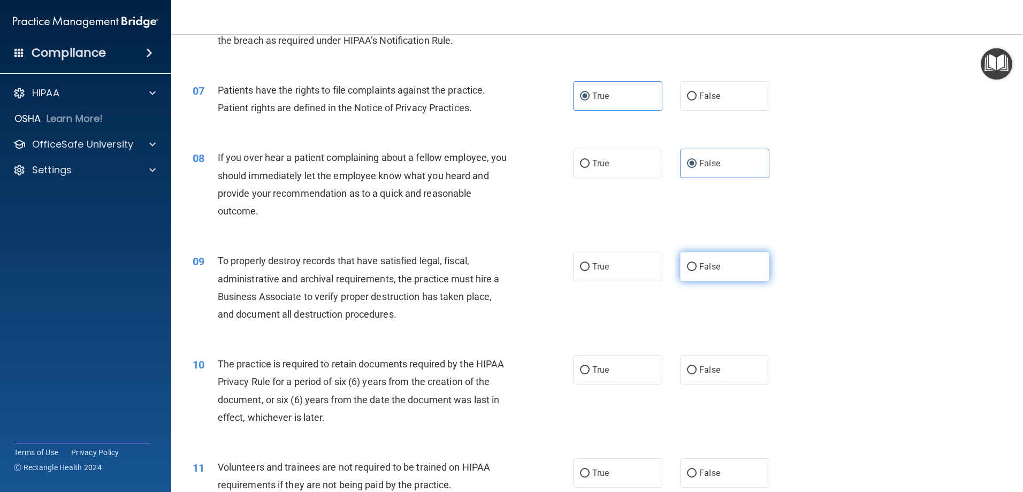
scroll to position [589, 0]
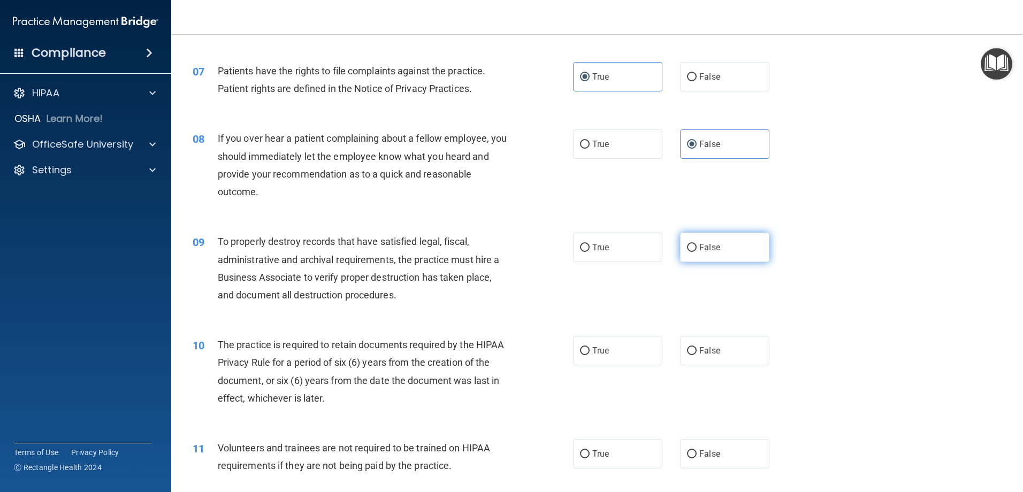
click at [687, 250] on input "False" at bounding box center [692, 248] width 10 height 8
radio input "true"
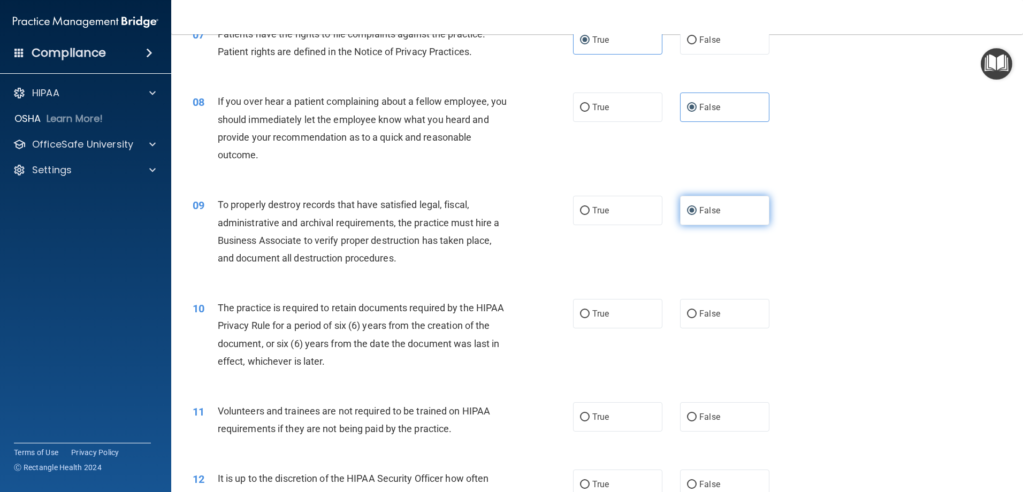
scroll to position [642, 0]
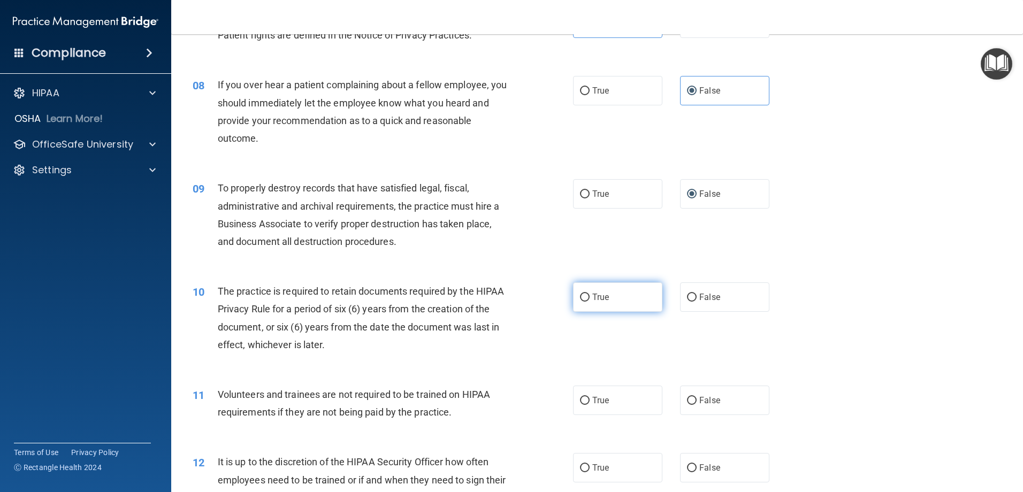
click at [599, 295] on span "True" at bounding box center [600, 297] width 17 height 10
click at [590, 295] on input "True" at bounding box center [585, 298] width 10 height 8
radio input "true"
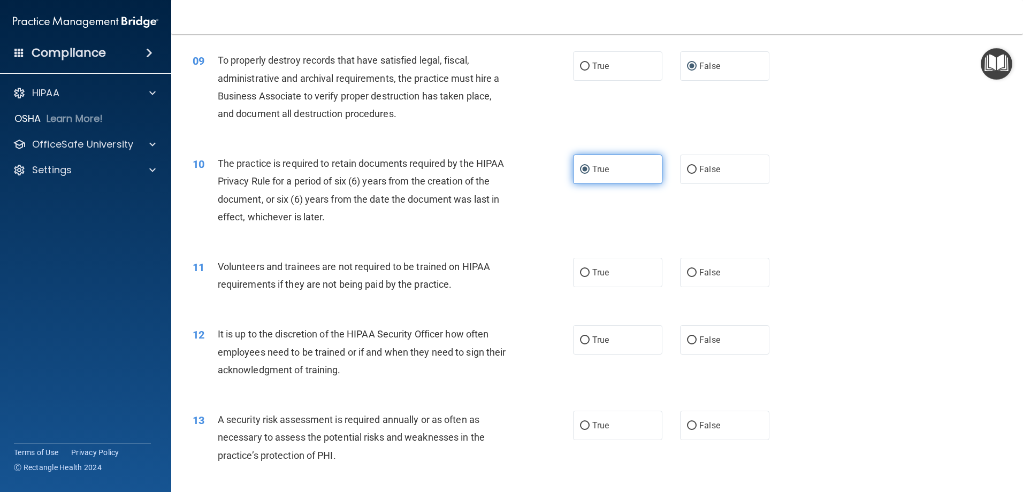
scroll to position [803, 0]
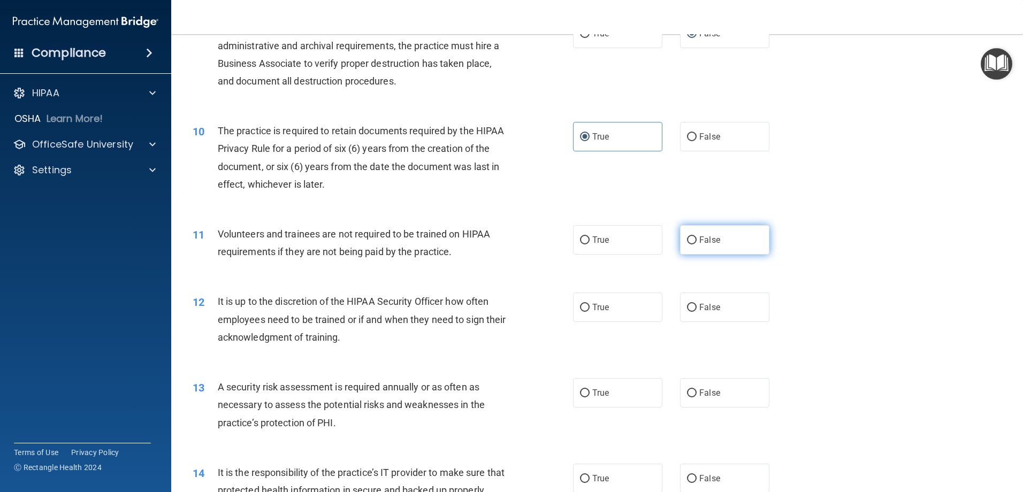
click at [700, 238] on span "False" at bounding box center [709, 240] width 21 height 10
click at [697, 238] on input "False" at bounding box center [692, 240] width 10 height 8
radio input "true"
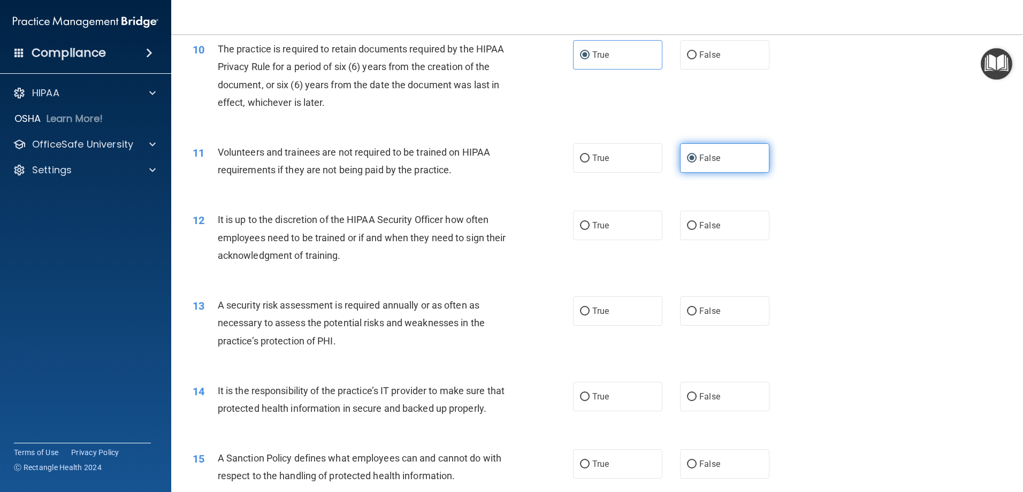
scroll to position [910, 0]
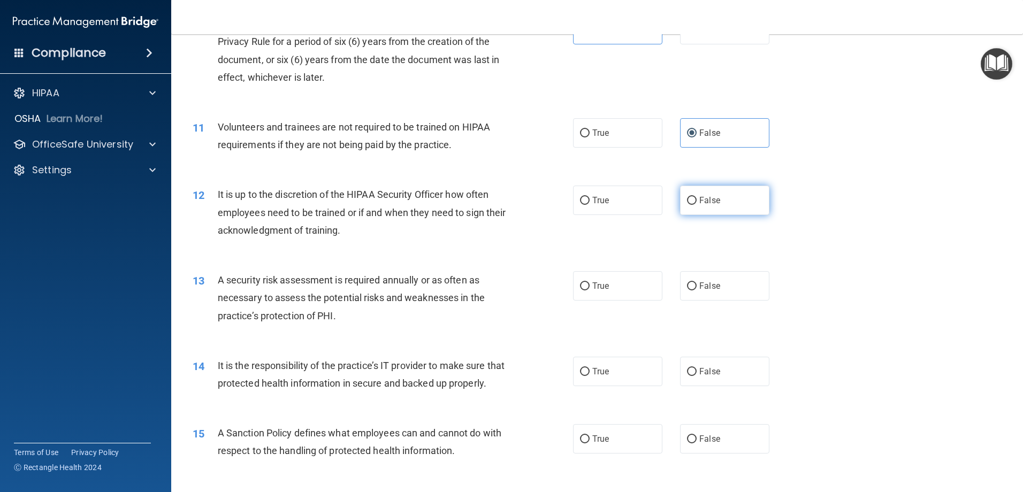
click at [680, 207] on label "False" at bounding box center [724, 200] width 89 height 29
click at [687, 205] on input "False" at bounding box center [692, 201] width 10 height 8
radio input "true"
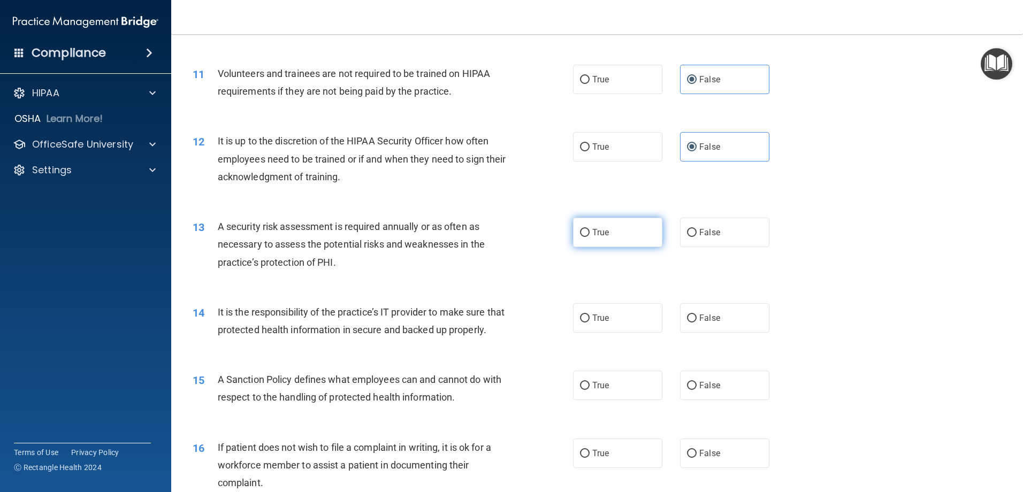
click at [601, 231] on span "True" at bounding box center [600, 232] width 17 height 10
click at [590, 231] on input "True" at bounding box center [585, 233] width 10 height 8
radio input "true"
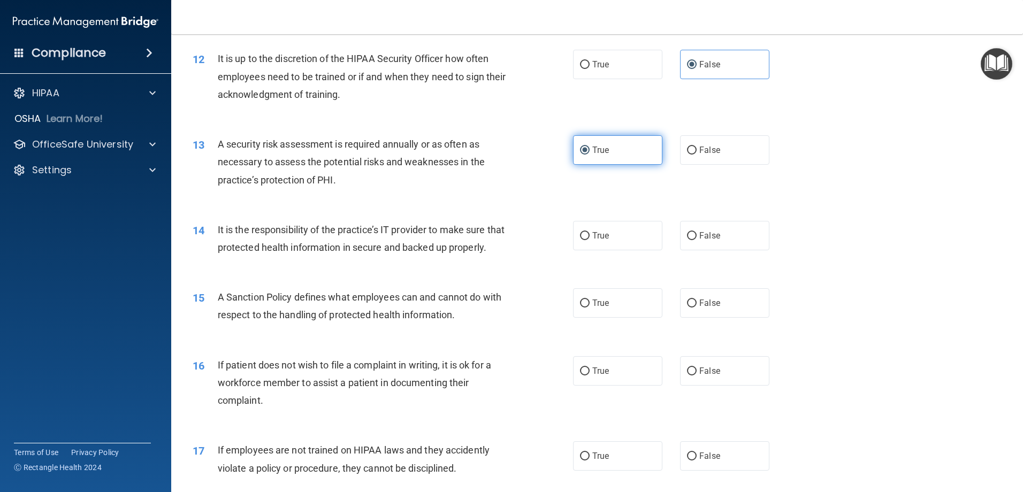
scroll to position [1070, 0]
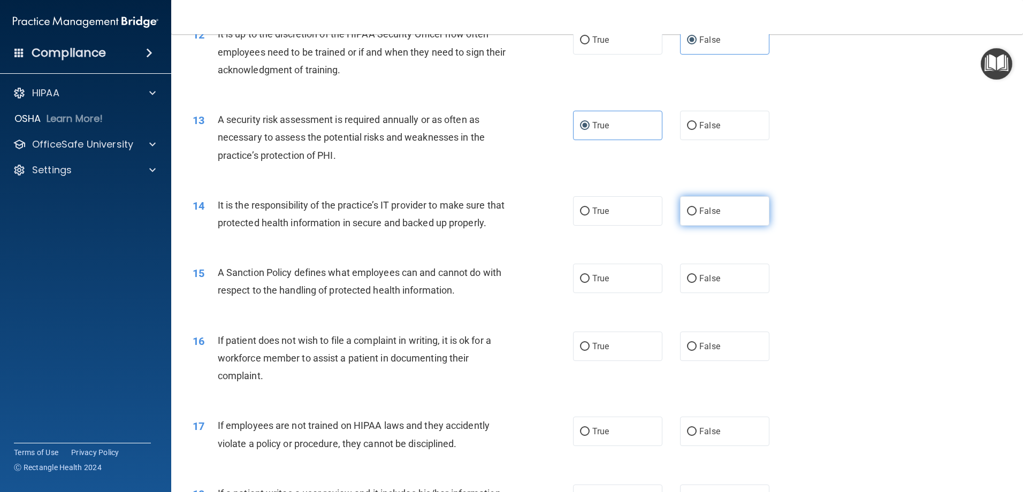
click at [704, 220] on label "False" at bounding box center [724, 210] width 89 height 29
click at [697, 216] on input "False" at bounding box center [692, 212] width 10 height 8
radio input "true"
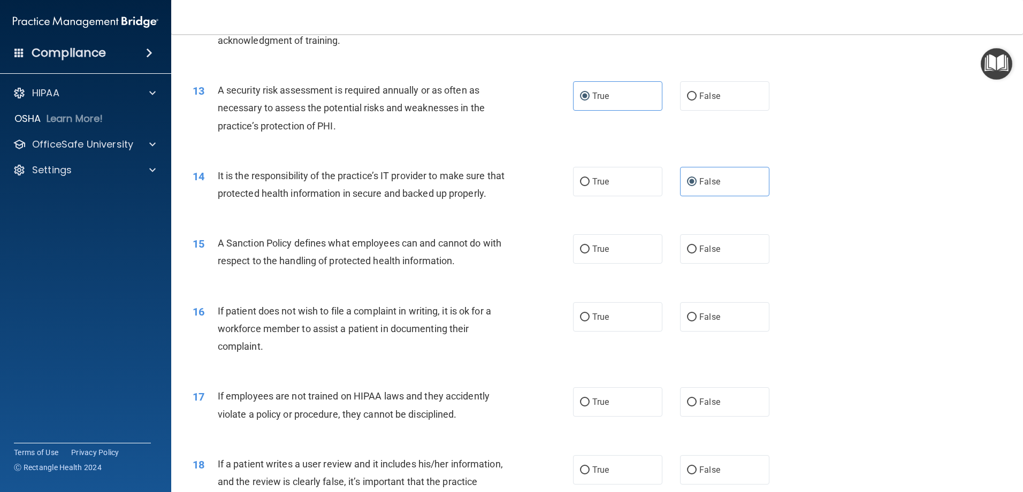
scroll to position [1124, 0]
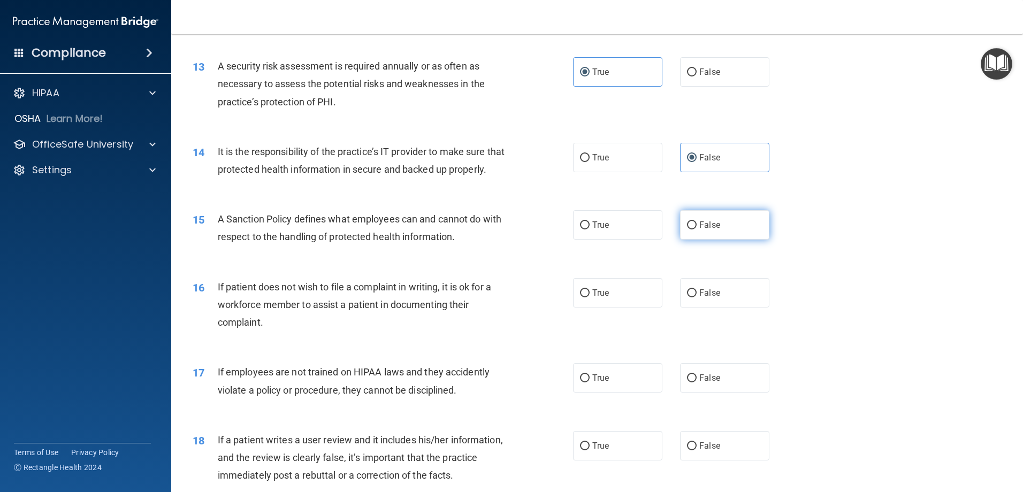
click at [700, 234] on label "False" at bounding box center [724, 224] width 89 height 29
click at [697, 230] on input "False" at bounding box center [692, 226] width 10 height 8
radio input "true"
click at [592, 298] on span "True" at bounding box center [600, 293] width 17 height 10
click at [589, 297] on input "True" at bounding box center [585, 293] width 10 height 8
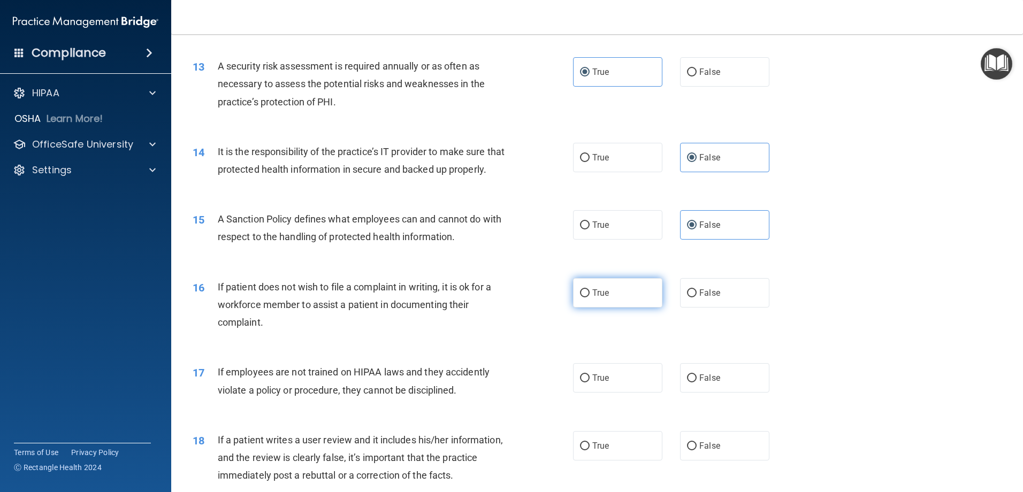
radio input "true"
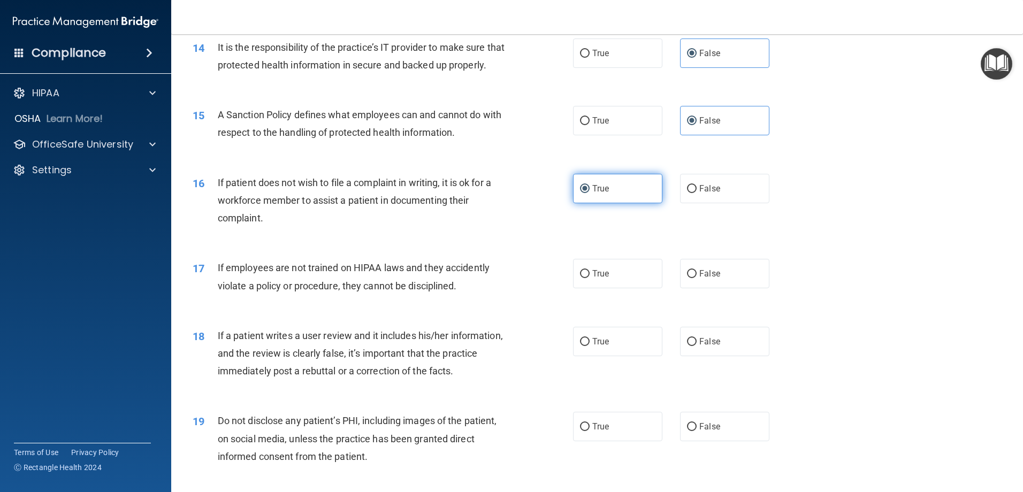
scroll to position [1231, 0]
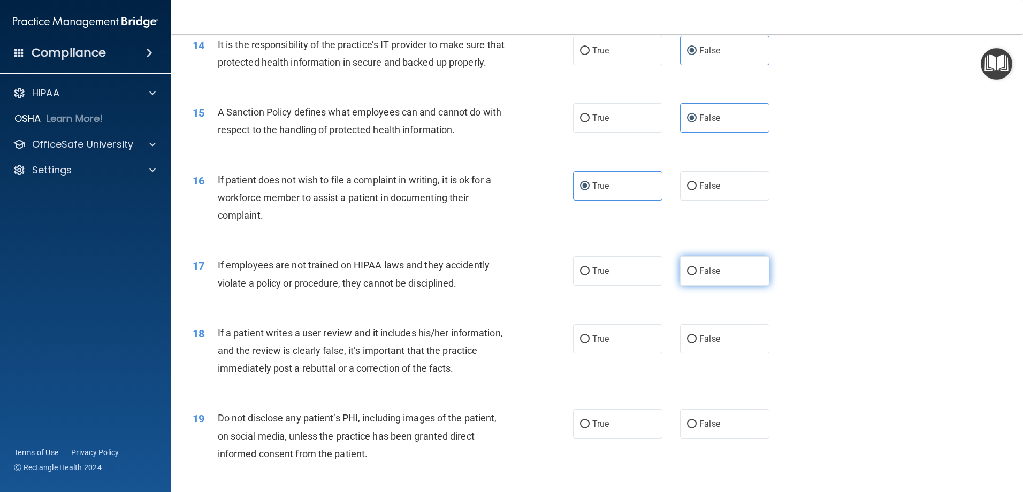
click at [731, 286] on label "False" at bounding box center [724, 270] width 89 height 29
click at [697, 276] on input "False" at bounding box center [692, 272] width 10 height 8
radio input "true"
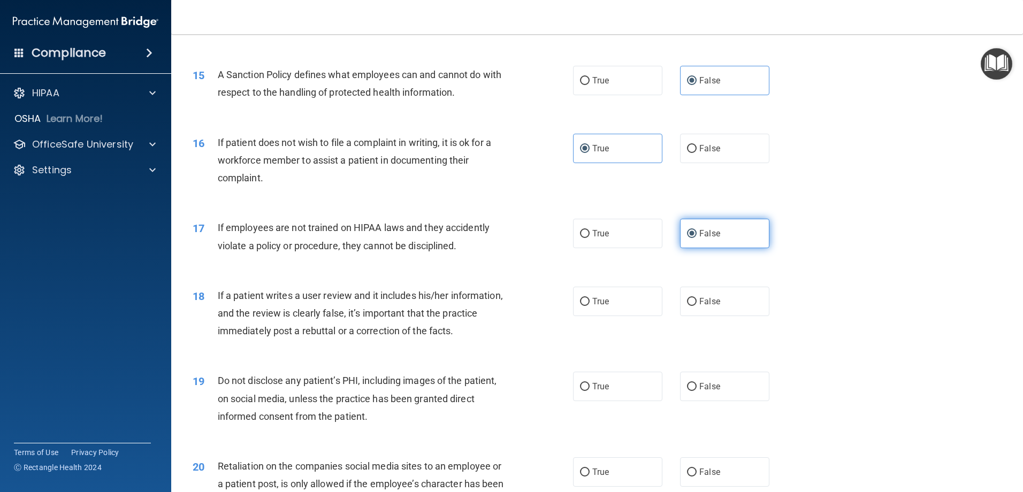
scroll to position [1284, 0]
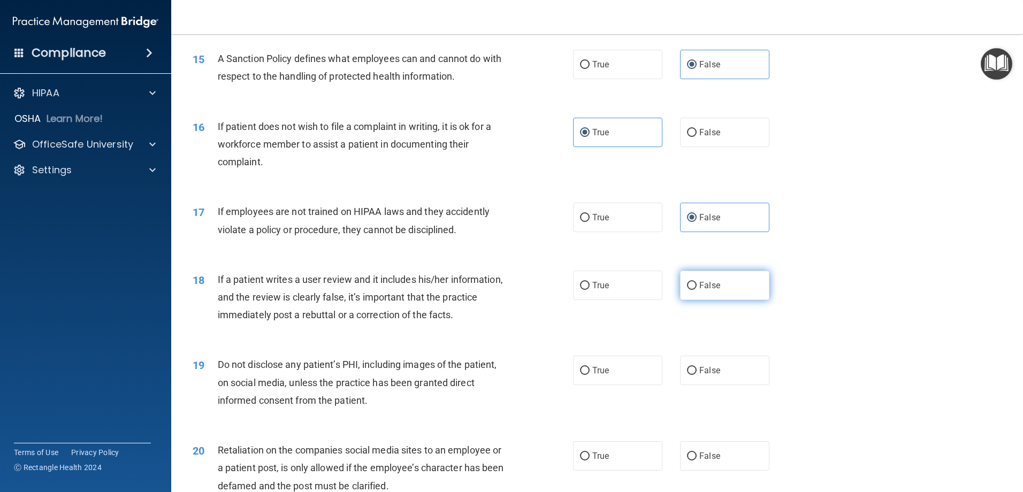
click at [703, 291] on span "False" at bounding box center [709, 285] width 21 height 10
click at [697, 290] on input "False" at bounding box center [692, 286] width 10 height 8
radio input "true"
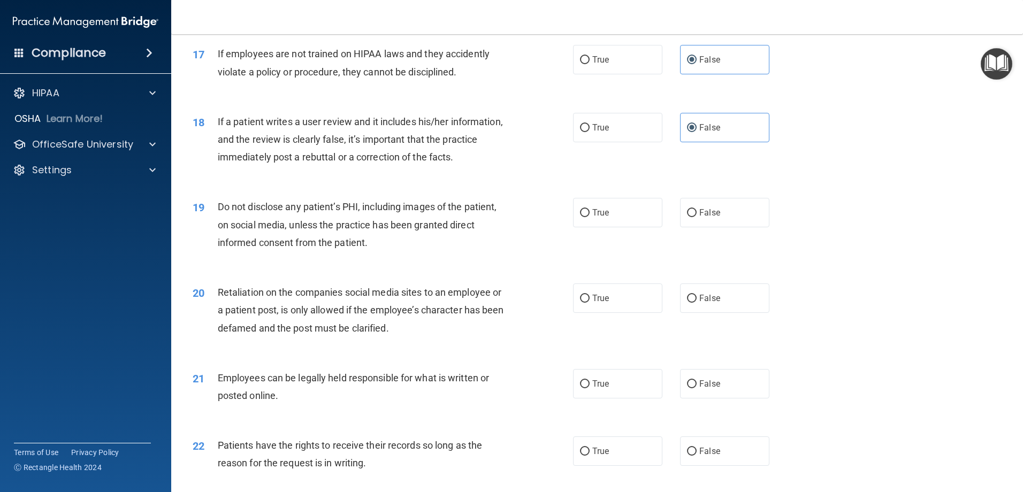
scroll to position [1445, 0]
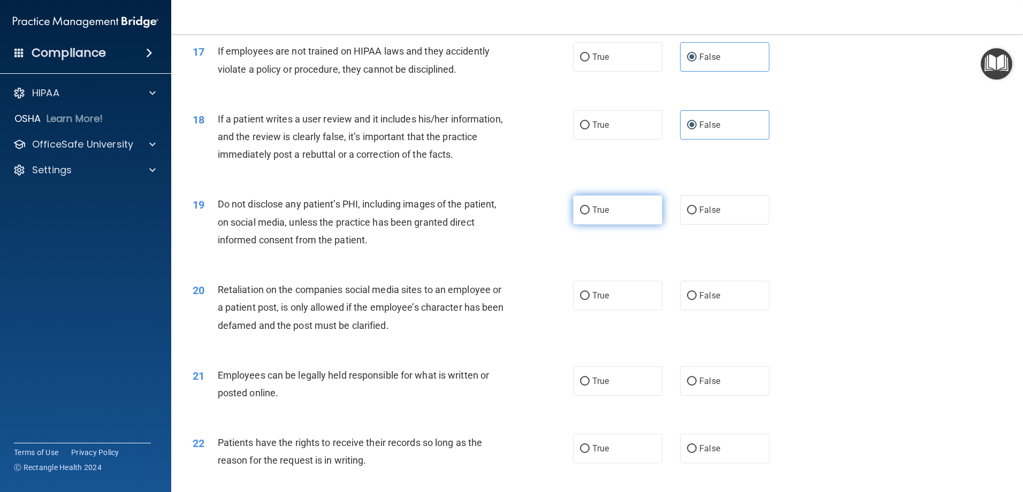
click at [619, 225] on label "True" at bounding box center [617, 209] width 89 height 29
click at [590, 215] on input "True" at bounding box center [585, 211] width 10 height 8
radio input "true"
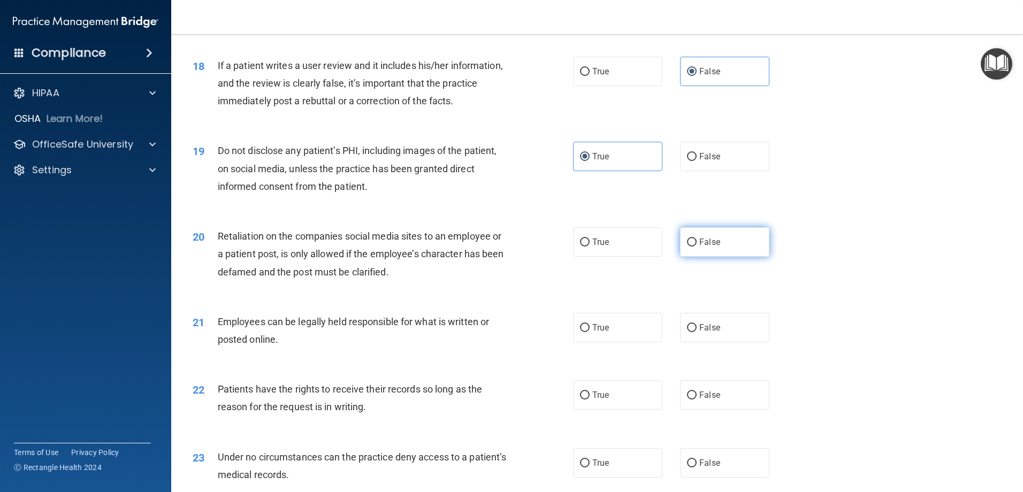
click at [711, 247] on span "False" at bounding box center [709, 242] width 21 height 10
click at [697, 247] on input "False" at bounding box center [692, 243] width 10 height 8
radio input "true"
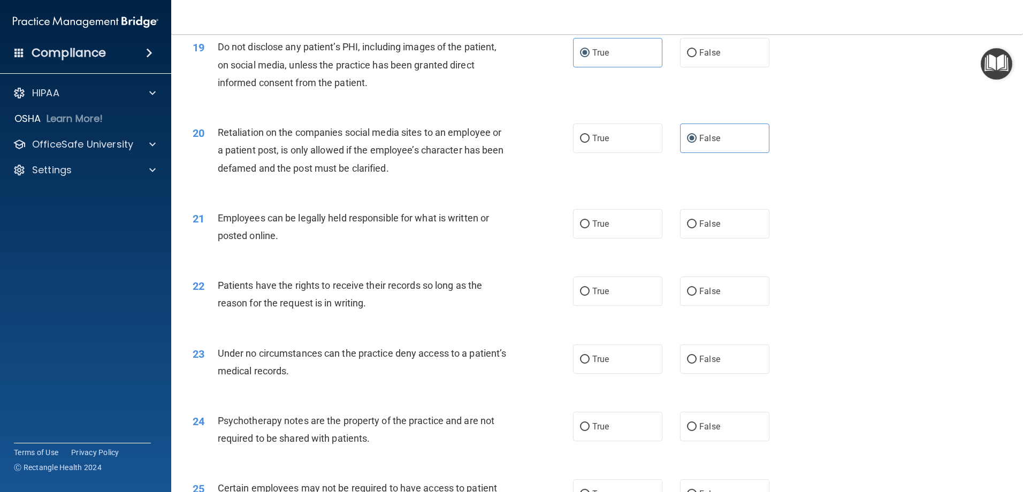
scroll to position [1605, 0]
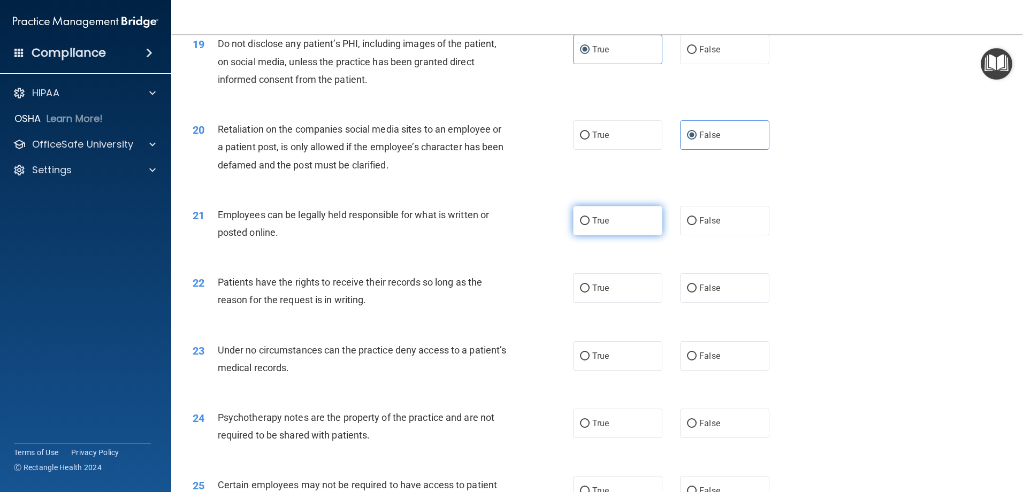
click at [625, 235] on label "True" at bounding box center [617, 220] width 89 height 29
click at [590, 225] on input "True" at bounding box center [585, 221] width 10 height 8
radio input "true"
click at [699, 293] on span "False" at bounding box center [709, 288] width 21 height 10
click at [697, 293] on input "False" at bounding box center [692, 289] width 10 height 8
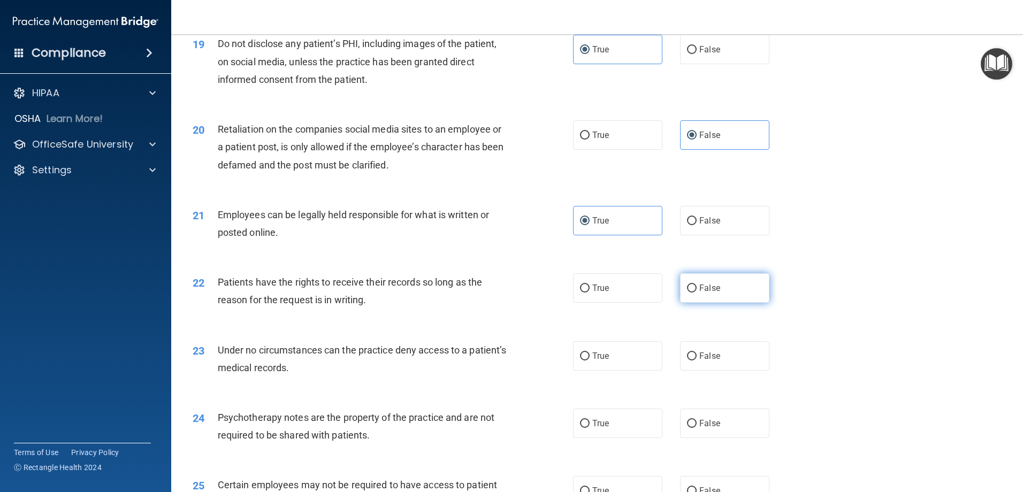
radio input "true"
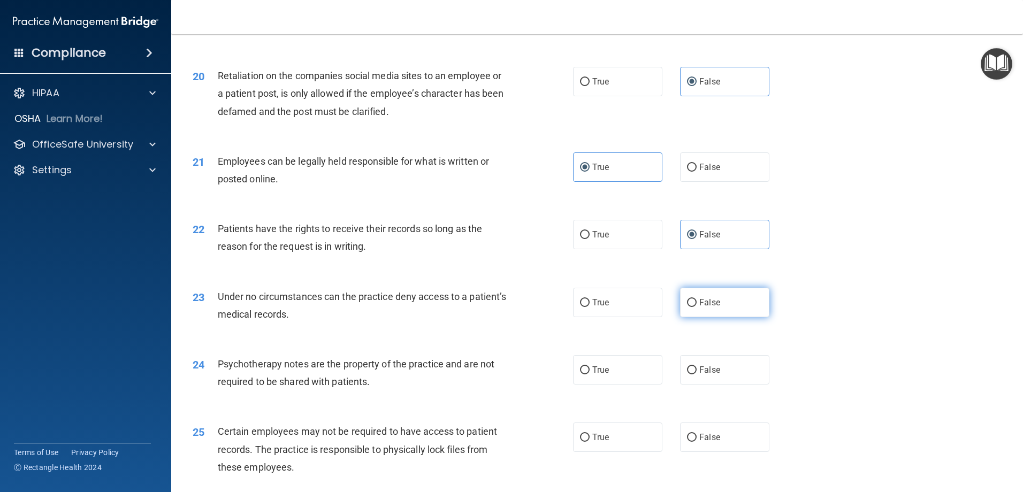
click at [689, 317] on label "False" at bounding box center [724, 302] width 89 height 29
click at [689, 307] on input "False" at bounding box center [692, 303] width 10 height 8
radio input "true"
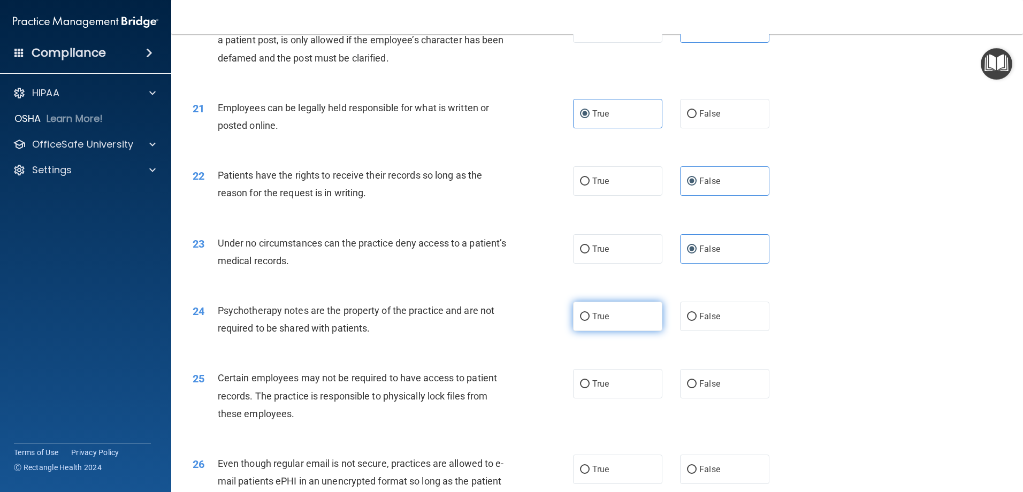
click at [629, 331] on label "True" at bounding box center [617, 316] width 89 height 29
click at [590, 321] on input "True" at bounding box center [585, 317] width 10 height 8
radio input "true"
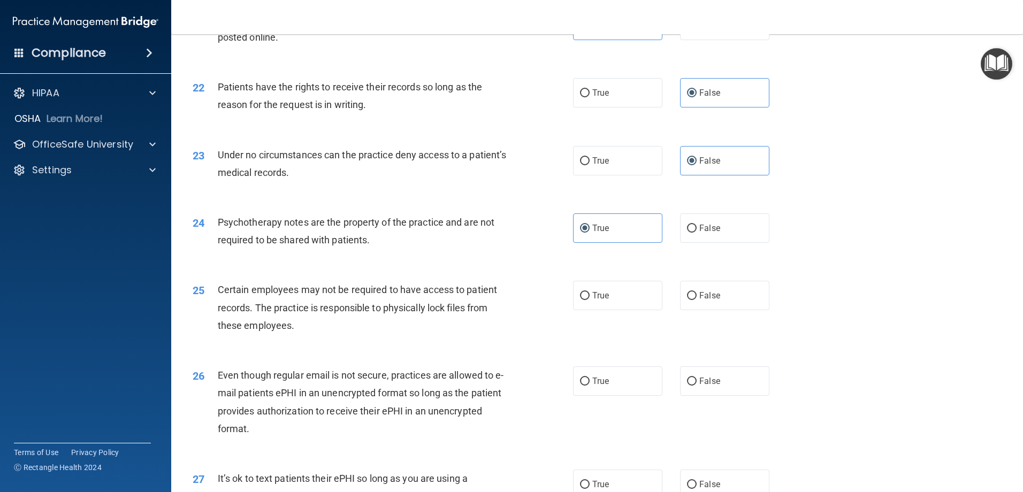
scroll to position [1819, 0]
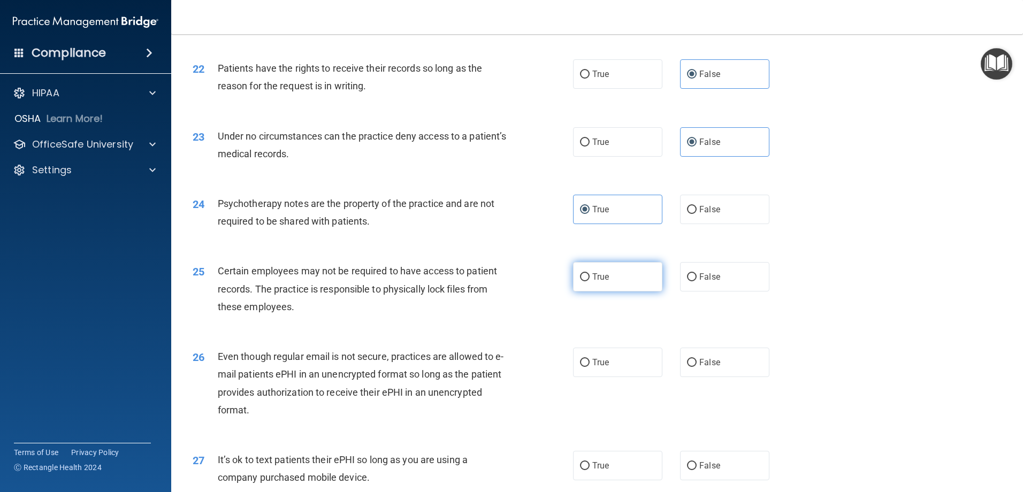
click at [592, 282] on span "True" at bounding box center [600, 277] width 17 height 10
click at [590, 281] on input "True" at bounding box center [585, 277] width 10 height 8
radio input "true"
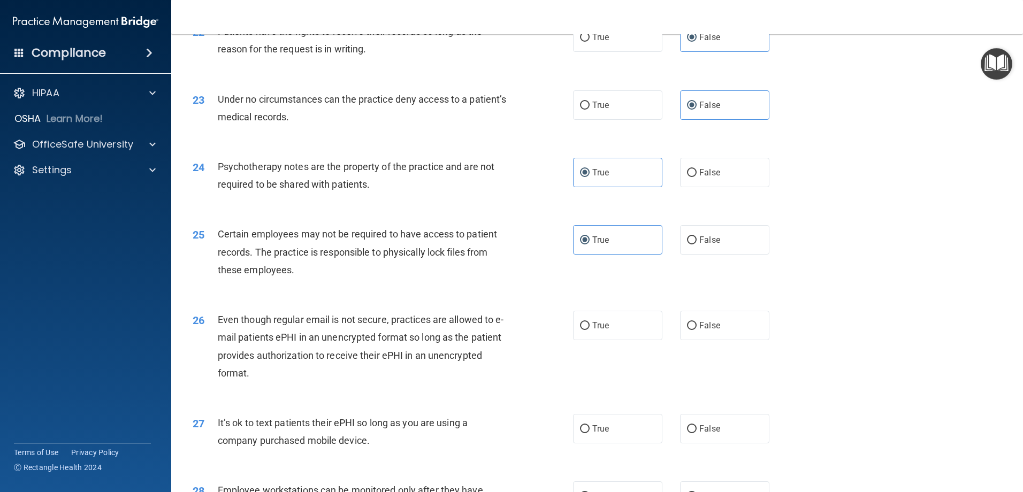
scroll to position [1873, 0]
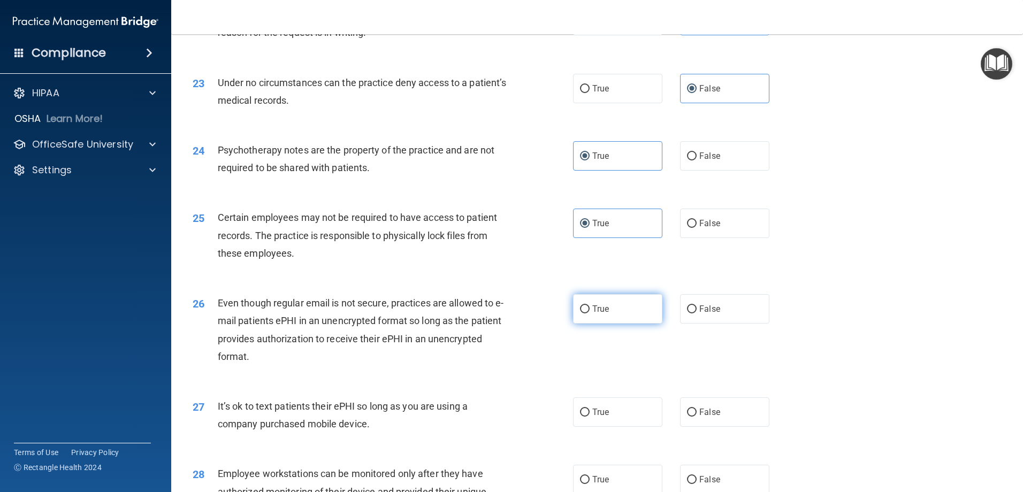
click at [595, 314] on span "True" at bounding box center [600, 309] width 17 height 10
click at [590, 314] on input "True" at bounding box center [585, 310] width 10 height 8
radio input "true"
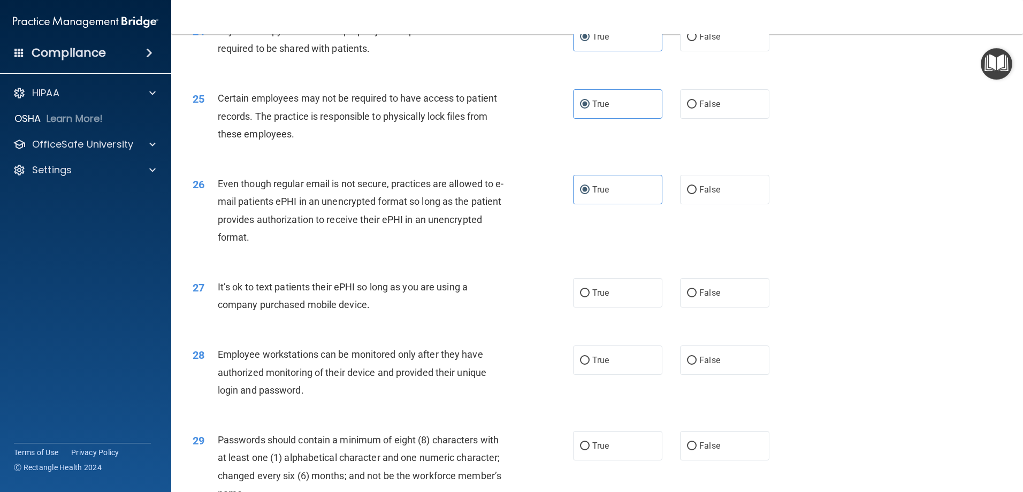
scroll to position [2033, 0]
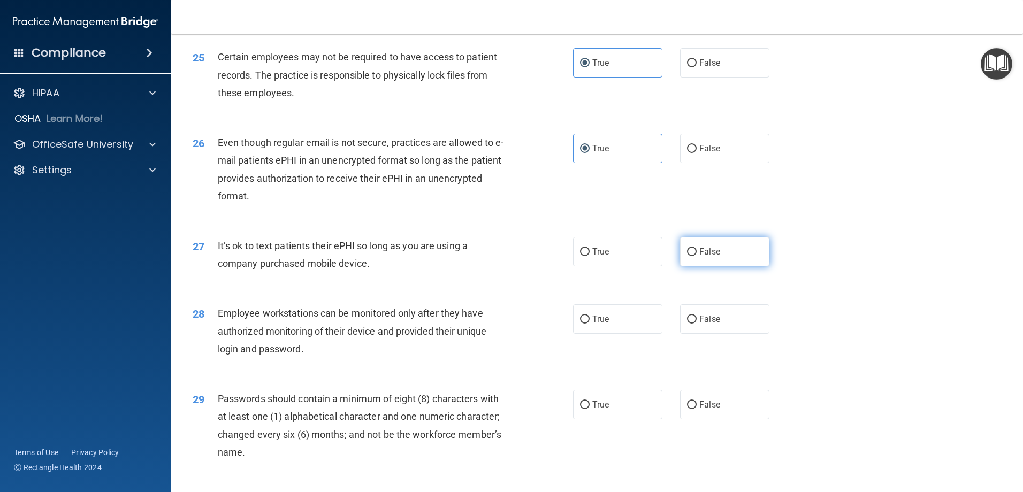
click at [686, 266] on label "False" at bounding box center [724, 251] width 89 height 29
click at [687, 256] on input "False" at bounding box center [692, 252] width 10 height 8
radio input "true"
click at [701, 324] on span "False" at bounding box center [709, 319] width 21 height 10
click at [697, 324] on input "False" at bounding box center [692, 320] width 10 height 8
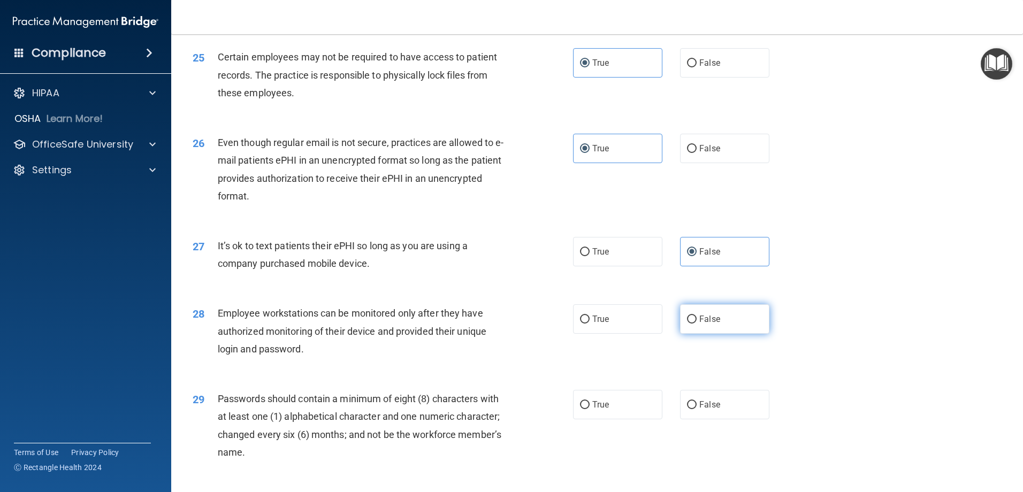
radio input "true"
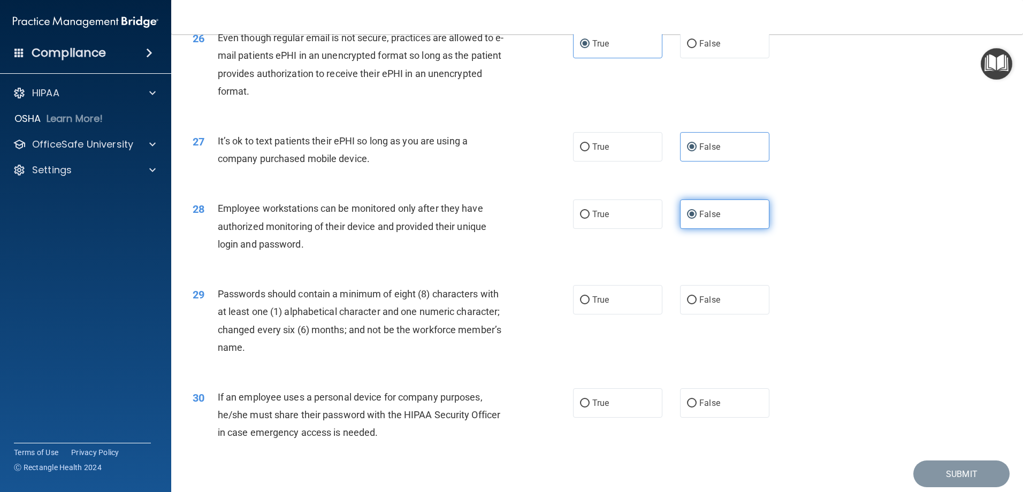
scroll to position [2140, 0]
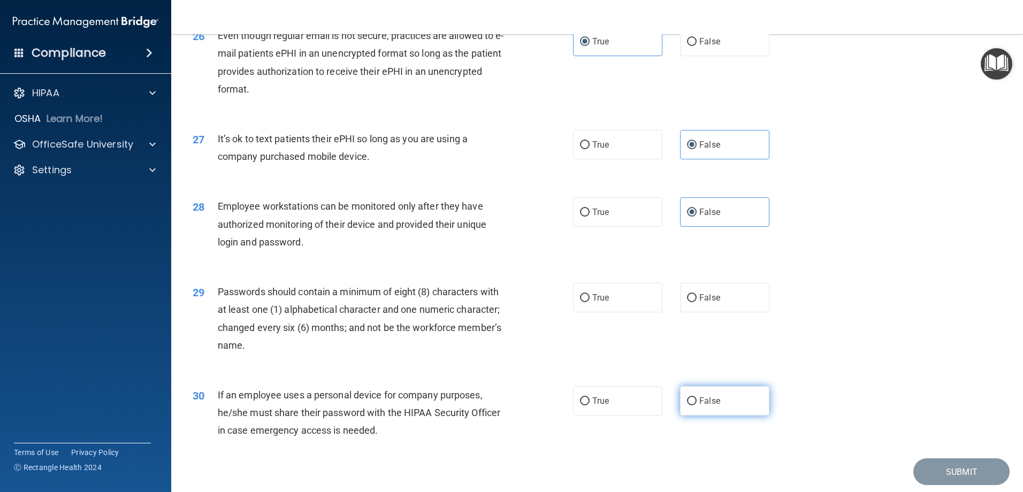
click at [692, 416] on label "False" at bounding box center [724, 400] width 89 height 29
click at [692, 406] on input "False" at bounding box center [692, 402] width 10 height 8
radio input "true"
click at [614, 312] on label "True" at bounding box center [617, 297] width 89 height 29
click at [590, 302] on input "True" at bounding box center [585, 298] width 10 height 8
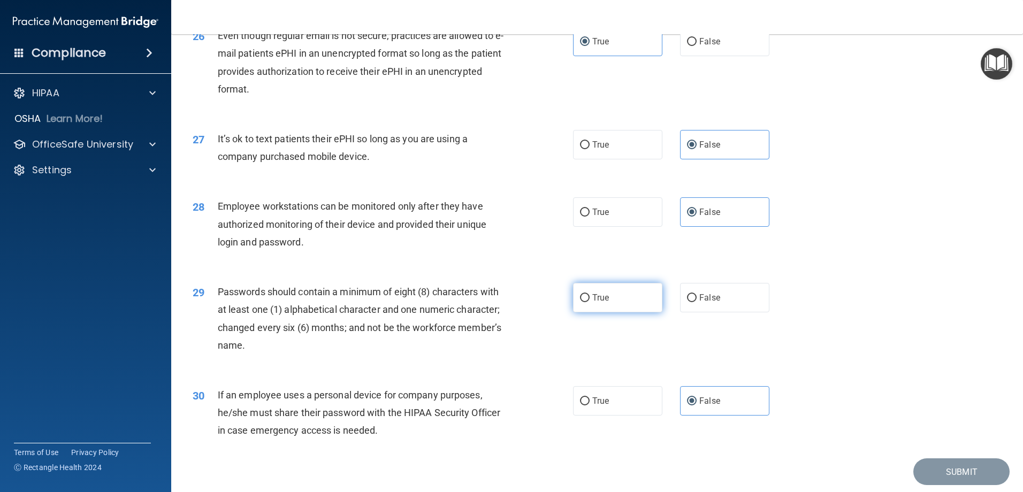
radio input "true"
click at [939, 484] on button "Submit" at bounding box center [961, 472] width 96 height 27
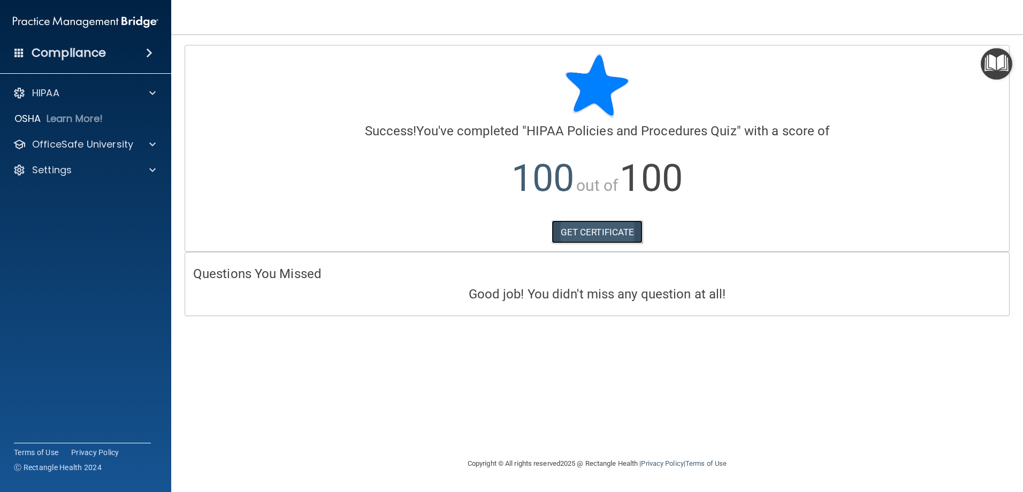
click at [591, 228] on link "GET CERTIFICATE" at bounding box center [597, 232] width 91 height 24
click at [67, 140] on p "OfficeSafe University" at bounding box center [82, 144] width 101 height 13
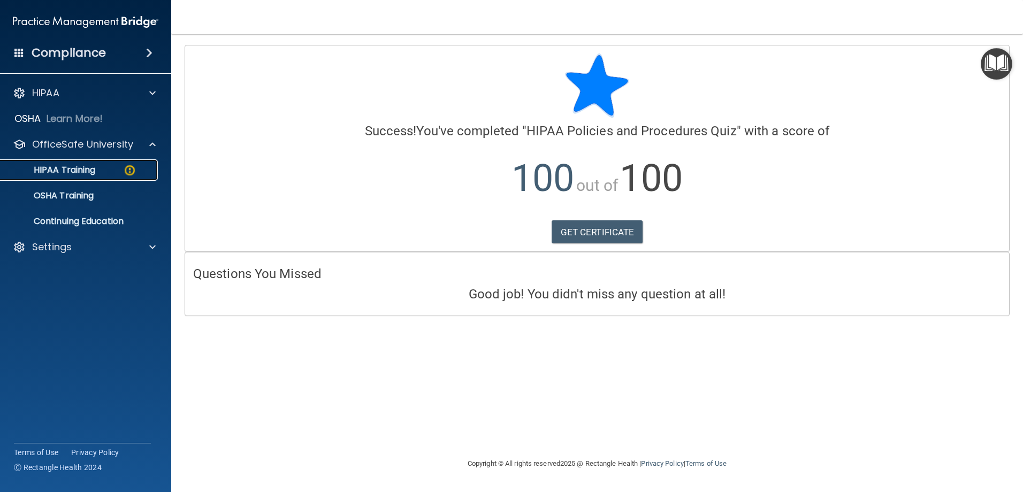
click at [92, 170] on p "HIPAA Training" at bounding box center [51, 170] width 88 height 11
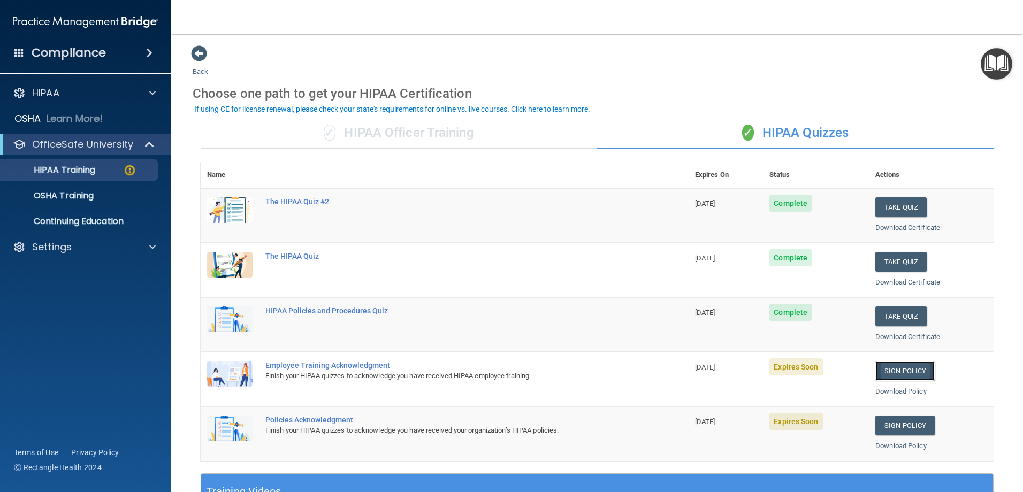
click at [881, 369] on link "Sign Policy" at bounding box center [904, 371] width 59 height 20
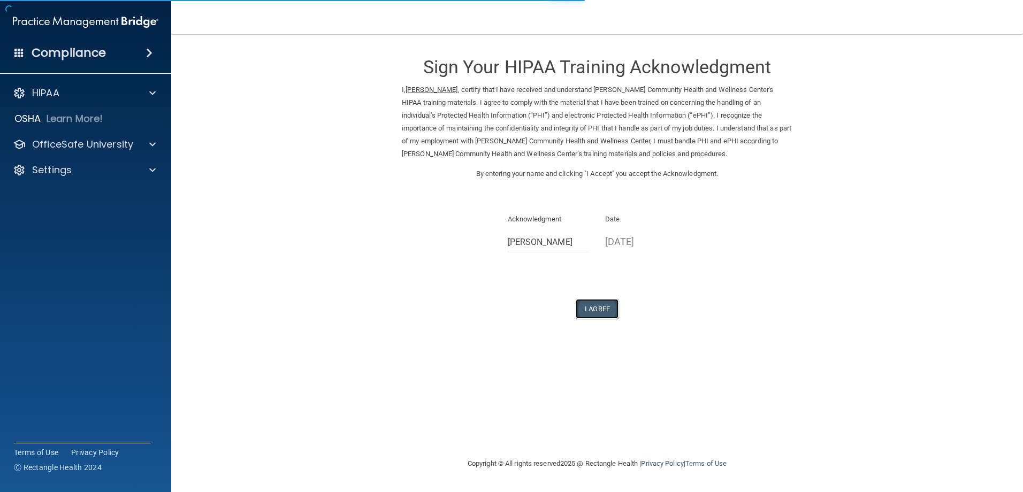
click at [596, 306] on button "I Agree" at bounding box center [597, 309] width 43 height 20
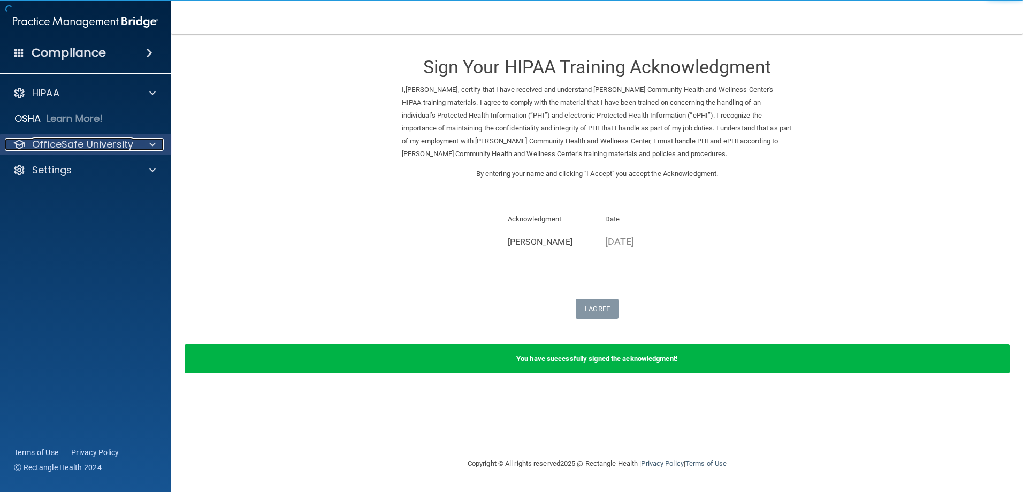
click at [136, 143] on div "OfficeSafe University" at bounding box center [71, 144] width 133 height 13
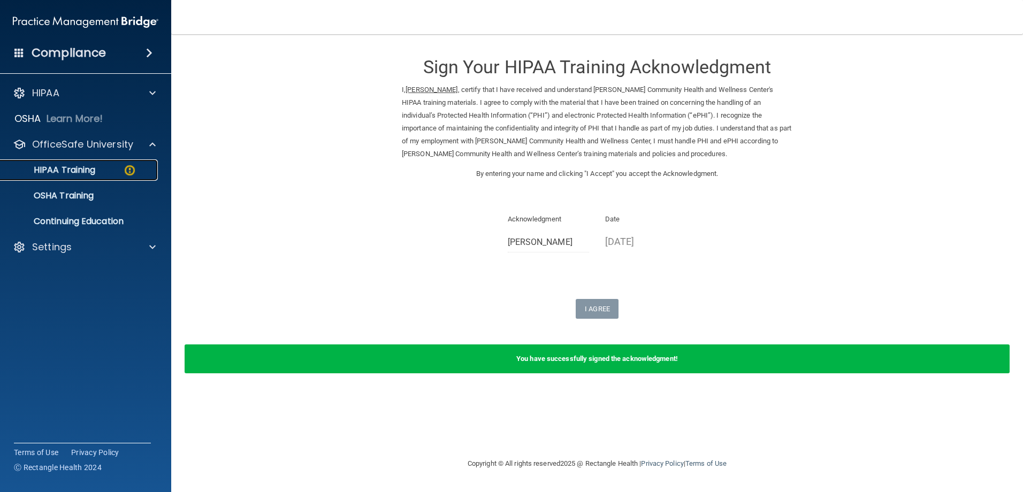
click at [111, 174] on div "HIPAA Training" at bounding box center [80, 170] width 146 height 11
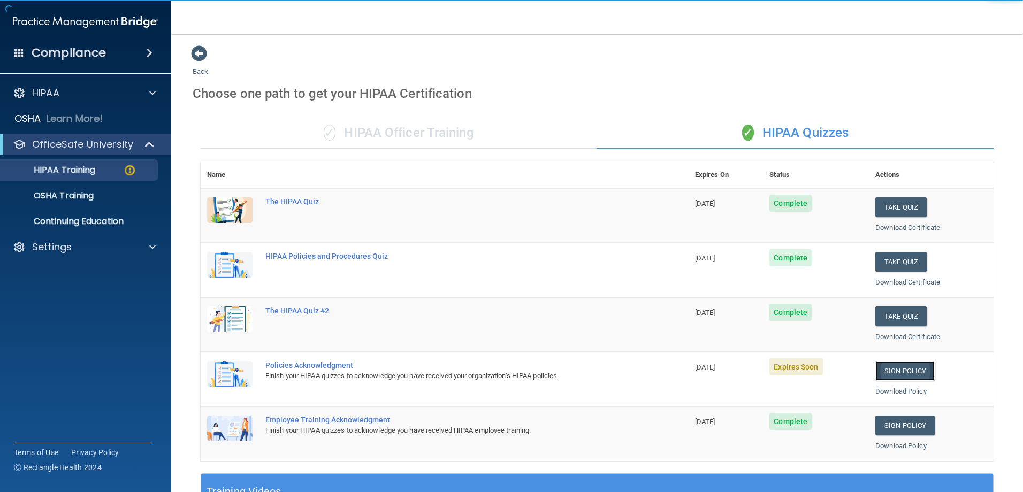
click at [883, 366] on link "Sign Policy" at bounding box center [904, 371] width 59 height 20
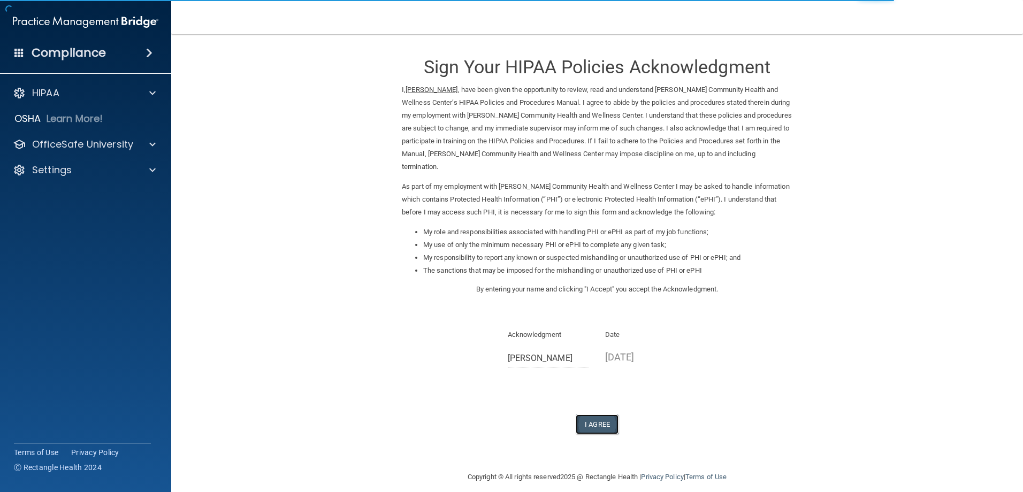
click at [594, 422] on button "I Agree" at bounding box center [597, 425] width 43 height 20
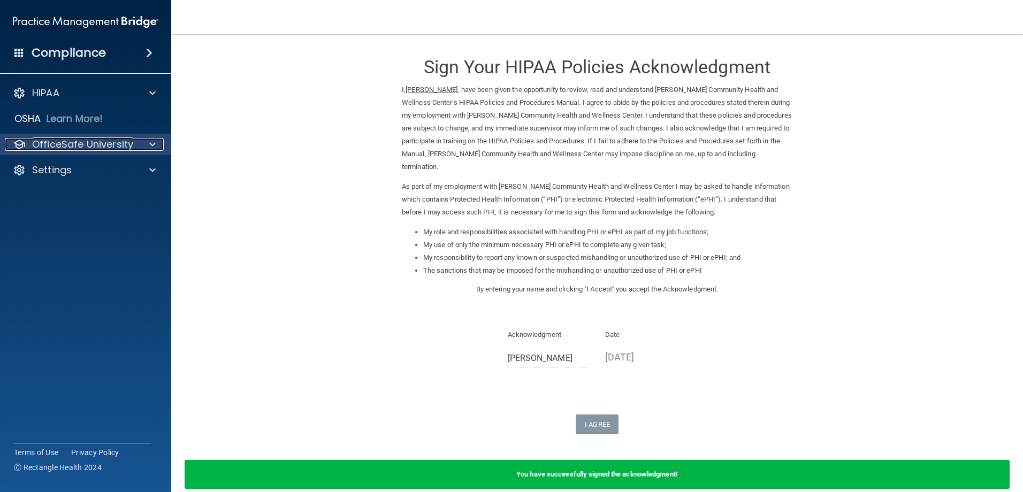
click at [45, 146] on p "OfficeSafe University" at bounding box center [82, 144] width 101 height 13
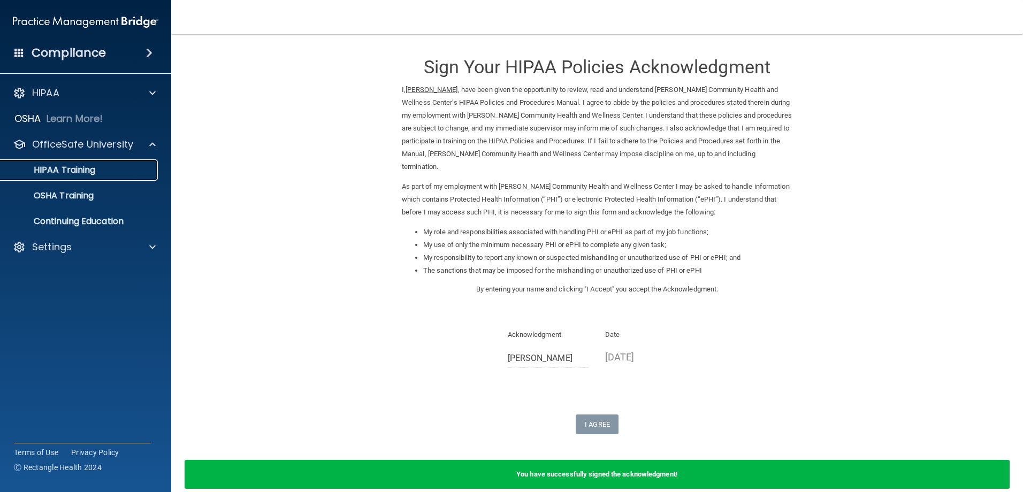
click at [92, 172] on p "HIPAA Training" at bounding box center [51, 170] width 88 height 11
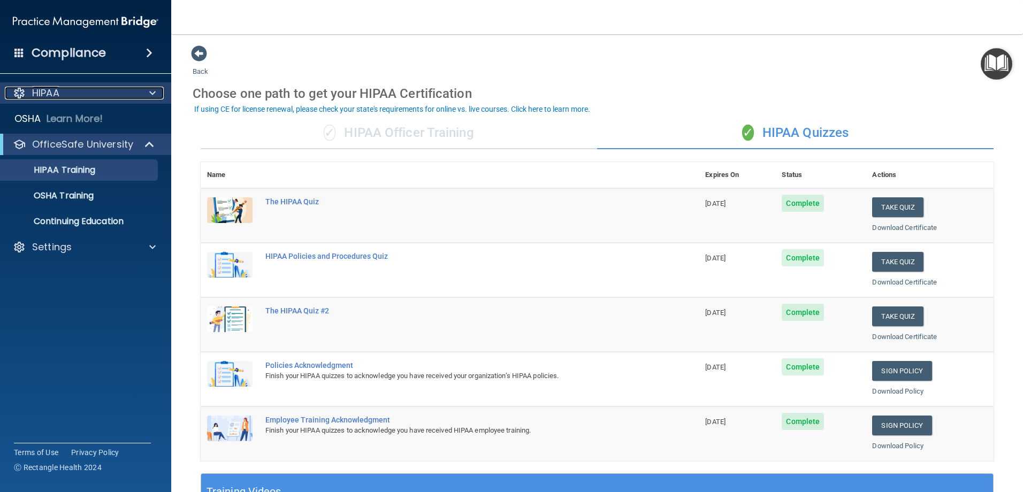
click at [67, 87] on div "HIPAA" at bounding box center [71, 93] width 133 height 13
